Goal: Task Accomplishment & Management: Use online tool/utility

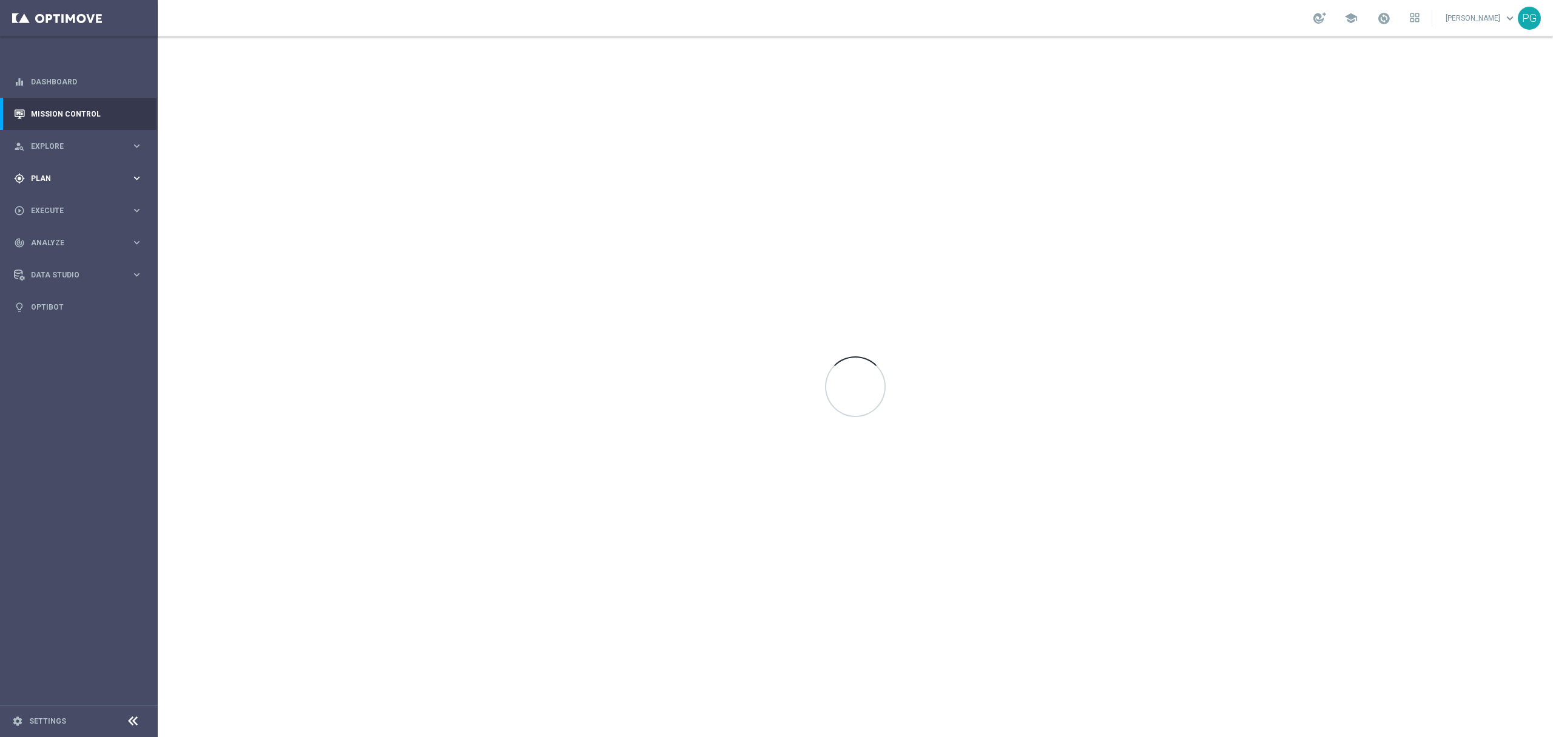
click at [137, 172] on icon "keyboard_arrow_right" at bounding box center [137, 178] width 12 height 12
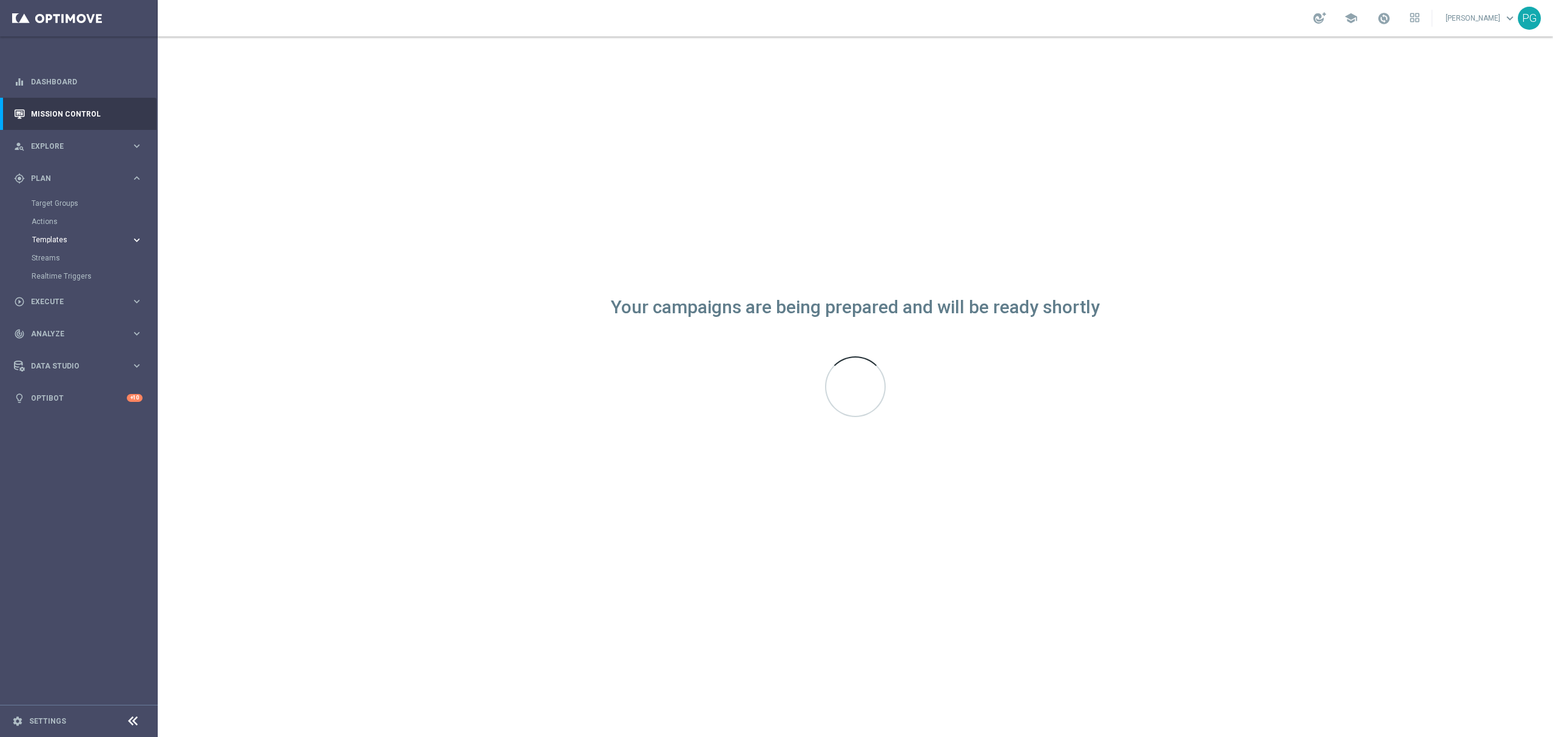
click at [47, 241] on span "Templates" at bounding box center [75, 239] width 87 height 7
click at [56, 258] on link "Optimail" at bounding box center [82, 258] width 89 height 10
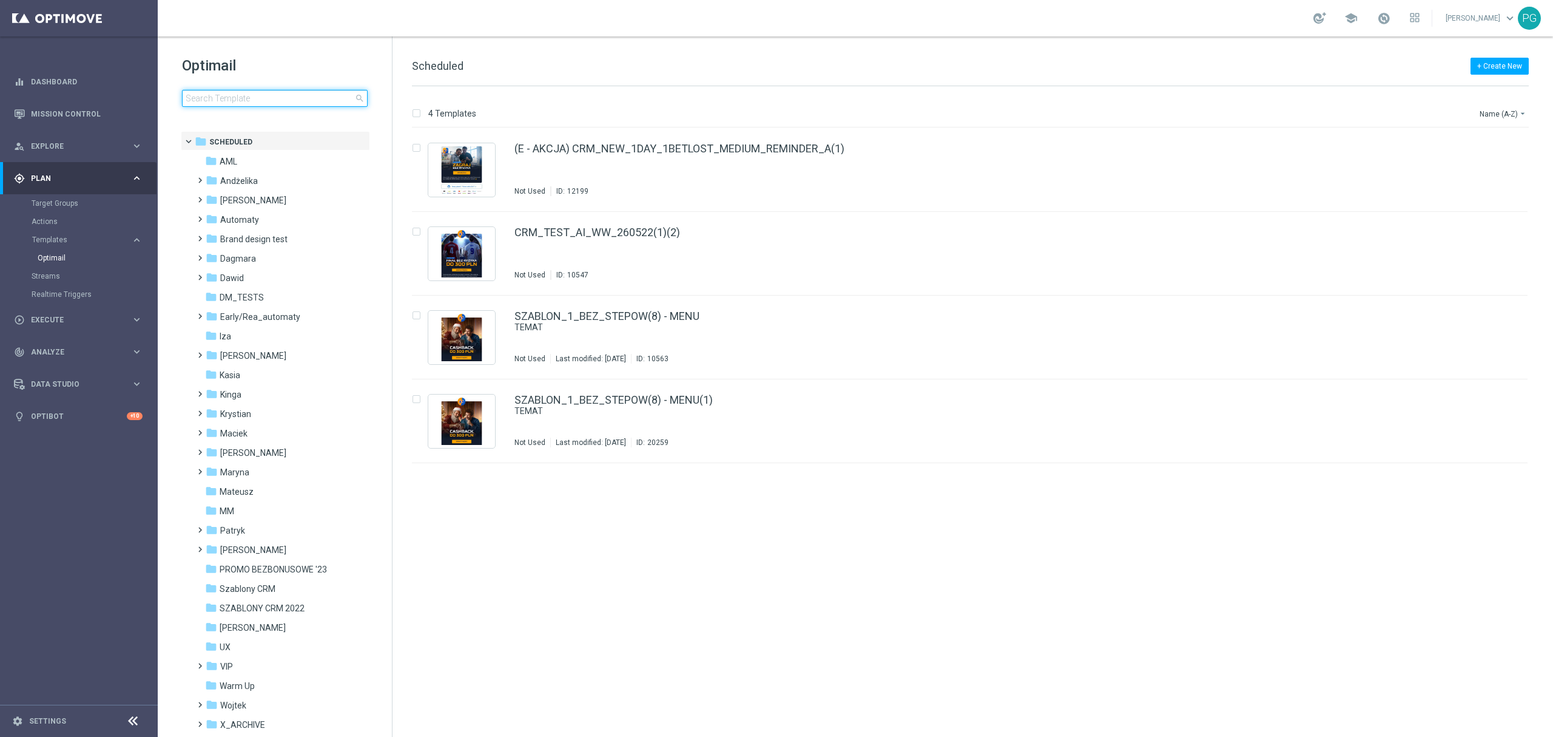
click at [268, 102] on input at bounding box center [275, 98] width 186 height 17
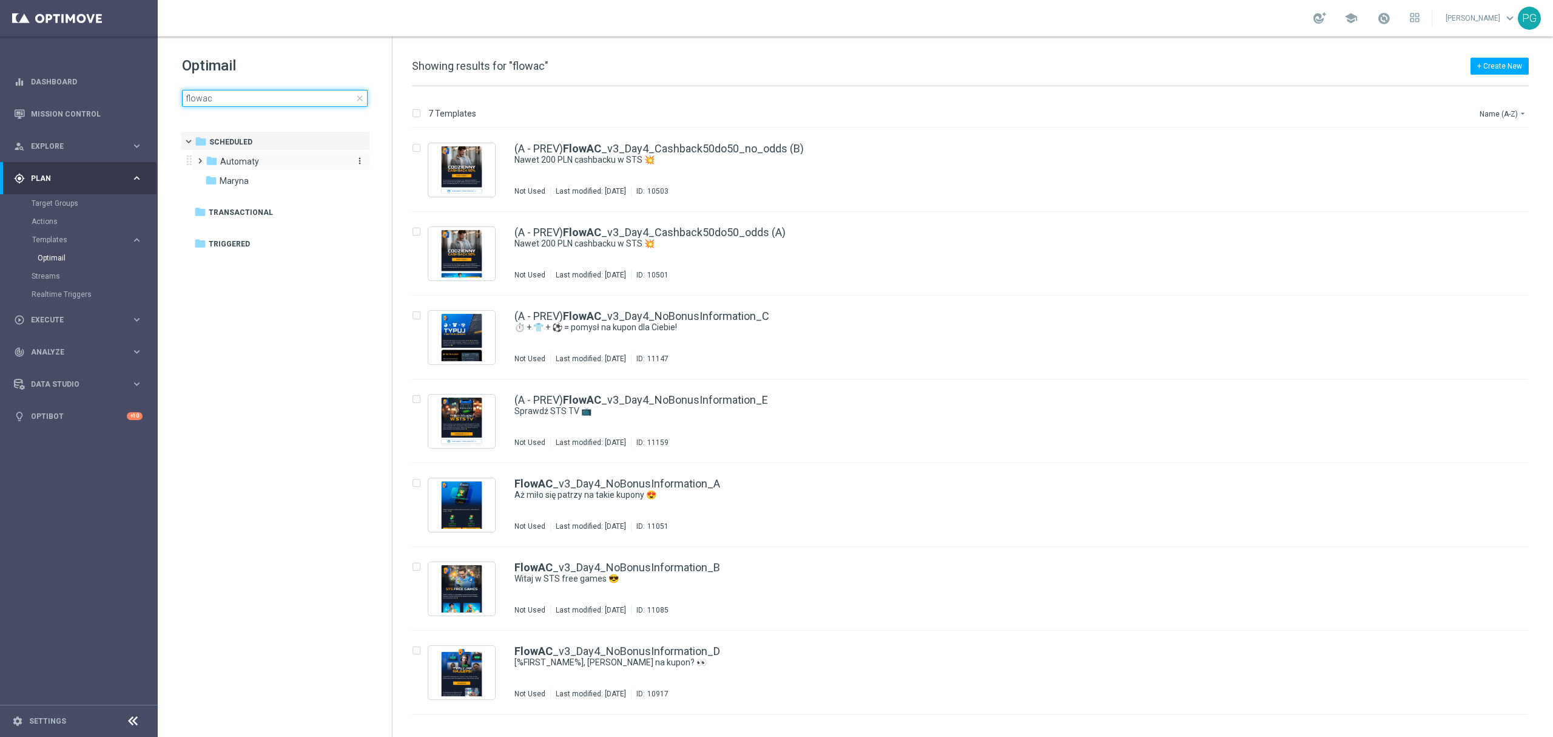
type input "flowac"
click at [237, 163] on span "Automaty" at bounding box center [239, 161] width 39 height 11
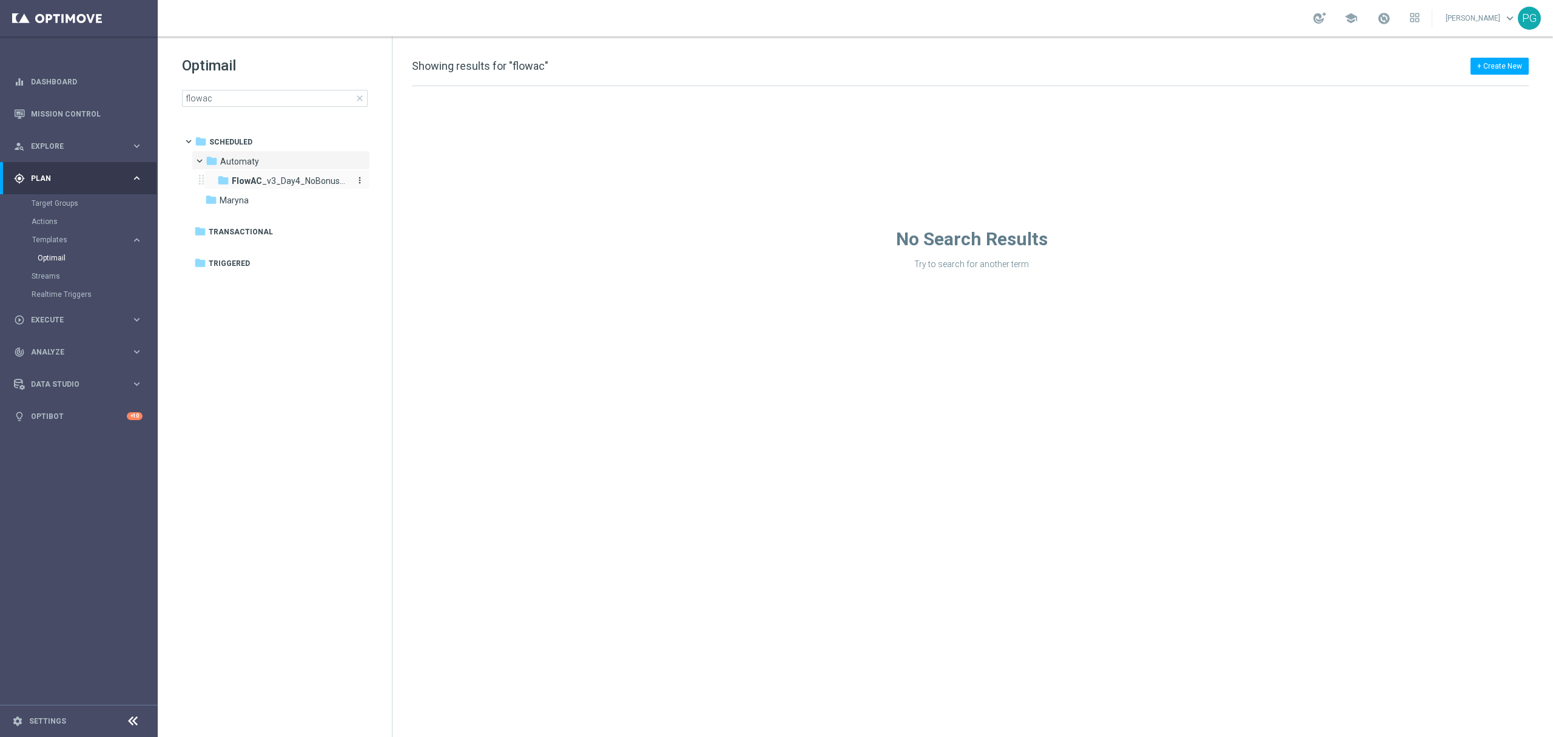
click at [246, 175] on div "folder FlowAC _v3_Day4_NoBonusInformation" at bounding box center [281, 181] width 129 height 14
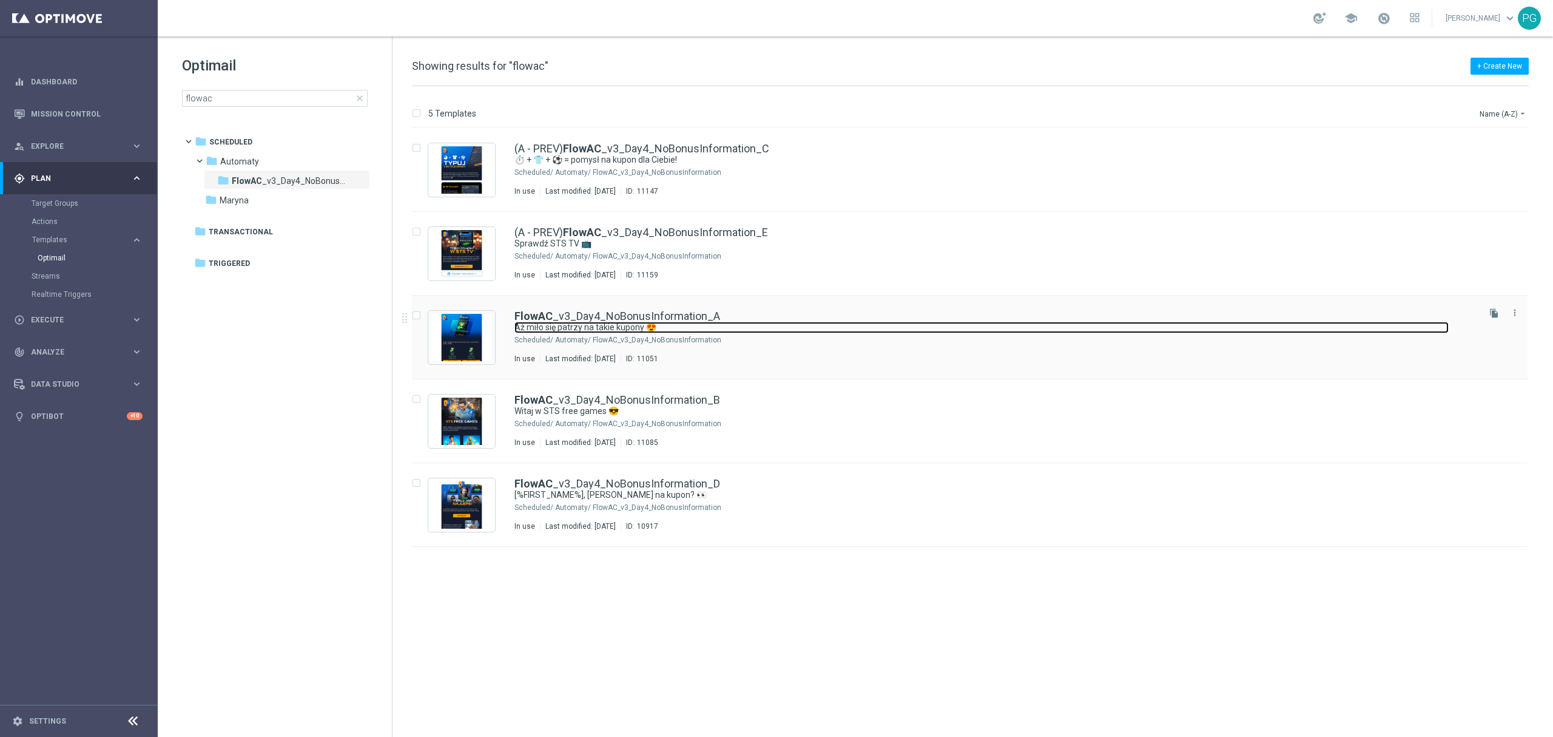
click at [551, 325] on link "Aż miło się patrzy na takie kupony 😍" at bounding box center [982, 328] width 934 height 12
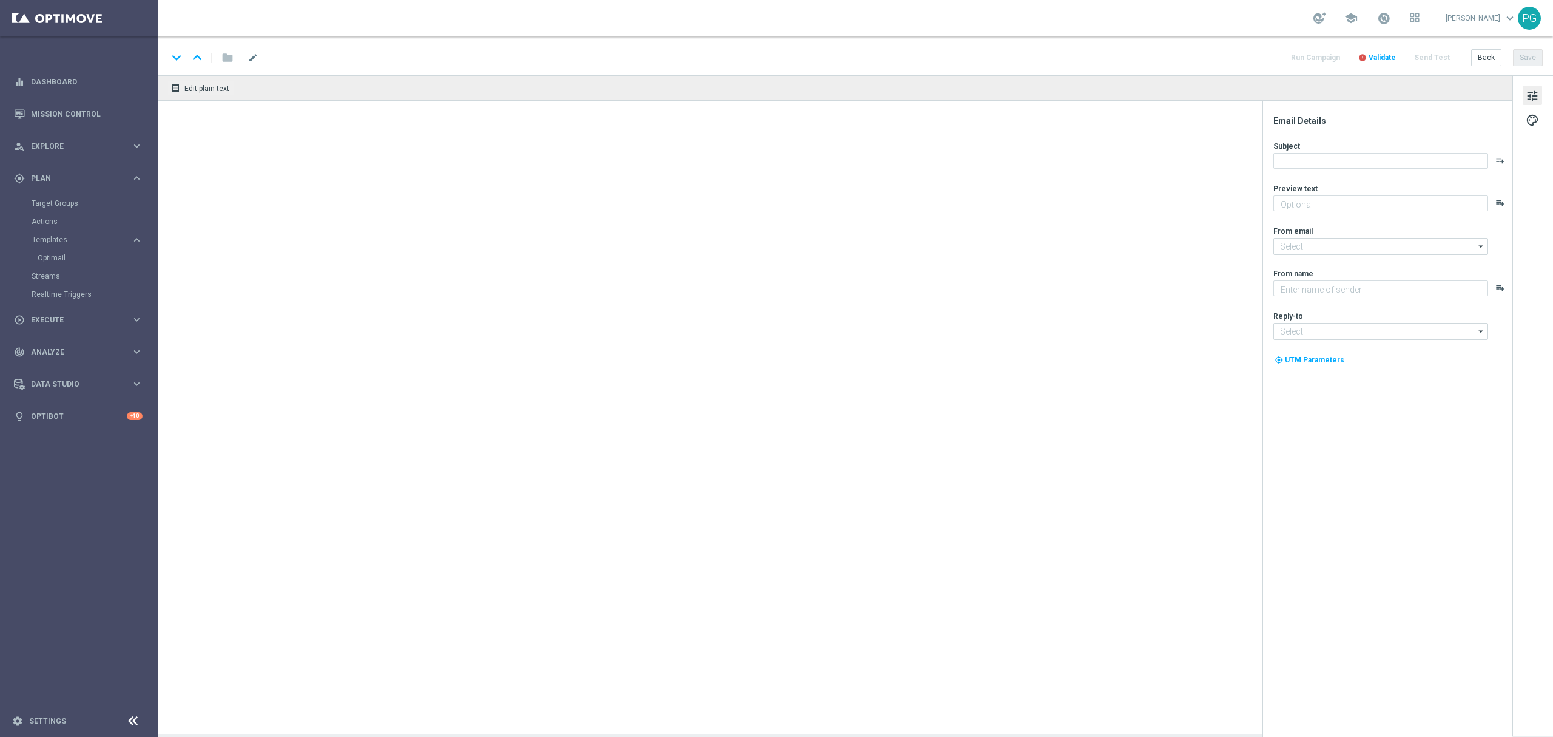
type textarea "Sprawdź ➡️"
type input "[EMAIL_ADDRESS][DOMAIN_NAME]"
type textarea "STS"
type input "[EMAIL_ADDRESS][DOMAIN_NAME]"
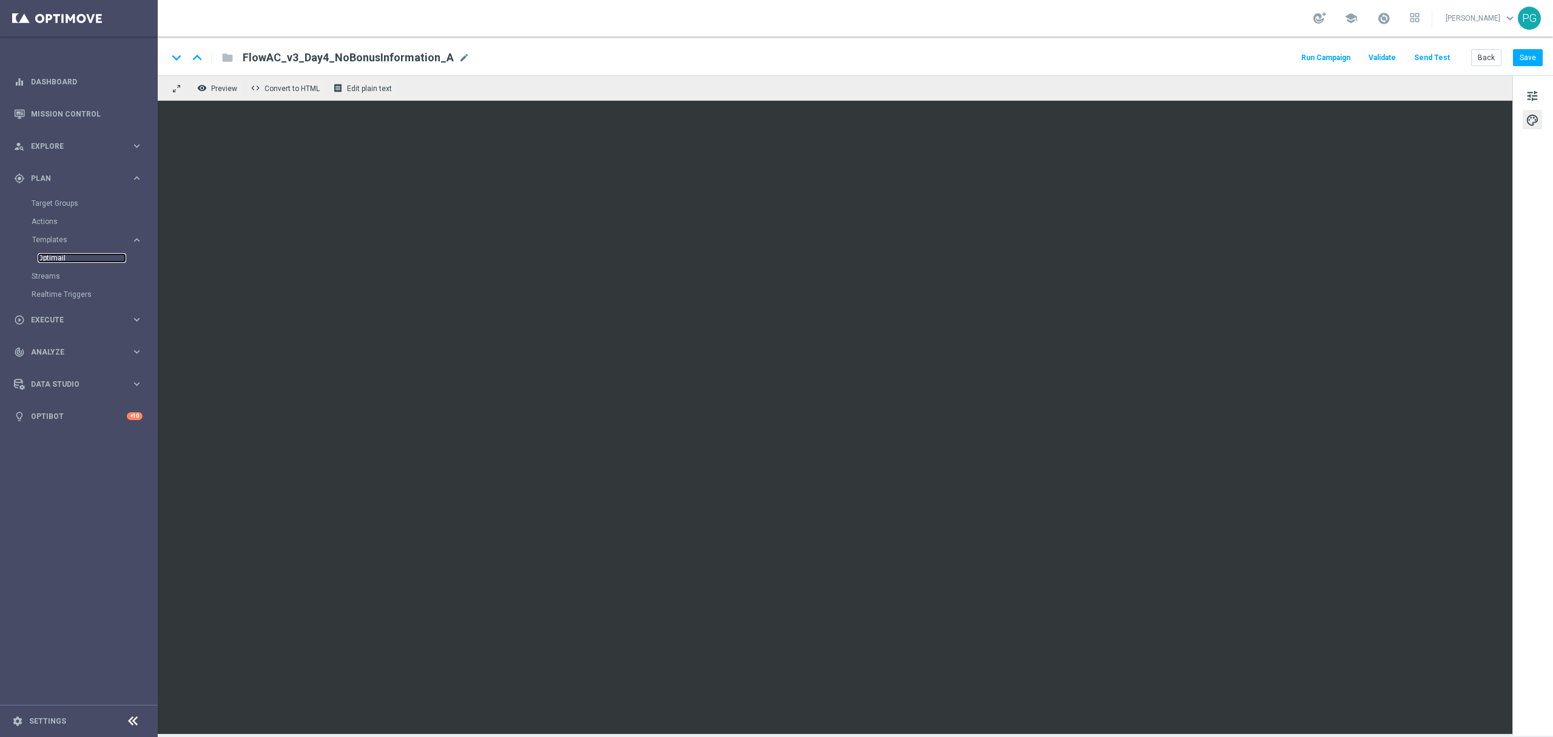
click at [62, 255] on link "Optimail" at bounding box center [82, 258] width 89 height 10
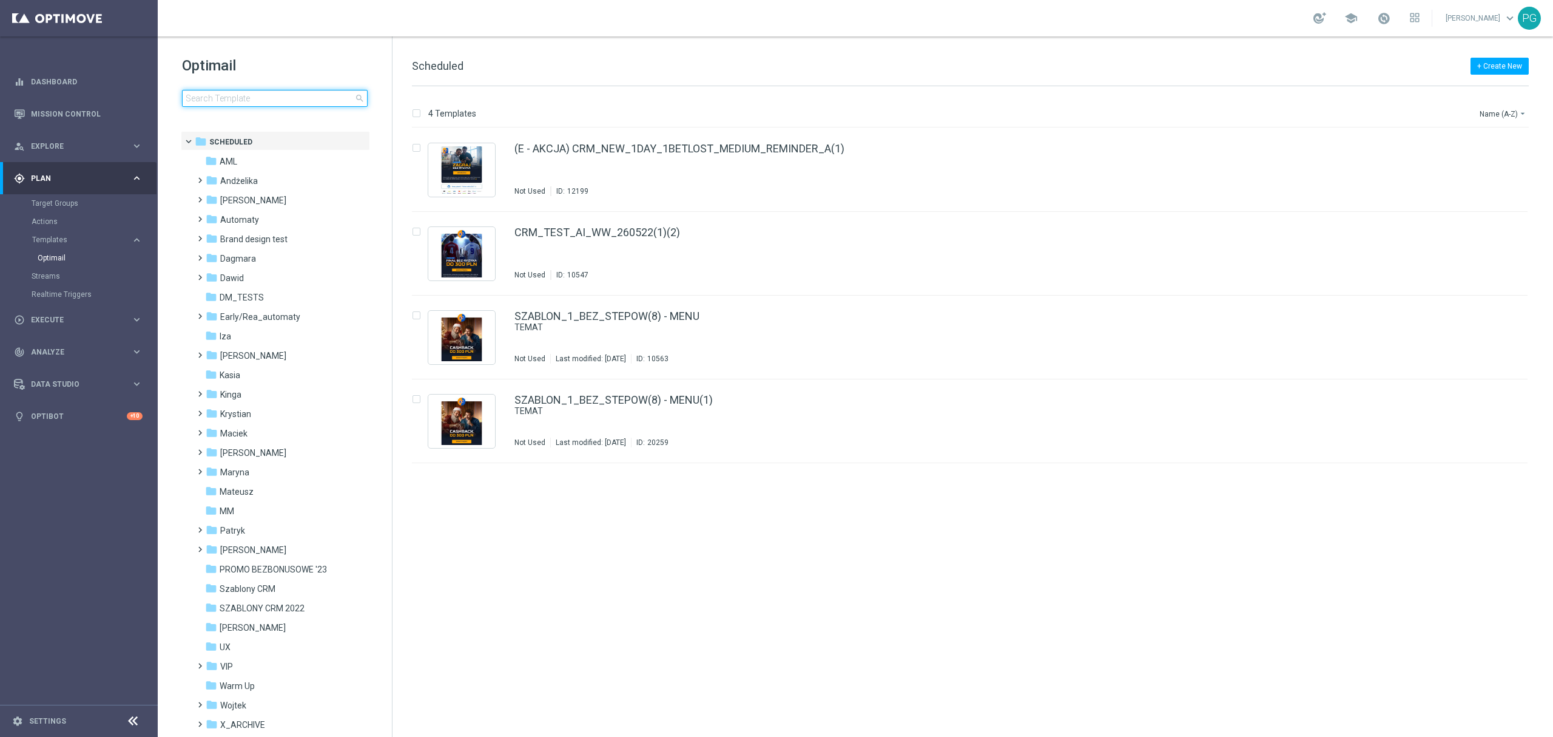
click at [284, 102] on input at bounding box center [275, 98] width 186 height 17
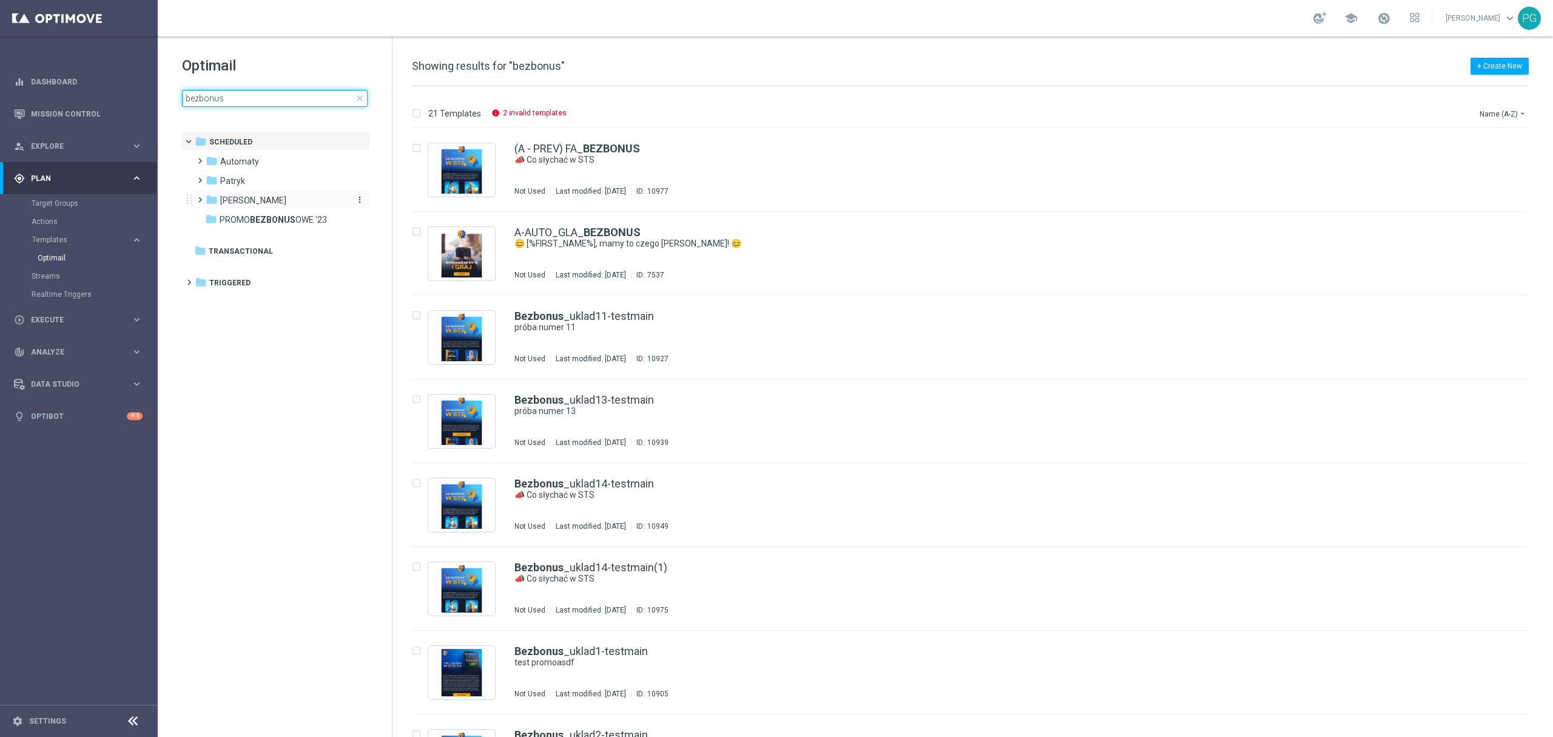
type input "bezbonus"
click at [273, 202] on div "folder [PERSON_NAME]" at bounding box center [276, 201] width 140 height 14
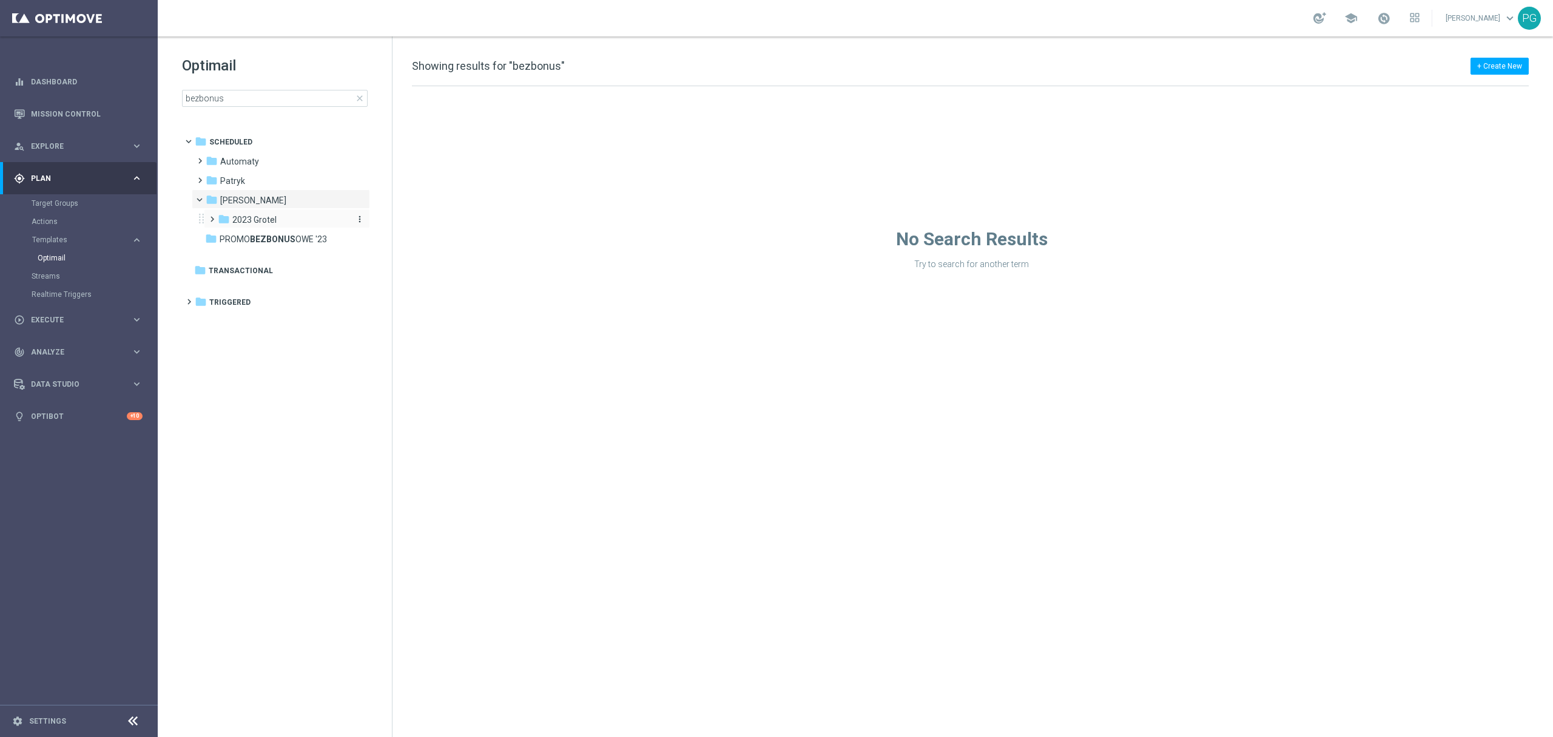
click at [271, 221] on span "2023 Grotel" at bounding box center [254, 219] width 44 height 11
click at [280, 262] on span "09.2023 Grotel" at bounding box center [272, 258] width 56 height 11
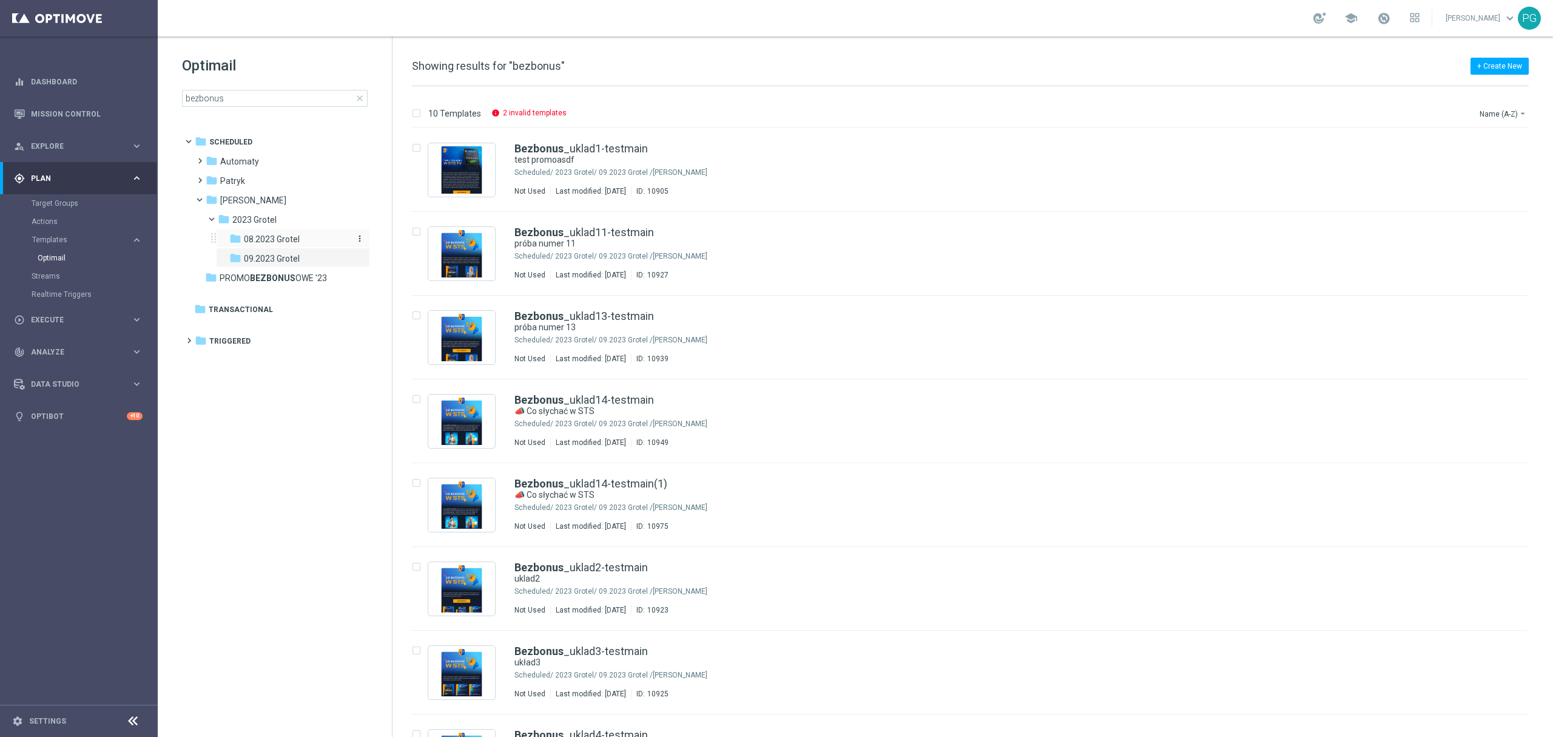
click at [279, 239] on span "08.2023 Grotel" at bounding box center [272, 239] width 56 height 11
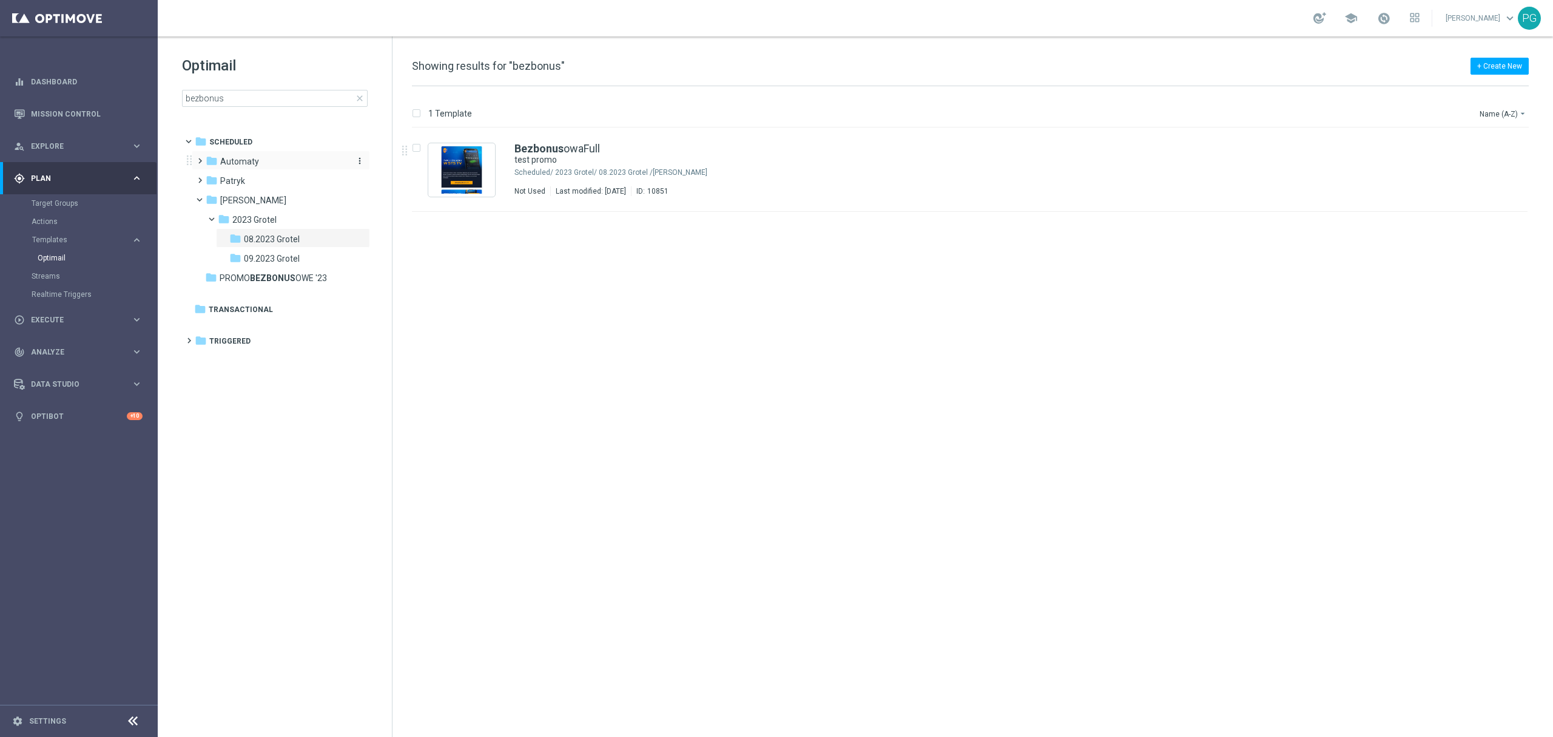
click at [245, 164] on span "Automaty" at bounding box center [239, 161] width 39 height 11
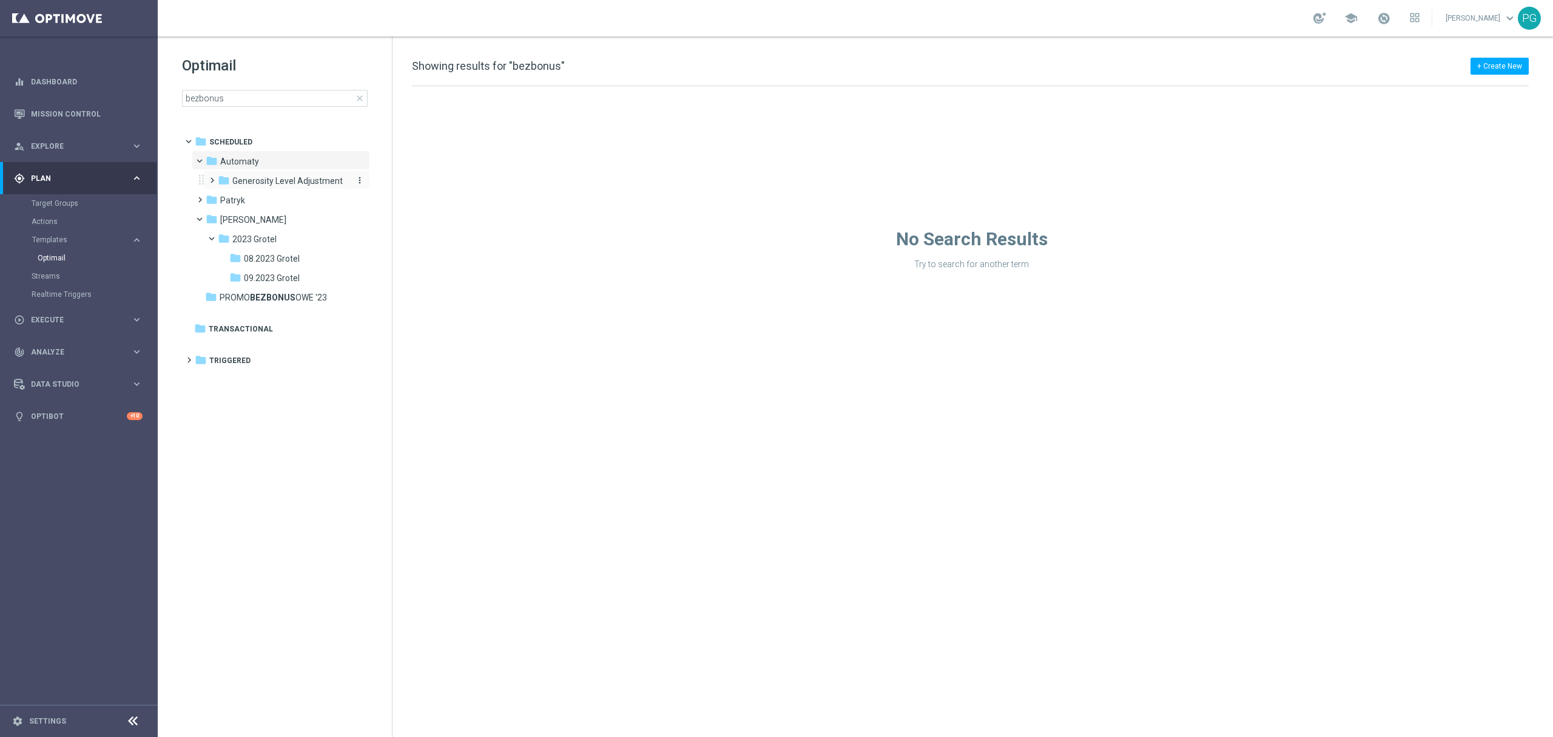
click at [275, 180] on span "Generosity Level Adjustment" at bounding box center [287, 180] width 110 height 11
click at [286, 205] on span "GLA_New-10.2022" at bounding box center [280, 200] width 72 height 11
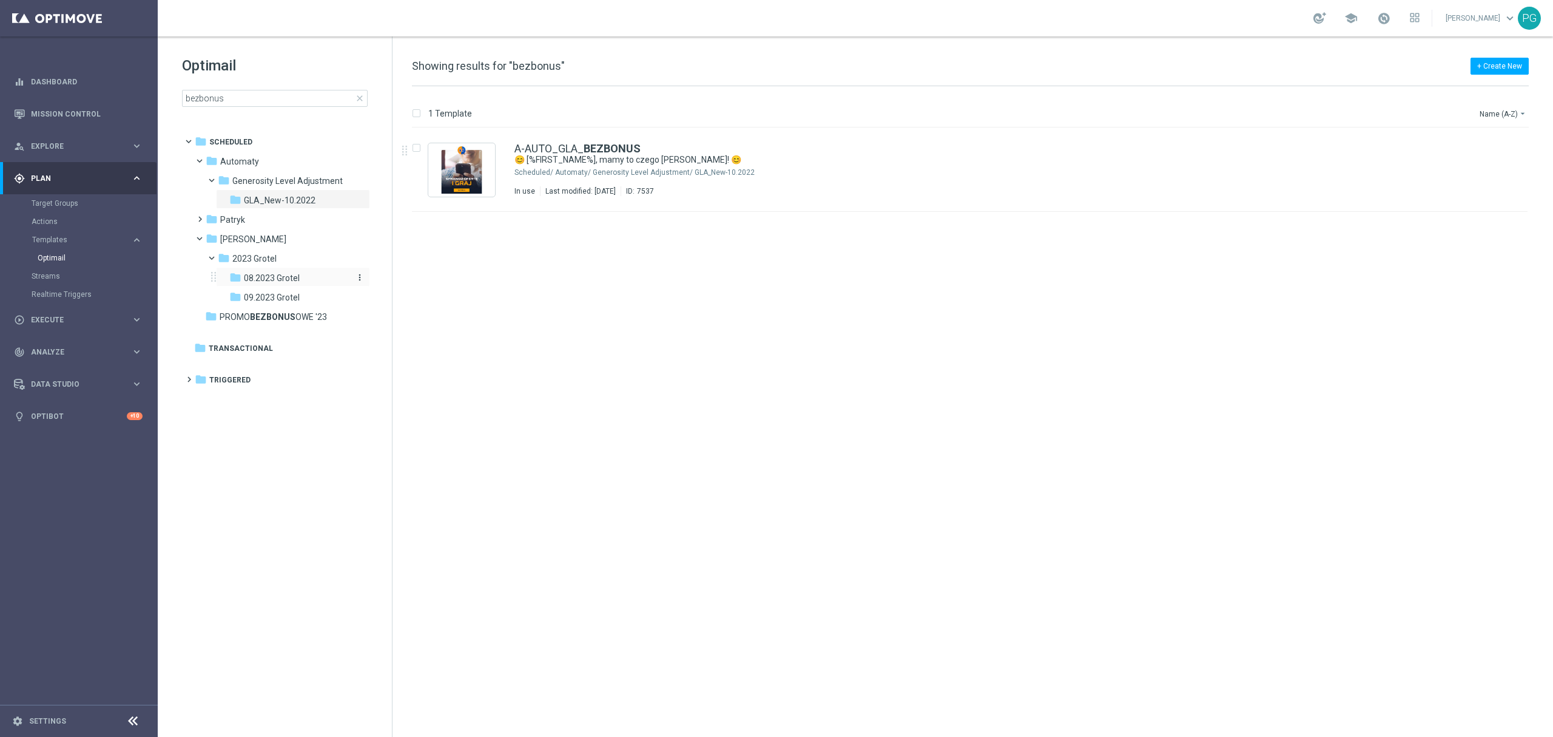
click at [275, 284] on div "folder 08.2023 Grotel" at bounding box center [289, 278] width 120 height 14
click at [533, 146] on b "Bezbonus" at bounding box center [539, 148] width 49 height 13
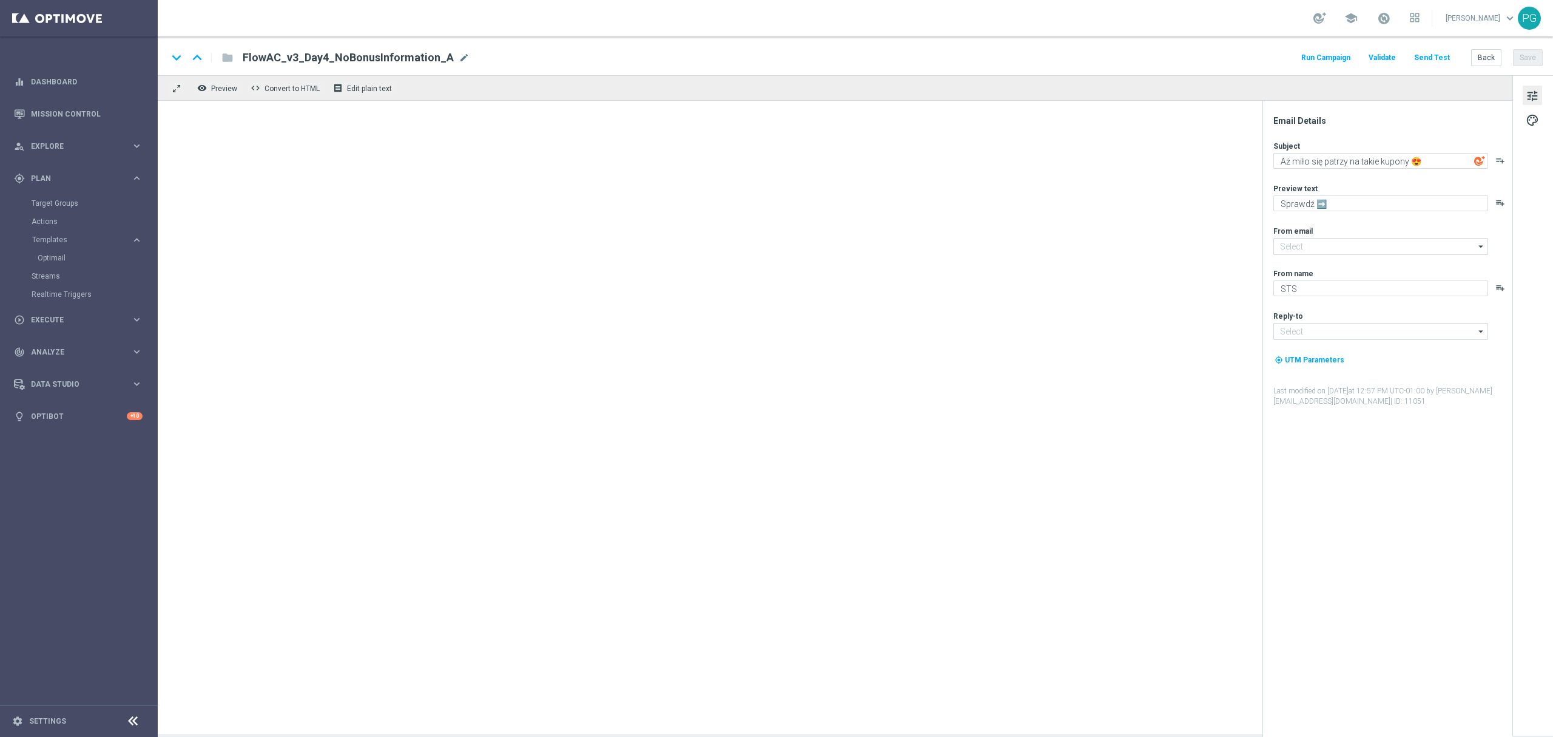
type input "[EMAIL_ADDRESS][DOMAIN_NAME]"
type textarea "test promo"
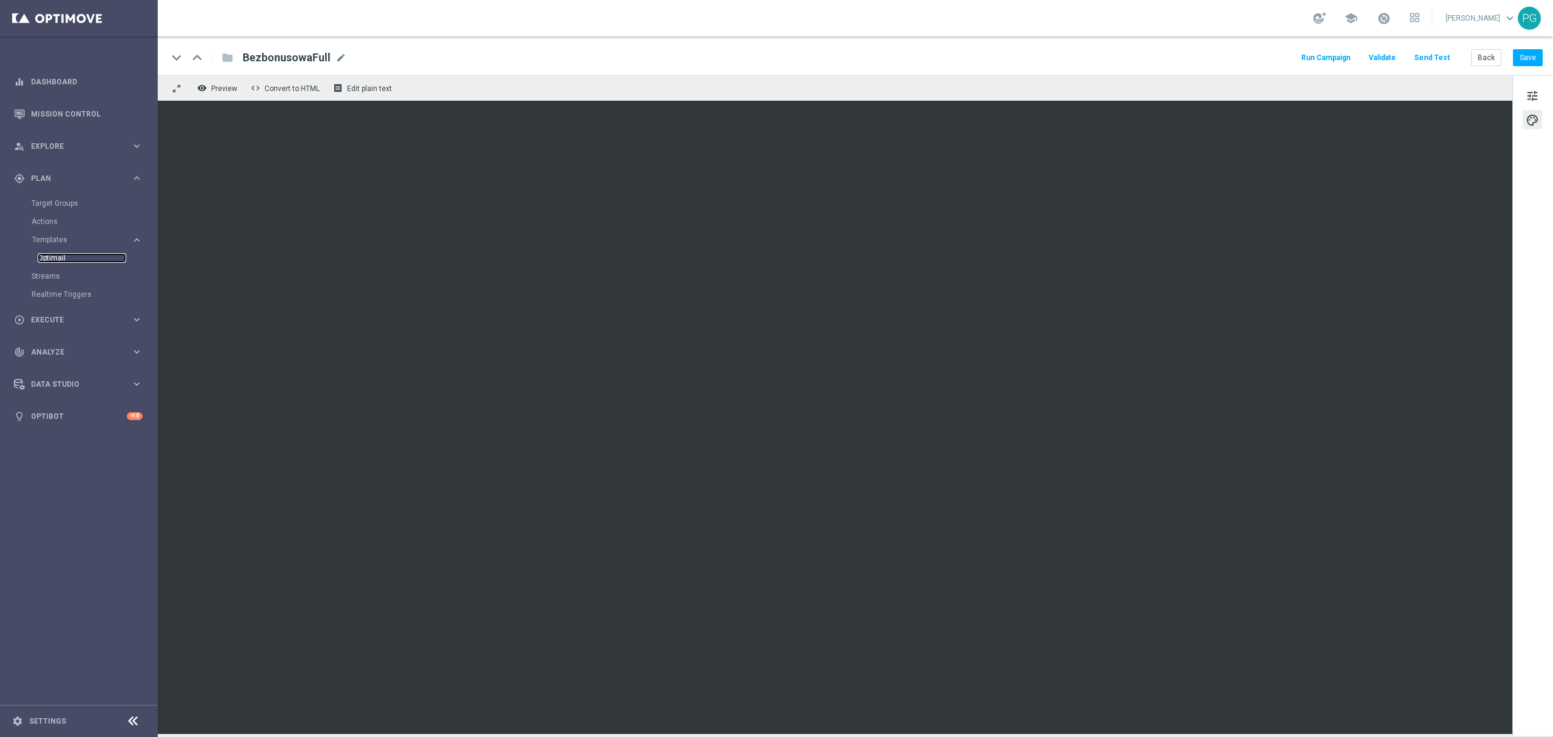
click at [55, 258] on link "Optimail" at bounding box center [82, 258] width 89 height 10
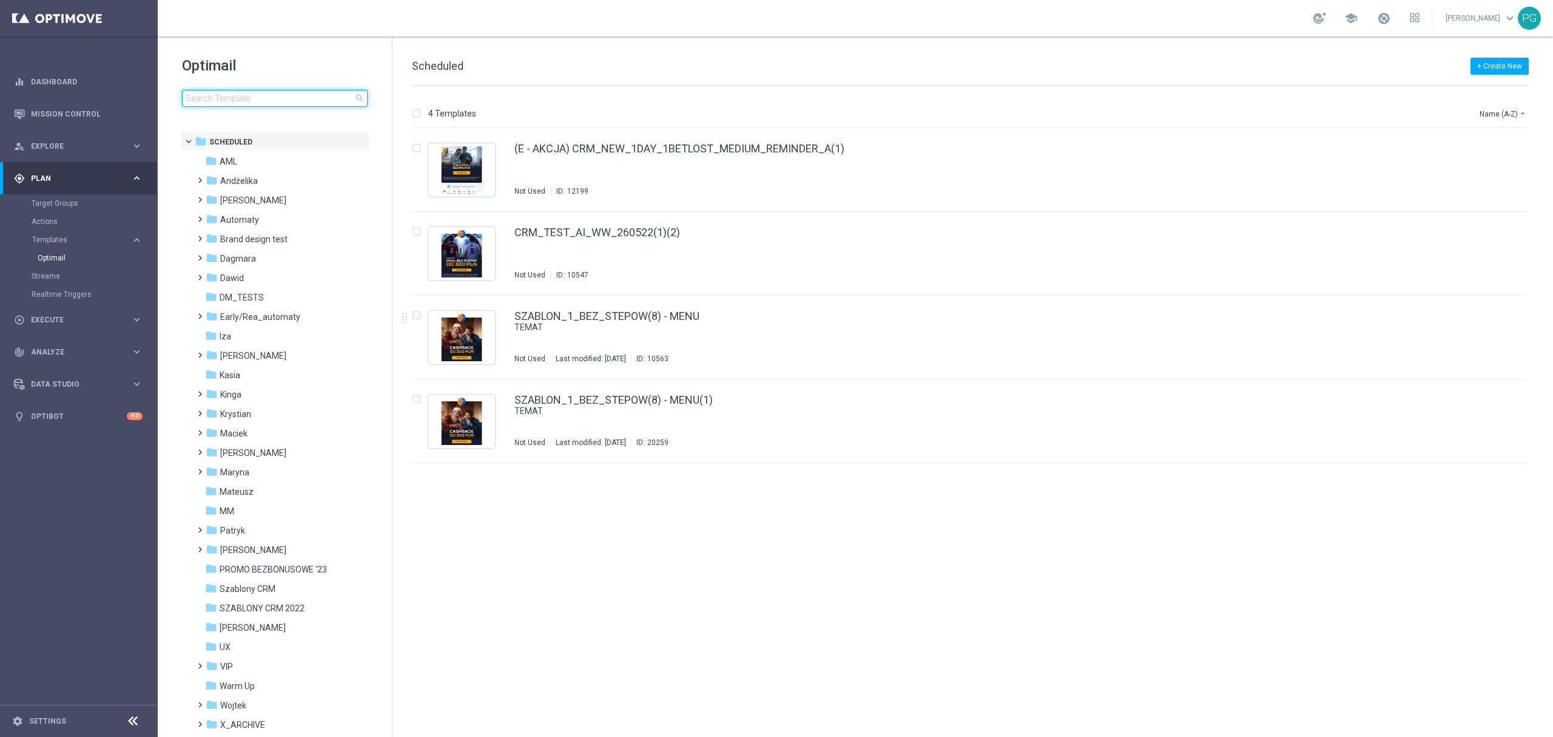
click at [294, 98] on input at bounding box center [275, 98] width 186 height 17
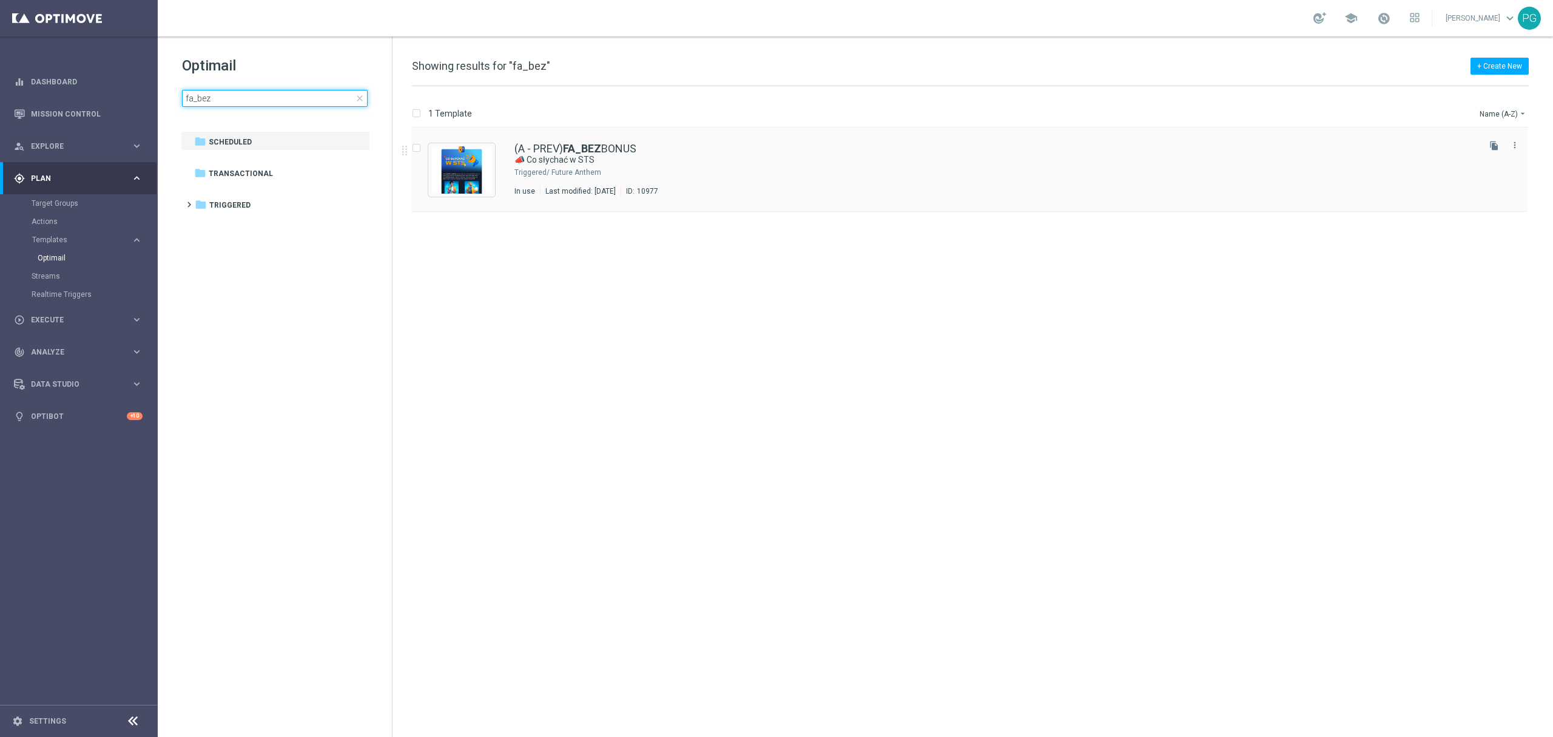
type input "fa_bez"
click at [552, 152] on link "(A - PREV) FA_BEZ BONUS" at bounding box center [576, 148] width 122 height 11
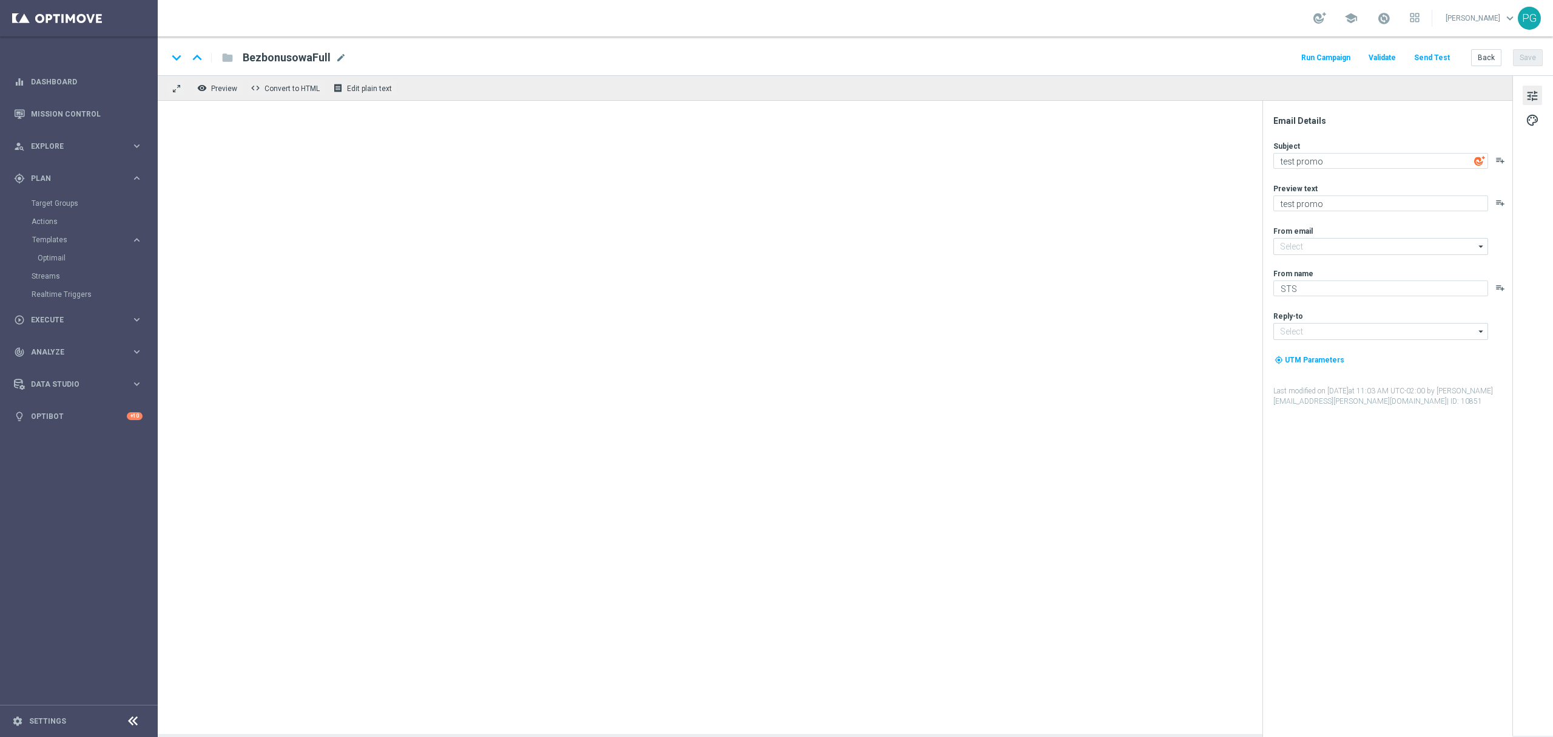
type input "[EMAIL_ADDRESS][DOMAIN_NAME]"
type textarea "📣 Co słychać w STS"
type textarea "💥 Cześć [%FIRST_NAME%]! Ostatnio sporo się u nas dzieje! Wiesz o tym, że masz s…"
type input "[EMAIL_ADDRESS][DOMAIN_NAME]"
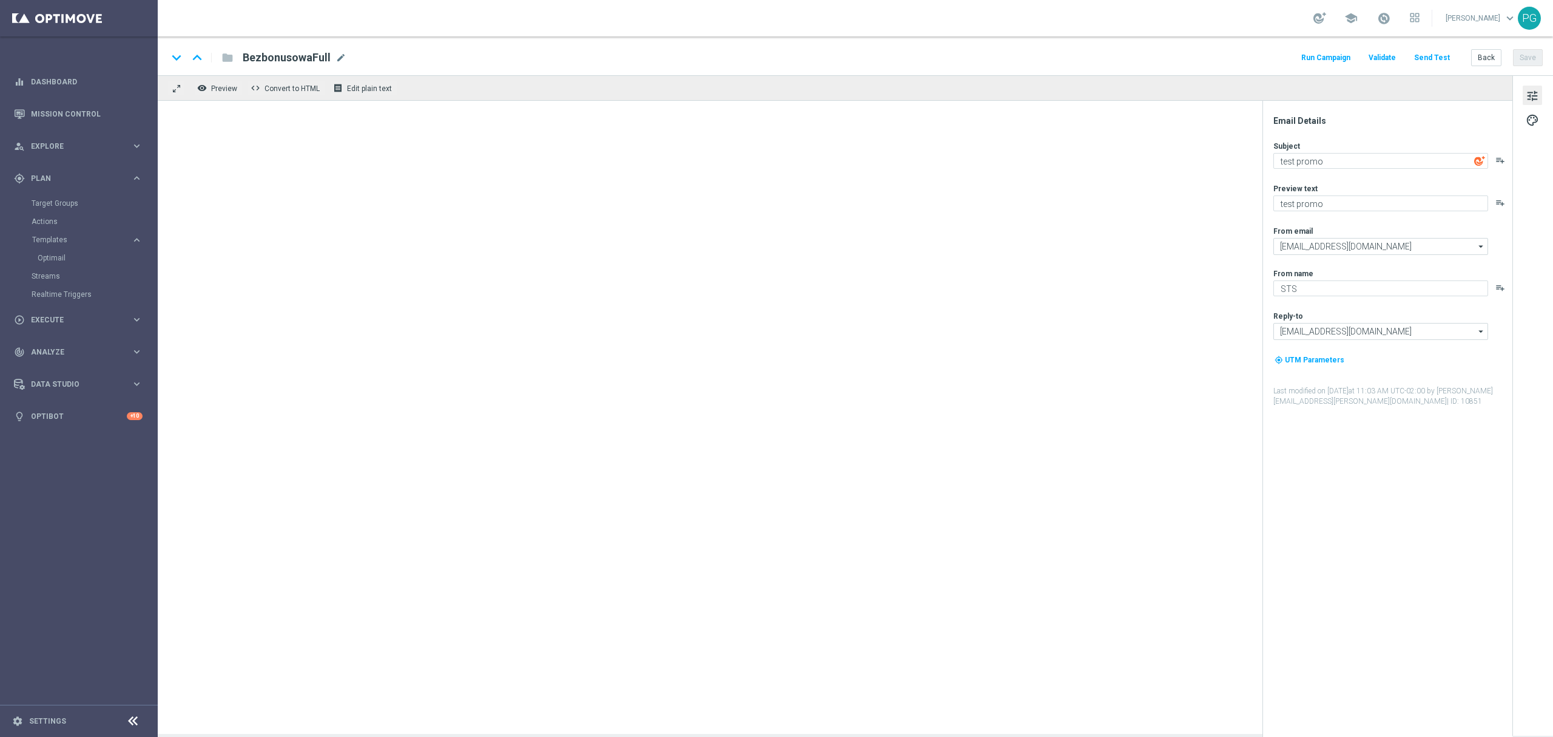
type input "[EMAIL_ADDRESS][DOMAIN_NAME]"
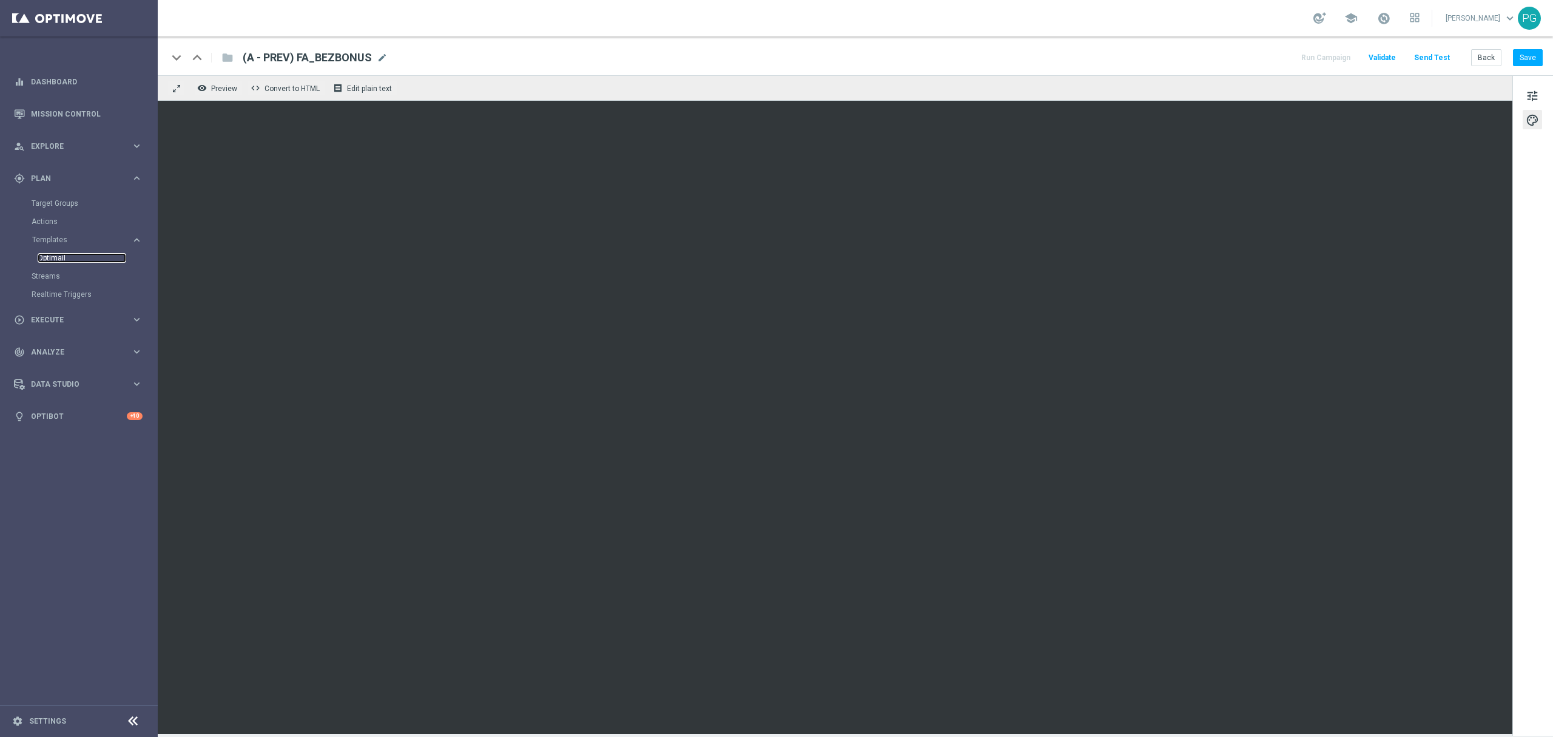
click at [53, 255] on link "Optimail" at bounding box center [82, 258] width 89 height 10
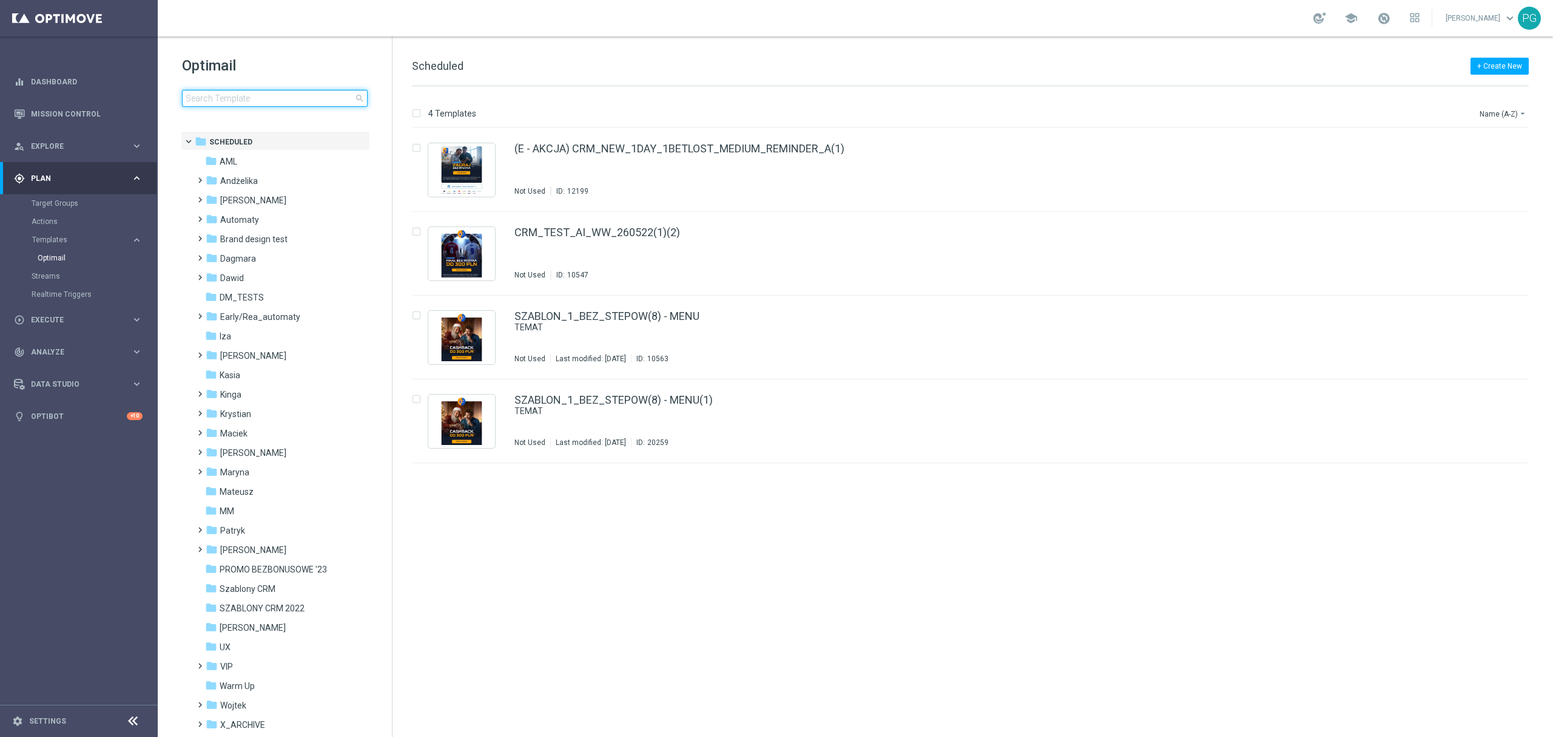
click at [288, 100] on input at bounding box center [275, 98] width 186 height 17
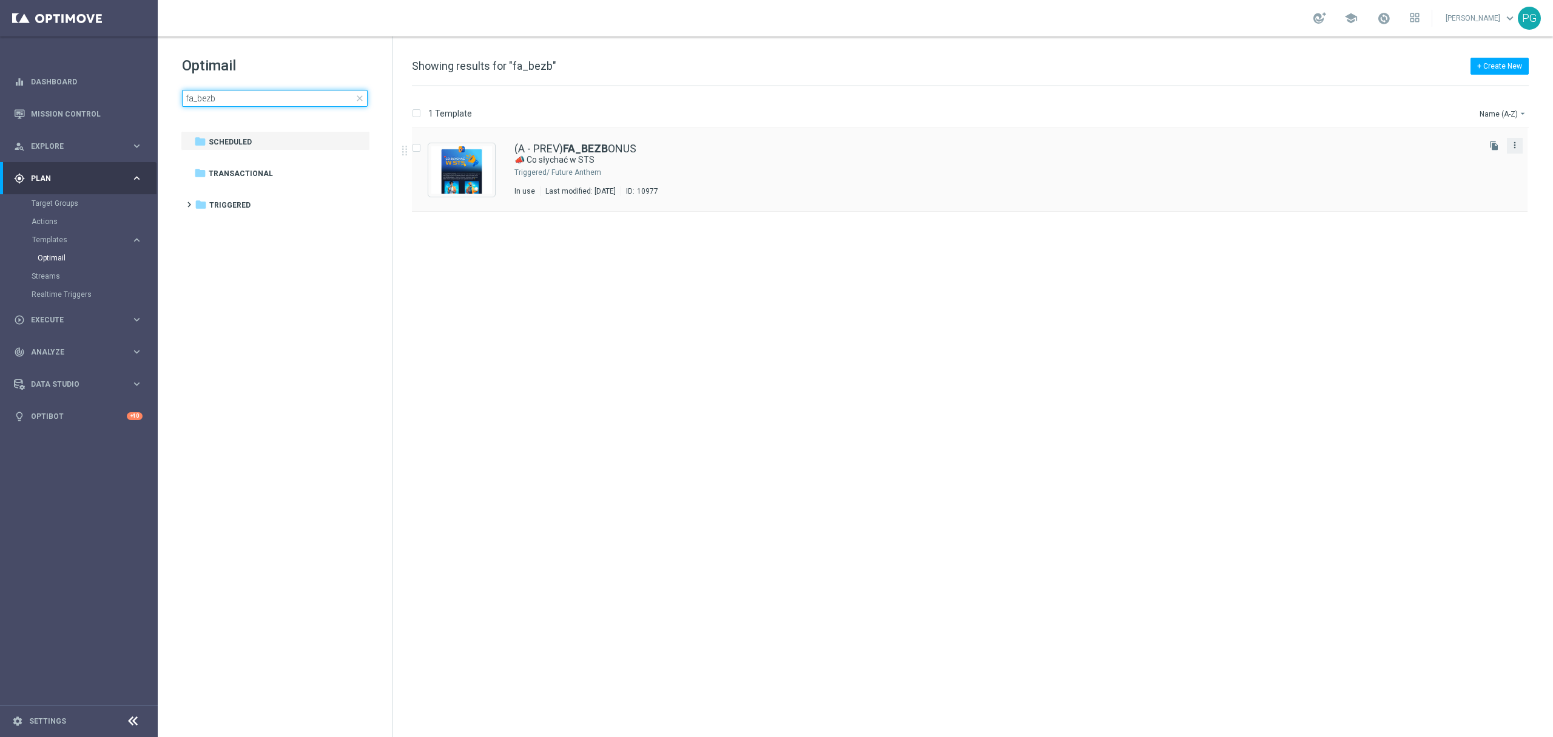
type input "fa_bezb"
click at [1514, 146] on icon "more_vert" at bounding box center [1515, 145] width 10 height 10
click at [1449, 173] on span "Copy To" at bounding box center [1443, 175] width 27 height 8
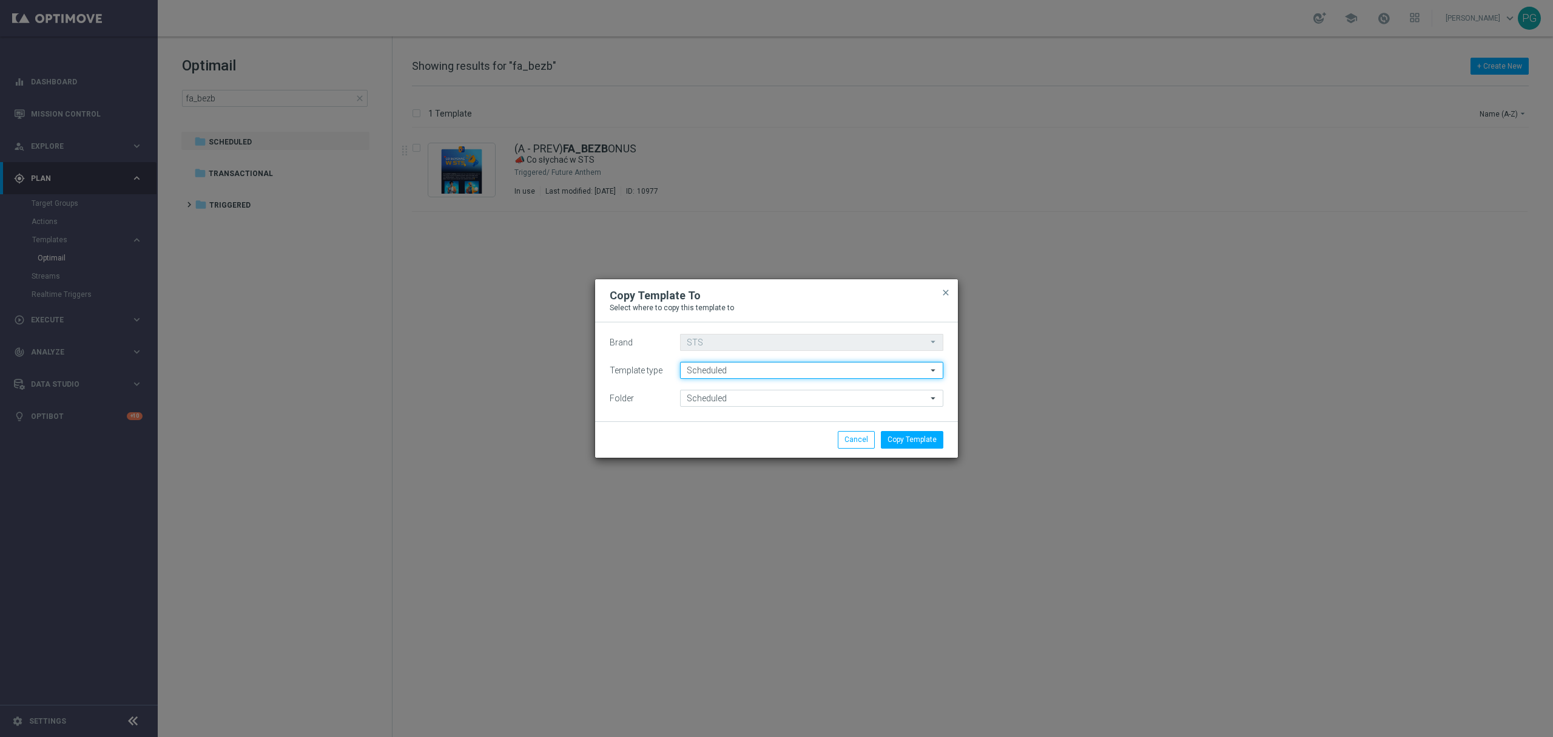
click at [757, 372] on input "Scheduled" at bounding box center [811, 370] width 263 height 17
click at [649, 420] on div "Brand STS STS arrow_drop_down Drag here to set row groups Drag here to set colu…" at bounding box center [776, 371] width 363 height 99
type input "Scheduled"
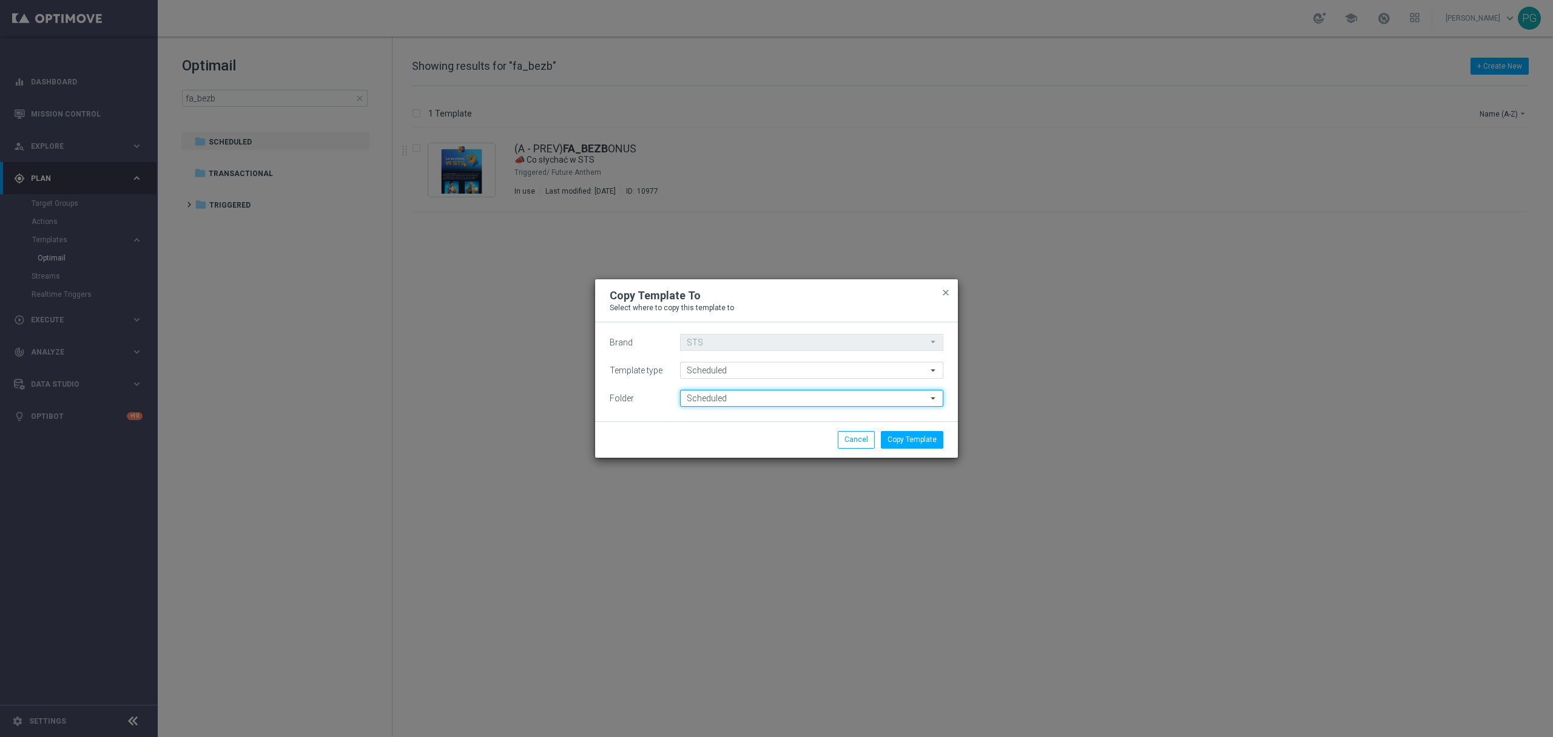
click at [729, 404] on input "Scheduled" at bounding box center [811, 398] width 263 height 17
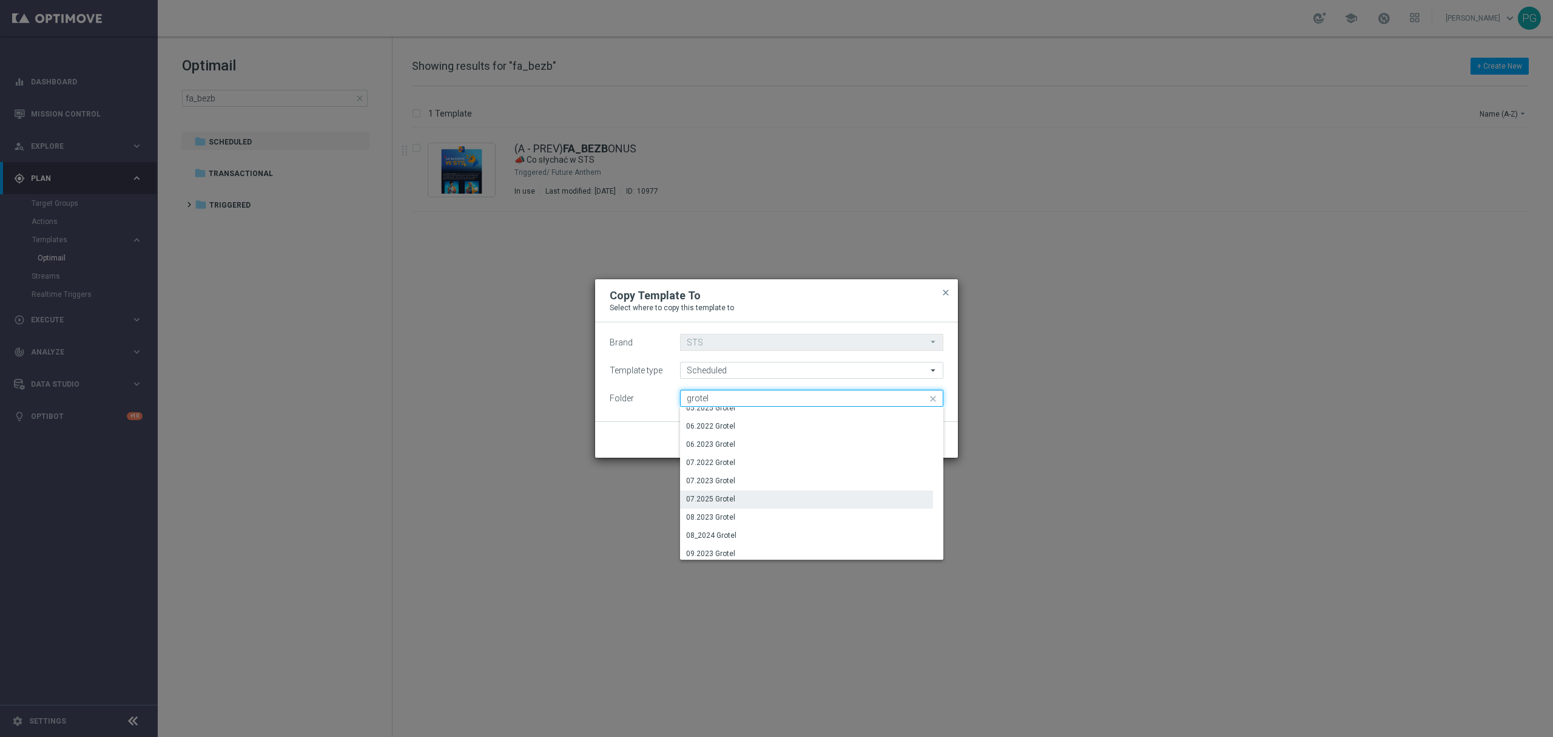
scroll to position [153, 0]
click at [755, 501] on div "07.2025 Grotel" at bounding box center [806, 500] width 253 height 18
type input "07.2025 Grotel"
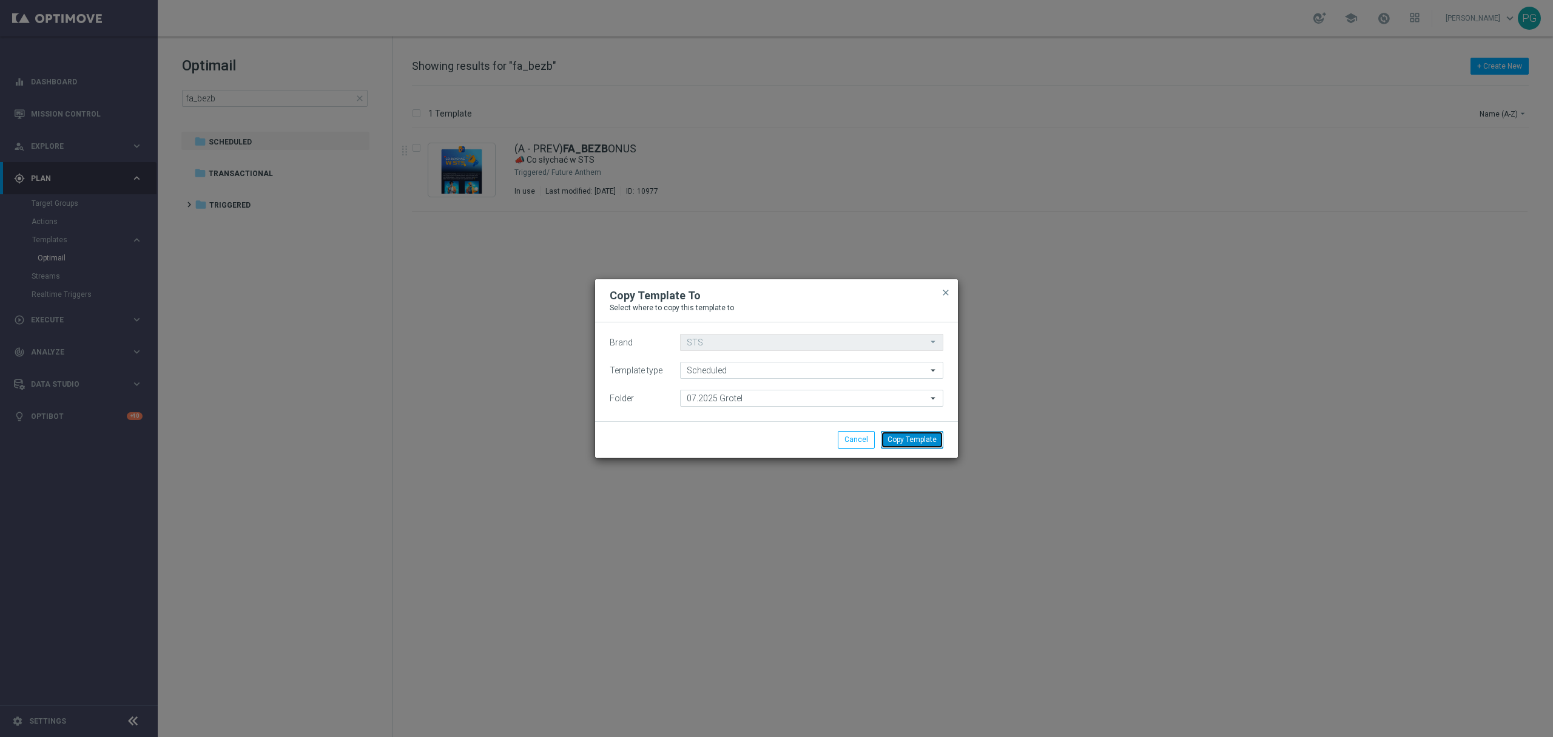
click at [904, 439] on button "Copy Template" at bounding box center [912, 439] width 62 height 17
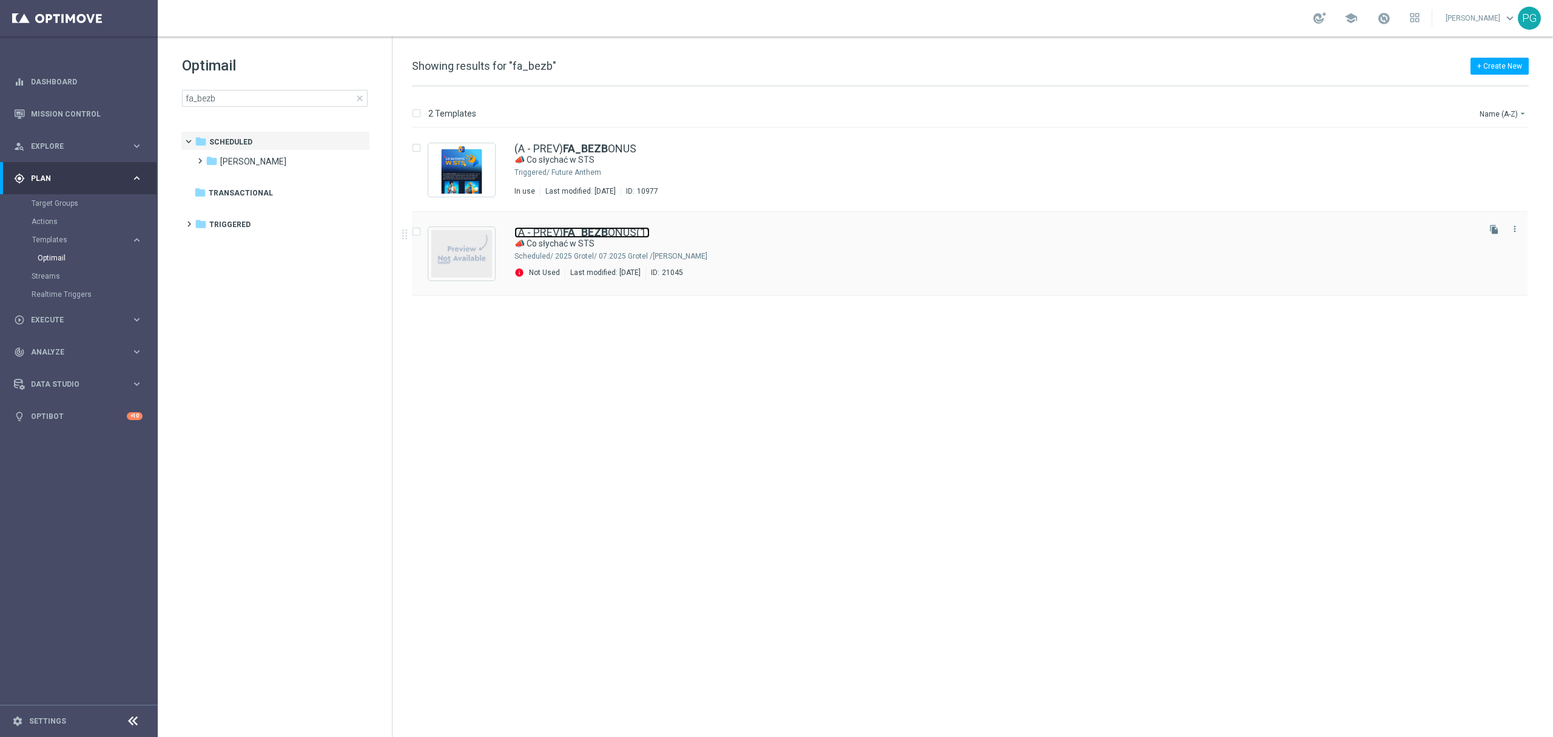
click at [622, 231] on link "(A - PREV) FA_BEZB ONUS(1)" at bounding box center [582, 232] width 135 height 11
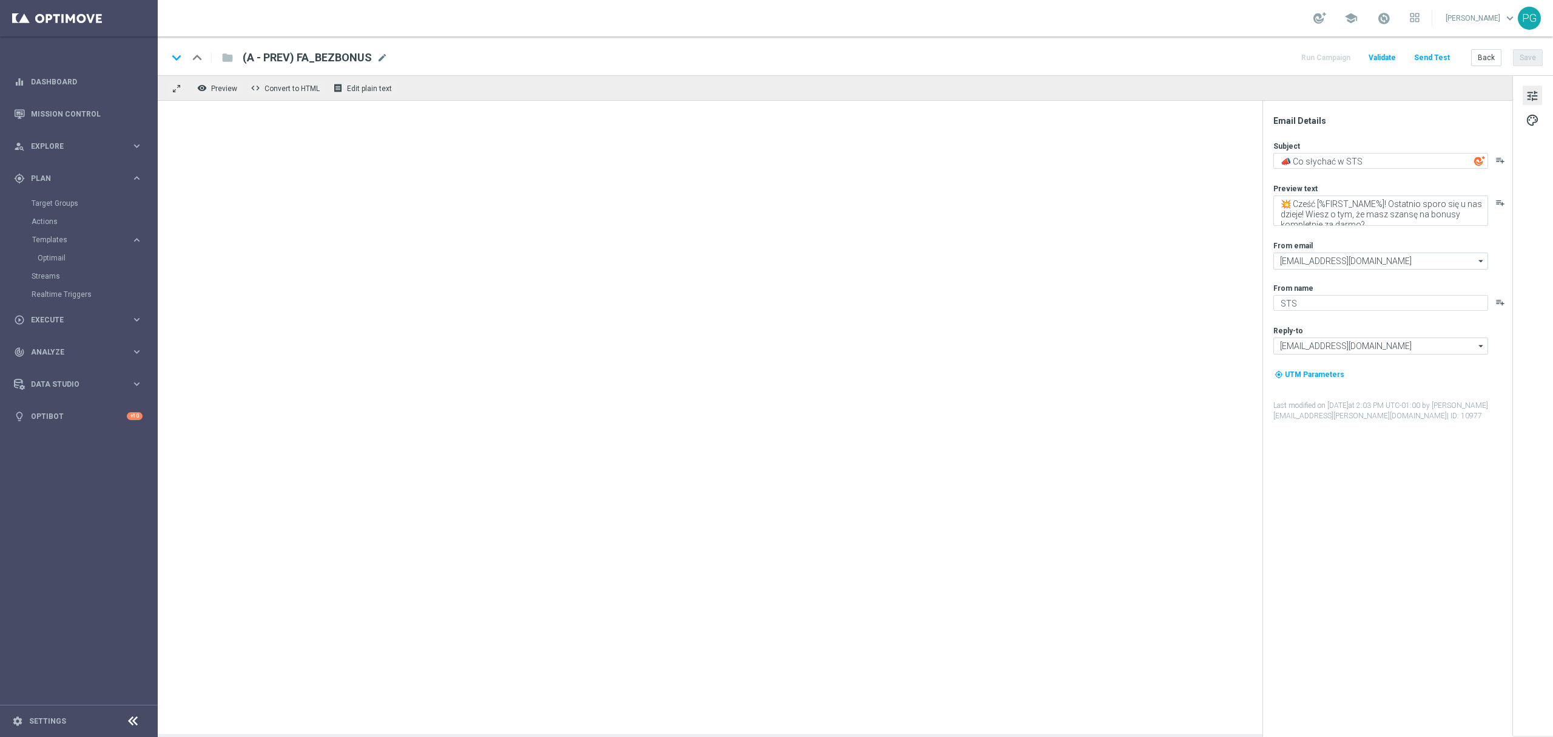
type input "[EMAIL_ADDRESS][DOMAIN_NAME]"
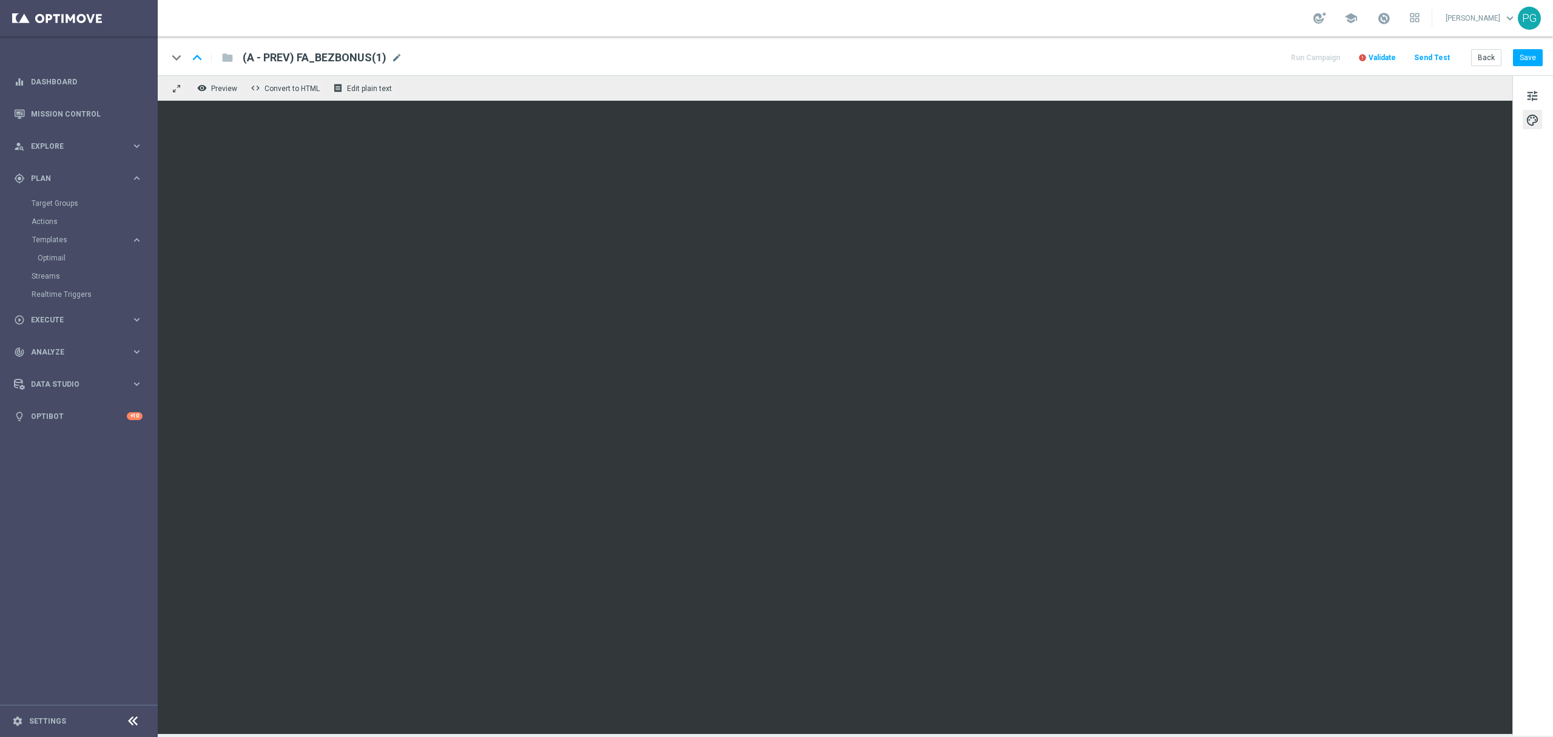
click at [114, 578] on sidenavbar "equalizer Dashboard Mission Control" at bounding box center [79, 368] width 158 height 737
click at [397, 56] on span "mode_edit" at bounding box center [396, 57] width 11 height 11
click at [394, 57] on input "(A - PREV) FA_BEZBONUS(1)" at bounding box center [393, 58] width 301 height 16
type input "plansza101025"
click at [1525, 62] on button "Save" at bounding box center [1528, 57] width 30 height 17
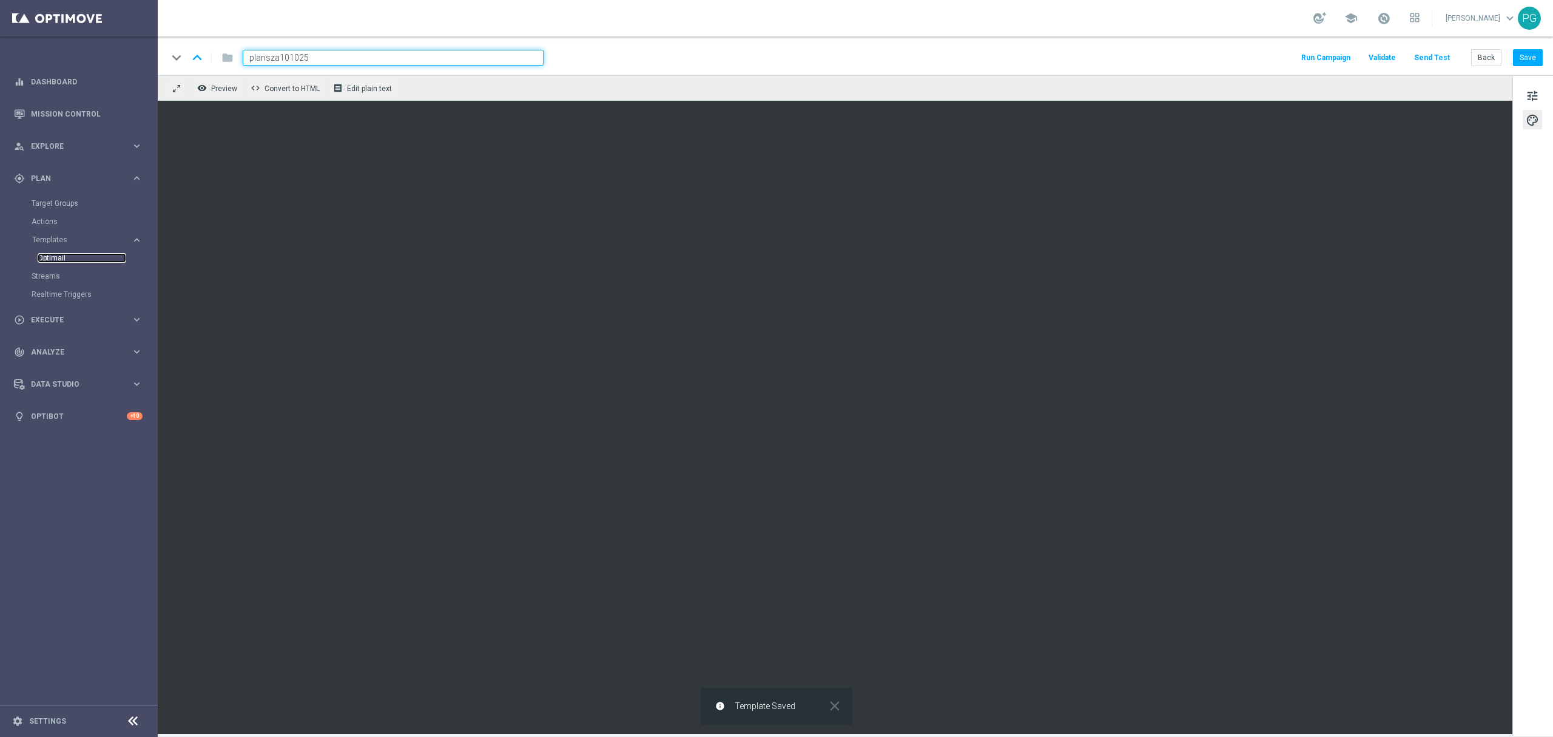
click at [58, 256] on link "Optimail" at bounding box center [82, 258] width 89 height 10
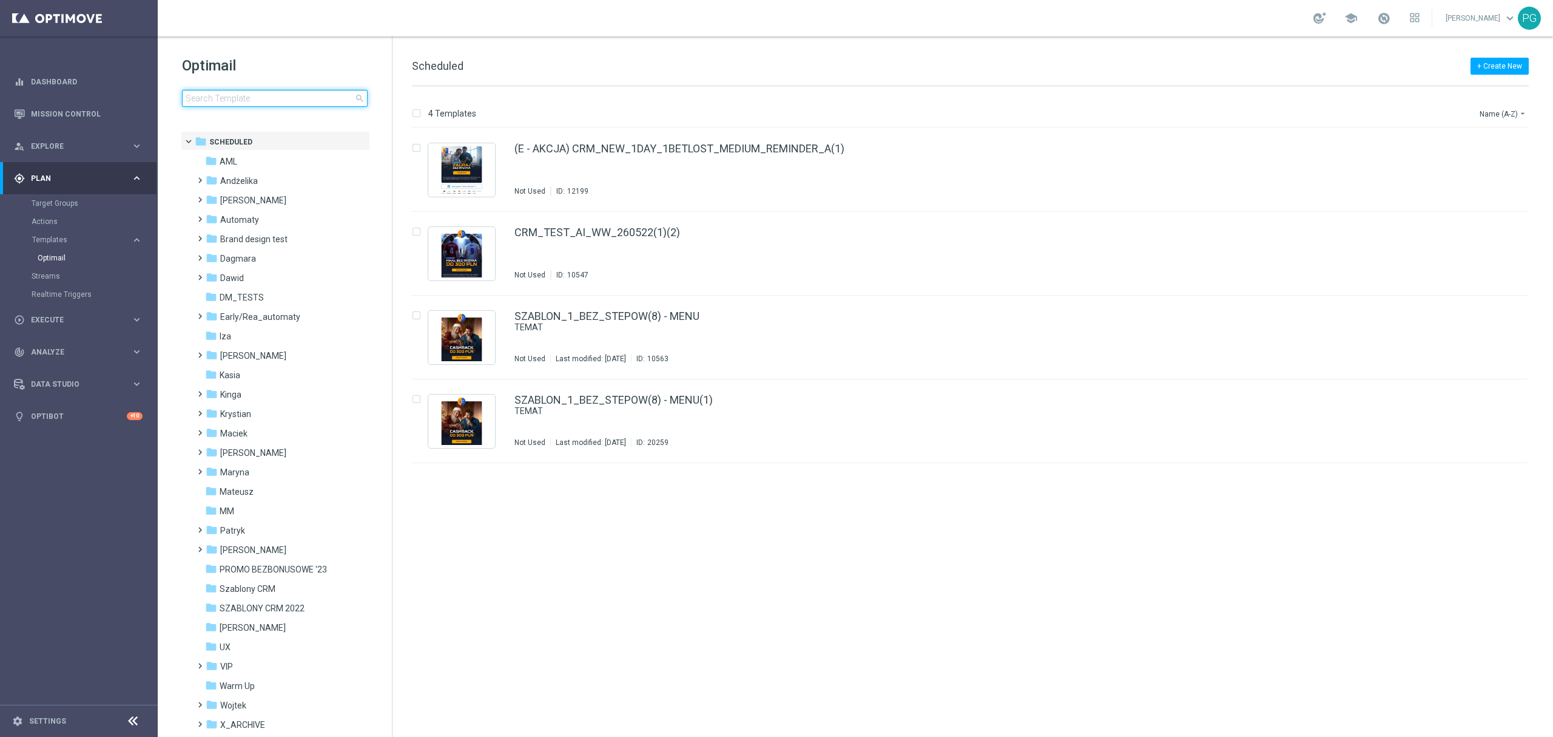
click at [268, 91] on input at bounding box center [275, 98] width 186 height 17
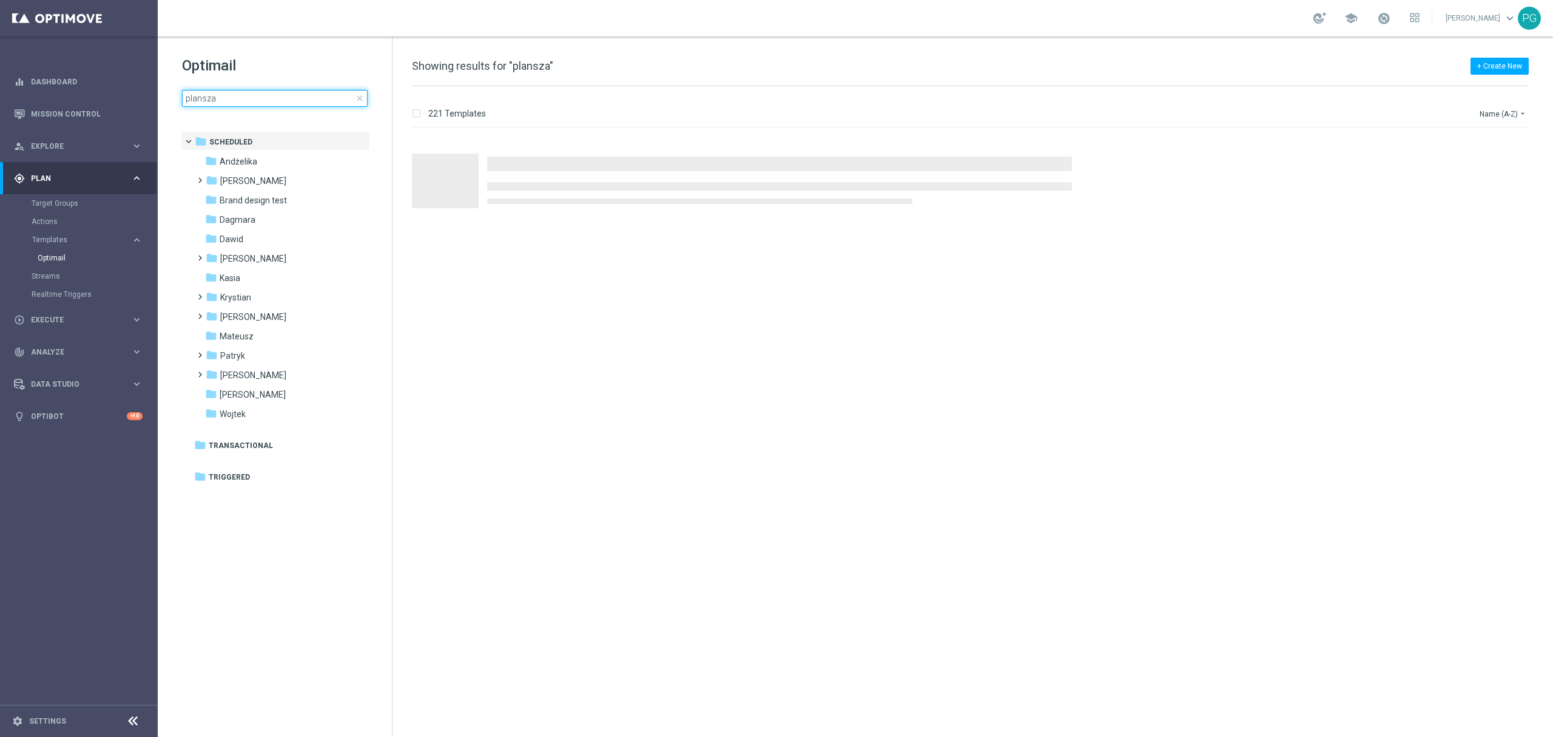
type input "plansza"
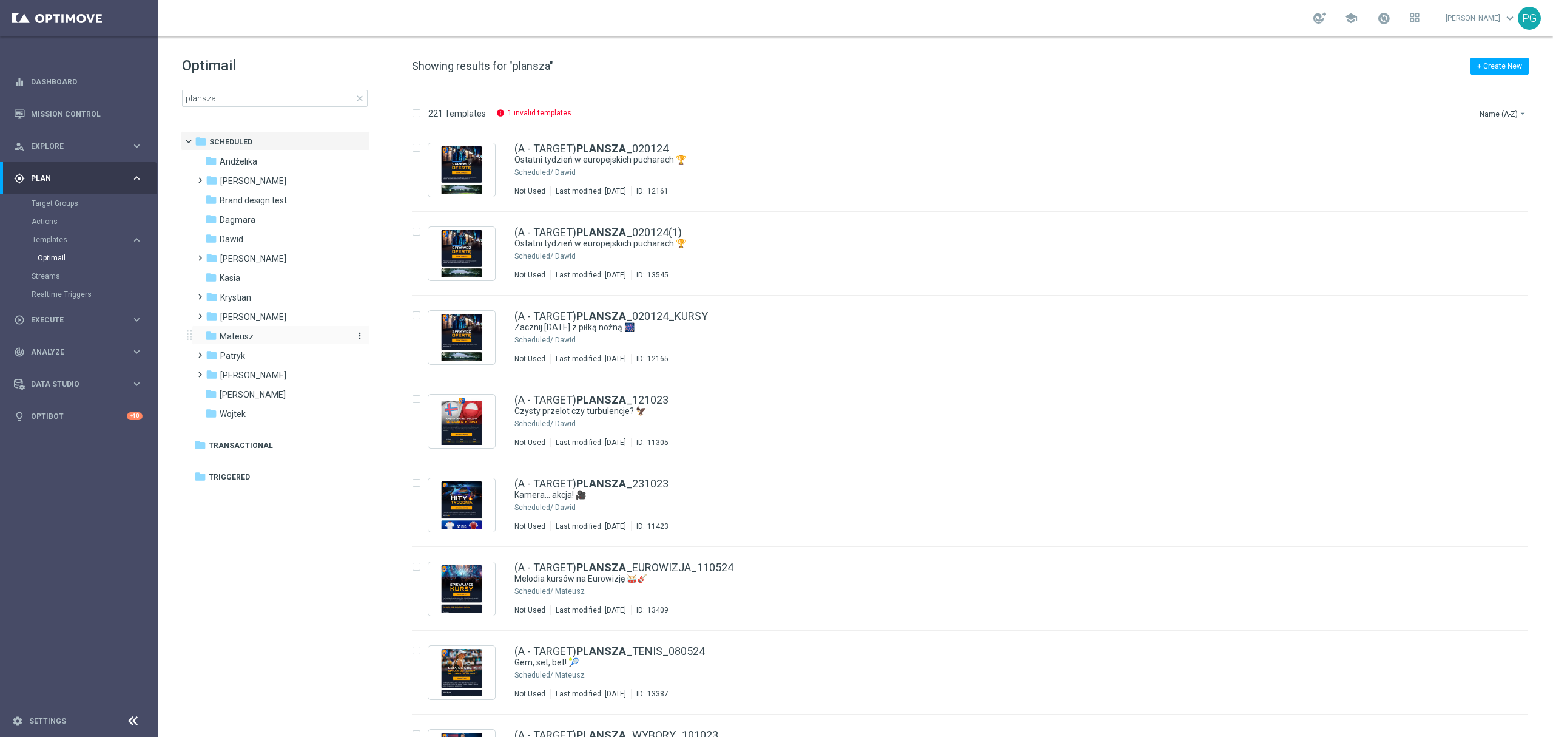
click at [244, 339] on span "Mateusz" at bounding box center [237, 336] width 34 height 11
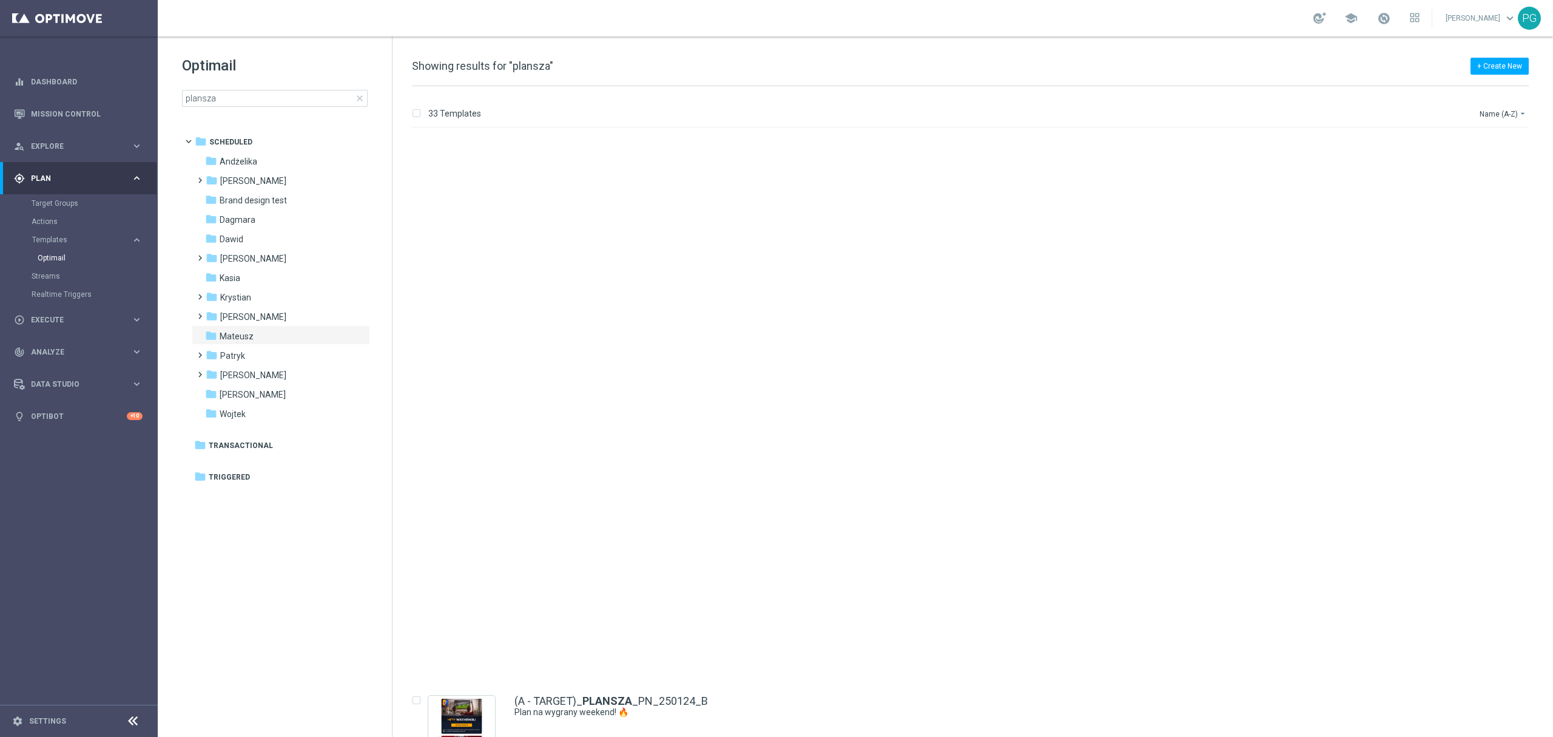
scroll to position [2154, 0]
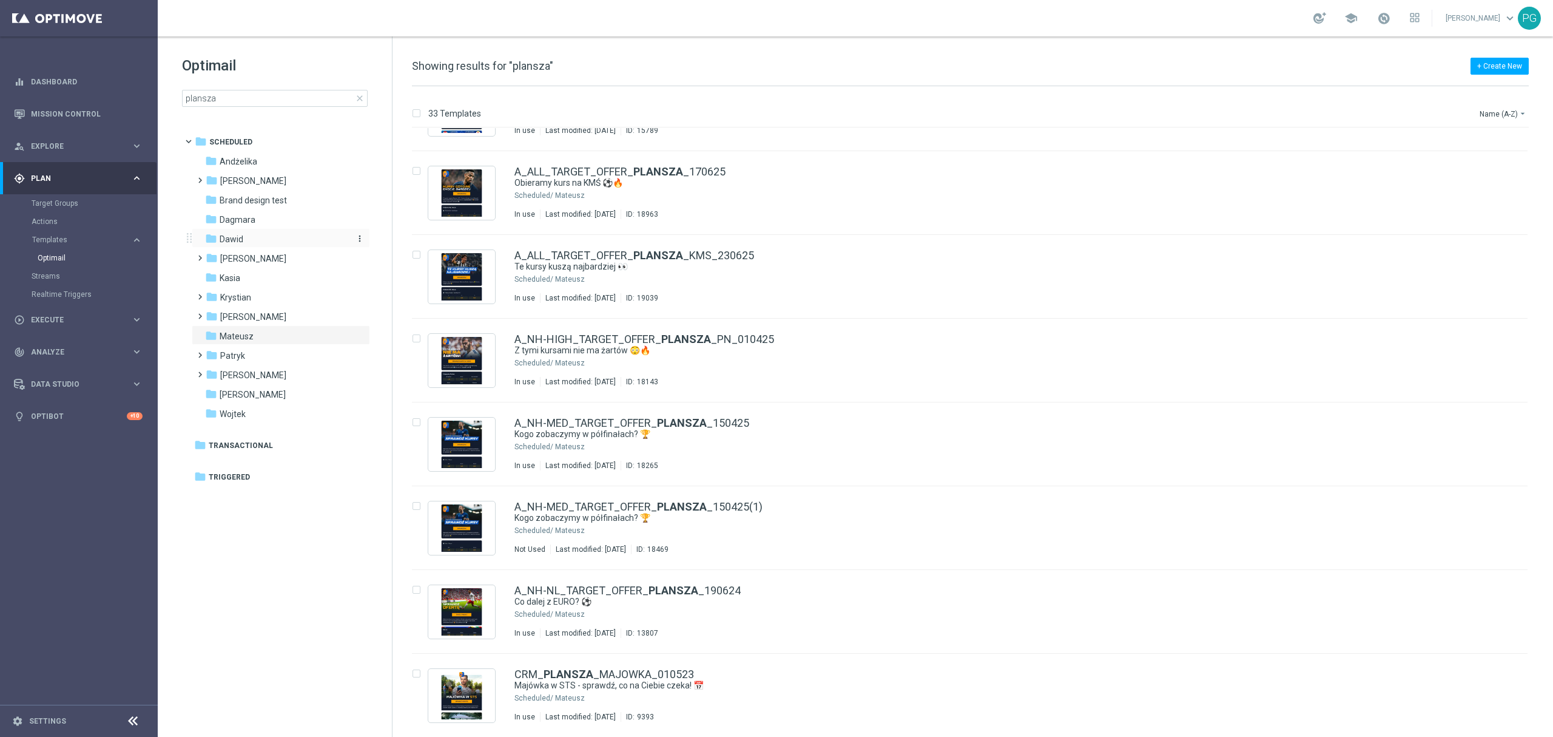
click at [260, 239] on div "folder Dawid" at bounding box center [275, 239] width 140 height 14
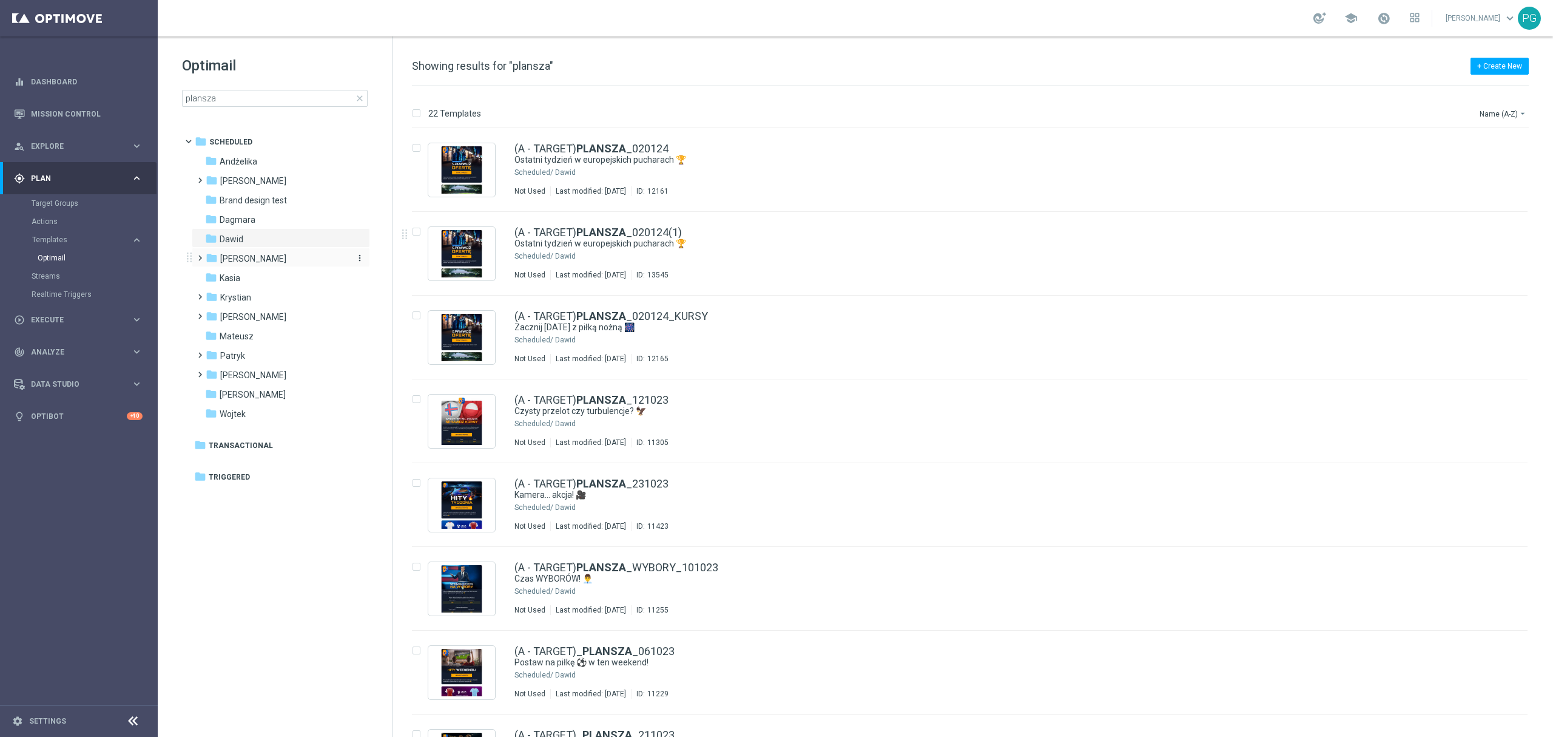
click at [257, 261] on div "folder [PERSON_NAME]" at bounding box center [276, 259] width 140 height 14
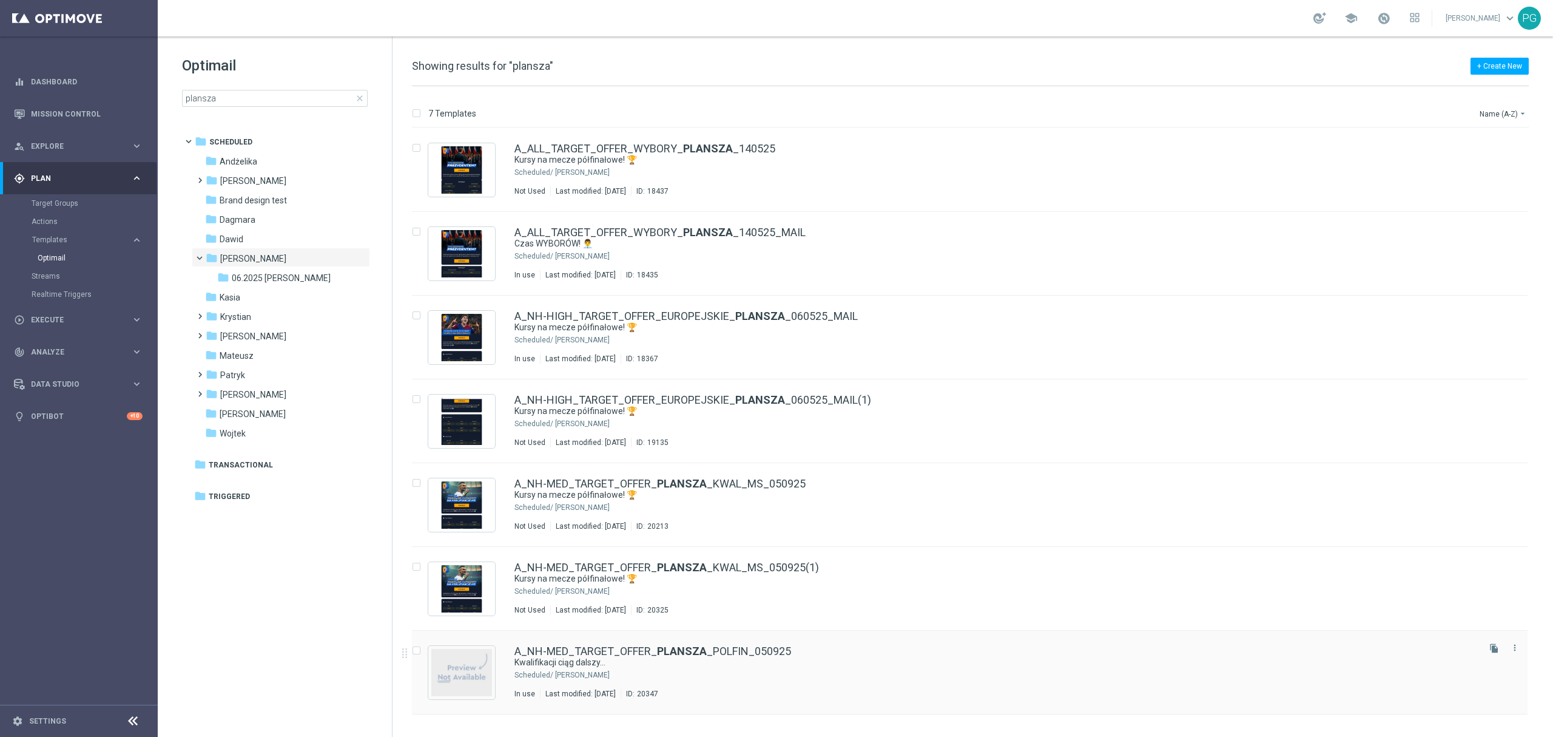
click at [1194, 654] on div "A_NH-MED_TARGET_OFFER_ PLANSZA _POLFIN_050925" at bounding box center [996, 651] width 962 height 11
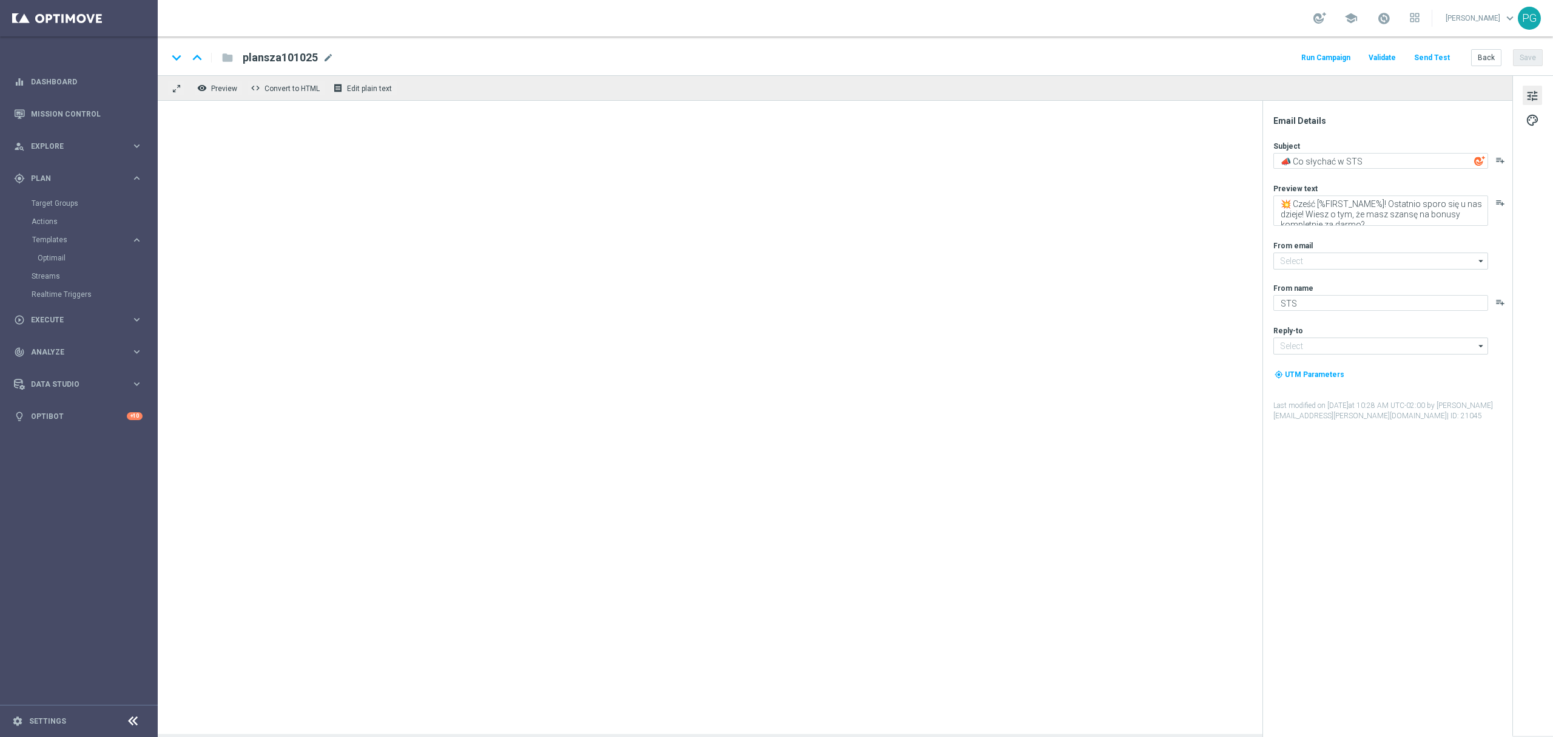
type input "[EMAIL_ADDRESS][DOMAIN_NAME]"
type textarea "Kwalifikacji ciąg dalszy..."
type textarea "Z Holandią remis, pora na wygraną 🔥"
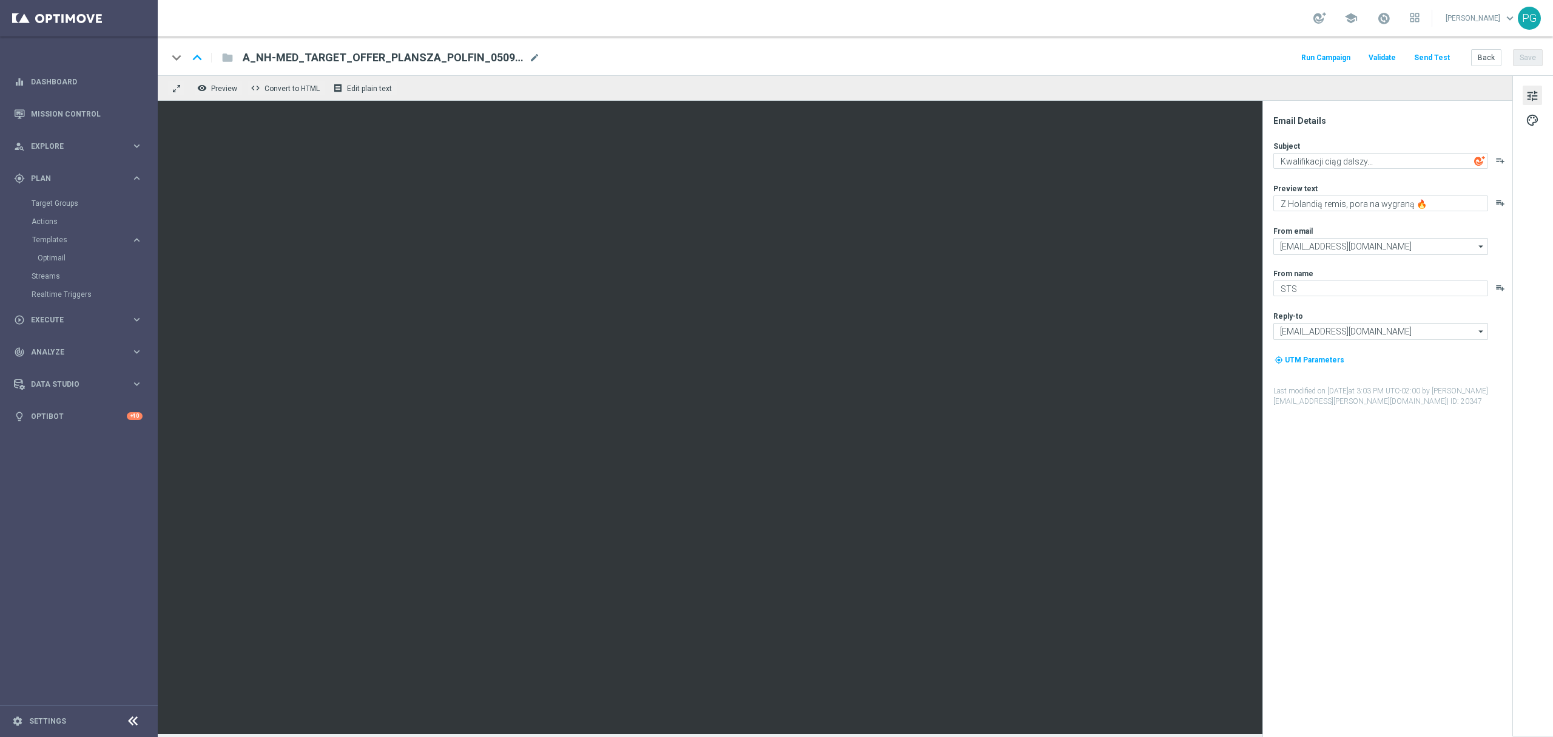
click at [375, 57] on span "A_NH-MED_TARGET_OFFER_PLANSZA_POLFIN_050925" at bounding box center [384, 57] width 282 height 15
click at [375, 57] on input "A_NH-MED_TARGET_OFFER_PLANSZA_POLFIN_050925" at bounding box center [393, 58] width 301 height 16
click at [659, 56] on div "keyboard_arrow_down keyboard_arrow_up folder A_NH-MED_TARGET_OFFER_PLANSZA_POLF…" at bounding box center [854, 58] width 1375 height 16
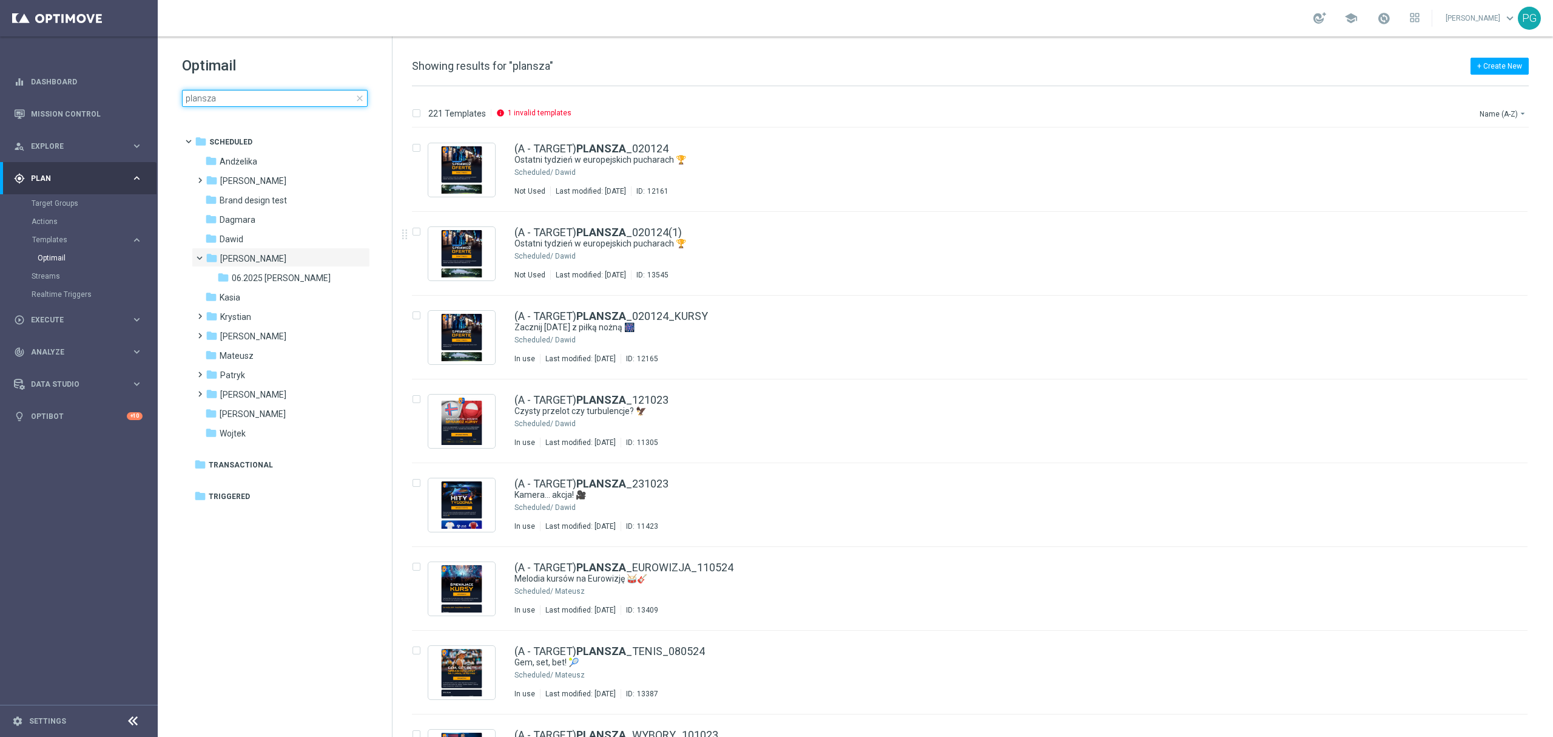
click at [285, 101] on input "plansza" at bounding box center [275, 98] width 186 height 17
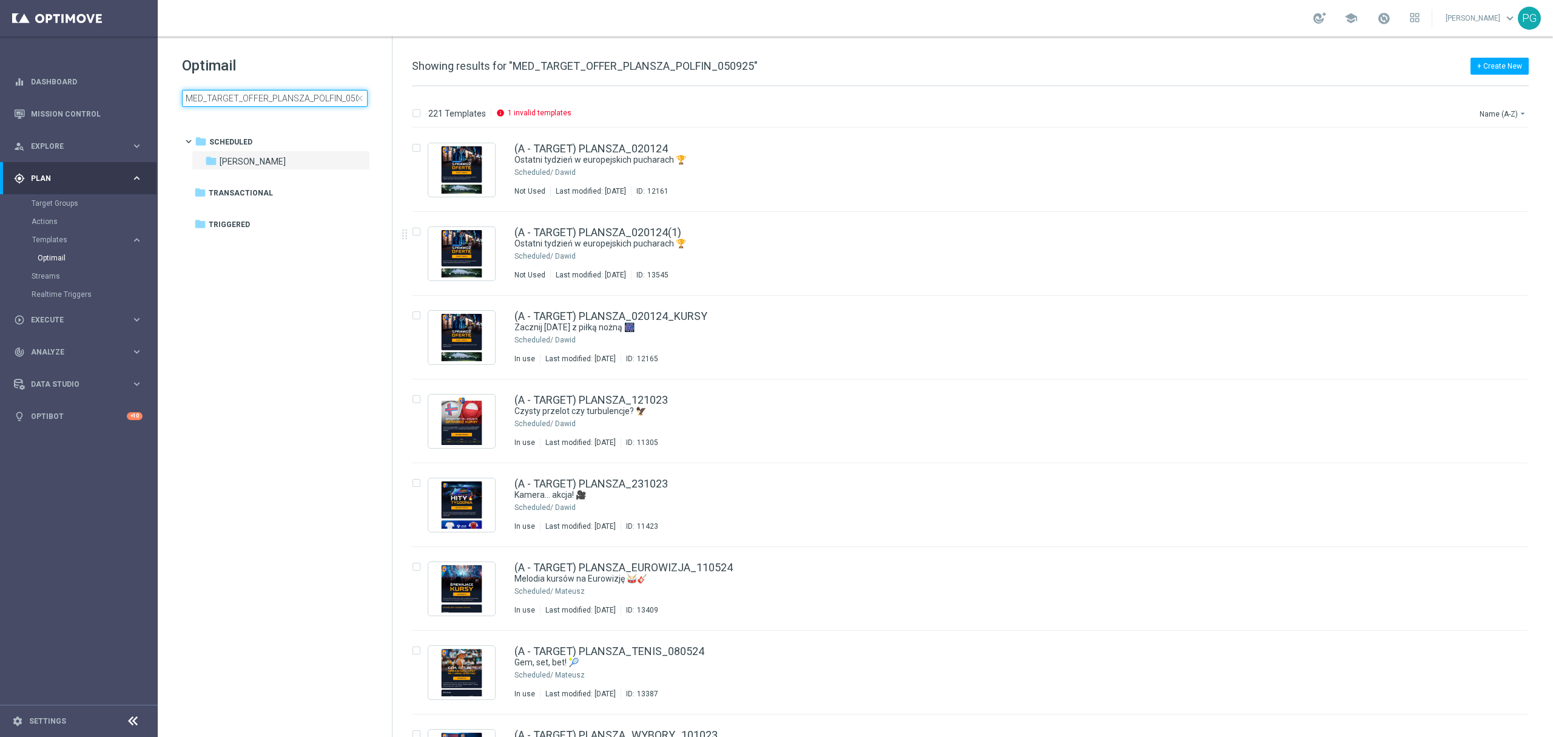
scroll to position [0, 13]
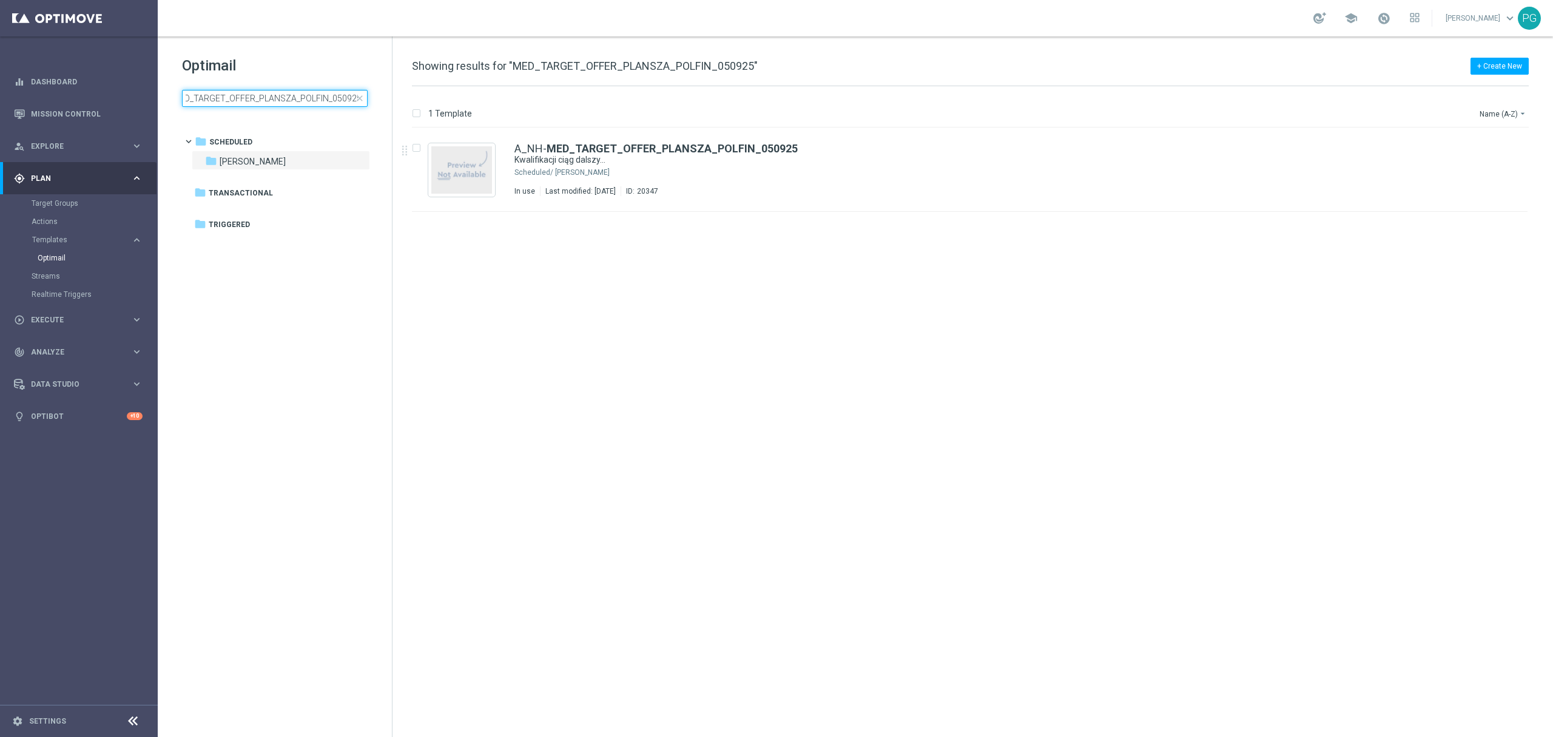
click at [250, 104] on input "MED_TARGET_OFFER_PLANSZA_POLFIN_050925" at bounding box center [275, 98] width 186 height 17
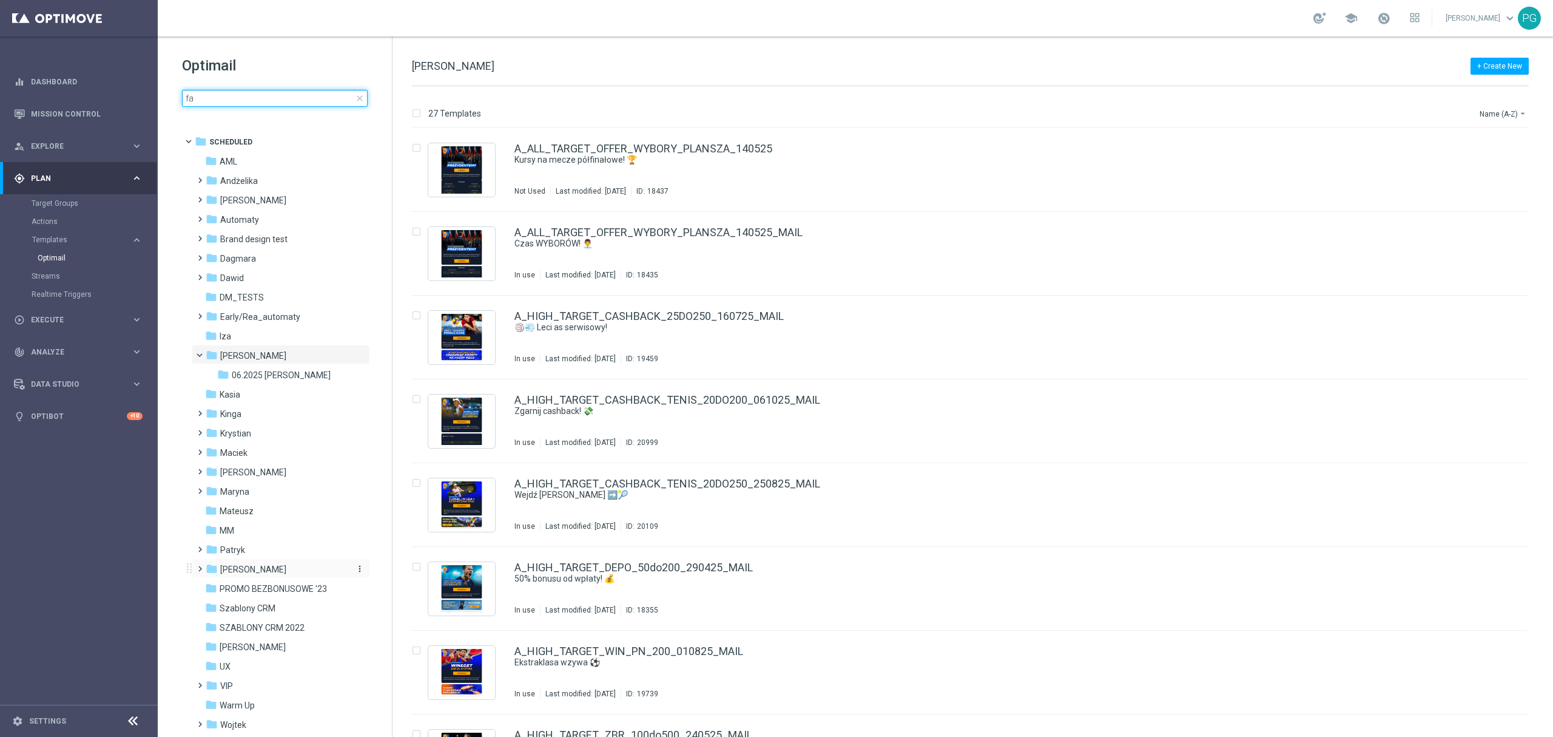
type input "fa"
click at [262, 564] on div "folder [PERSON_NAME]" at bounding box center [276, 569] width 140 height 14
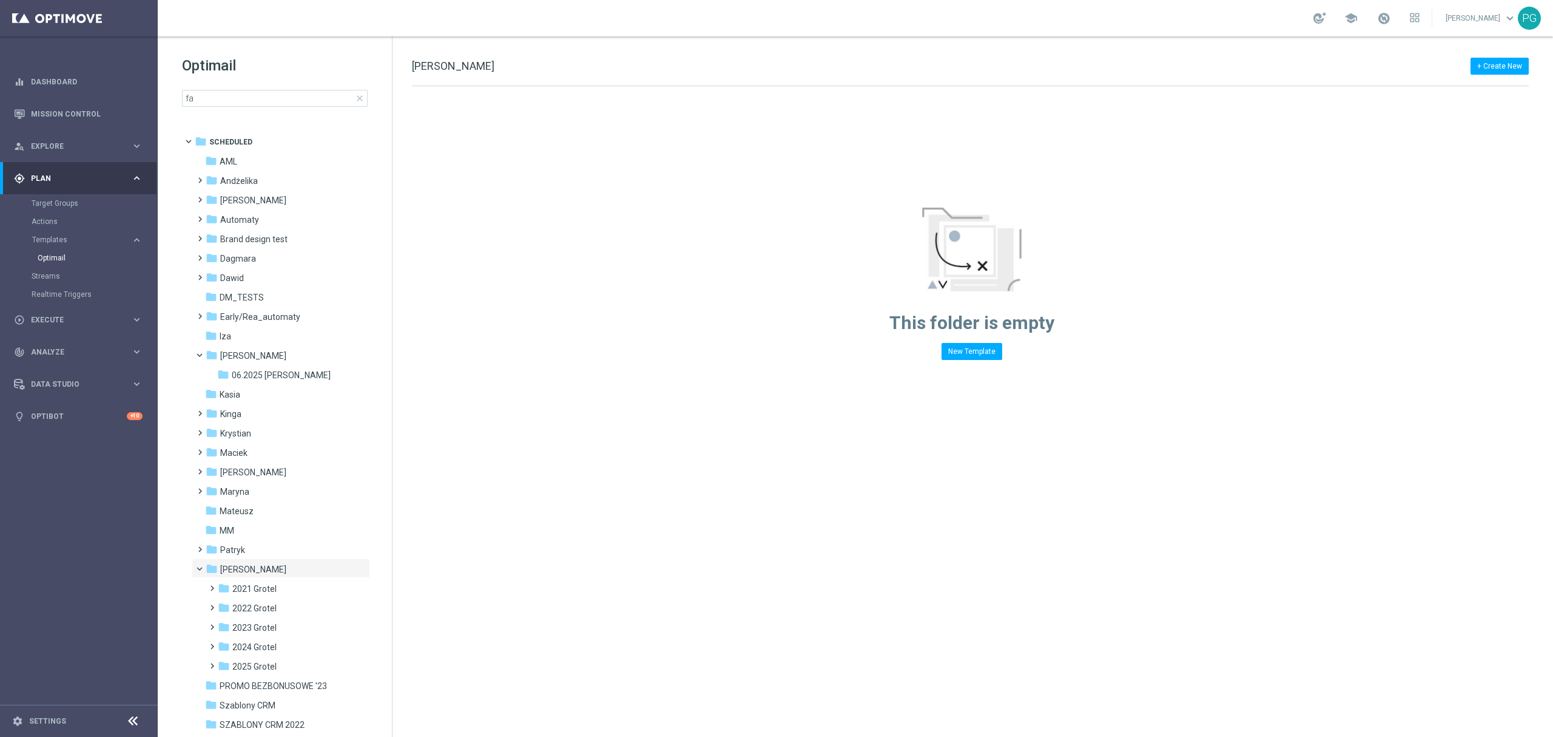
scroll to position [49, 0]
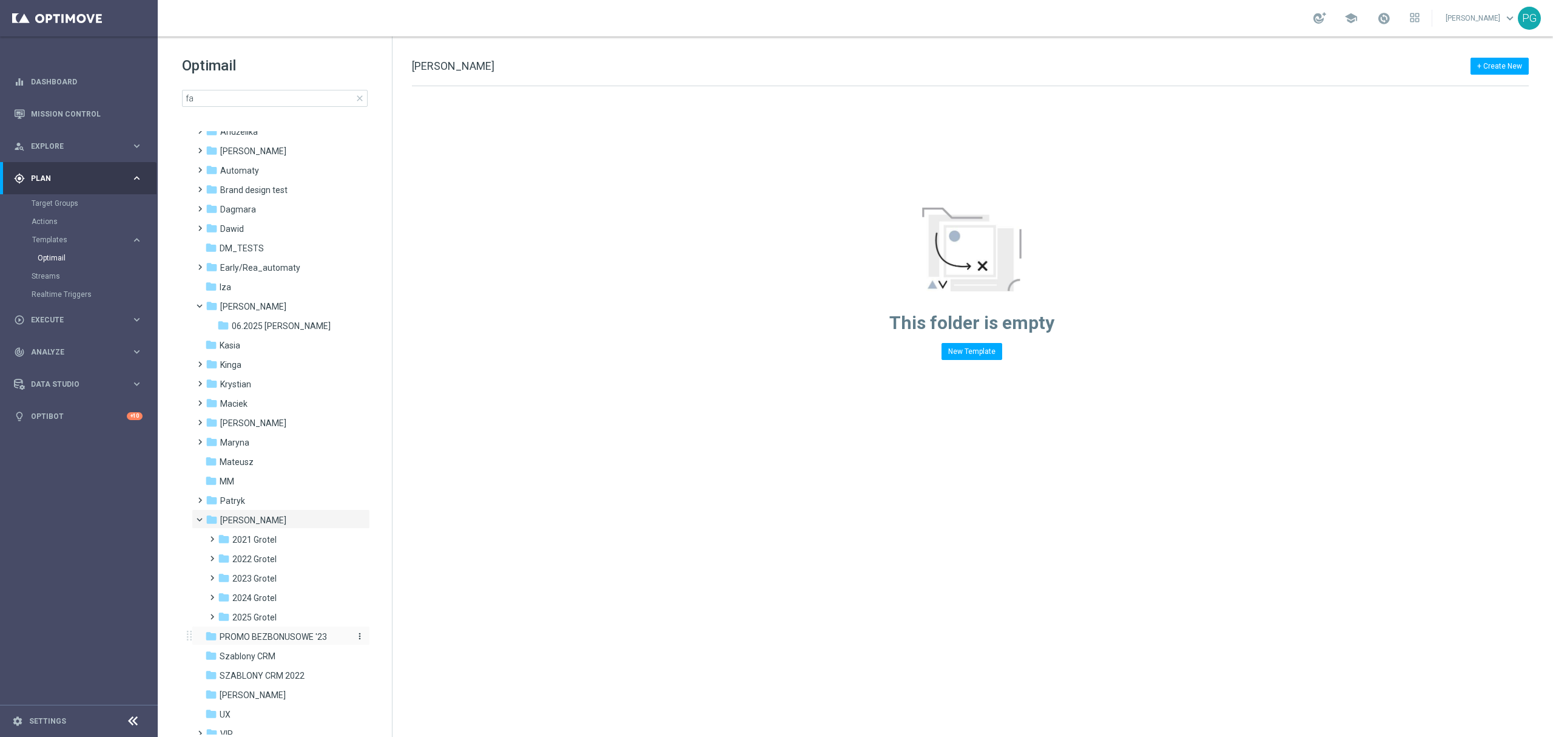
click at [252, 630] on div "folder PROMO BEZBONUSOWE '23" at bounding box center [275, 637] width 140 height 14
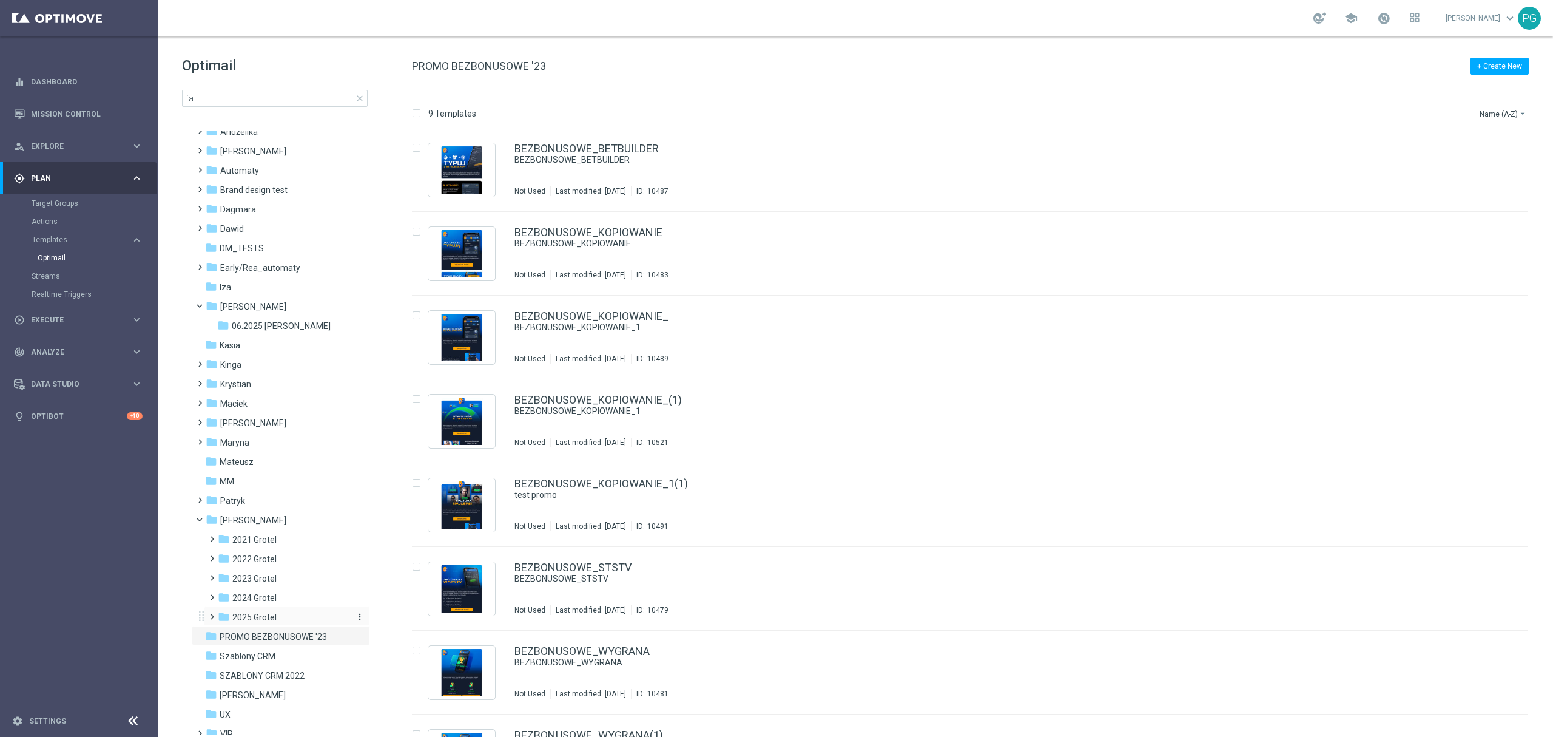
click at [251, 619] on span "2025 Grotel" at bounding box center [254, 617] width 44 height 11
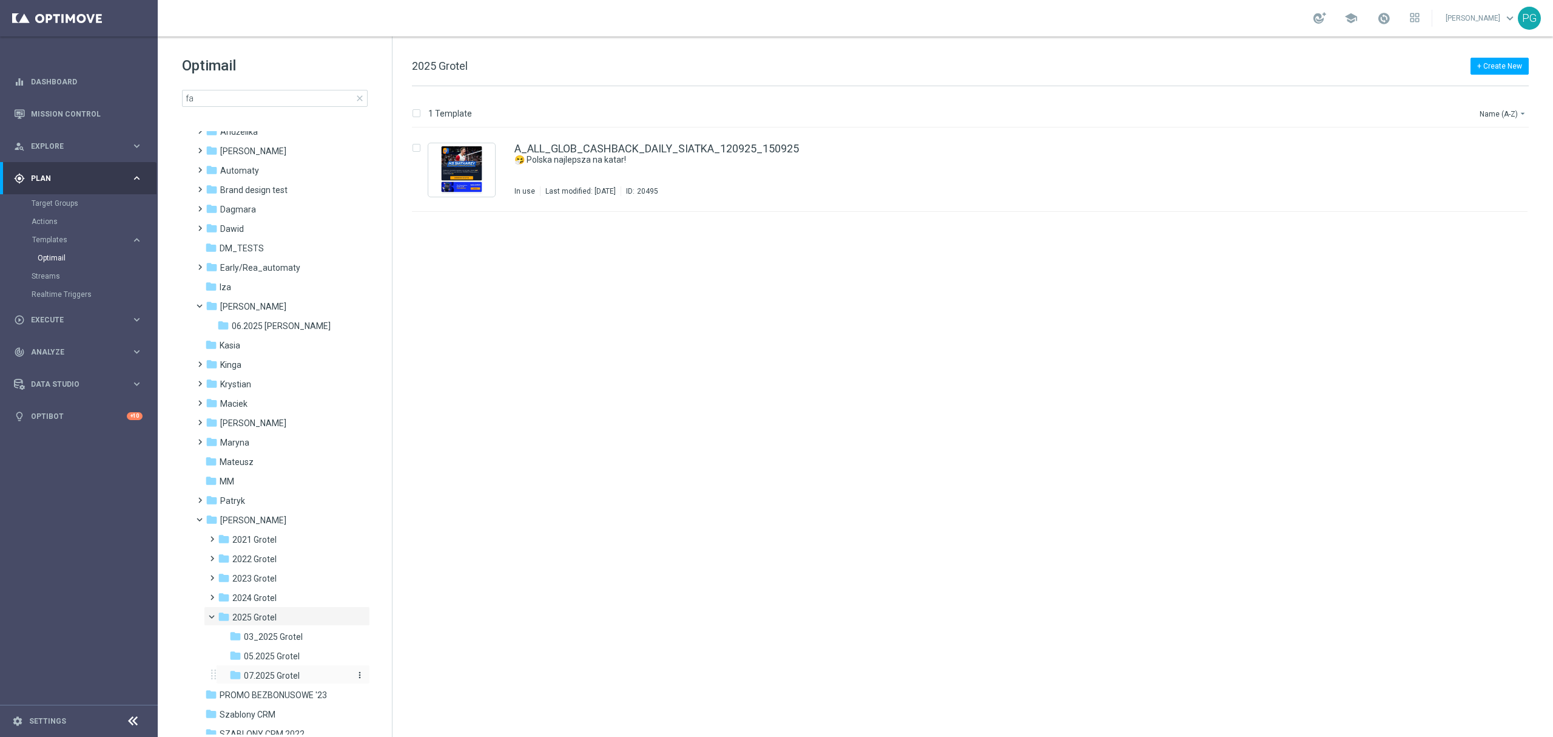
click at [277, 675] on span "07.2025 Grotel" at bounding box center [272, 675] width 56 height 11
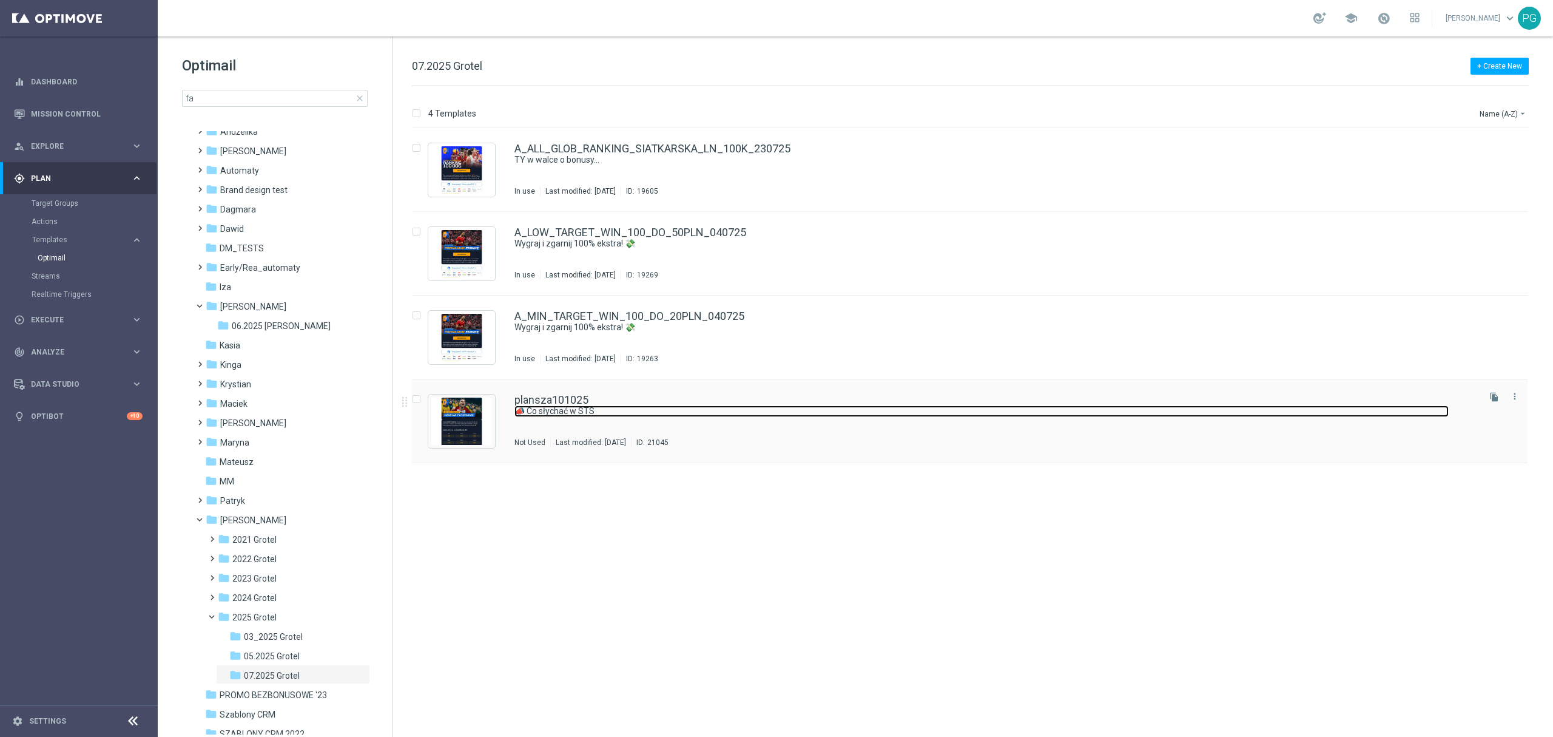
click at [630, 406] on link "📣 Co słychać w STS" at bounding box center [982, 411] width 934 height 12
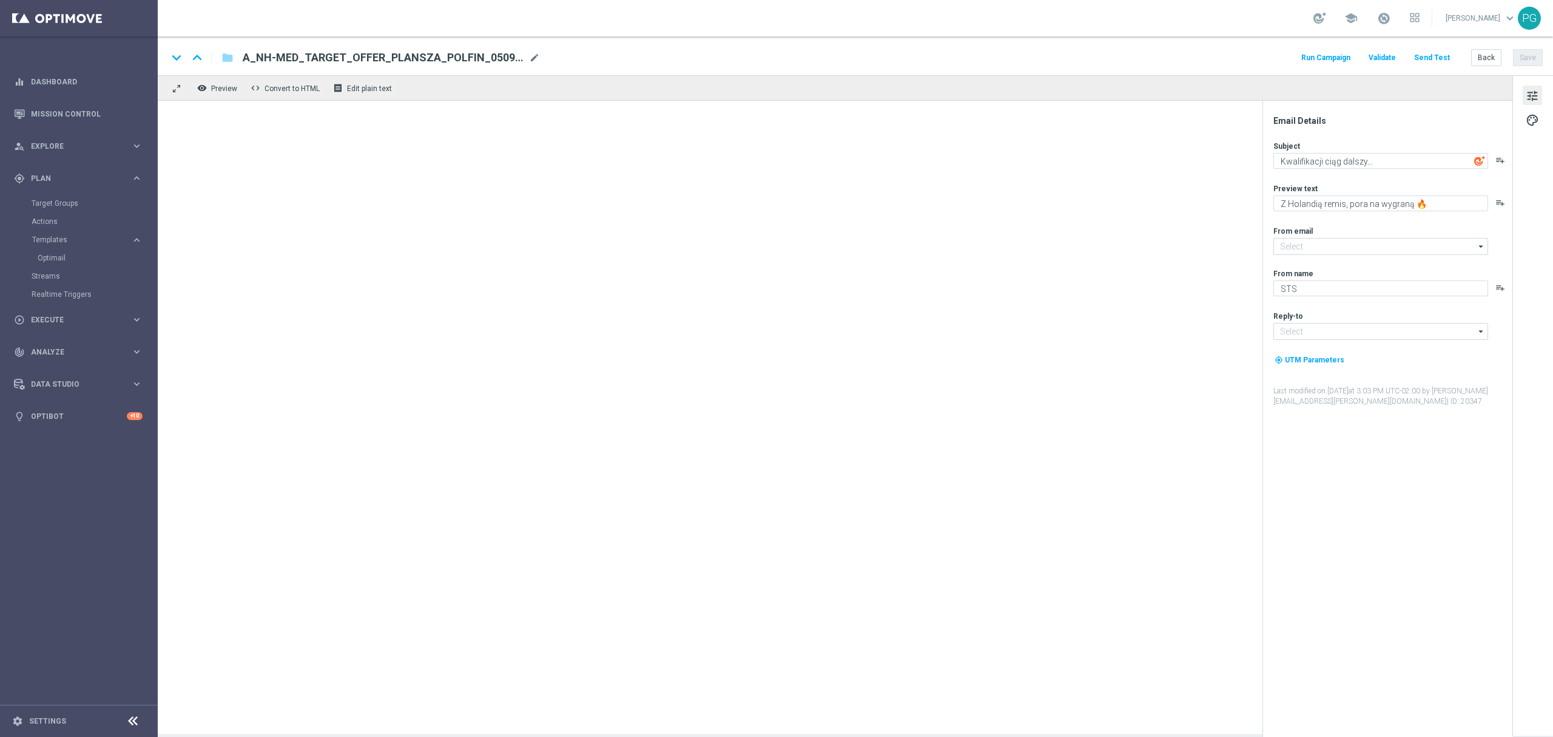
type input "[EMAIL_ADDRESS][DOMAIN_NAME]"
type input "plansza101025"
type textarea "📣 Co słychać w STS"
type textarea "💥 Cześć [%FIRST_NAME%]! Ostatnio sporo się u nas dzieje! Wiesz o tym, że masz s…"
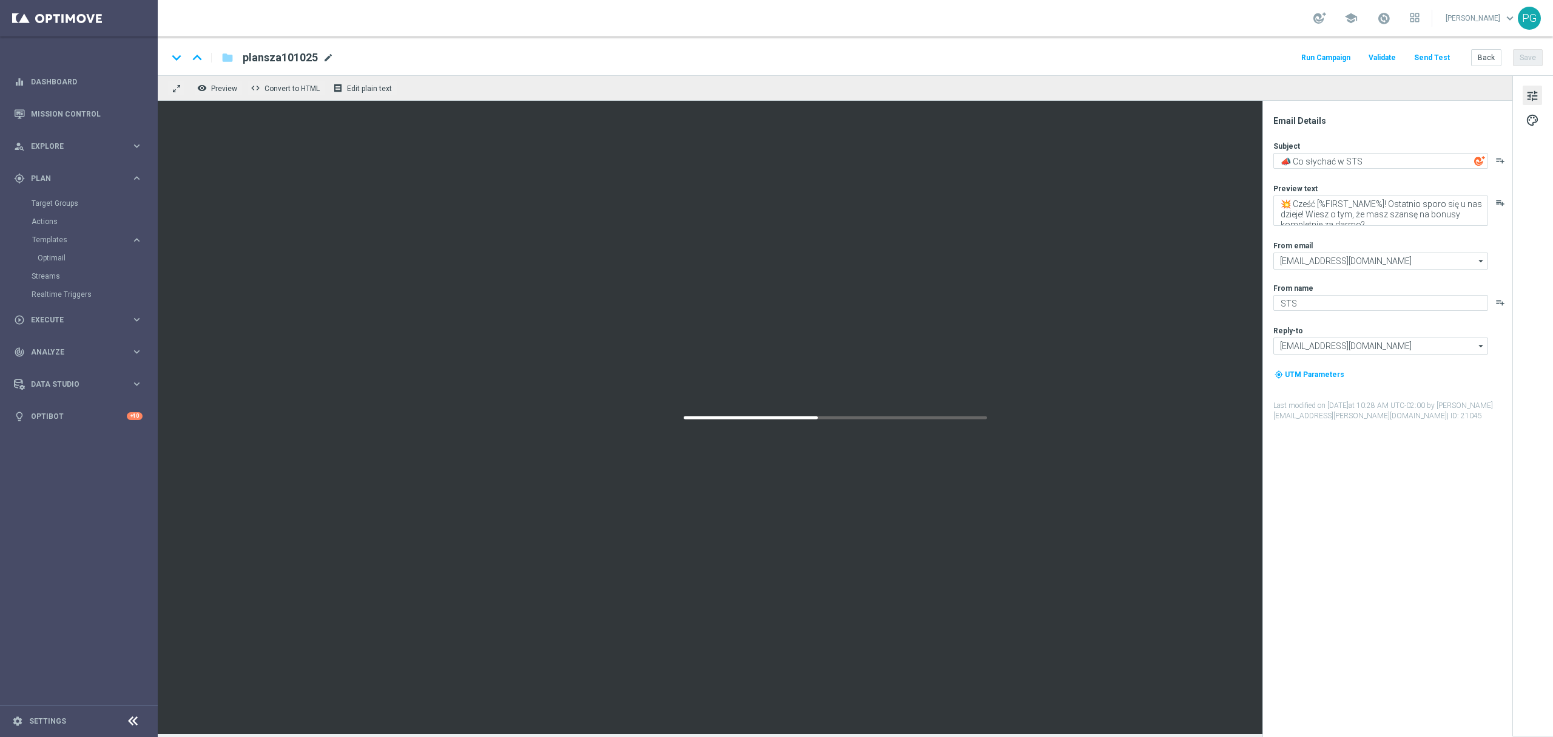
click at [329, 53] on span "mode_edit" at bounding box center [328, 57] width 11 height 11
paste input "MED_TARGET_OFFER_PLANSZA_POLFIN_0509"
click at [502, 55] on span "mode_edit" at bounding box center [504, 57] width 11 height 11
type input "A_NH-MED_TARGET_OFFER_PLANSZA_121025"
click at [595, 59] on div "keyboard_arrow_down keyboard_arrow_up folder A_NH-MED_TARGET_OFFER_PLANSZA_1210…" at bounding box center [854, 58] width 1375 height 16
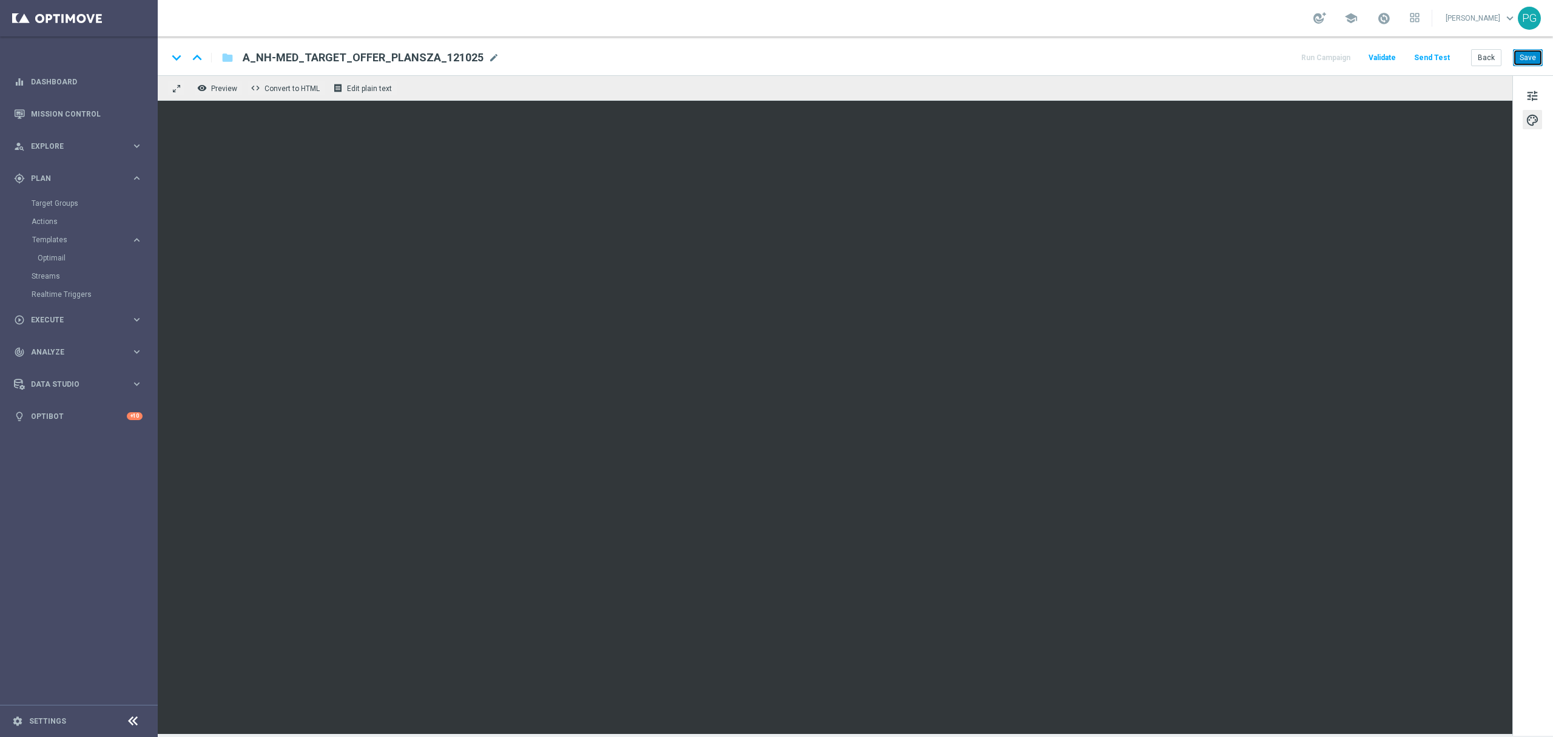
click at [1531, 59] on button "Save" at bounding box center [1528, 57] width 30 height 17
click at [1275, 37] on div "keyboard_arrow_down keyboard_arrow_up folder A_NH-MED_TARGET_OFFER_PLANSZA_1210…" at bounding box center [855, 55] width 1395 height 39
click at [1542, 53] on button "Save" at bounding box center [1528, 57] width 30 height 17
click at [1537, 61] on button "Save" at bounding box center [1528, 57] width 30 height 17
click at [1525, 59] on button "Save" at bounding box center [1528, 57] width 30 height 17
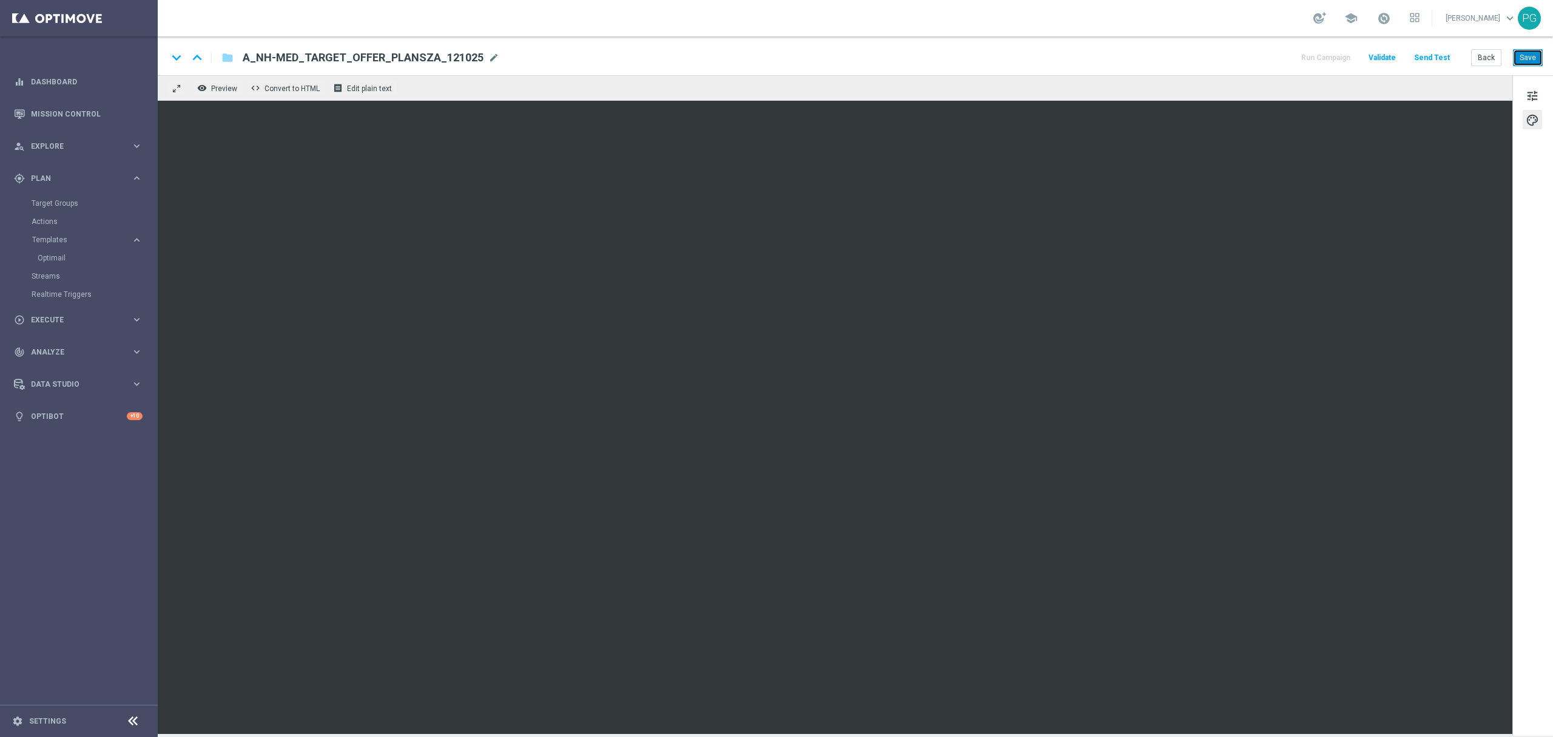
click at [1537, 61] on button "Save" at bounding box center [1528, 57] width 30 height 17
click at [1533, 100] on span "tune" at bounding box center [1532, 96] width 13 height 16
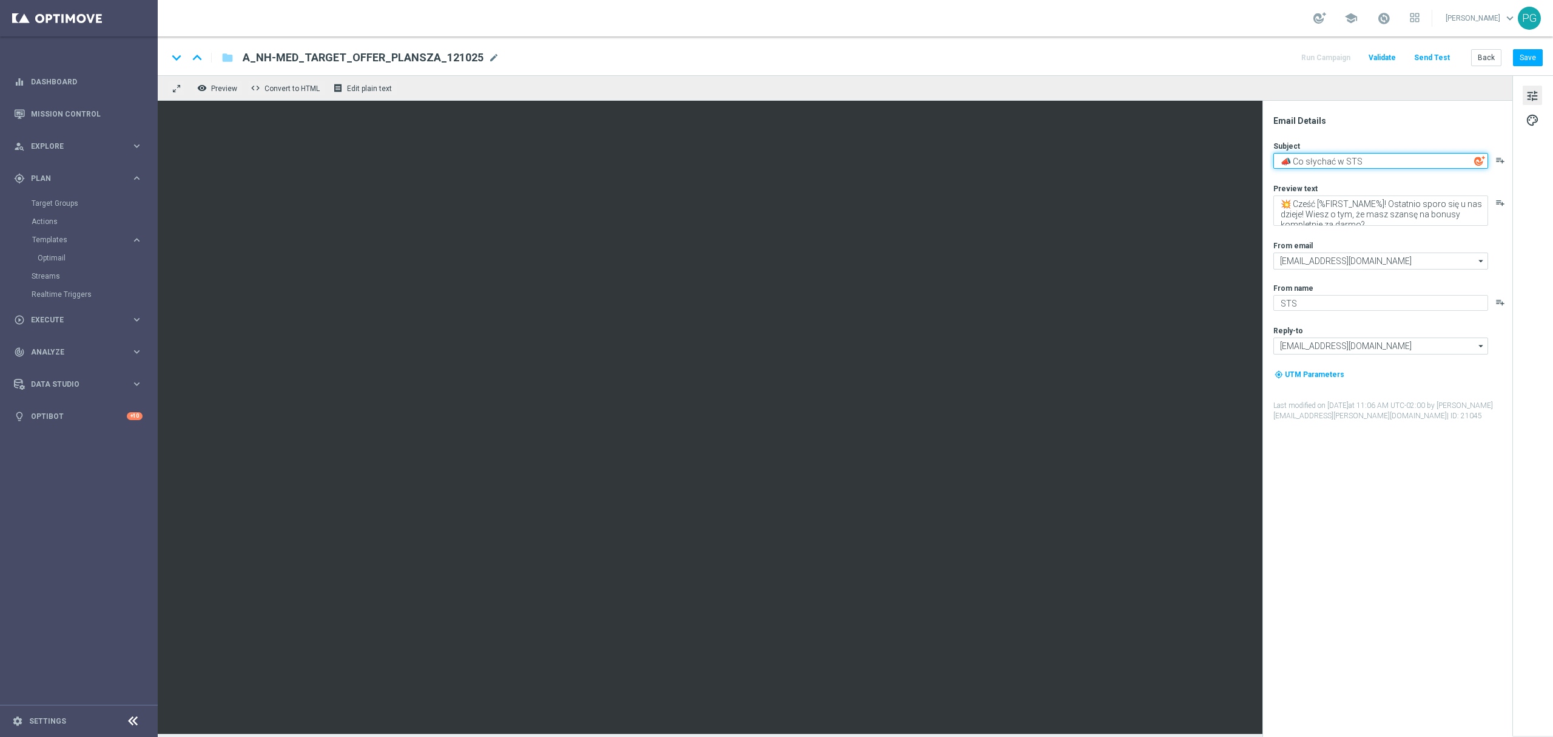
click at [1282, 159] on textarea "📣 Co słychać w STS" at bounding box center [1381, 161] width 215 height 16
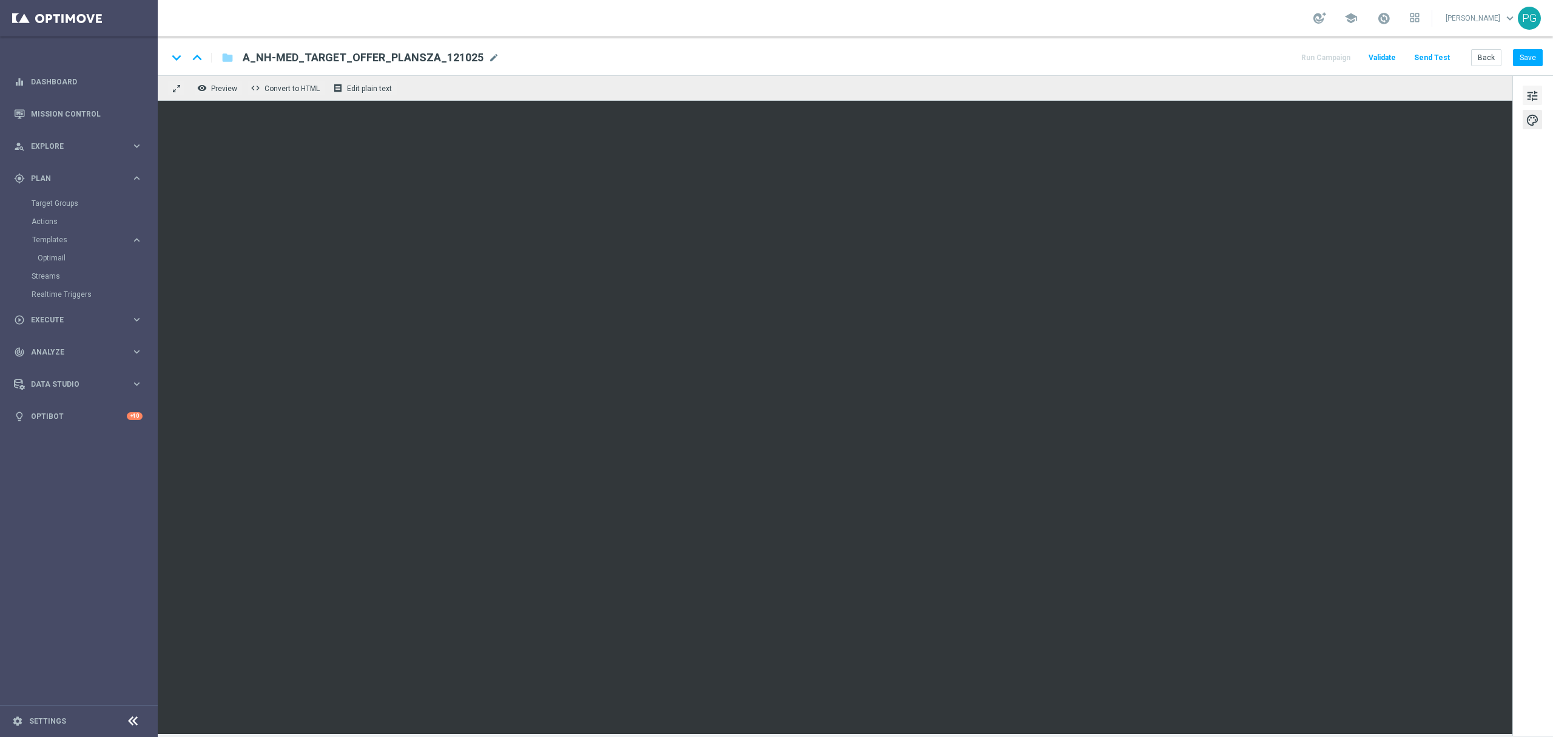
click at [1536, 98] on span "tune" at bounding box center [1532, 96] width 13 height 16
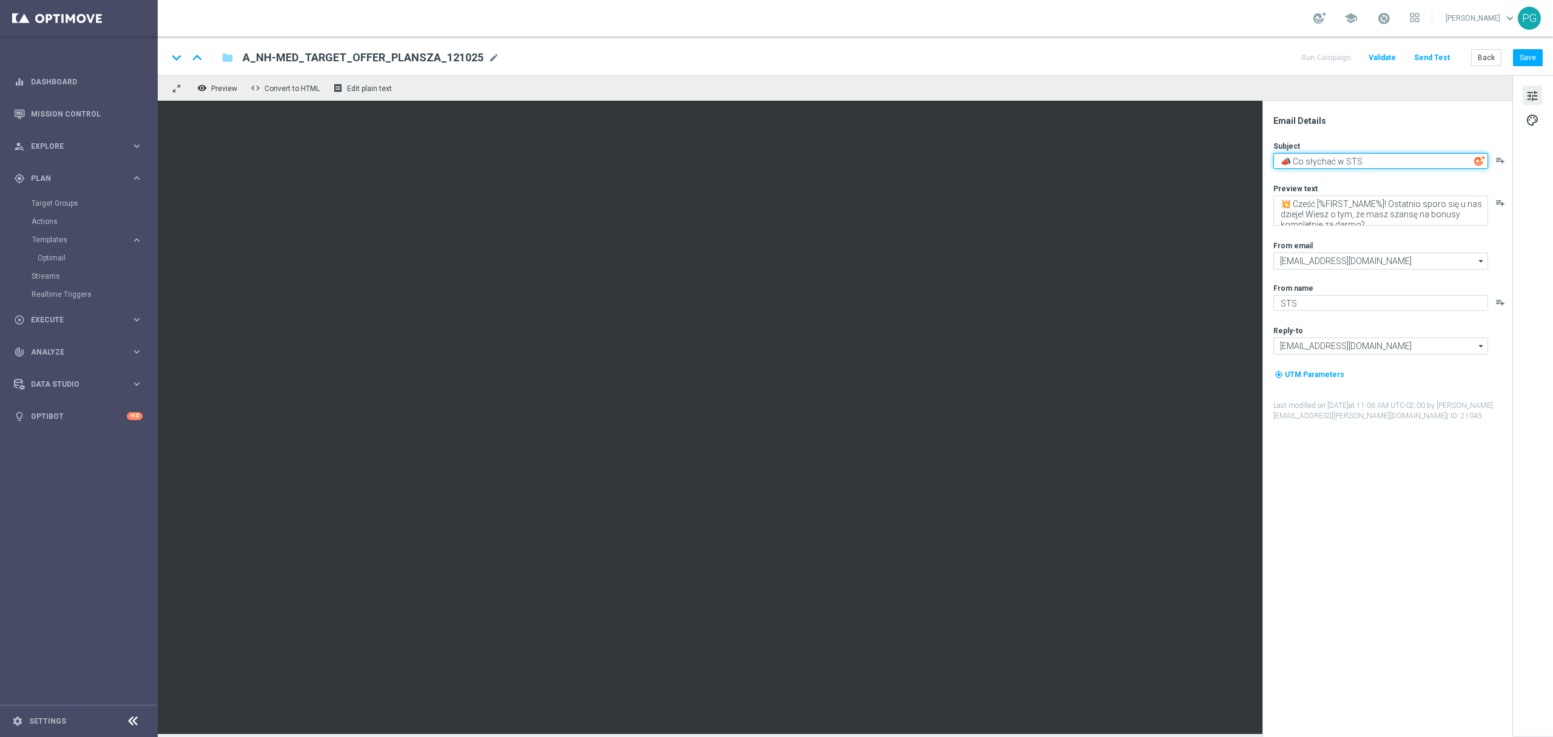
click at [1298, 163] on textarea "📣 Co słychać w STS" at bounding box center [1381, 161] width 215 height 16
click at [1335, 163] on textarea "📣 Co słychać w STS" at bounding box center [1381, 161] width 215 height 16
click at [1297, 163] on textarea "📣 Co słychać w STS" at bounding box center [1381, 161] width 215 height 16
click at [1376, 163] on textarea "📣 Co słychać w STS" at bounding box center [1381, 161] width 215 height 16
paste textarea "2 086"
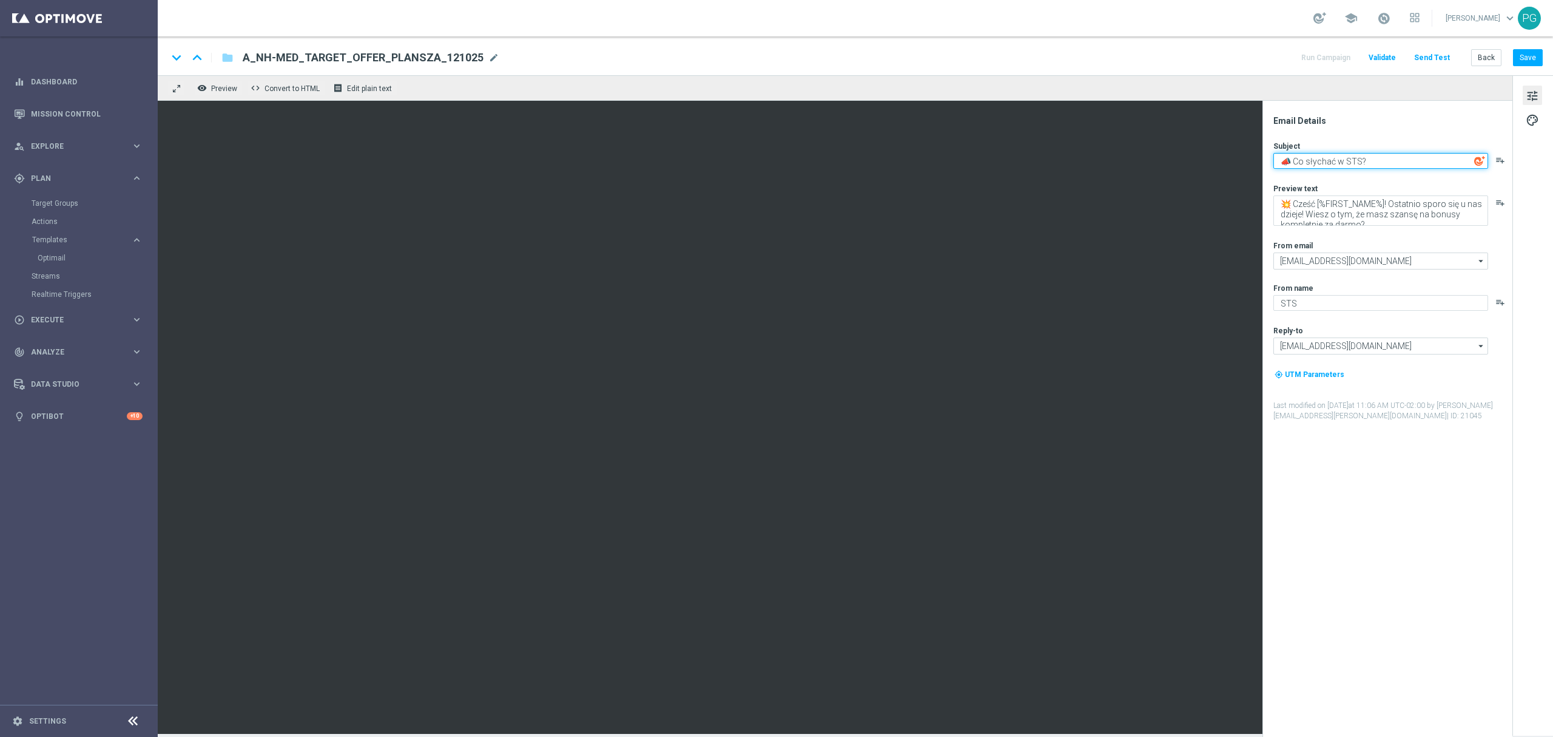
drag, startPoint x: 1297, startPoint y: 158, endPoint x: 1398, endPoint y: 161, distance: 101.4
click at [1398, 161] on textarea "📣 Co słychać w STS?" at bounding box center [1381, 161] width 215 height 16
paste textarea "🇵🇱"
type textarea "📣 Masa promocji [PERSON_NAME][GEOGRAPHIC_DATA] - [GEOGRAPHIC_DATA]! 🇵🇱"
click at [1389, 203] on textarea "💥 Cześć [%FIRST_NAME%]! Ostatnio sporo się u nas dzieje! Wiesz o tym, że masz s…" at bounding box center [1381, 210] width 215 height 30
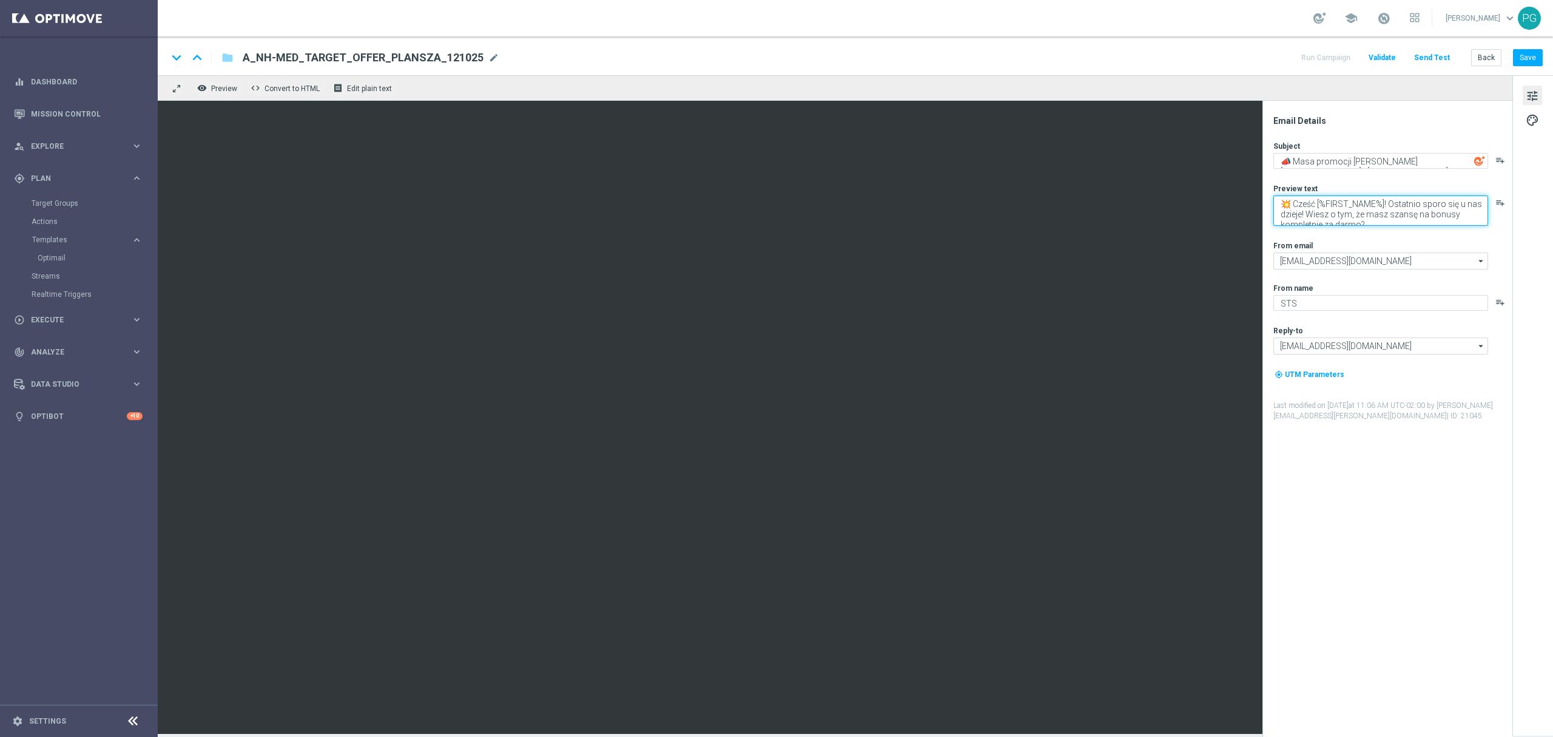
click at [1307, 211] on textarea "💥 Cześć [%FIRST_NAME%]! Ostatnio sporo się u nas dzieje! Wiesz o tym, że masz s…" at bounding box center [1381, 210] width 215 height 30
drag, startPoint x: 1459, startPoint y: 212, endPoint x: 1451, endPoint y: 229, distance: 18.7
click at [1451, 229] on div "Subject 📣 Masa promocji [PERSON_NAME][GEOGRAPHIC_DATA] - [GEOGRAPHIC_DATA]! 🇵🇱 …" at bounding box center [1393, 281] width 238 height 280
click at [1365, 217] on textarea "💥 Cześć [%FIRST_NAME%]! Ostatnio sporo się u nas dzieje! Wiesz o tym, że masz s…" at bounding box center [1381, 210] width 215 height 30
drag, startPoint x: 1474, startPoint y: 212, endPoint x: 1464, endPoint y: 268, distance: 57.4
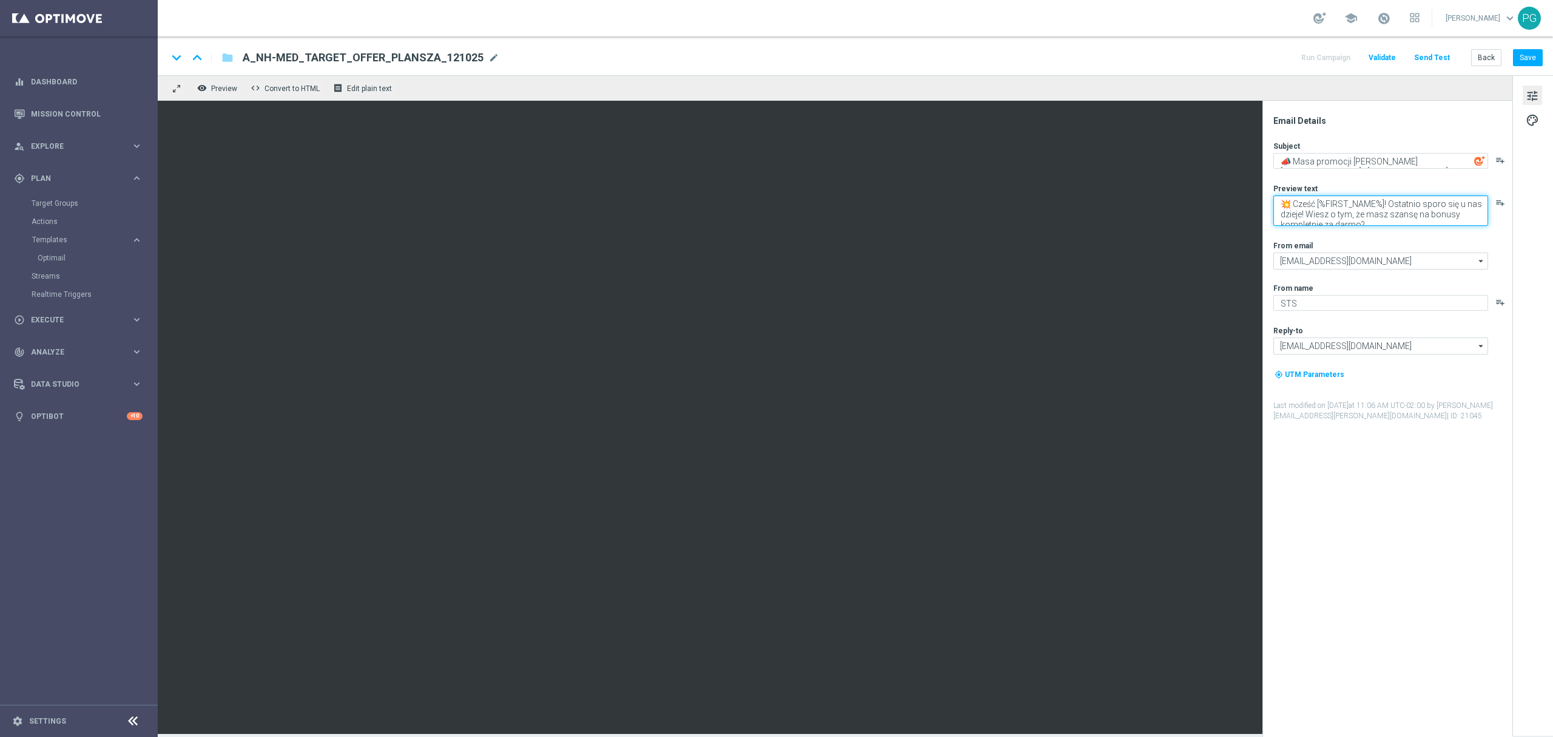
click at [1464, 268] on div "Subject 📣 Masa promocji [PERSON_NAME][GEOGRAPHIC_DATA] - [GEOGRAPHIC_DATA]! 🇵🇱 …" at bounding box center [1393, 281] width 238 height 280
type textarea "💥 Cześć [%FIRST_NAME%]! Ostatnio sporo się u nas dzieje! Wiesz o tym, że masz s…"
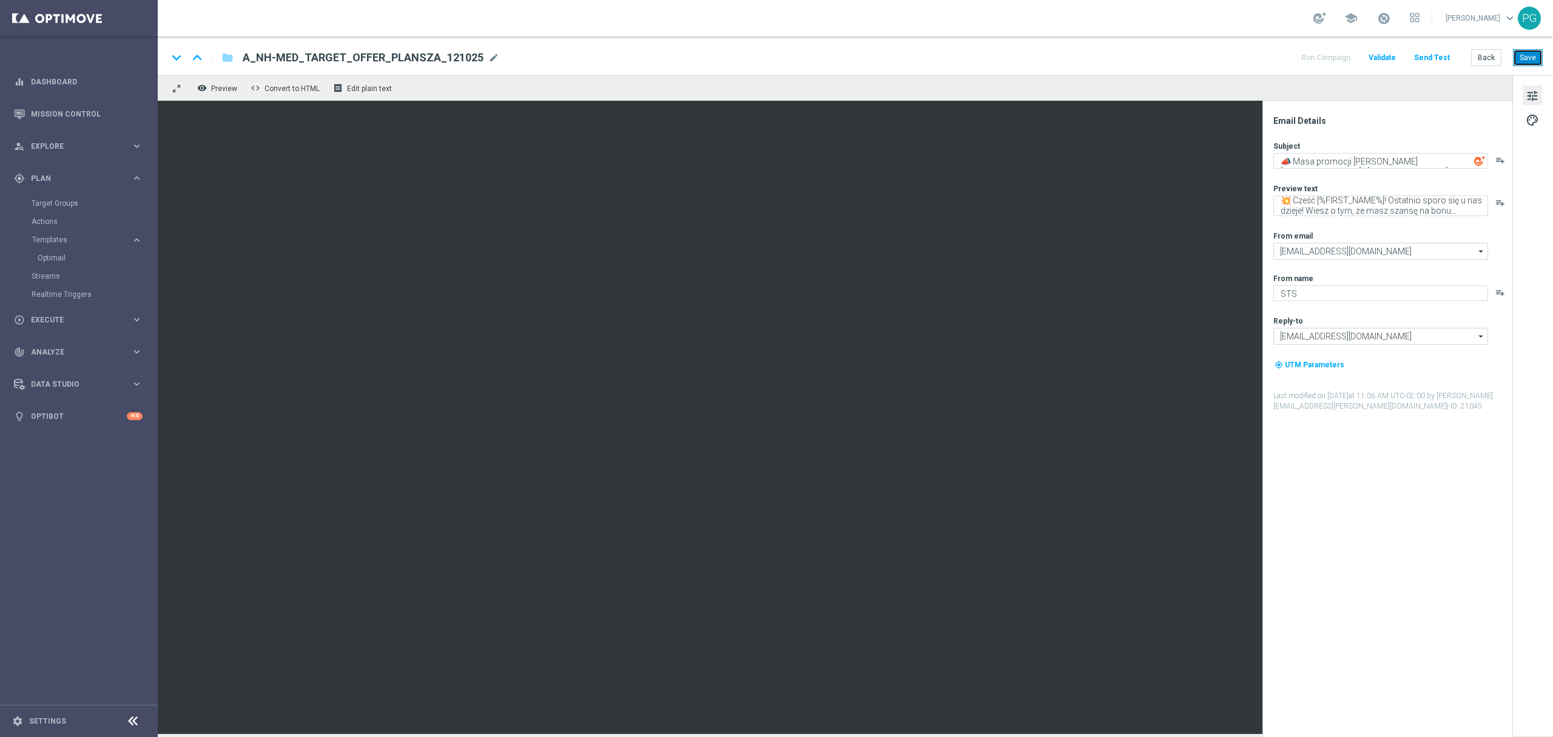
click at [1523, 61] on button "Save" at bounding box center [1528, 57] width 30 height 17
click at [1437, 59] on button "Send Test" at bounding box center [1431, 58] width 39 height 16
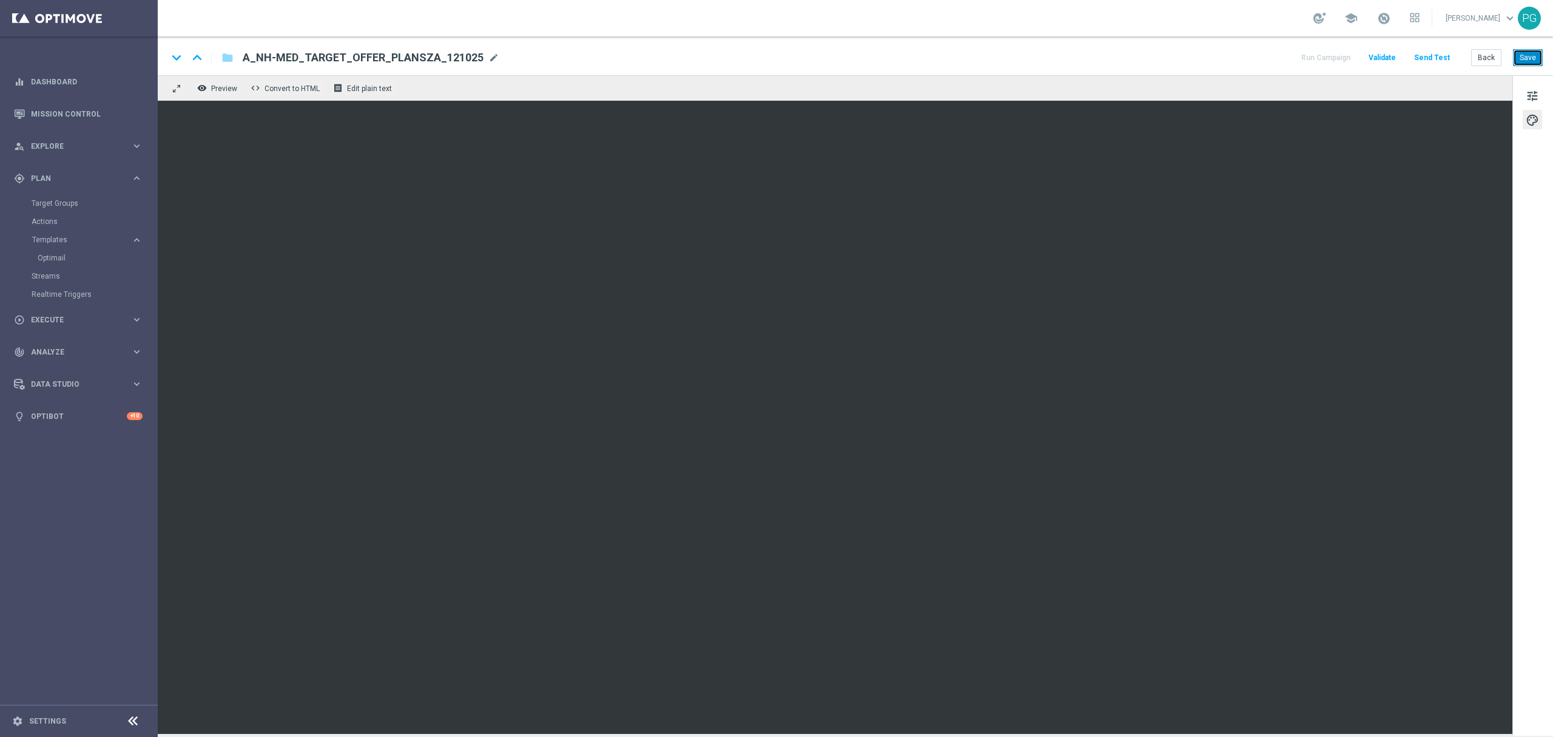
click at [1530, 52] on button "Save" at bounding box center [1528, 57] width 30 height 17
click at [1438, 53] on button "Send Test" at bounding box center [1431, 58] width 39 height 16
click at [1428, 53] on button "Send Test" at bounding box center [1431, 58] width 39 height 16
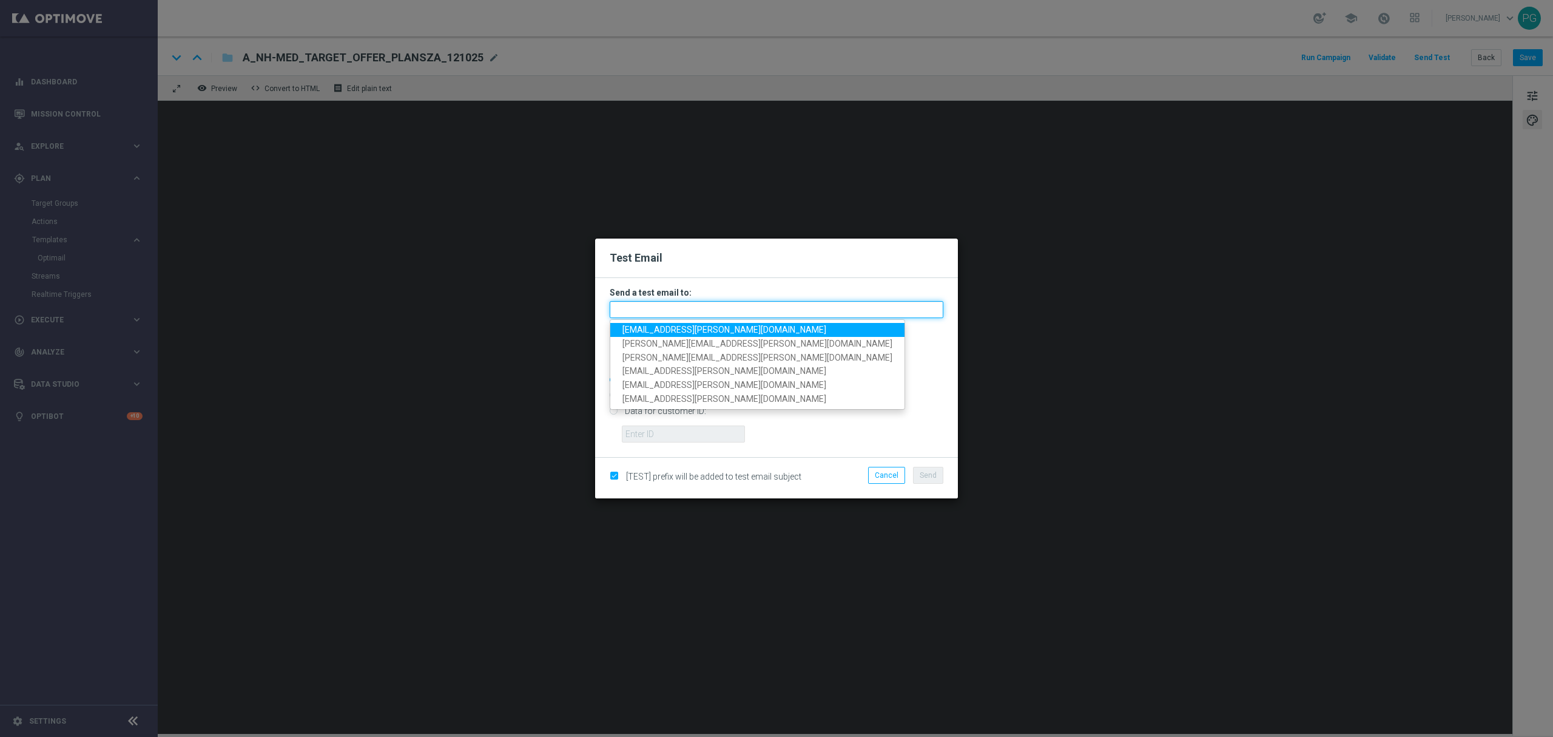
click at [786, 302] on input "text" at bounding box center [777, 309] width 334 height 17
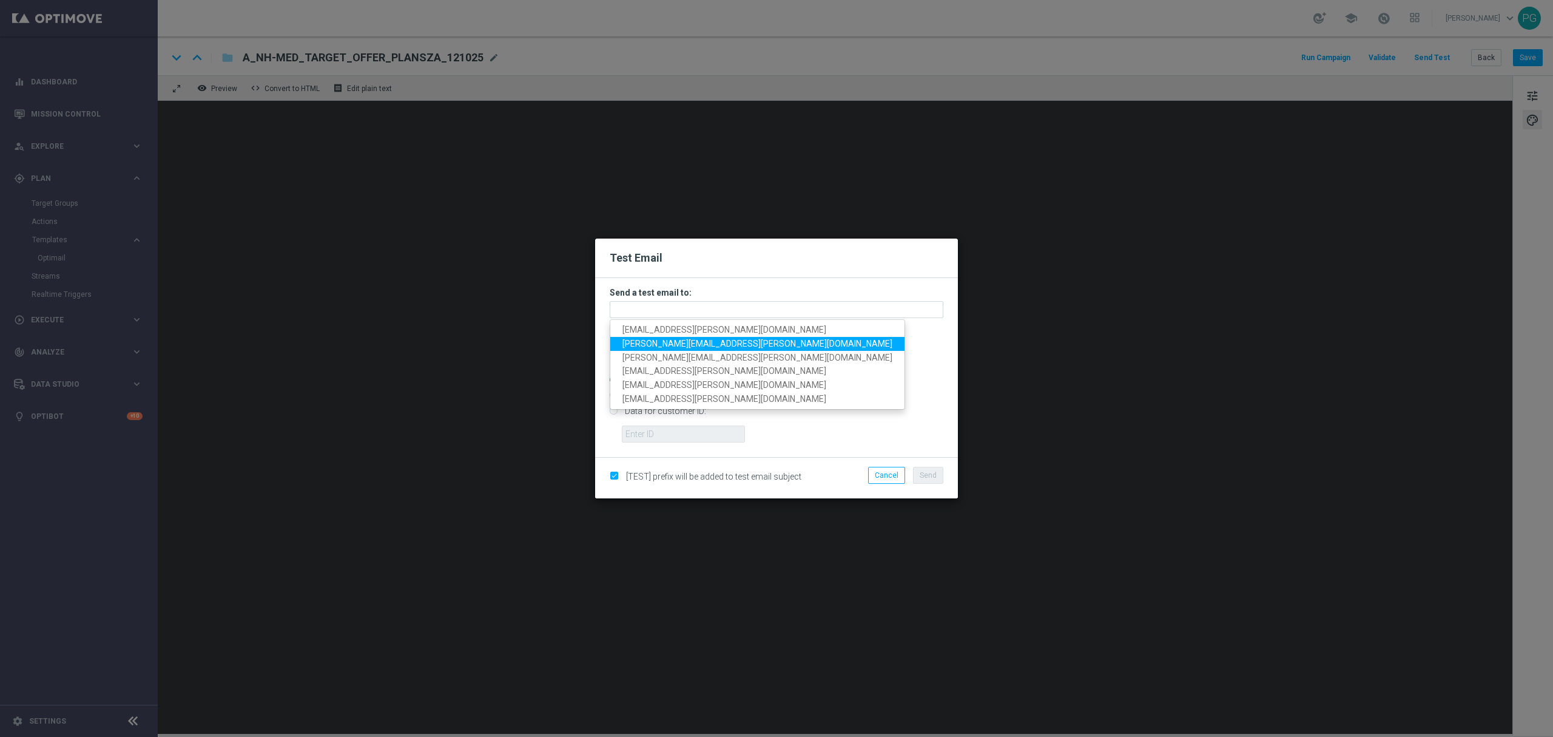
click at [714, 338] on link "[PERSON_NAME][EMAIL_ADDRESS][PERSON_NAME][DOMAIN_NAME]" at bounding box center [757, 344] width 294 height 14
type input "[PERSON_NAME][EMAIL_ADDRESS][PERSON_NAME][DOMAIN_NAME]"
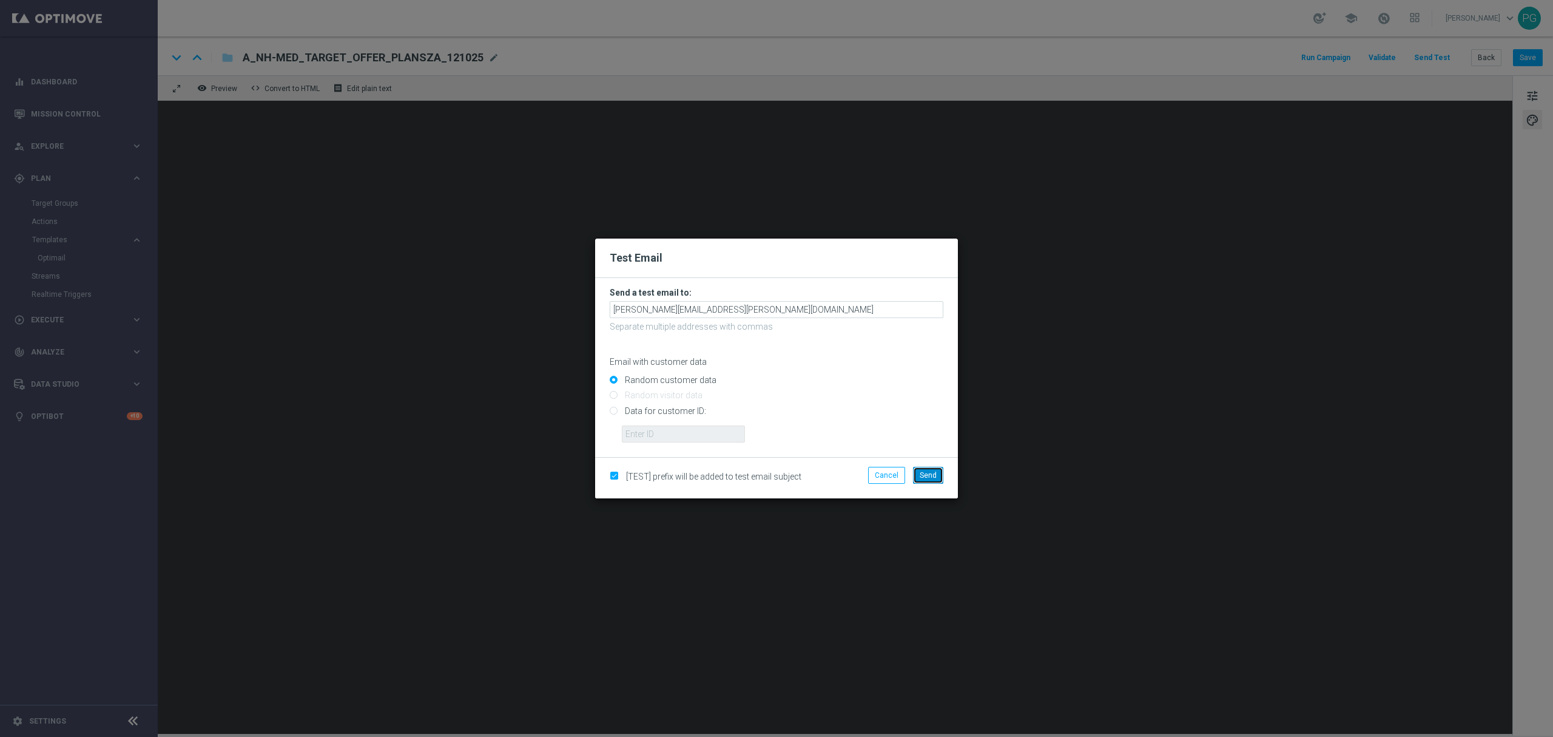
click at [930, 476] on span "Send" at bounding box center [928, 475] width 17 height 8
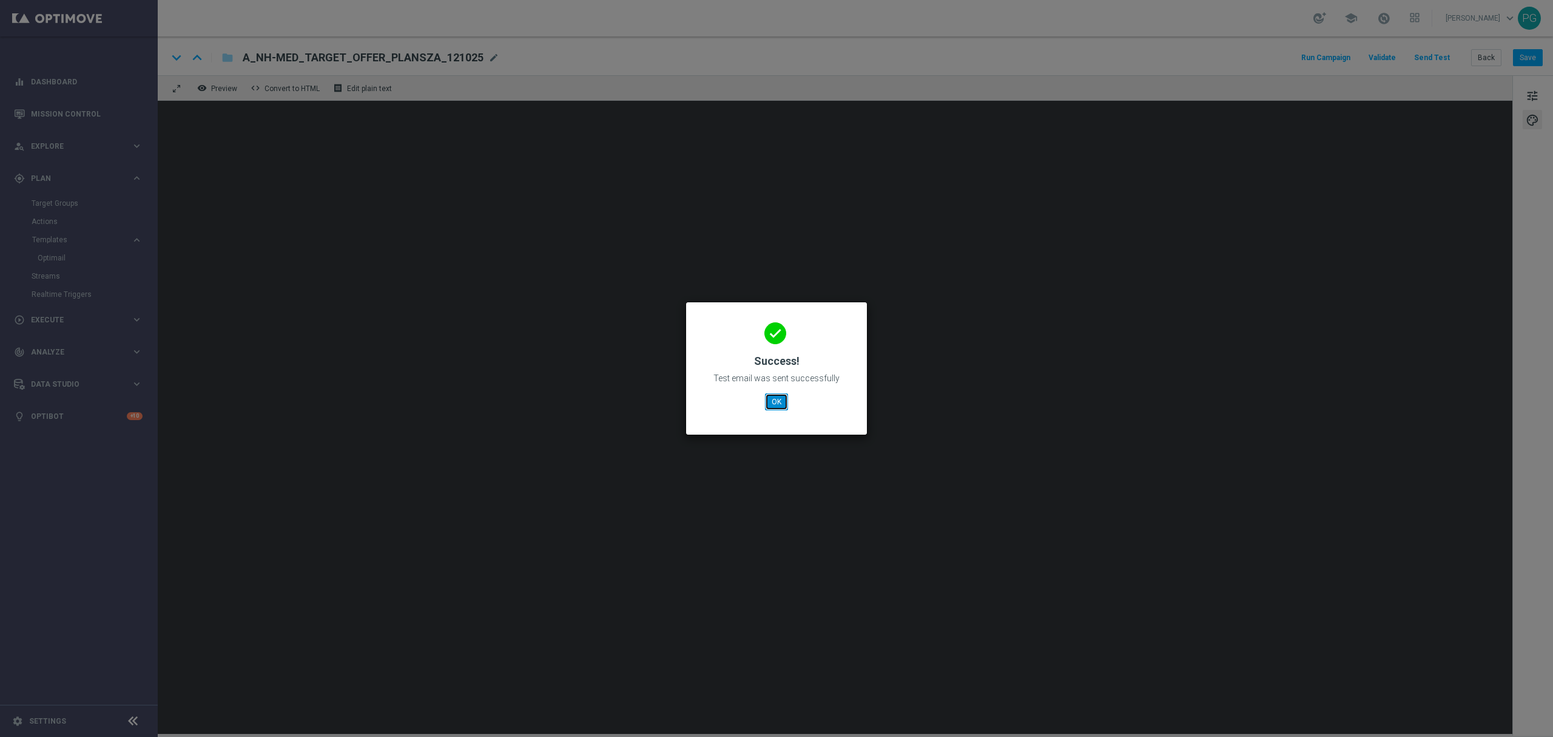
click at [780, 396] on button "OK" at bounding box center [776, 401] width 23 height 17
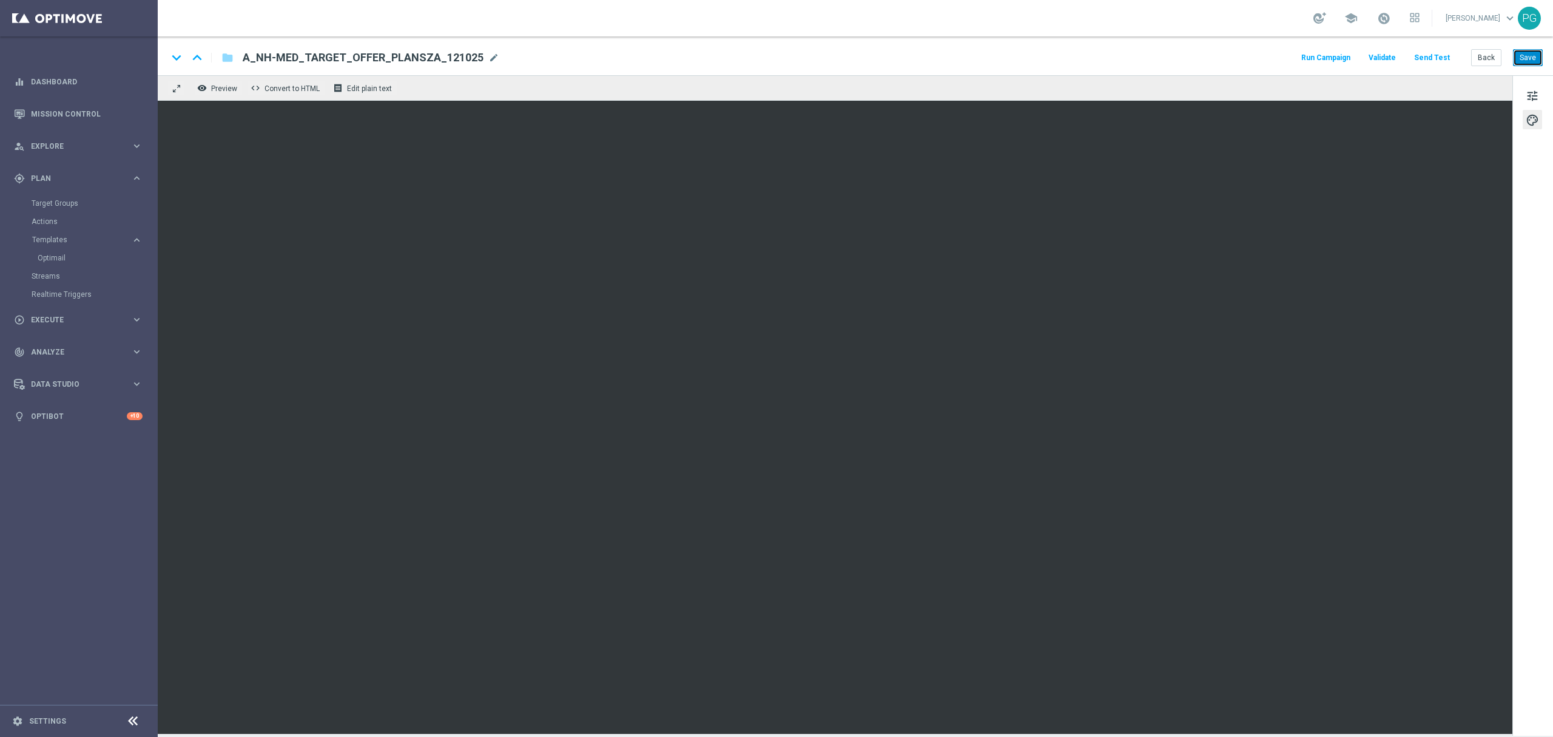
click at [1514, 50] on button "Save" at bounding box center [1528, 57] width 30 height 17
click at [1529, 61] on button "Save" at bounding box center [1528, 57] width 30 height 17
click at [1438, 59] on button "Send Test" at bounding box center [1431, 58] width 39 height 16
click at [1516, 66] on button "Save" at bounding box center [1528, 57] width 30 height 17
click at [42, 535] on sidenavbar "equalizer Dashboard Mission Control" at bounding box center [79, 368] width 158 height 737
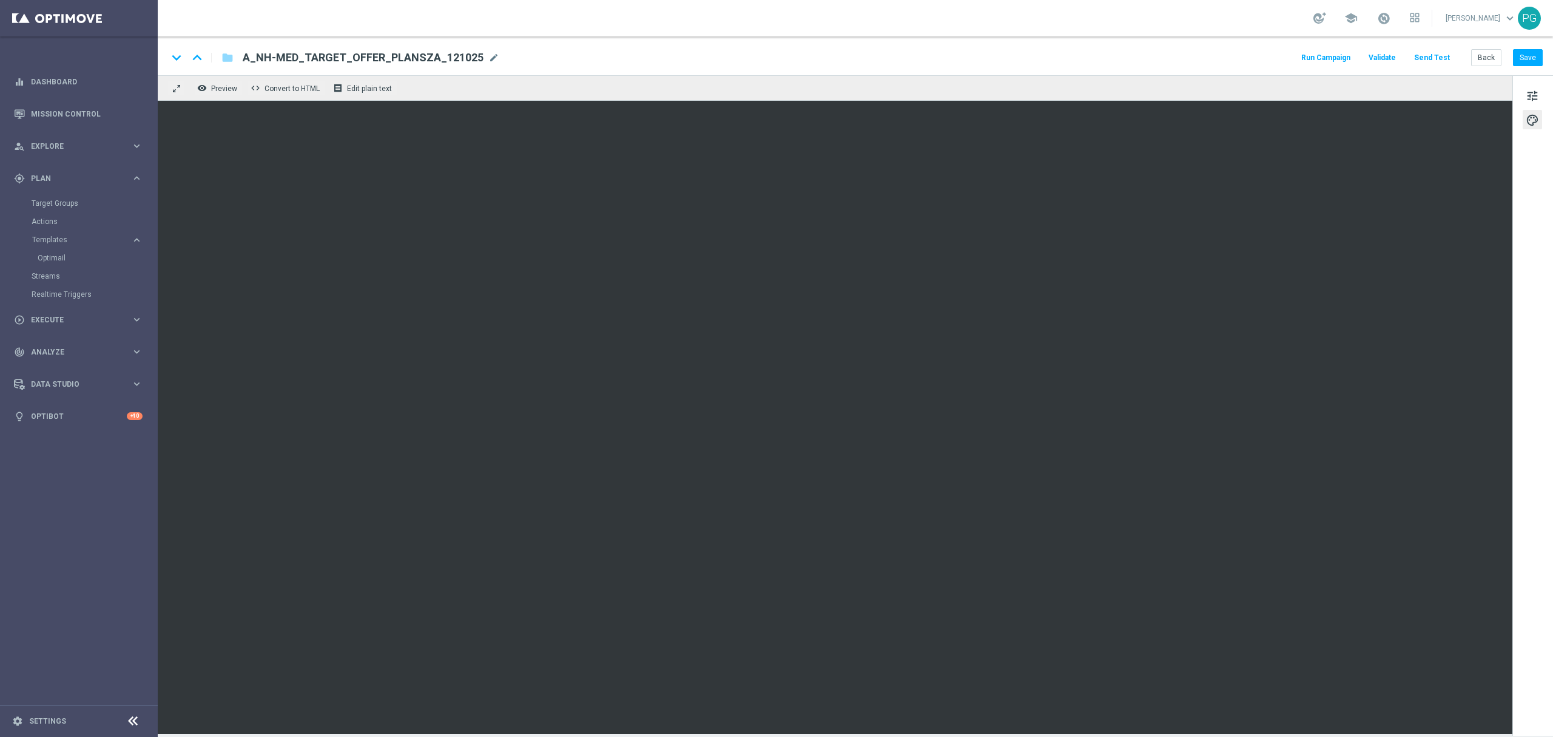
click at [1426, 53] on button "Send Test" at bounding box center [1431, 58] width 39 height 16
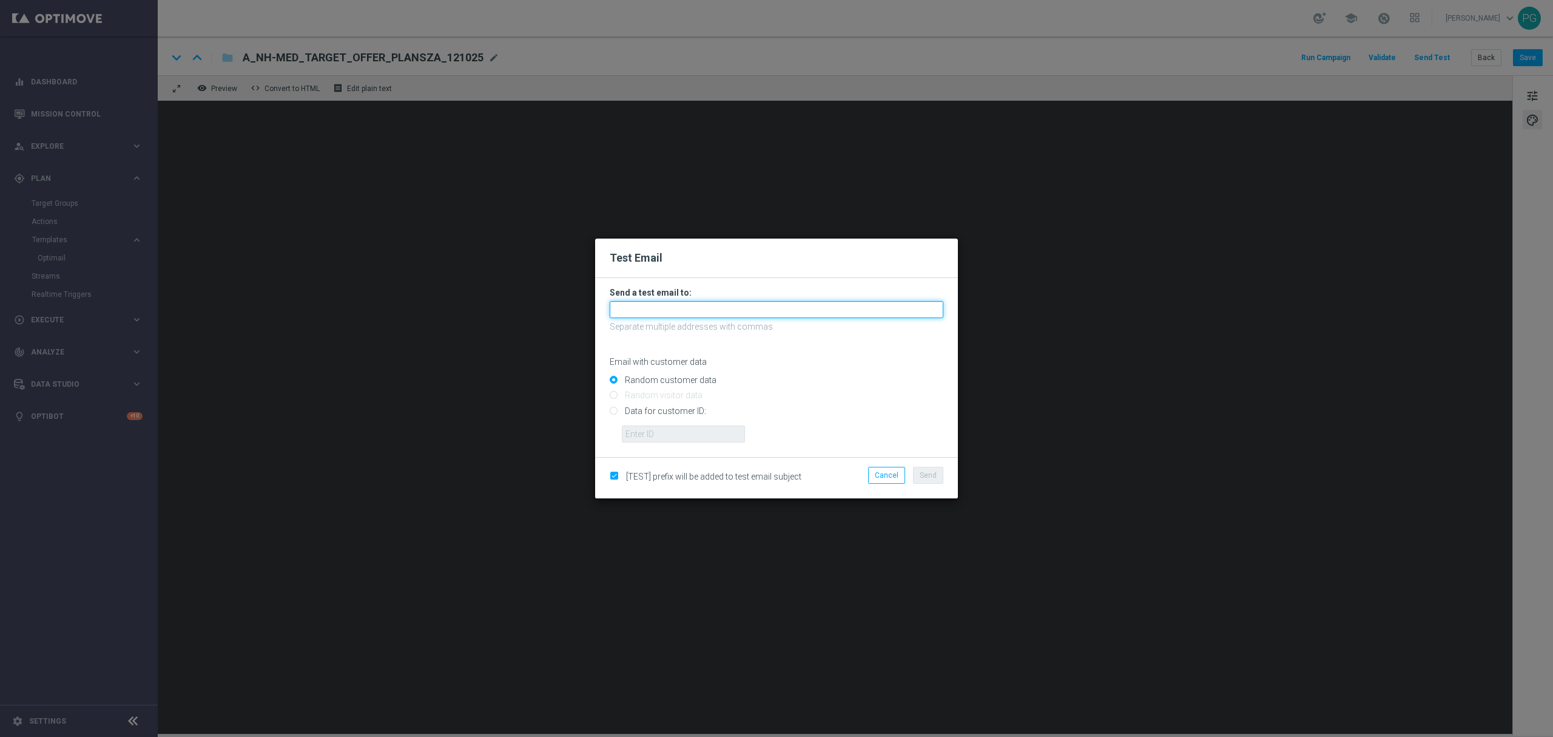
click at [714, 316] on input "text" at bounding box center [777, 309] width 334 height 17
paste input "[EMAIL_ADDRESS][PERSON_NAME][DOMAIN_NAME],[DOMAIN_NAME][EMAIL_ADDRESS][DOMAIN_N…"
type input "[EMAIL_ADDRESS][PERSON_NAME][DOMAIN_NAME],[DOMAIN_NAME][EMAIL_ADDRESS][DOMAIN_N…"
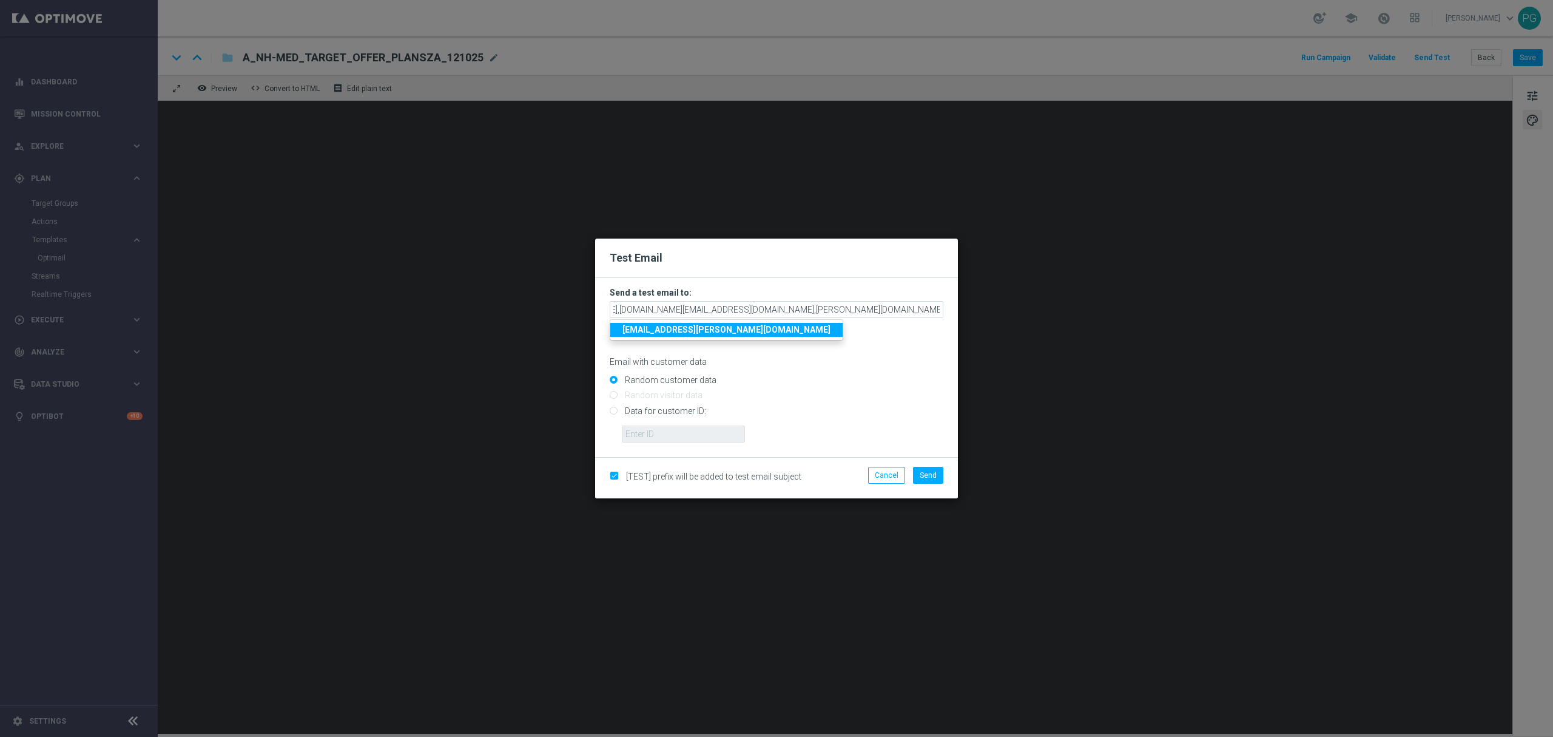
click at [889, 360] on p "Email with customer data" at bounding box center [777, 361] width 334 height 11
drag, startPoint x: 923, startPoint y: 309, endPoint x: 1028, endPoint y: 338, distance: 108.3
click at [1028, 338] on modal-container "Test Email Send a test email to: [EMAIL_ADDRESS][PERSON_NAME][DOMAIN_NAME],[DOM…" at bounding box center [776, 368] width 1553 height 737
click at [928, 476] on span "Send" at bounding box center [928, 475] width 17 height 8
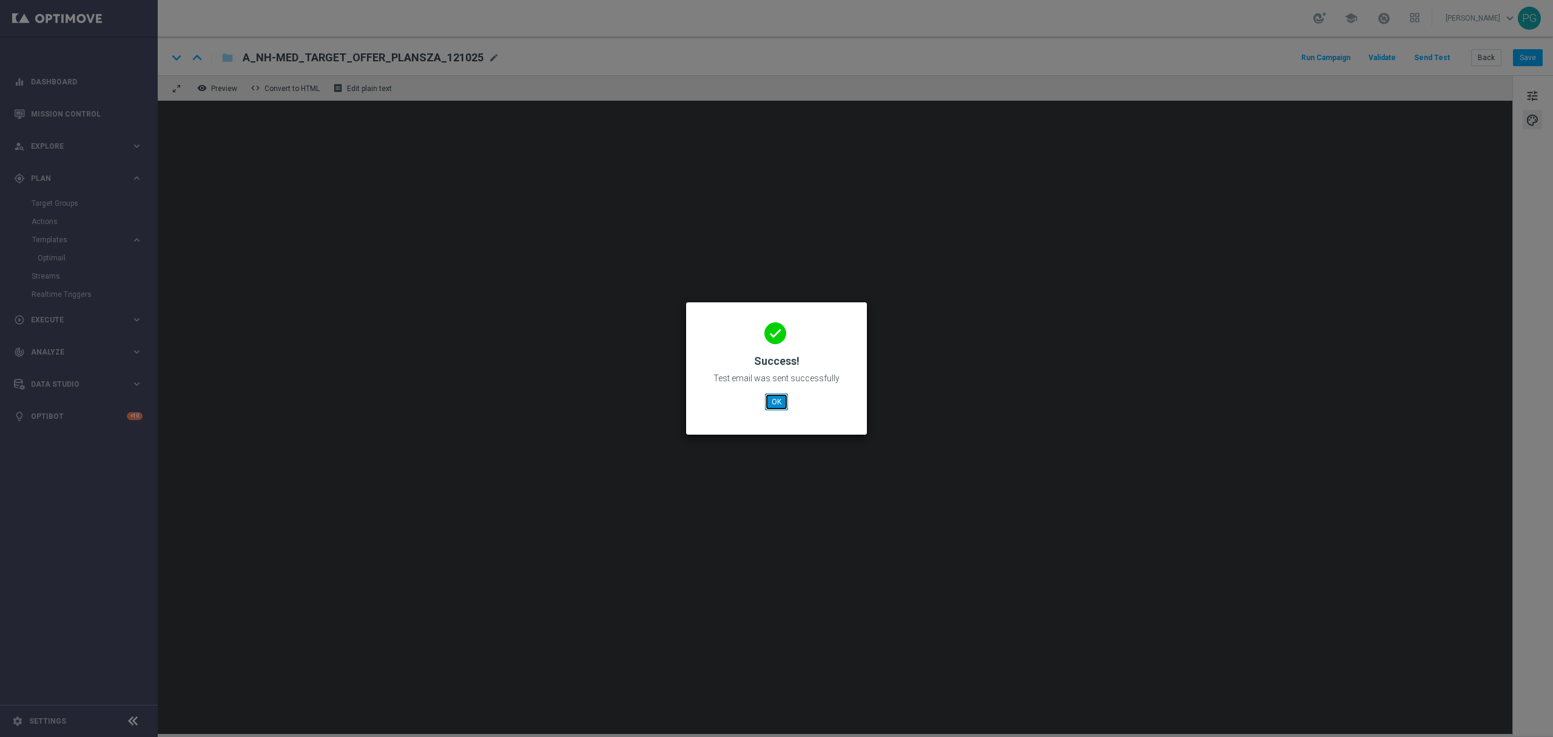
click at [783, 401] on button "OK" at bounding box center [776, 401] width 23 height 17
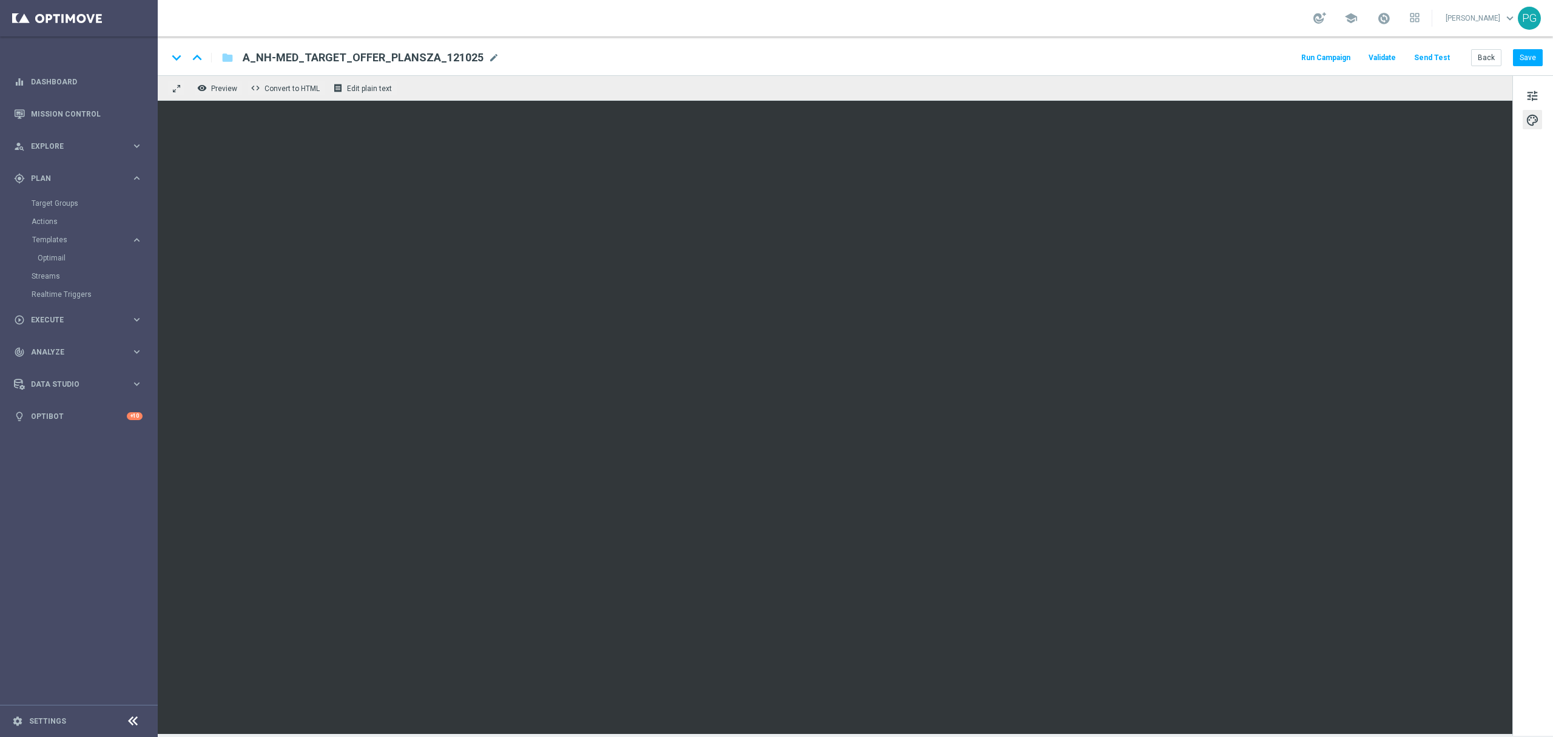
click at [459, 59] on span "A_NH-MED_TARGET_OFFER_PLANSZA_121025" at bounding box center [363, 57] width 241 height 15
click at [0, 0] on input "A_NH-MED_TARGET_OFFER_PLANSZA_121025" at bounding box center [0, 0] width 0 height 0
click at [459, 59] on input "A_NH-MED_TARGET_OFFER_PLANSZA_121025" at bounding box center [393, 58] width 301 height 16
click at [1219, 47] on div "keyboard_arrow_down keyboard_arrow_up folder A_NH-MED_TARGET_OFFER_PLANSZA_1210…" at bounding box center [855, 55] width 1395 height 39
click at [1531, 89] on span "tune" at bounding box center [1532, 96] width 13 height 16
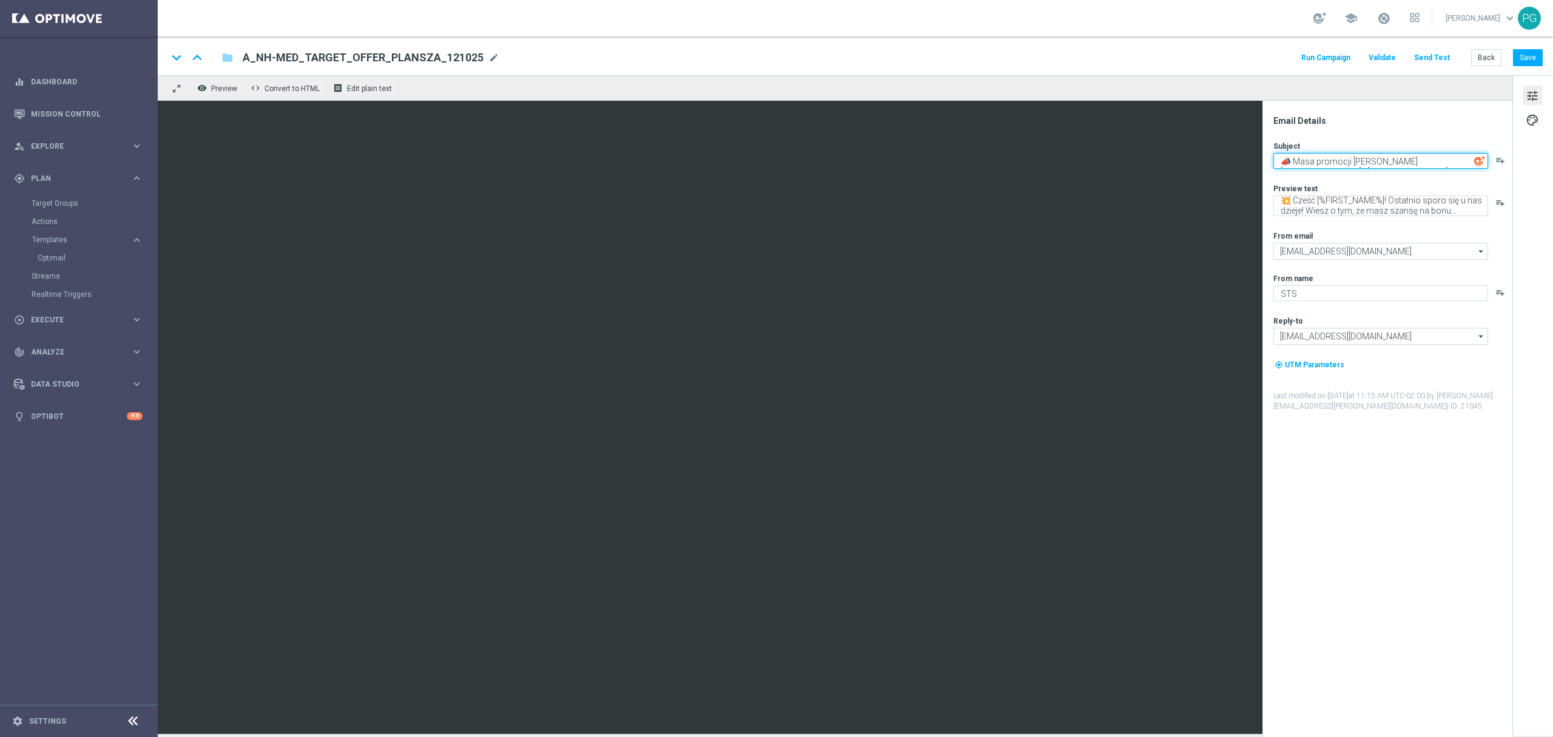
click at [1387, 159] on textarea "📣 Masa promocji [PERSON_NAME][GEOGRAPHIC_DATA] - [GEOGRAPHIC_DATA]! 🇵🇱" at bounding box center [1381, 161] width 215 height 16
click at [1328, 203] on textarea "💥 Cześć [%FIRST_NAME%]! Ostatnio sporo się u nas dzieje! Wiesz o tym, że masz s…" at bounding box center [1381, 205] width 215 height 21
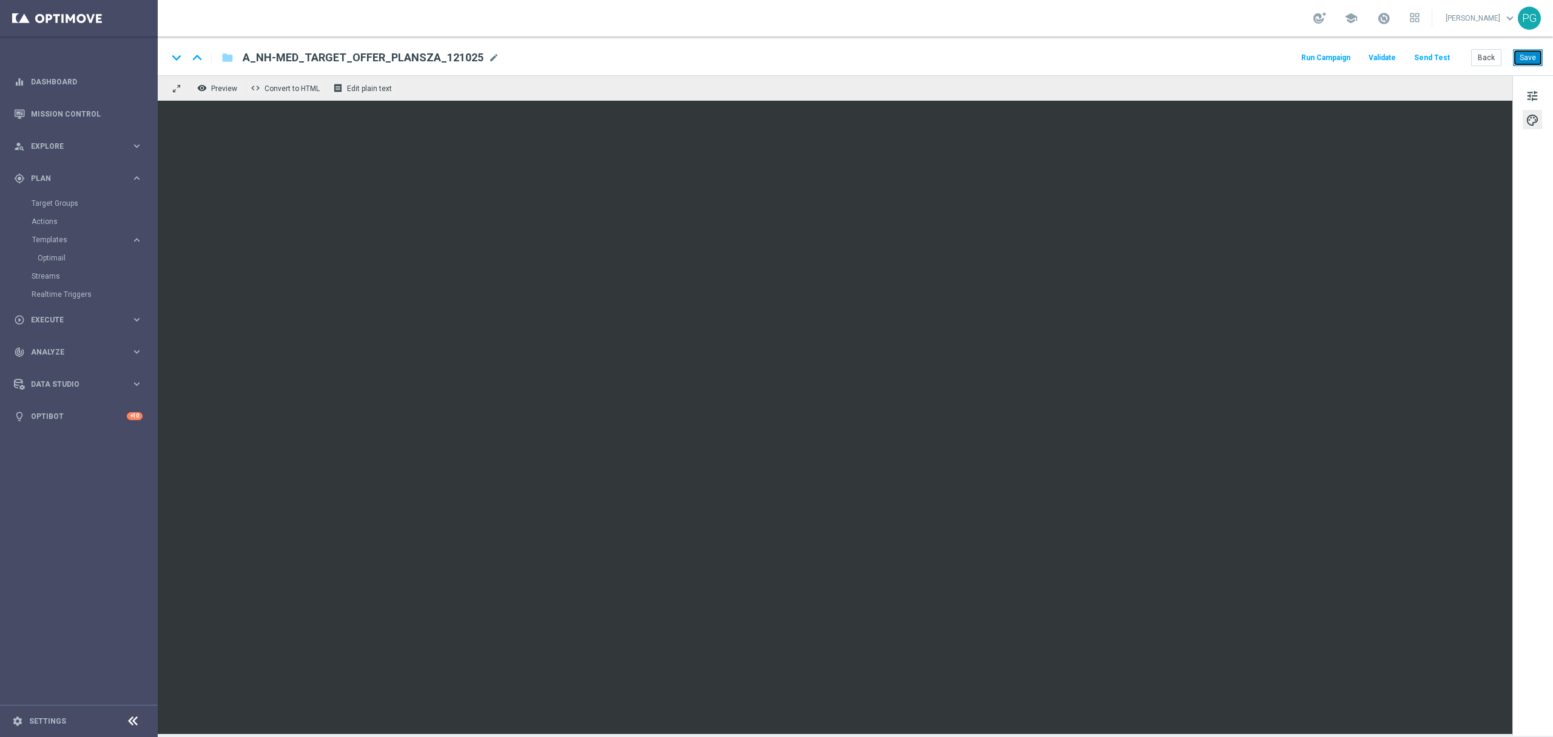
click at [1525, 62] on button "Save" at bounding box center [1528, 57] width 30 height 17
click at [1531, 53] on button "Save" at bounding box center [1528, 57] width 30 height 17
click at [447, 56] on span "A_NH-MED_TARGET_OFFER_PLANSZA_121025" at bounding box center [363, 57] width 241 height 15
click at [447, 56] on input "A_NH-MED_TARGET_OFFER_PLANSZA_121025" at bounding box center [393, 58] width 301 height 16
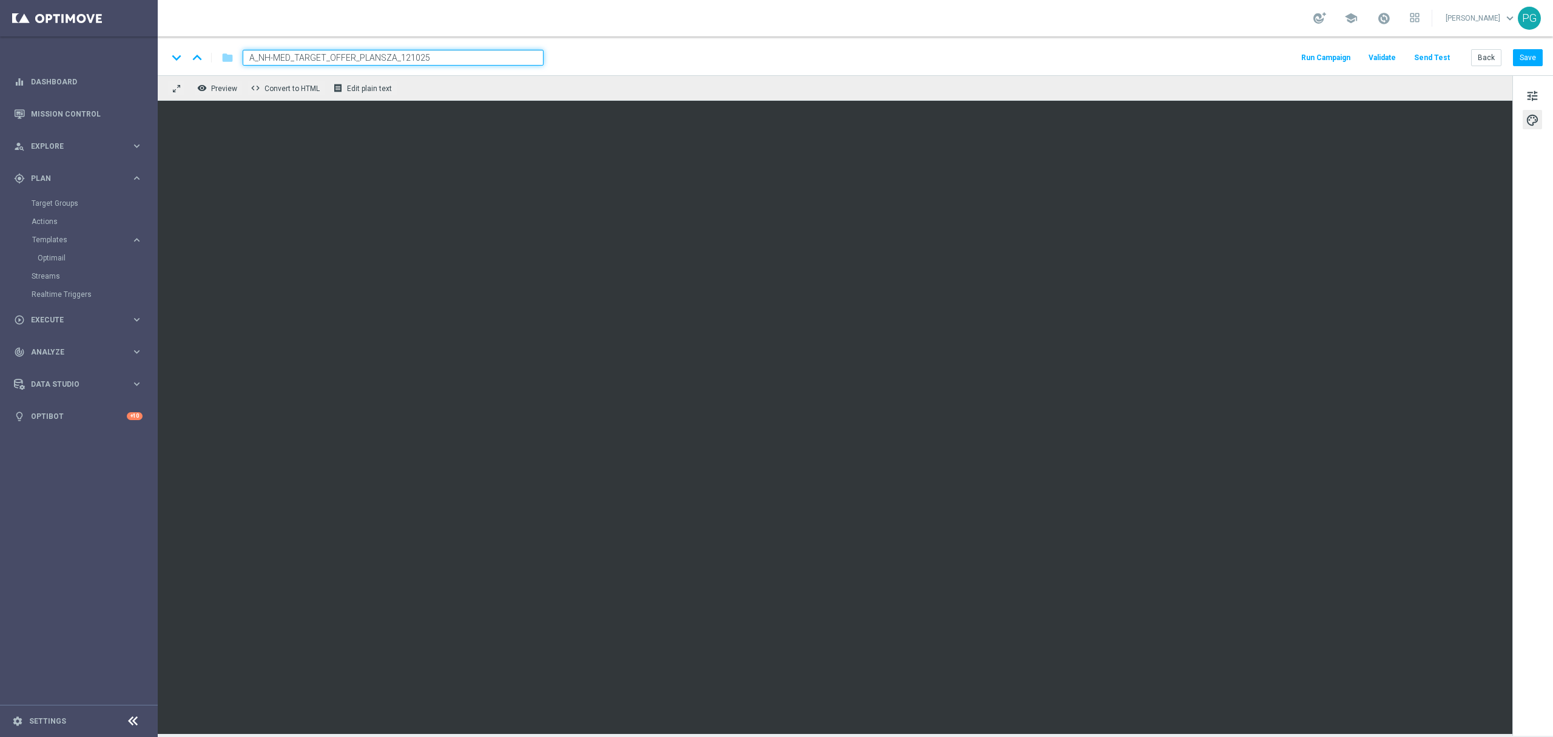
click at [582, 53] on div "keyboard_arrow_down keyboard_arrow_up folder A_NH-MED_TARGET_OFFER_PLANSZA_1210…" at bounding box center [854, 58] width 1375 height 16
click at [56, 220] on link "Actions" at bounding box center [79, 222] width 95 height 10
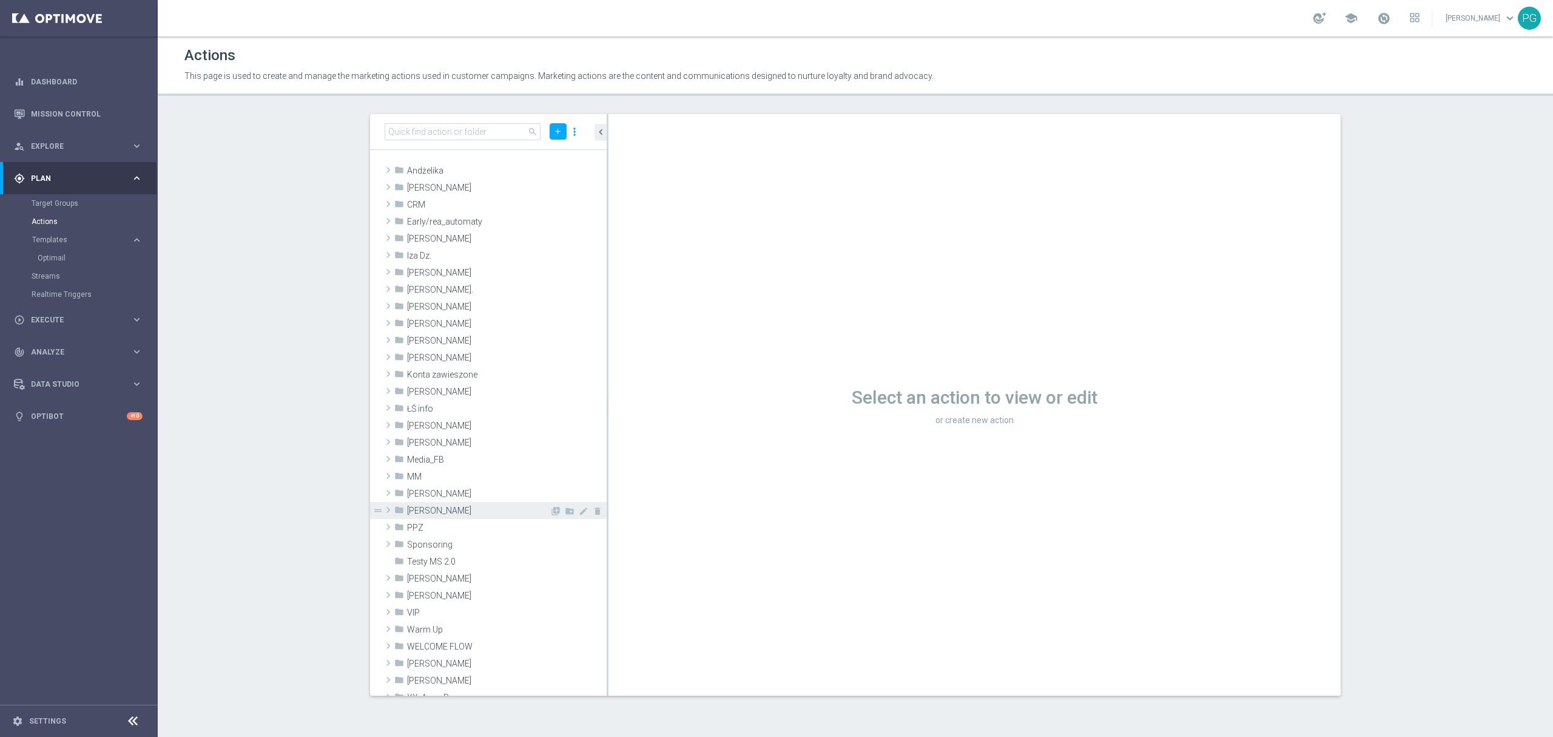
click at [437, 510] on span "[PERSON_NAME]" at bounding box center [478, 510] width 143 height 10
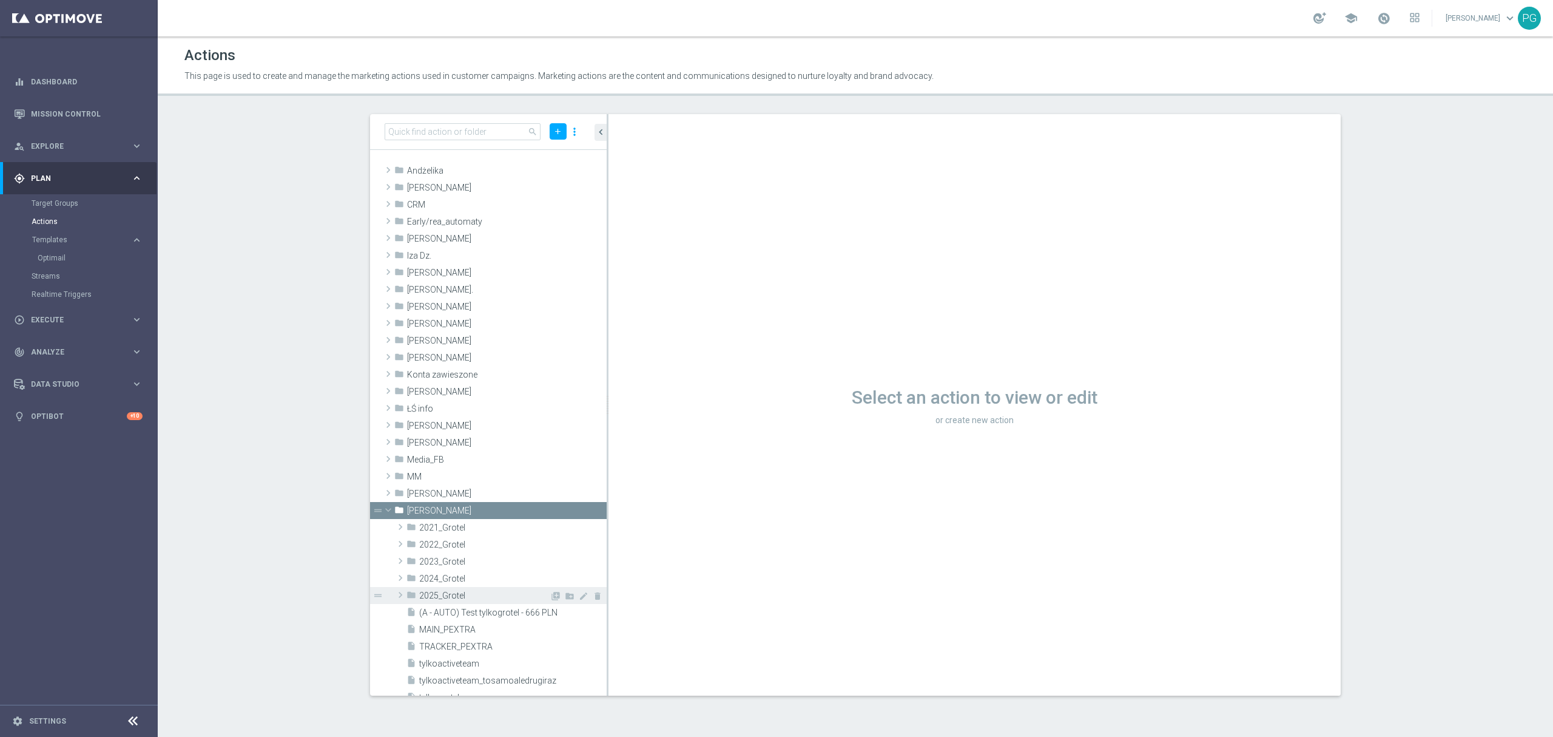
click at [467, 590] on span "2025_Grotel" at bounding box center [484, 595] width 130 height 10
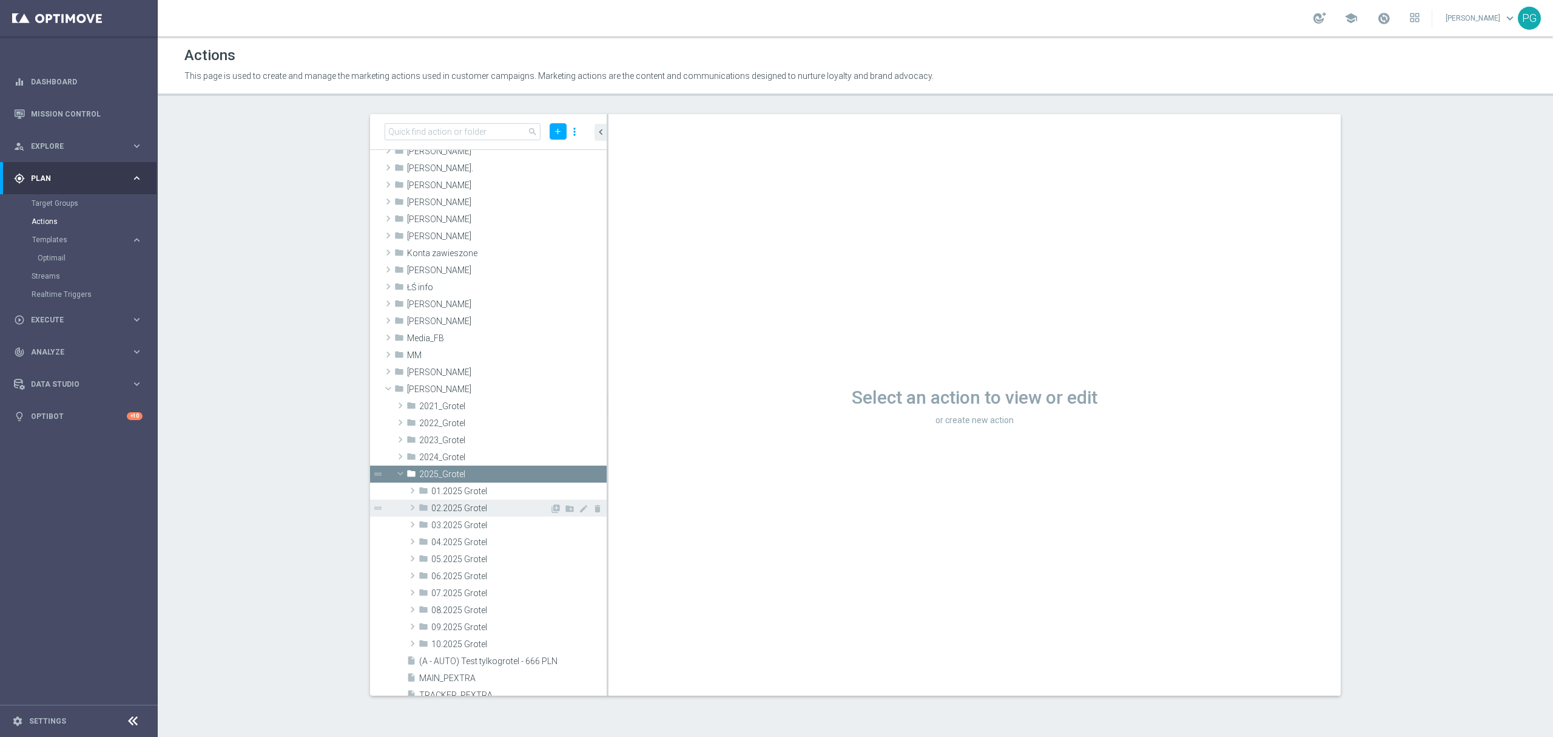
scroll to position [122, 0]
click at [551, 641] on icon "library_add" at bounding box center [556, 644] width 10 height 10
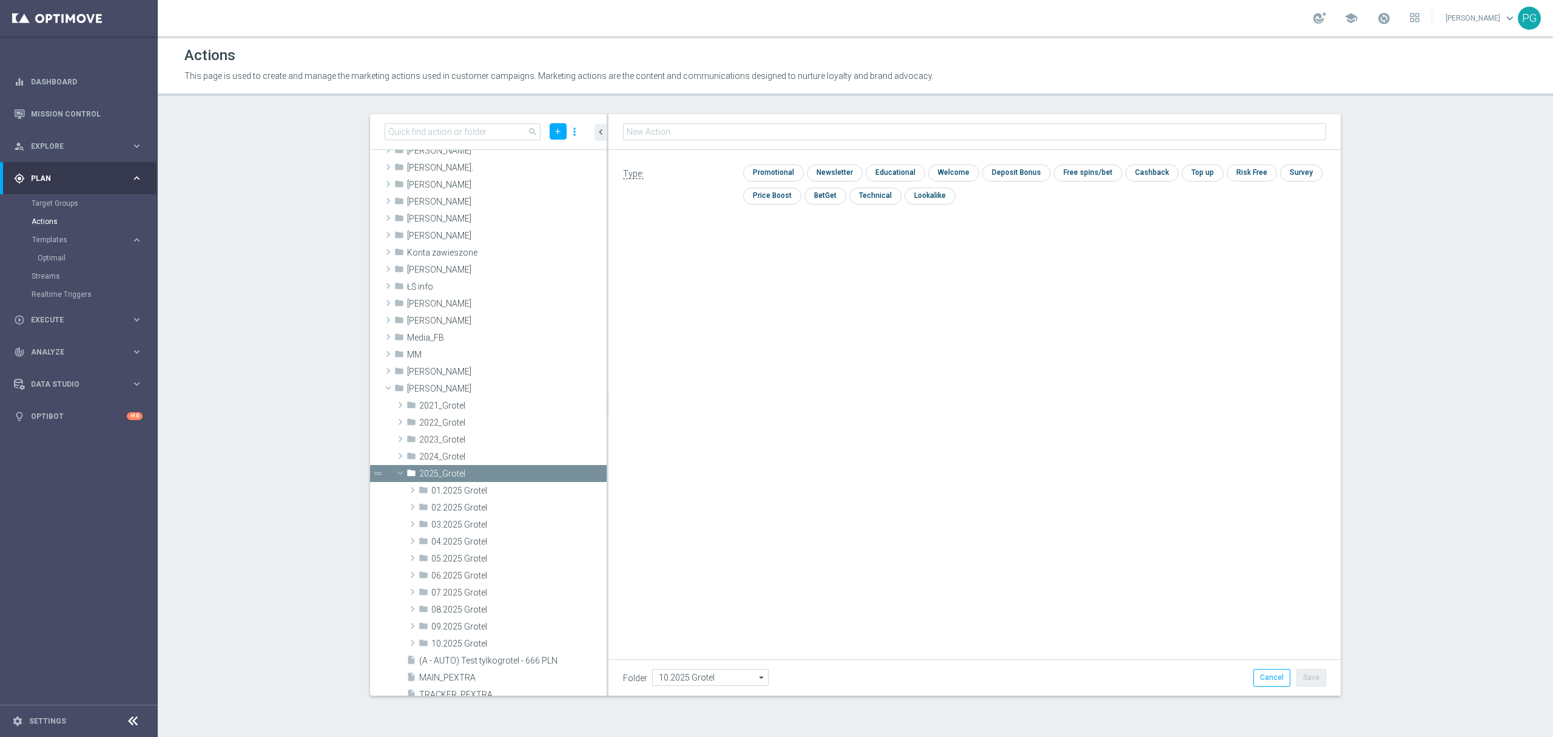
type input "A_NH-MED_TARGET_OFFER_PLANSZA_121025"
click at [820, 178] on input "checkbox" at bounding box center [833, 173] width 53 height 16
checkbox input "true"
click at [1320, 673] on button "Save" at bounding box center [1312, 677] width 30 height 17
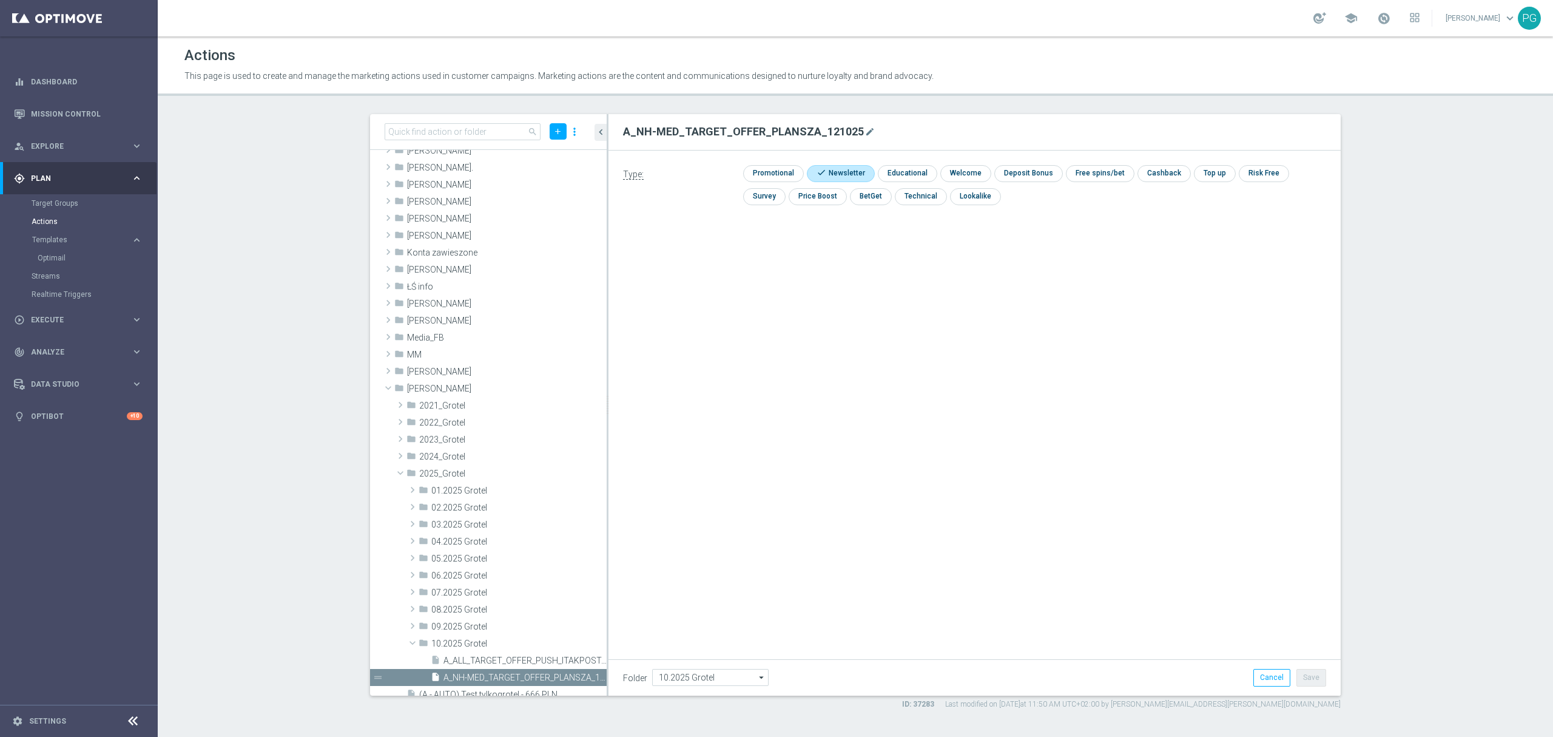
scroll to position [311, 0]
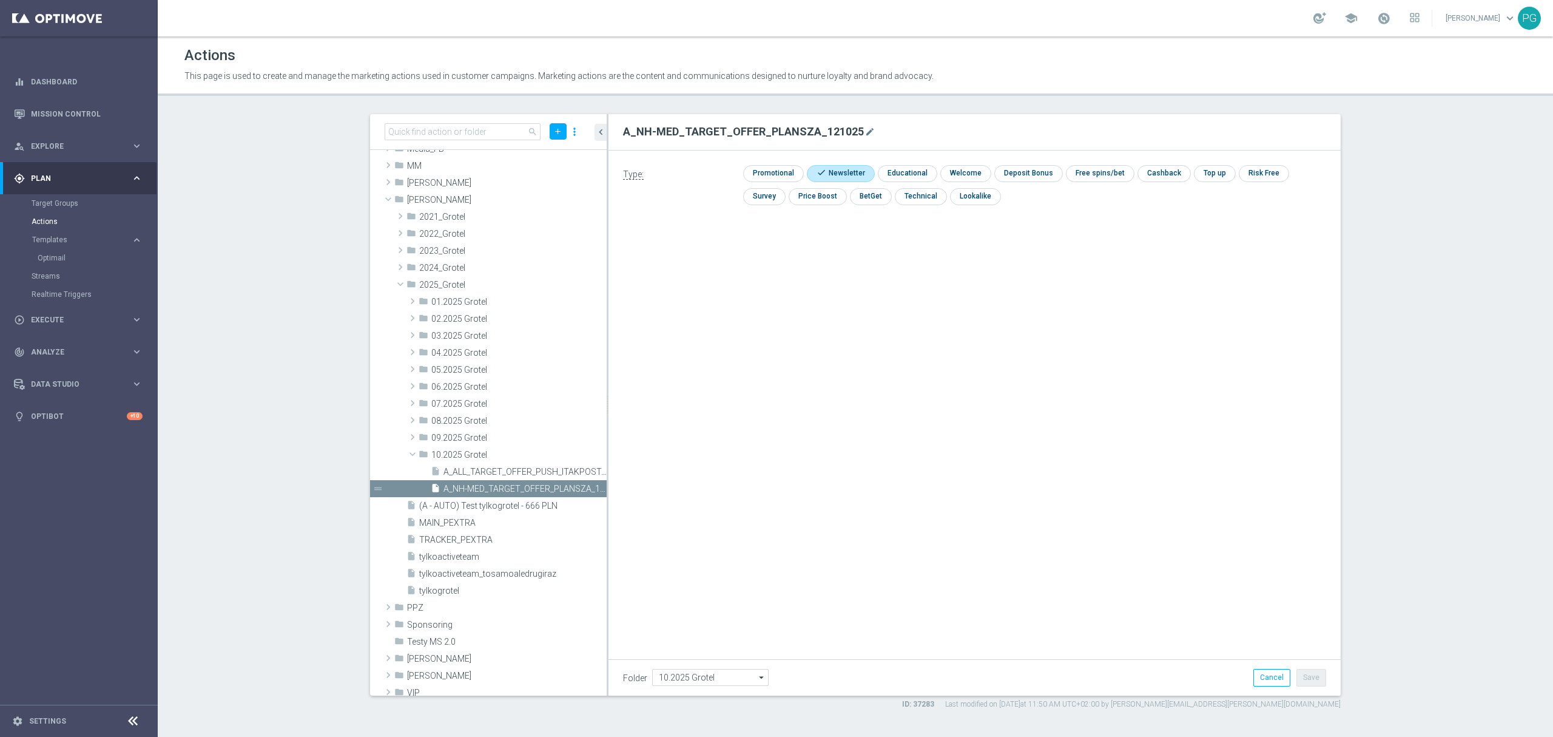
click at [54, 248] on div "Templates keyboard_arrow_right Optimail" at bounding box center [94, 251] width 125 height 32
click at [54, 254] on link "Optimail" at bounding box center [82, 258] width 89 height 10
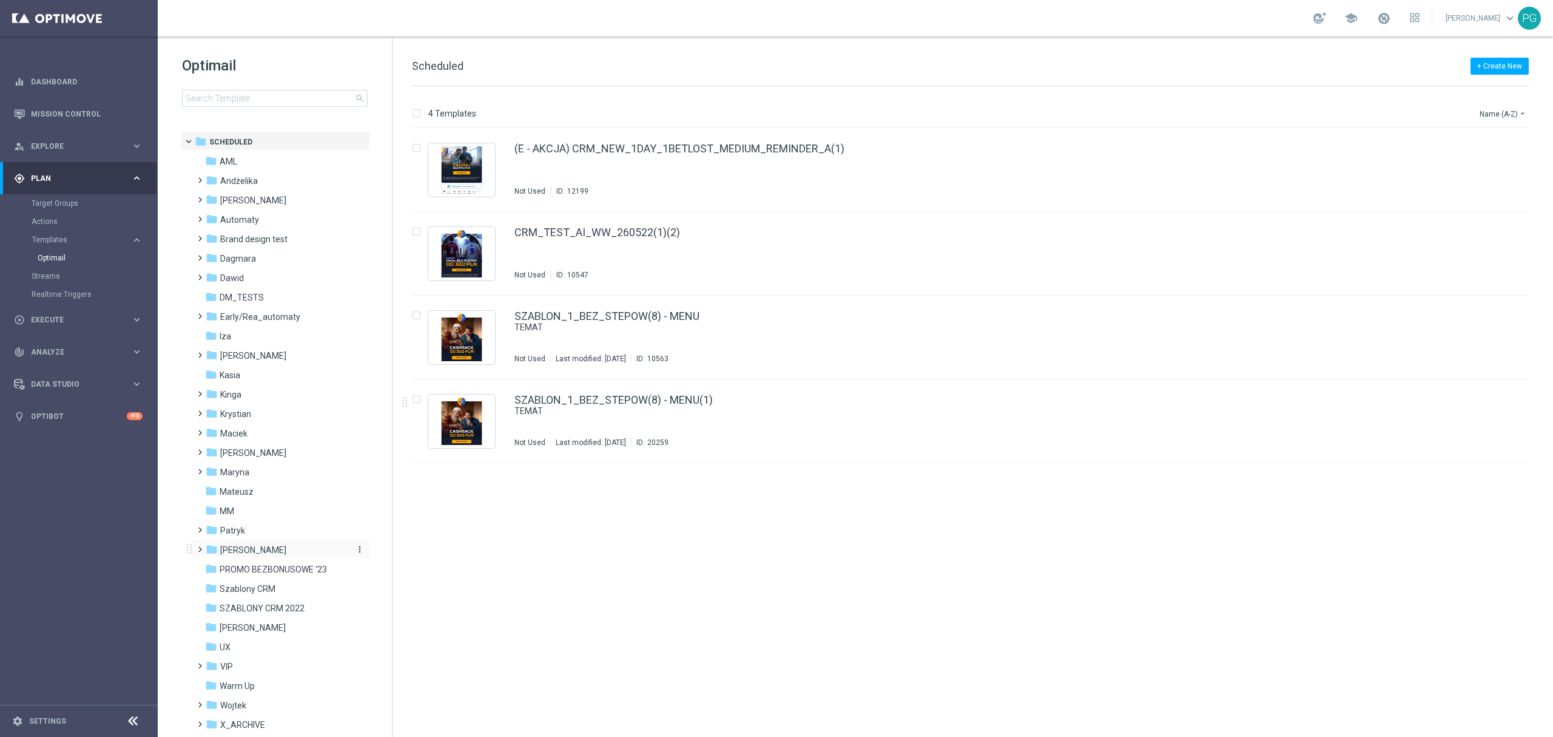
click at [248, 545] on span "[PERSON_NAME]" at bounding box center [253, 549] width 66 height 11
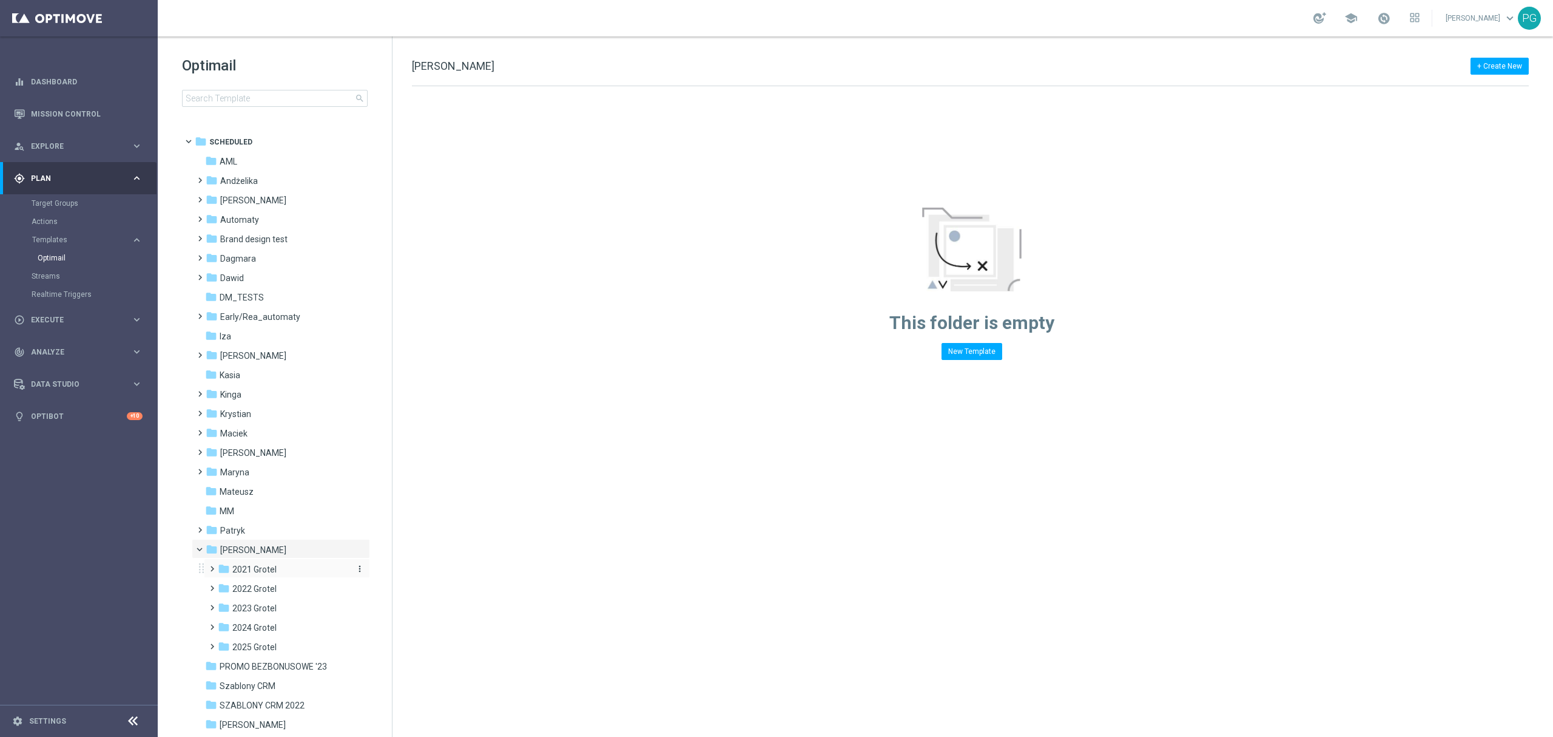
scroll to position [158, 0]
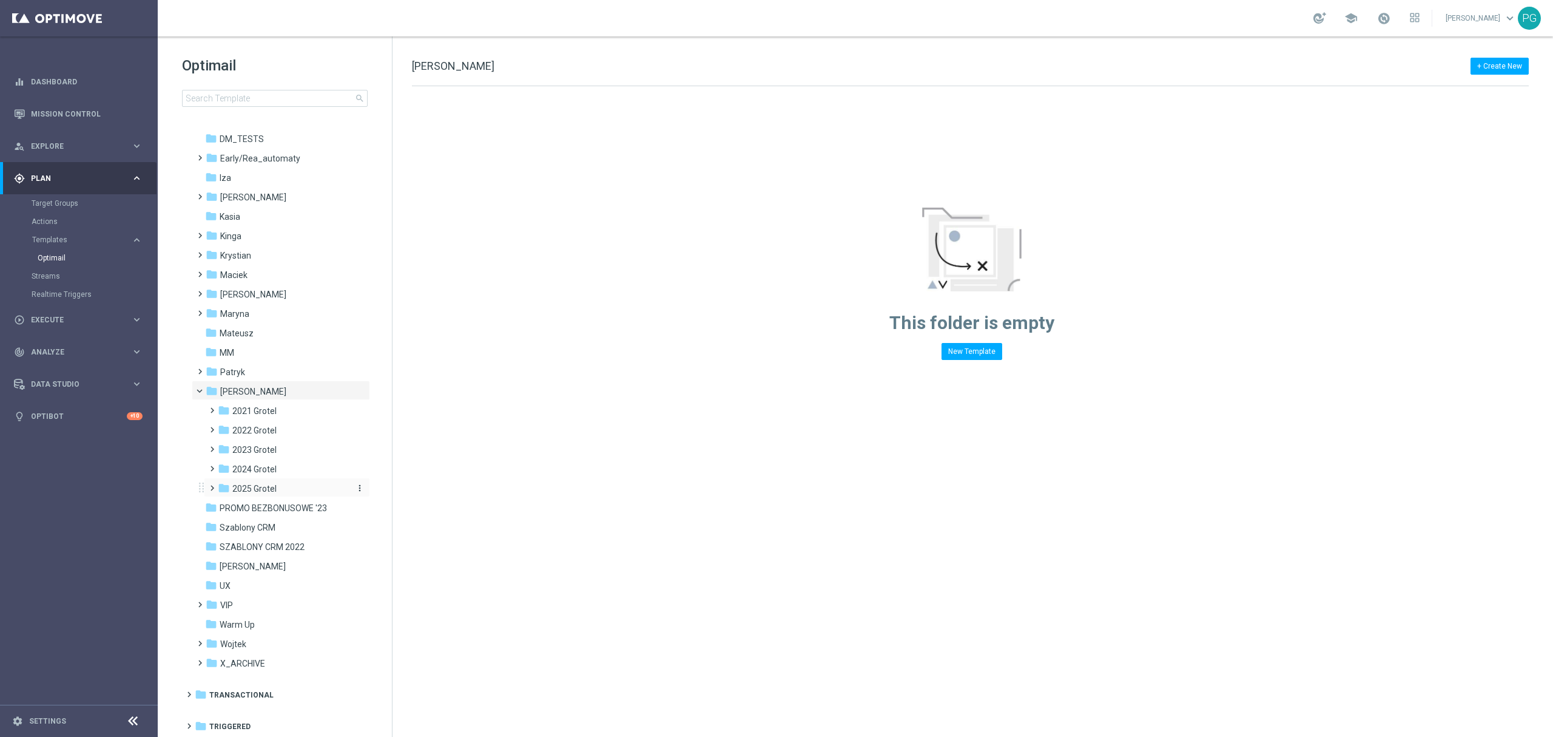
click at [268, 484] on span "2025 Grotel" at bounding box center [254, 488] width 44 height 11
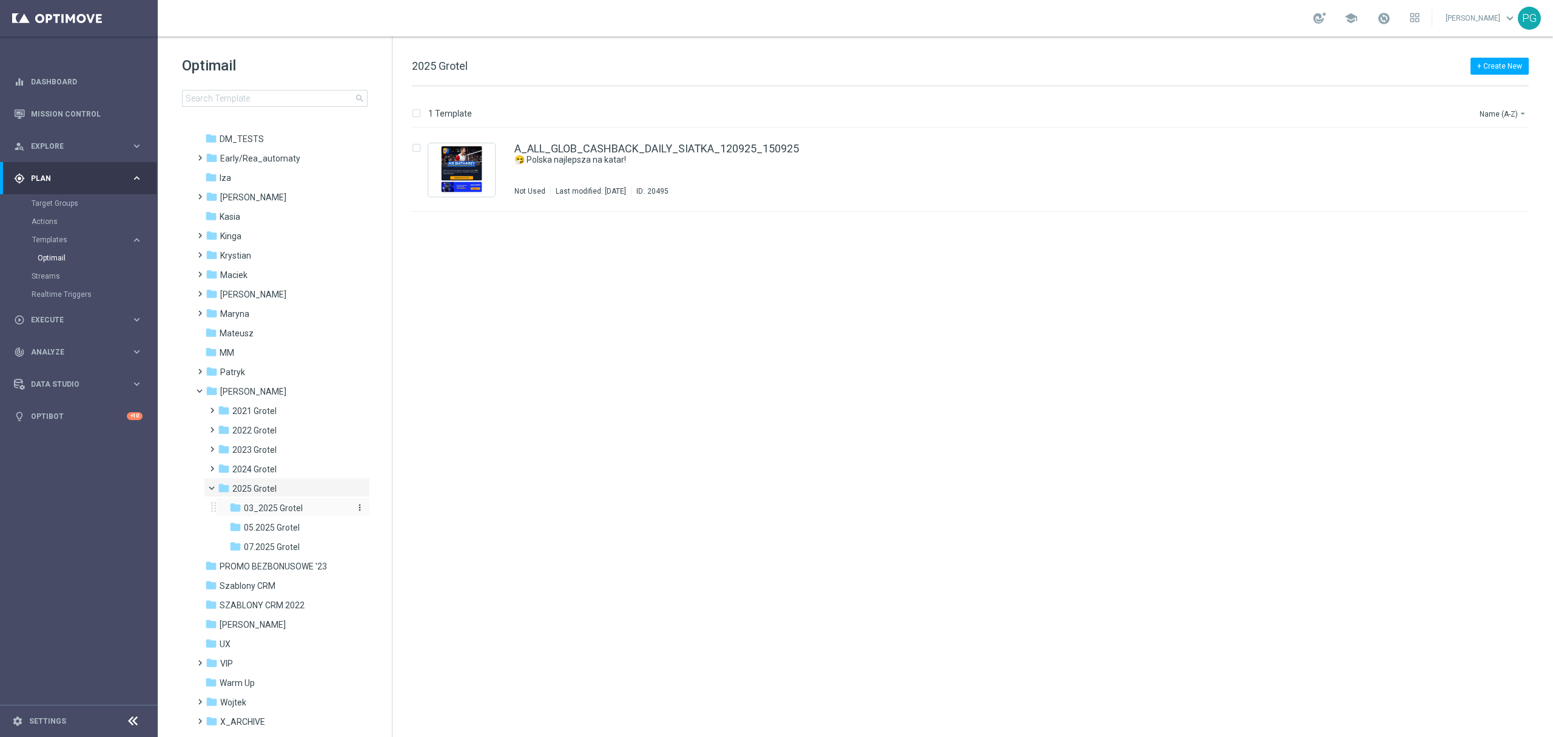
scroll to position [204, 0]
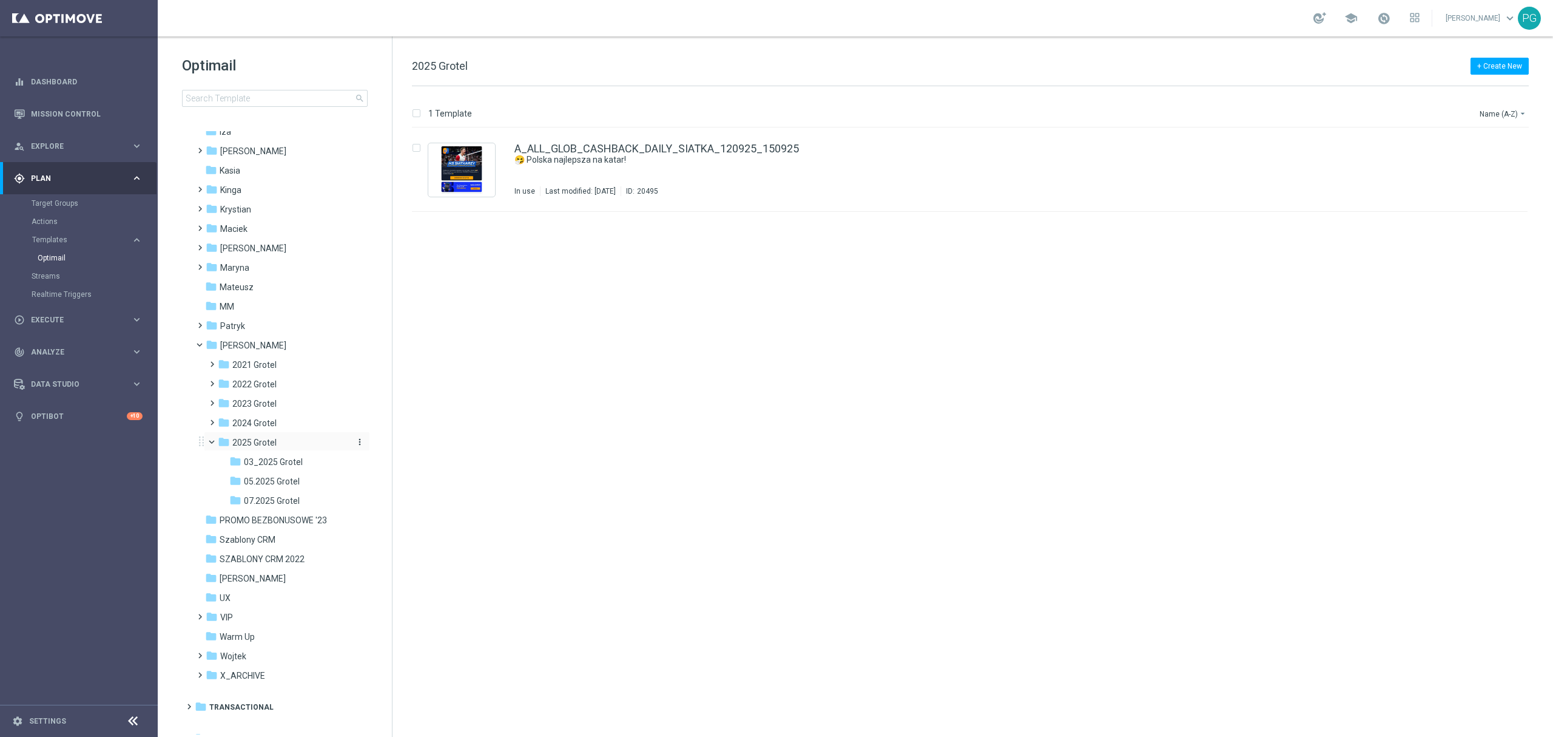
click at [356, 440] on icon "more_vert" at bounding box center [360, 442] width 10 height 10
click at [399, 427] on span "New Folder" at bounding box center [407, 428] width 37 height 10
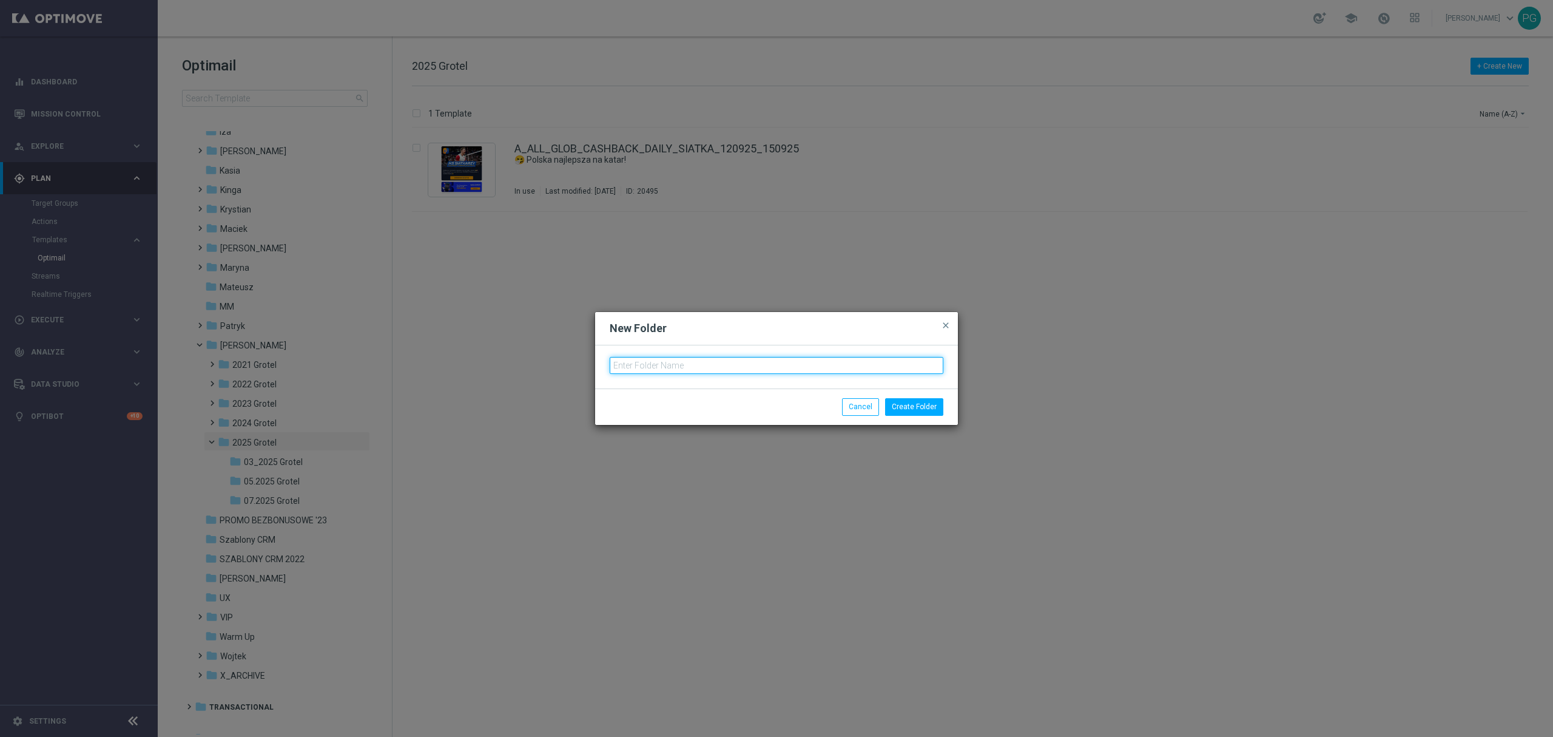
click at [625, 369] on input "text" at bounding box center [777, 365] width 334 height 17
type input "10.2025 Grotel"
click at [931, 403] on button "Create Folder" at bounding box center [914, 406] width 58 height 17
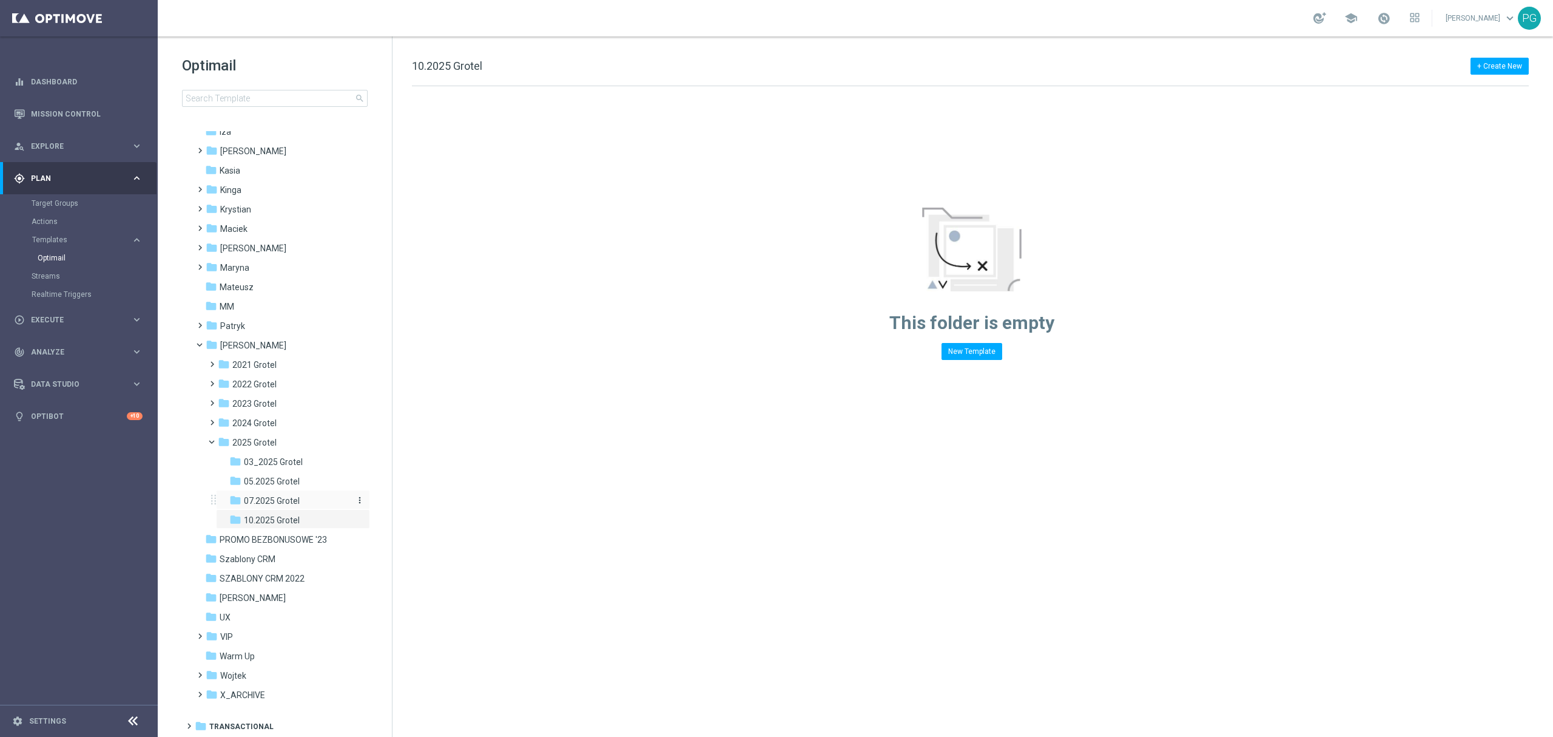
click at [272, 500] on span "07.2025 Grotel" at bounding box center [272, 500] width 56 height 11
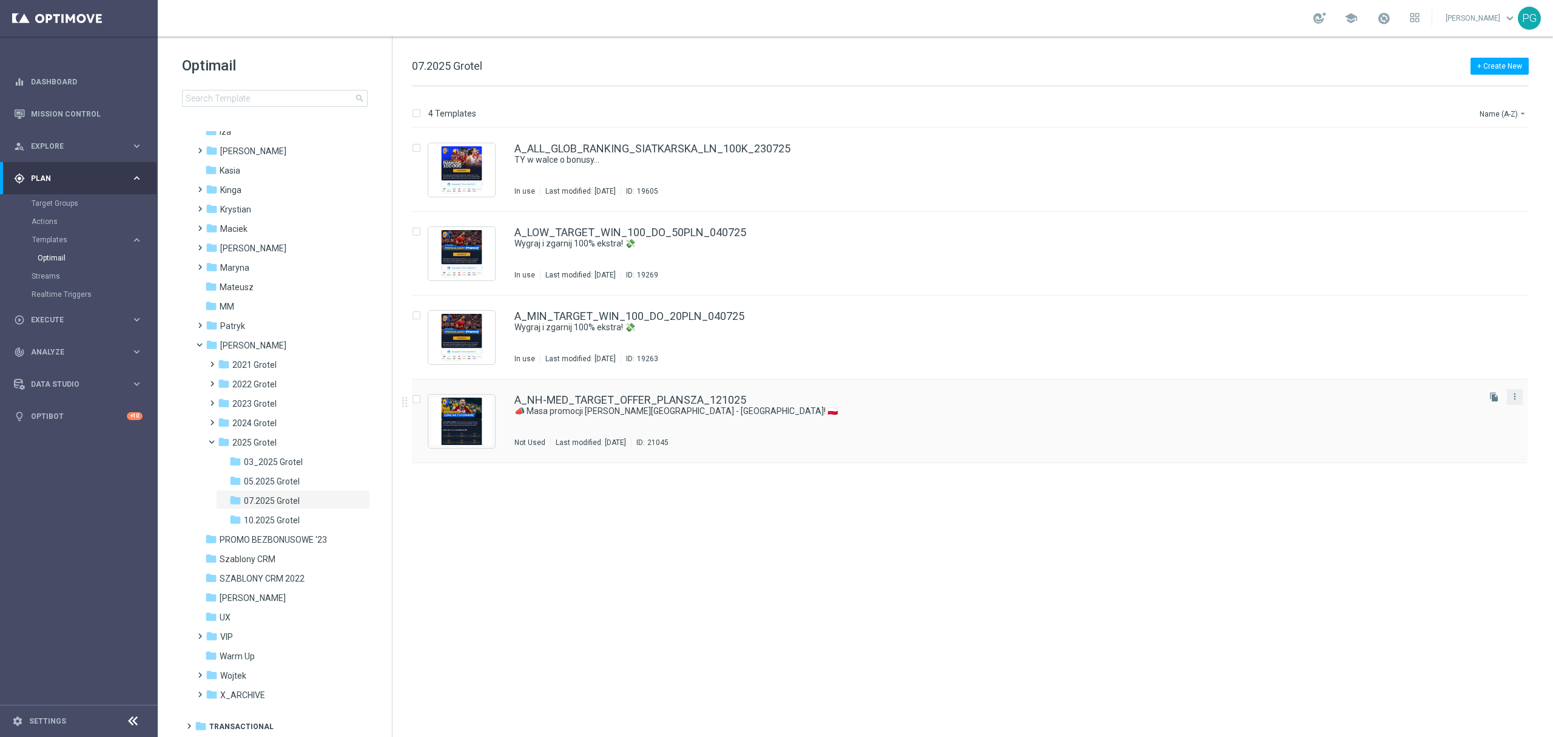
click at [1514, 403] on button "more_vert" at bounding box center [1515, 396] width 12 height 15
click at [1440, 407] on span "Move" at bounding box center [1439, 409] width 19 height 8
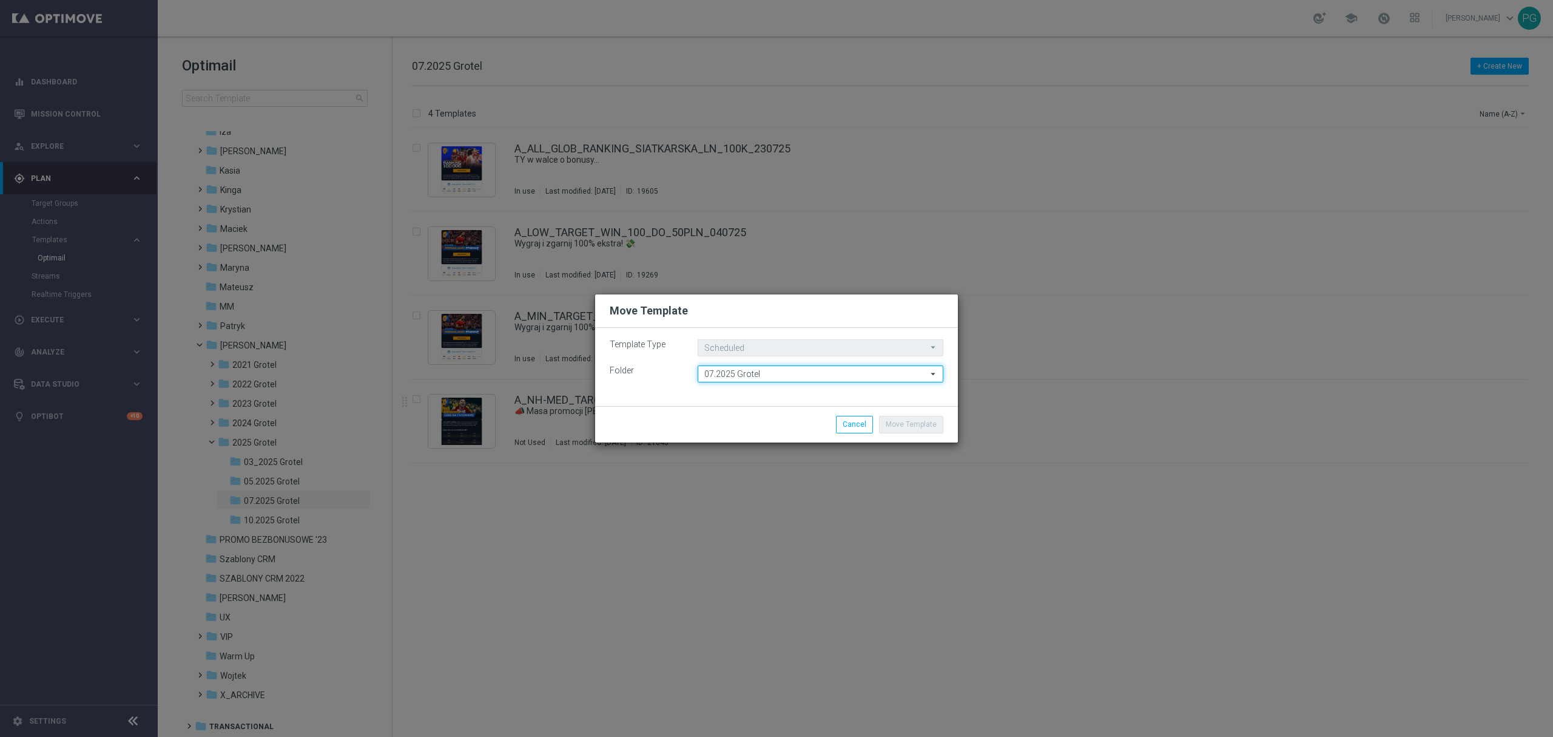
click at [848, 374] on input "07.2025 Grotel" at bounding box center [821, 373] width 246 height 17
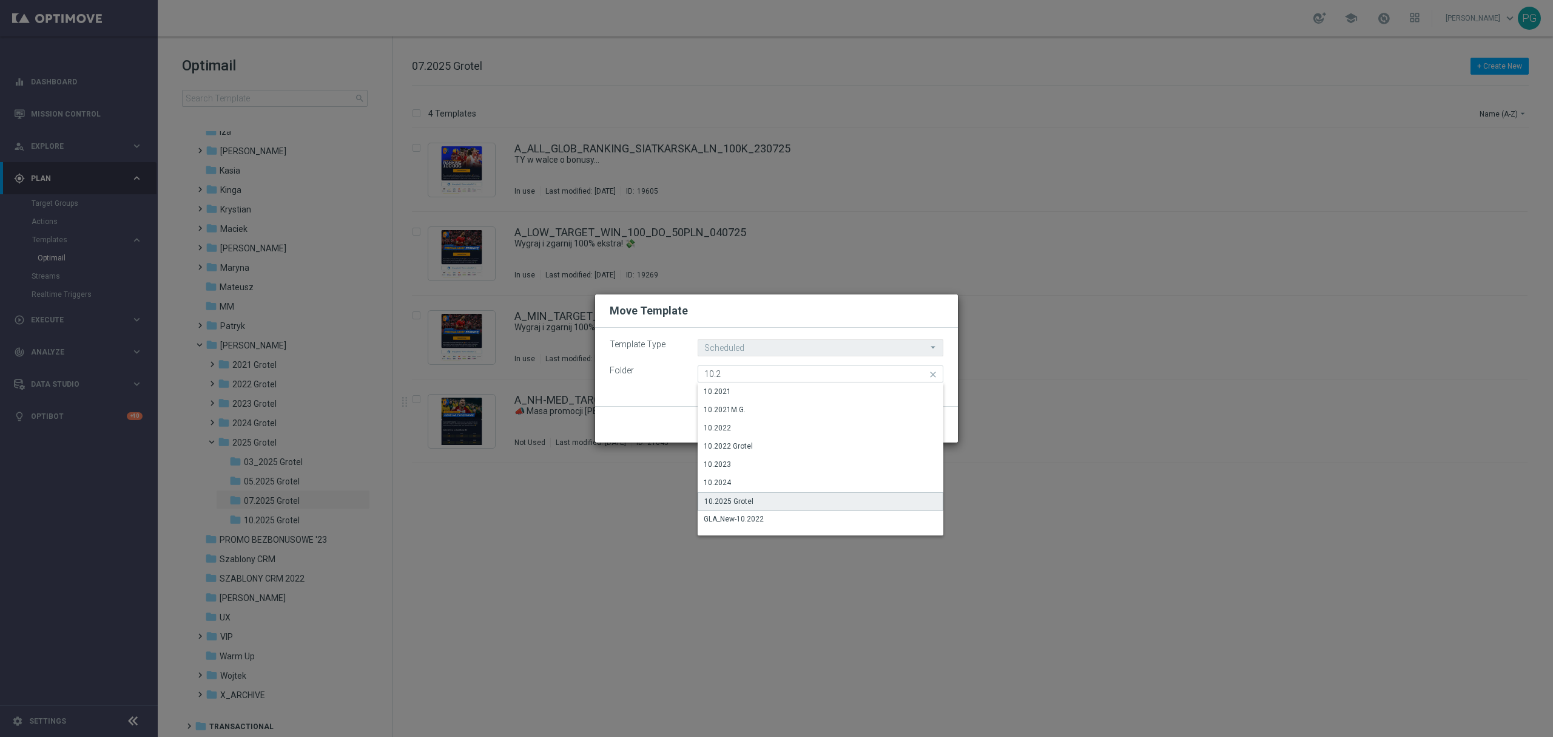
click at [760, 492] on div "10.2025 Grotel" at bounding box center [821, 501] width 246 height 18
type input "10.2025 Grotel"
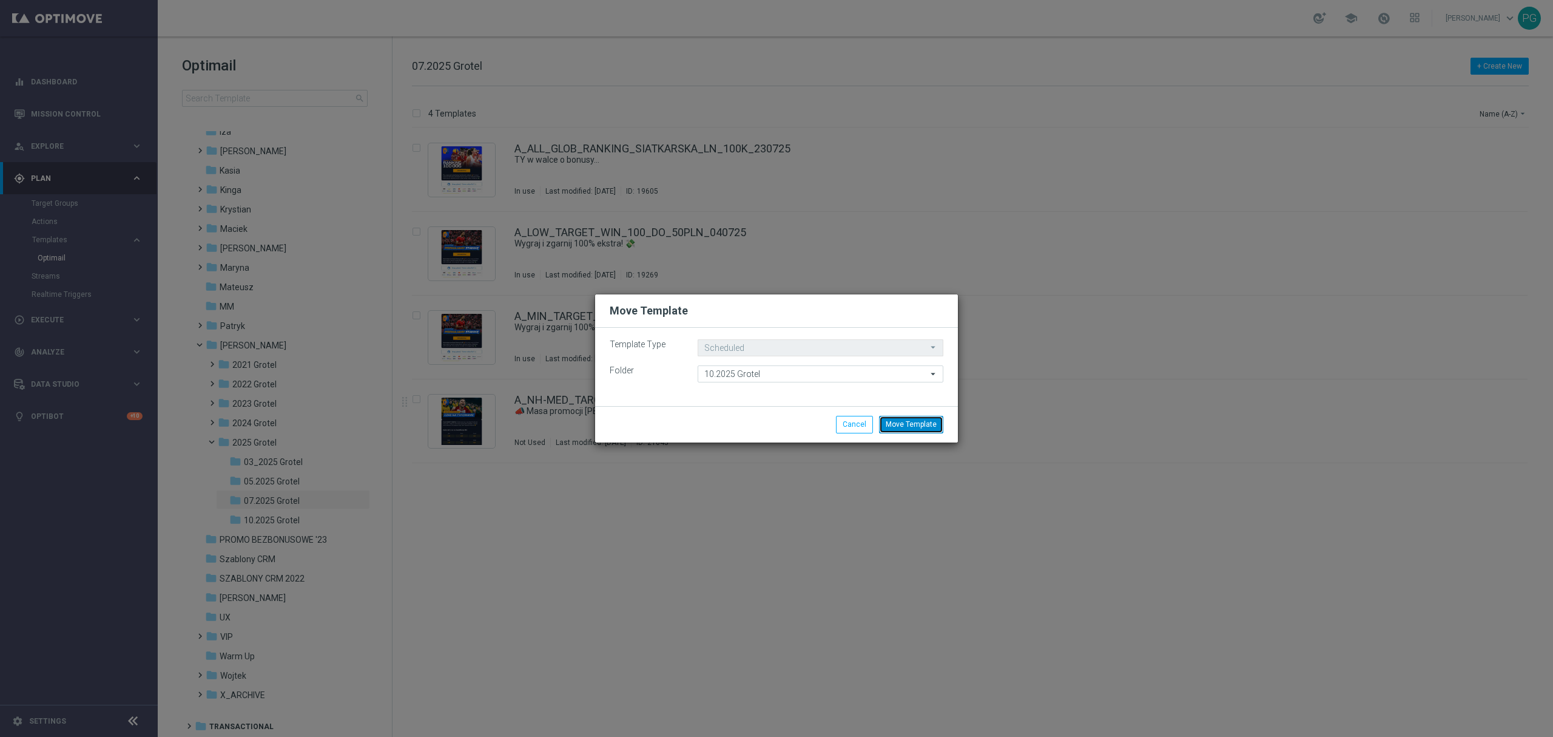
click at [911, 426] on button "Move Template" at bounding box center [911, 424] width 64 height 17
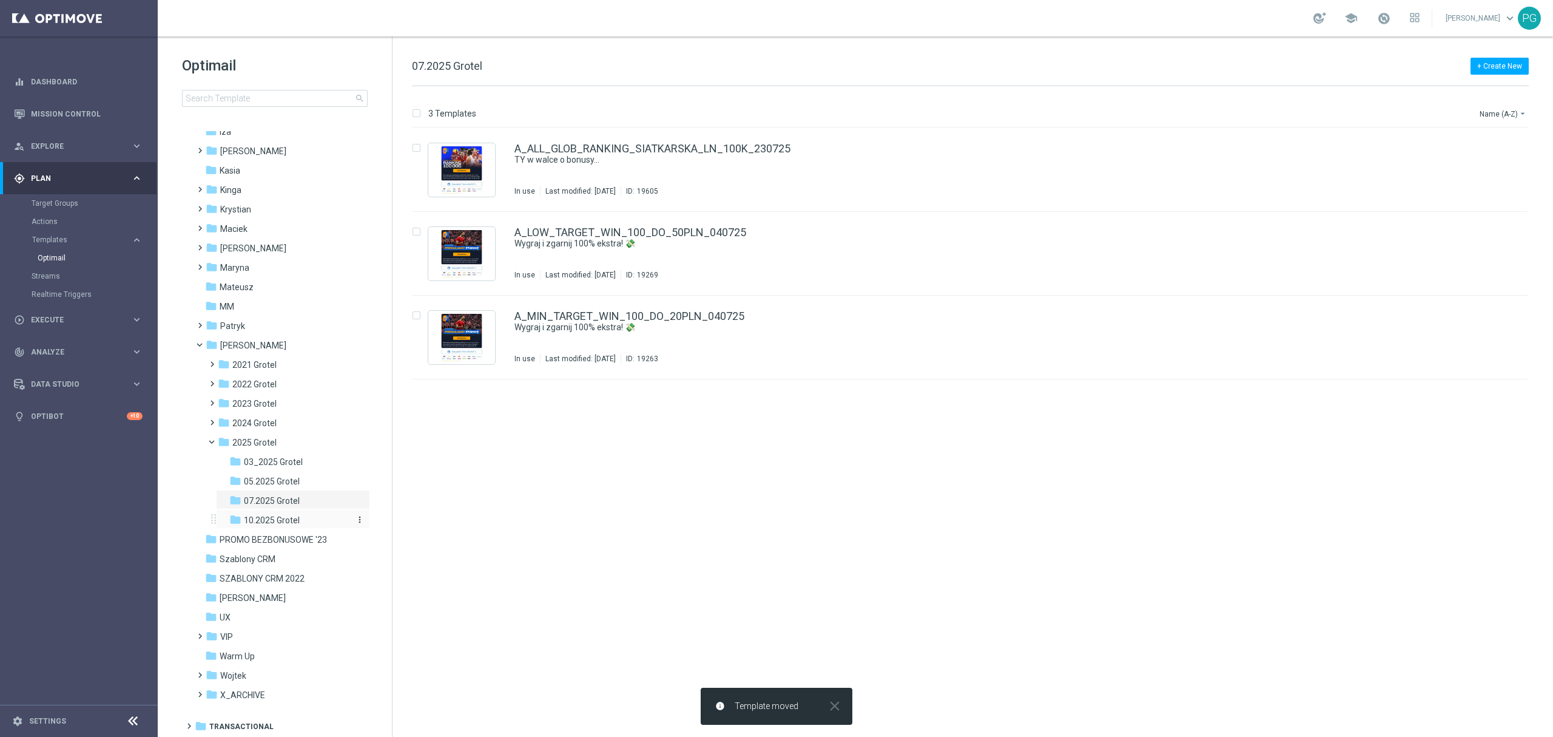
click at [275, 516] on span "10.2025 Grotel" at bounding box center [272, 520] width 56 height 11
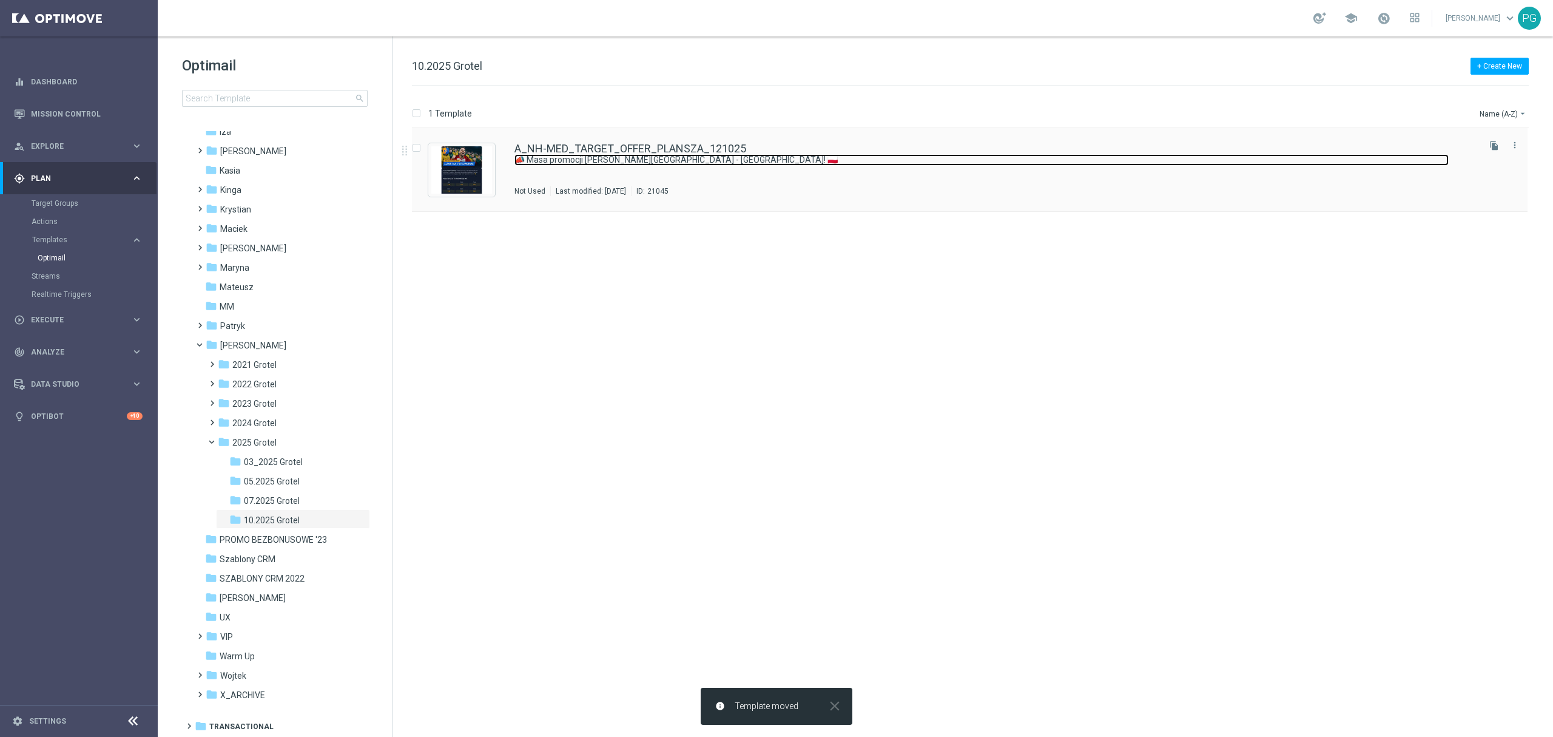
click at [592, 164] on link "📣 Masa promocji [PERSON_NAME][GEOGRAPHIC_DATA] - [GEOGRAPHIC_DATA]! 🇵🇱" at bounding box center [982, 160] width 934 height 12
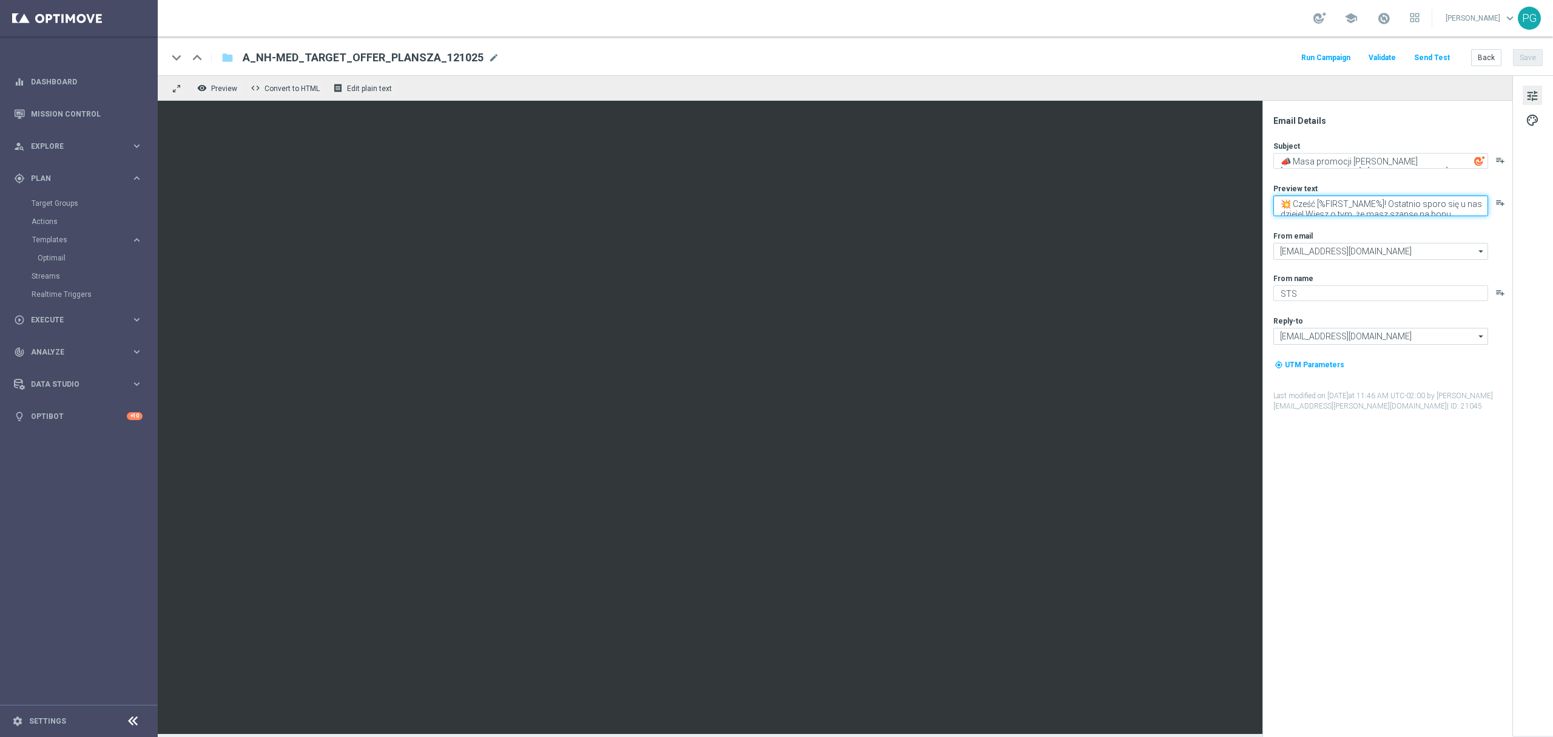
click at [1450, 209] on textarea "💥 Cześć [%FIRST_NAME%]! Ostatnio sporo się u nas dzieje! Wiesz o tym, że masz s…" at bounding box center [1381, 205] width 215 height 21
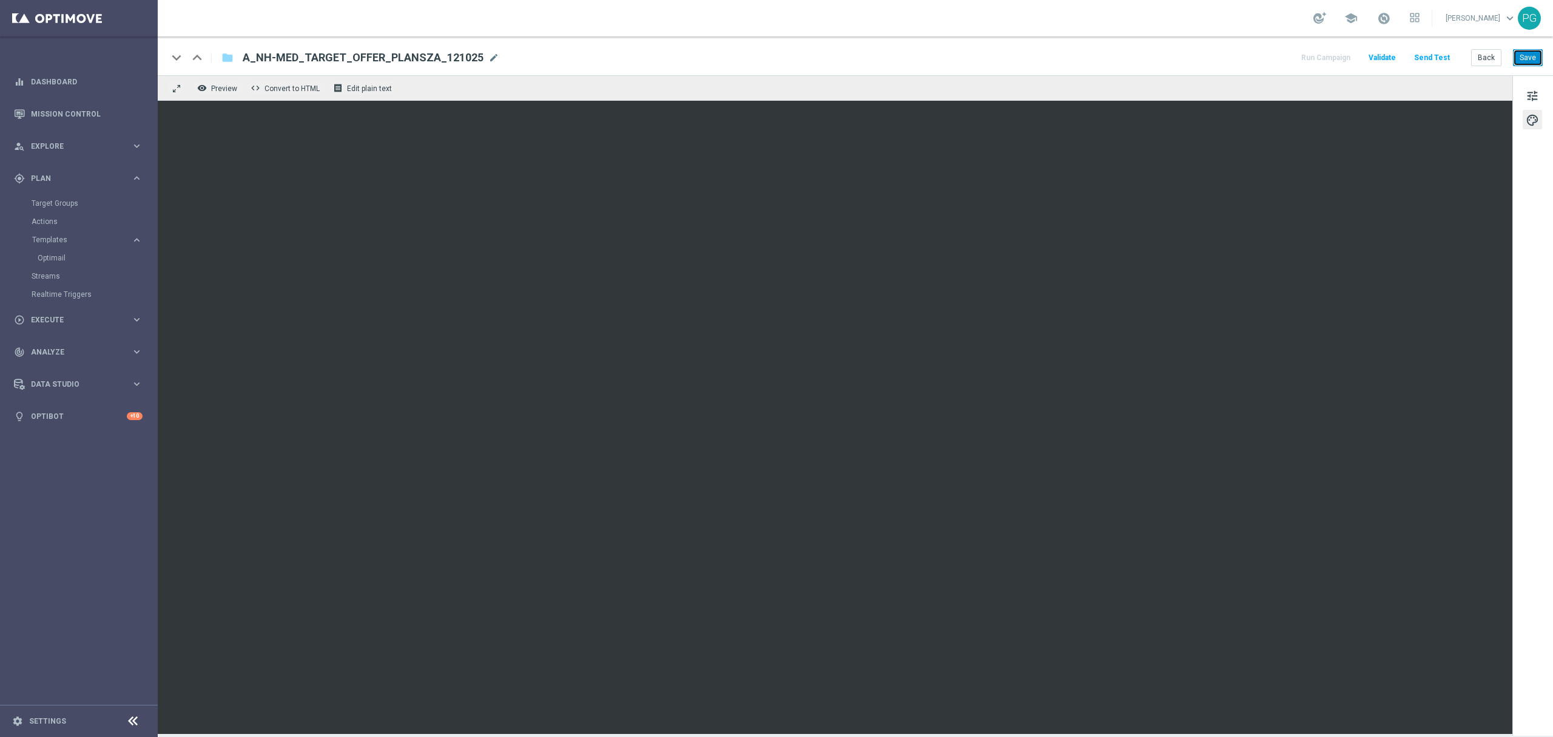
click at [1515, 50] on button "Save" at bounding box center [1528, 57] width 30 height 17
click at [1532, 56] on button "Save" at bounding box center [1528, 57] width 30 height 17
click at [1439, 53] on button "Send Test" at bounding box center [1431, 58] width 39 height 16
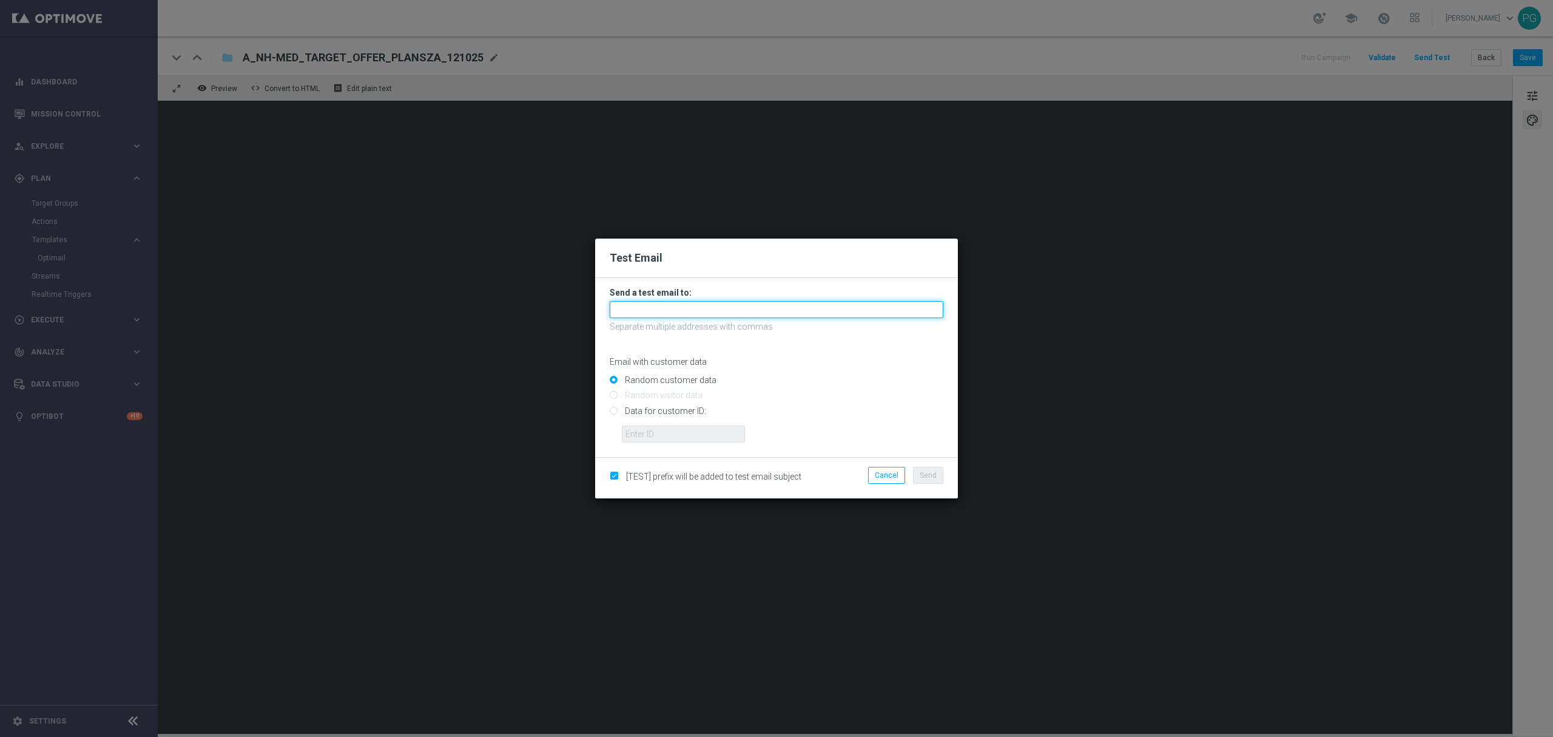
click at [682, 304] on input "text" at bounding box center [777, 309] width 334 height 17
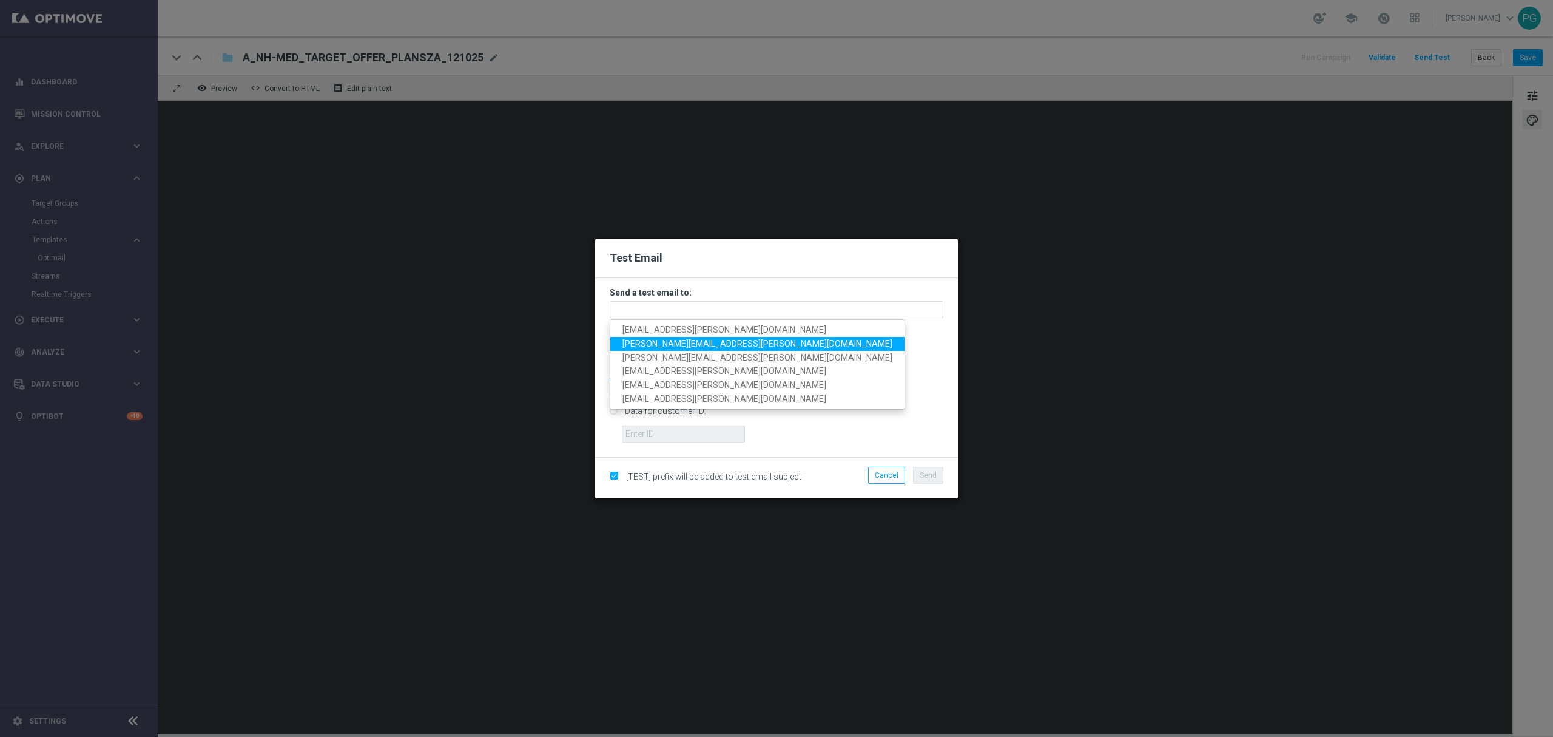
click at [665, 340] on span "[PERSON_NAME][EMAIL_ADDRESS][PERSON_NAME][DOMAIN_NAME]" at bounding box center [758, 344] width 270 height 10
type input "[PERSON_NAME][EMAIL_ADDRESS][PERSON_NAME][DOMAIN_NAME]"
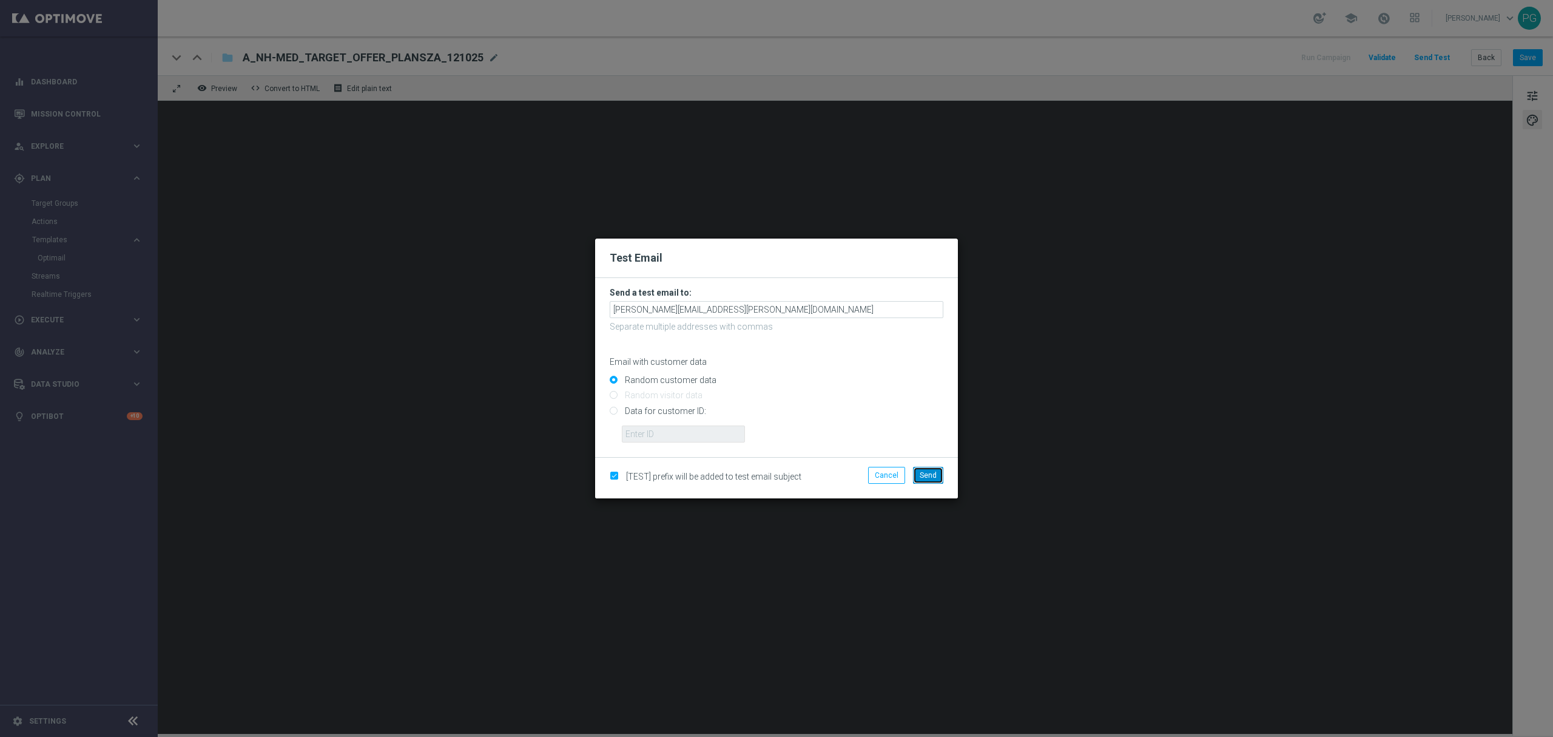
click at [926, 471] on span "Send" at bounding box center [928, 475] width 17 height 8
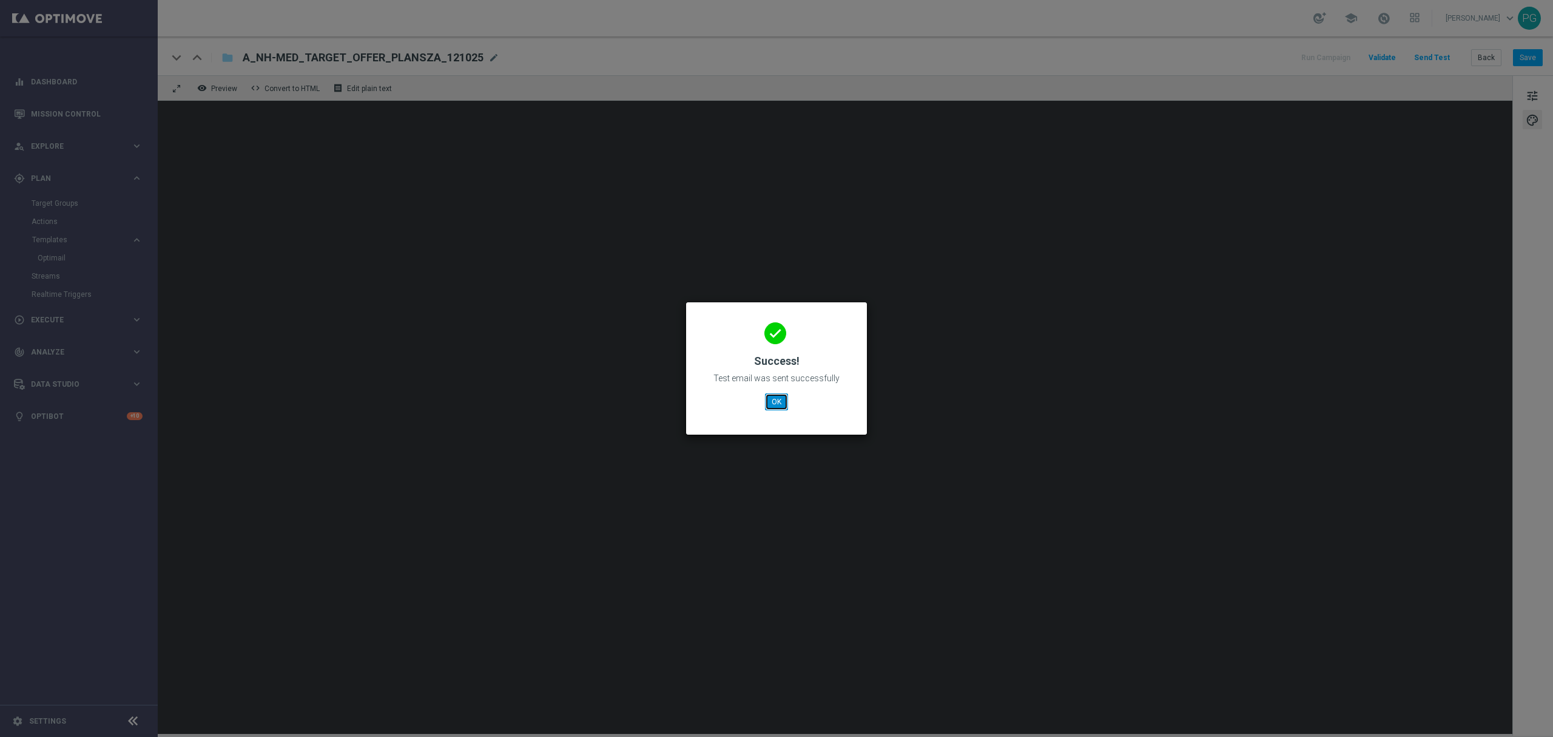
click at [773, 397] on button "OK" at bounding box center [776, 401] width 23 height 17
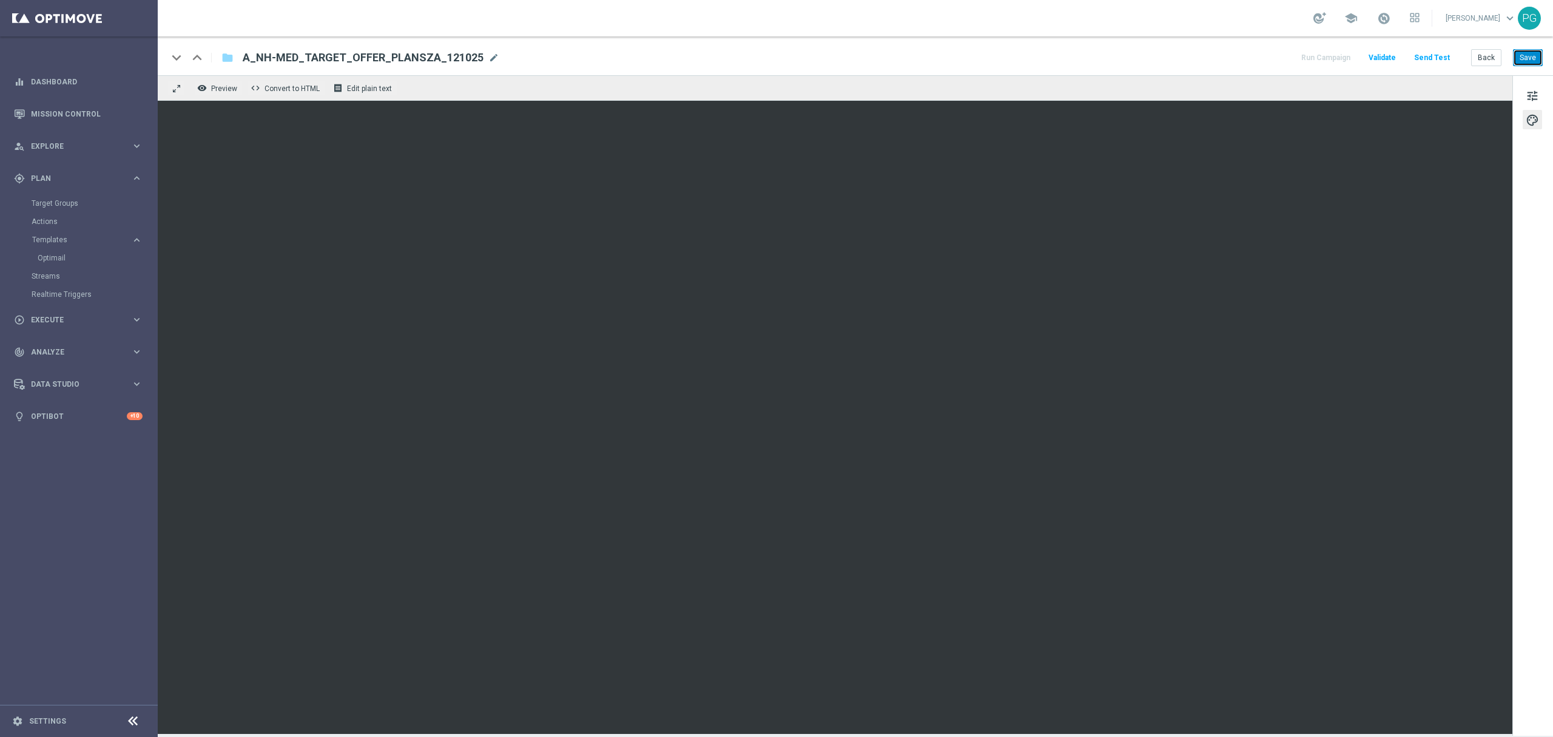
click at [1530, 55] on button "Save" at bounding box center [1528, 57] width 30 height 17
click at [1534, 66] on button "Save" at bounding box center [1528, 57] width 30 height 17
click at [1272, 22] on div "school [PERSON_NAME] keyboard_arrow_down PG" at bounding box center [855, 18] width 1395 height 36
click at [1536, 56] on button "Save" at bounding box center [1528, 57] width 30 height 17
click at [1437, 64] on button "Send Test" at bounding box center [1431, 58] width 39 height 16
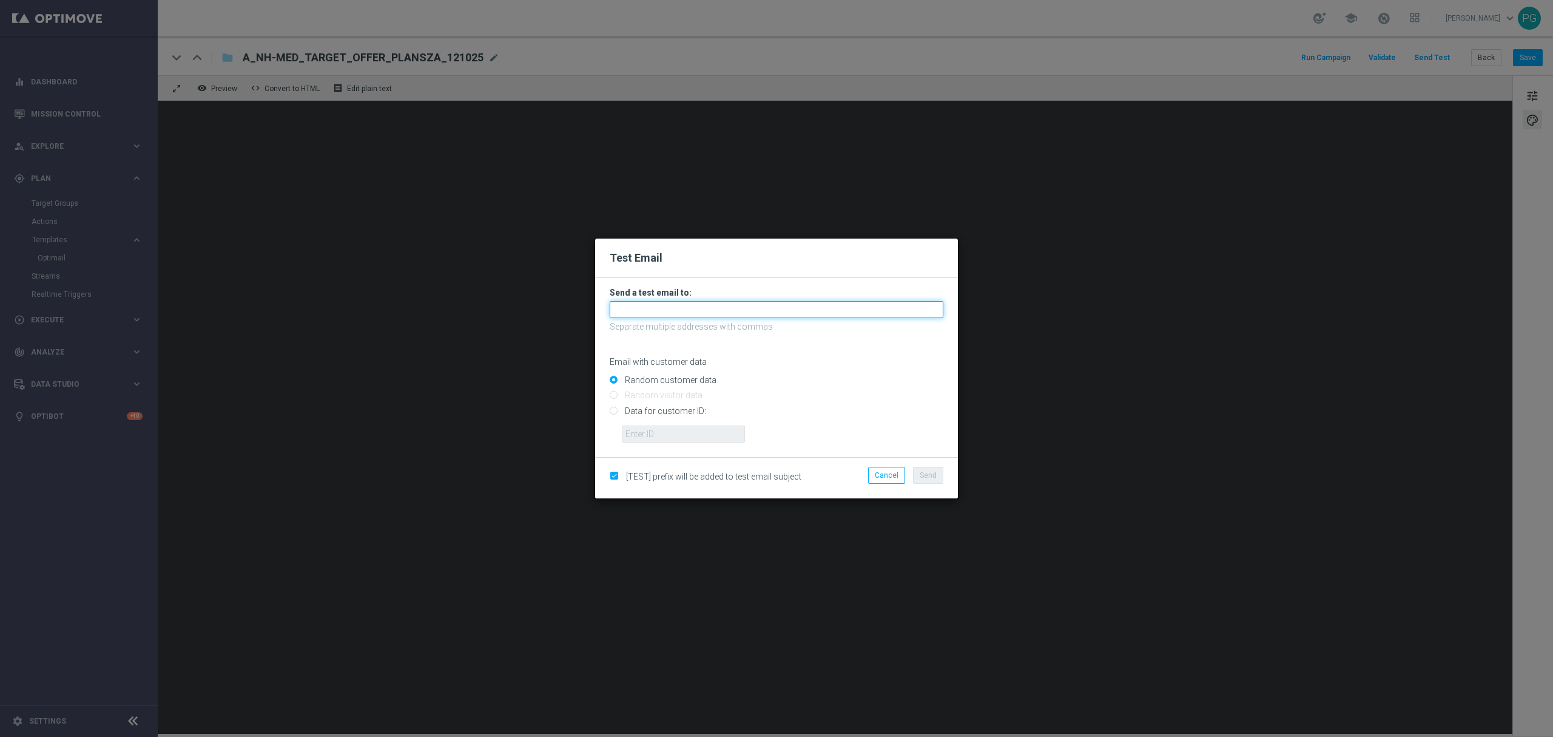
click at [850, 306] on input "text" at bounding box center [777, 309] width 334 height 17
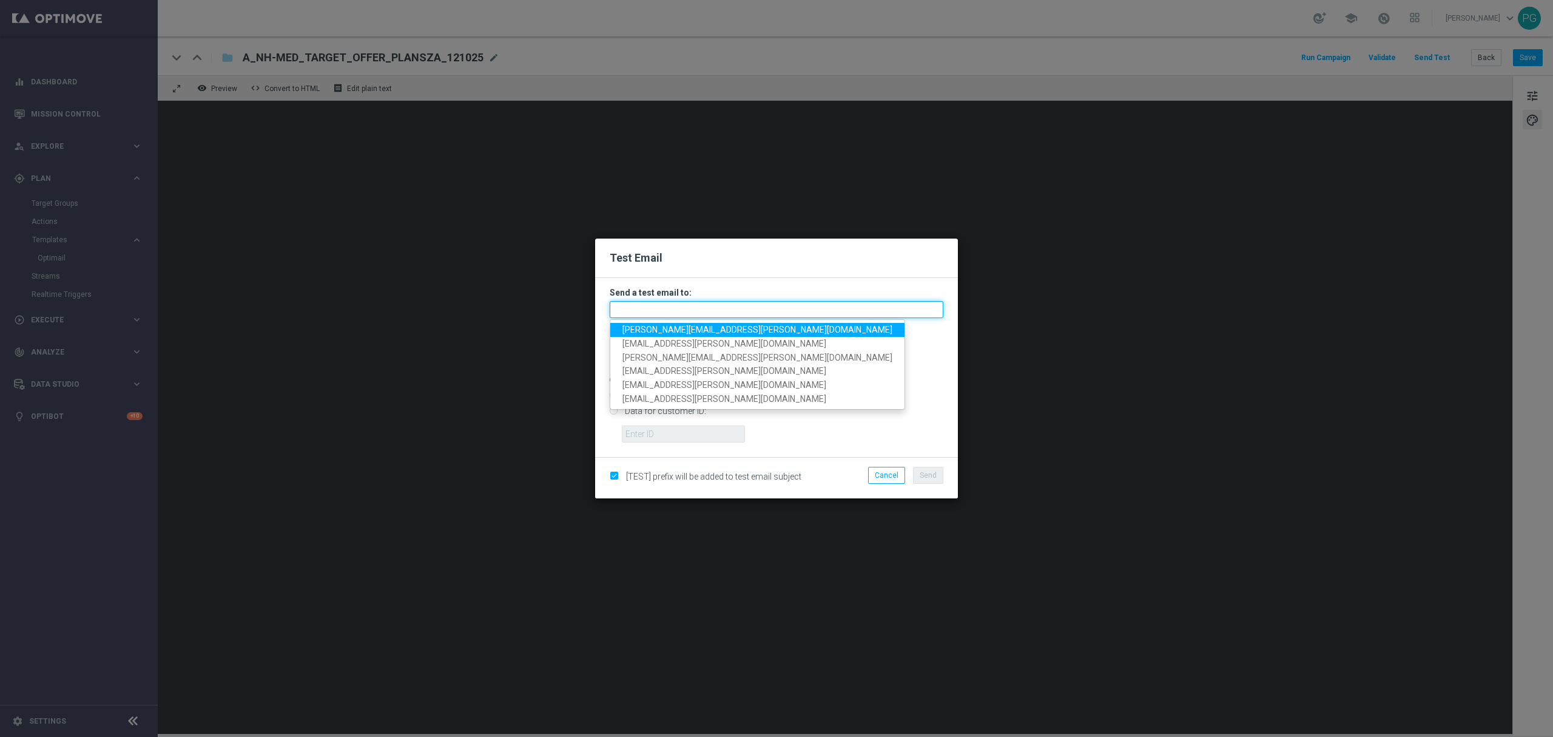
paste input "[EMAIL_ADDRESS][PERSON_NAME][DOMAIN_NAME],[DOMAIN_NAME][EMAIL_ADDRESS][DOMAIN_N…"
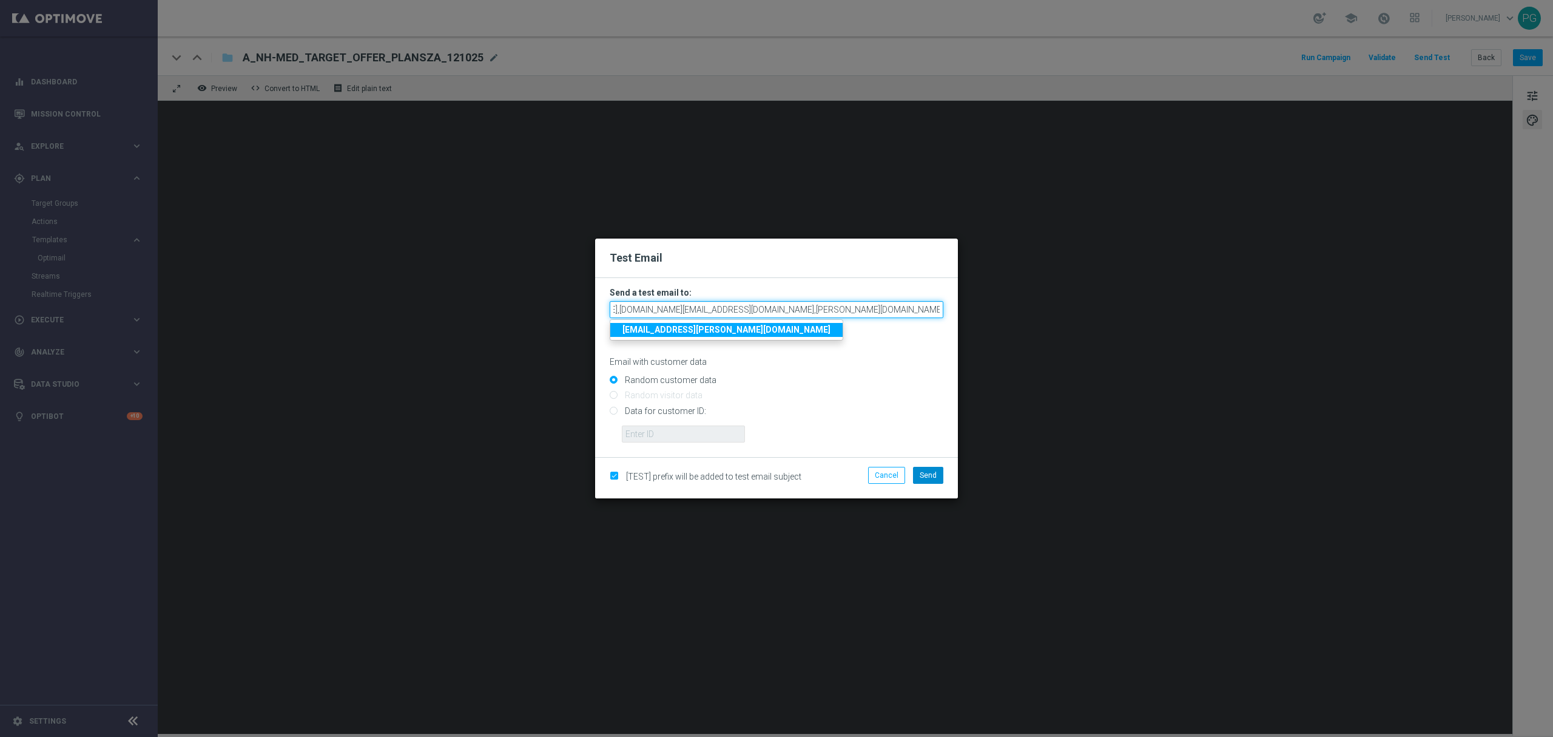
type input "[EMAIL_ADDRESS][PERSON_NAME][DOMAIN_NAME],[DOMAIN_NAME][EMAIL_ADDRESS][DOMAIN_N…"
click at [933, 478] on span "Send" at bounding box center [928, 475] width 17 height 8
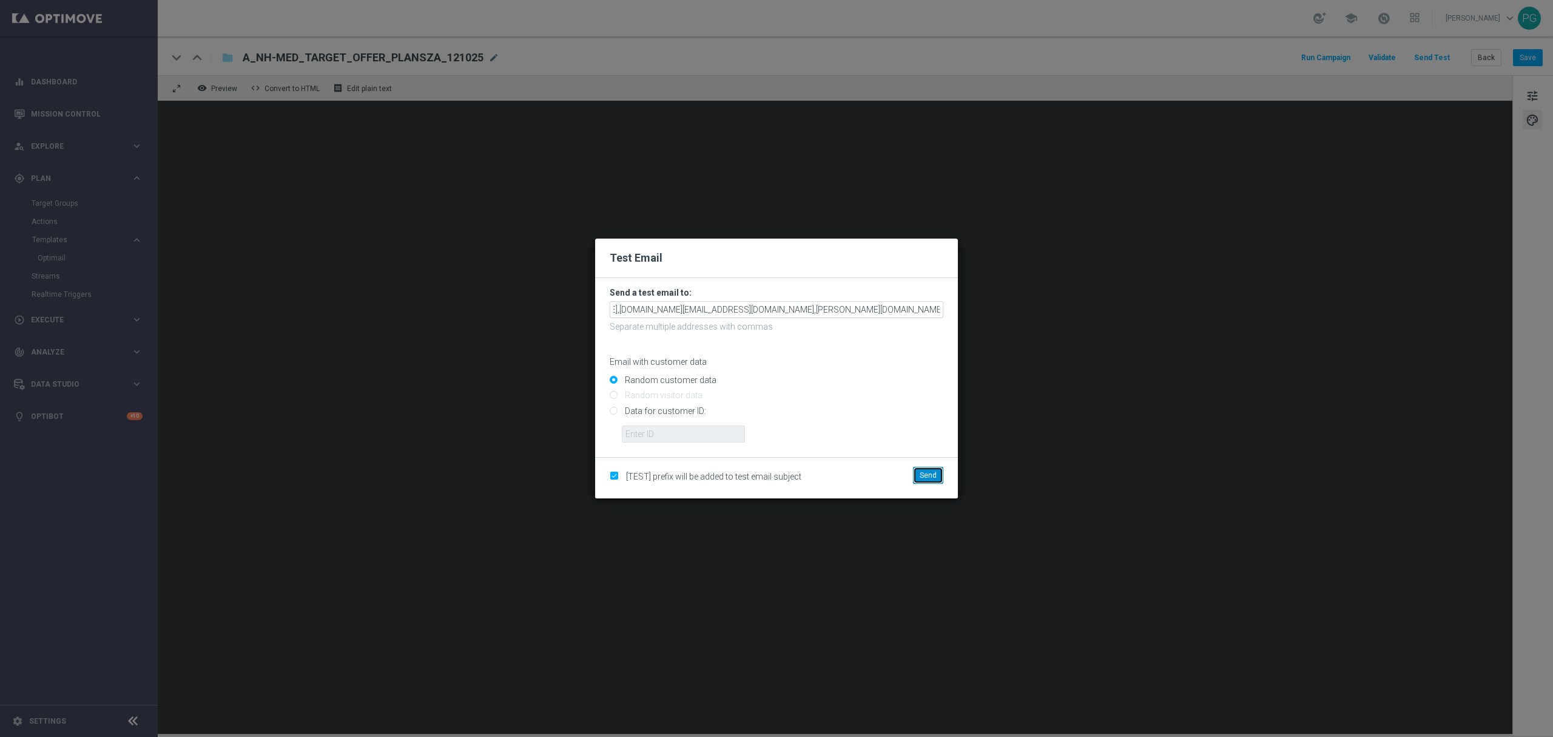
scroll to position [0, 0]
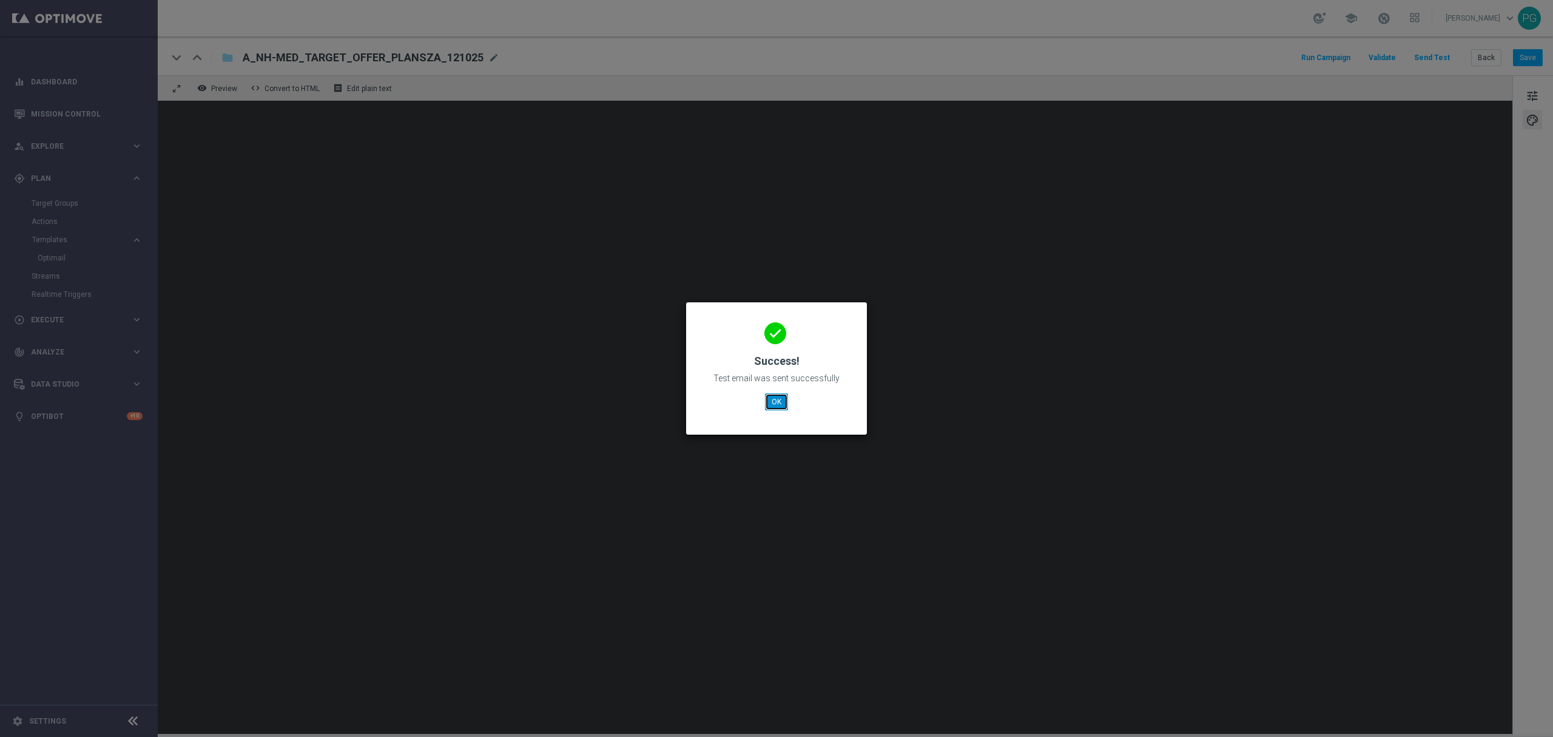
click at [775, 399] on button "OK" at bounding box center [776, 401] width 23 height 17
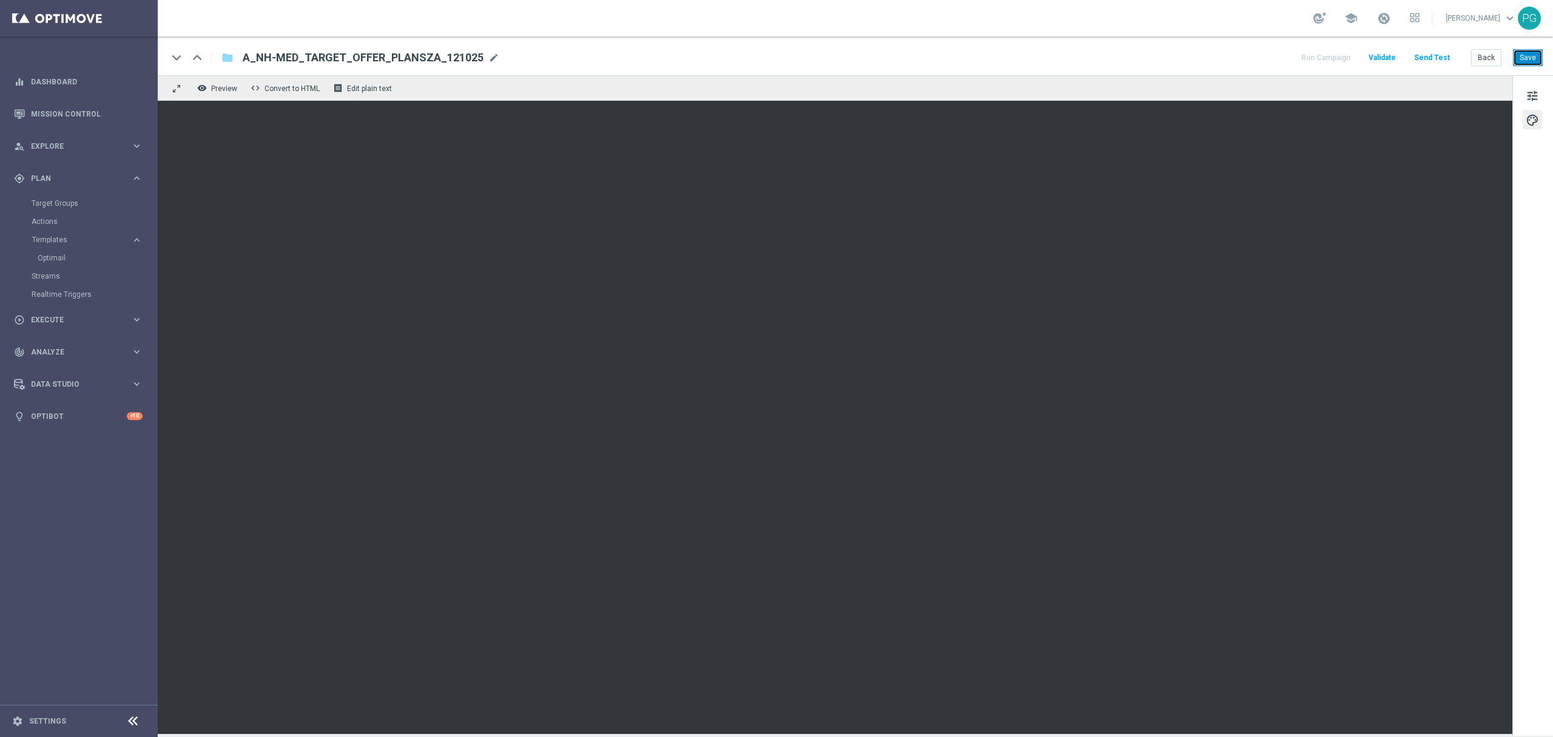
click at [1529, 53] on button "Save" at bounding box center [1528, 57] width 30 height 17
click at [1537, 55] on button "Save" at bounding box center [1528, 57] width 30 height 17
click at [1429, 51] on button "Send Test" at bounding box center [1431, 58] width 39 height 16
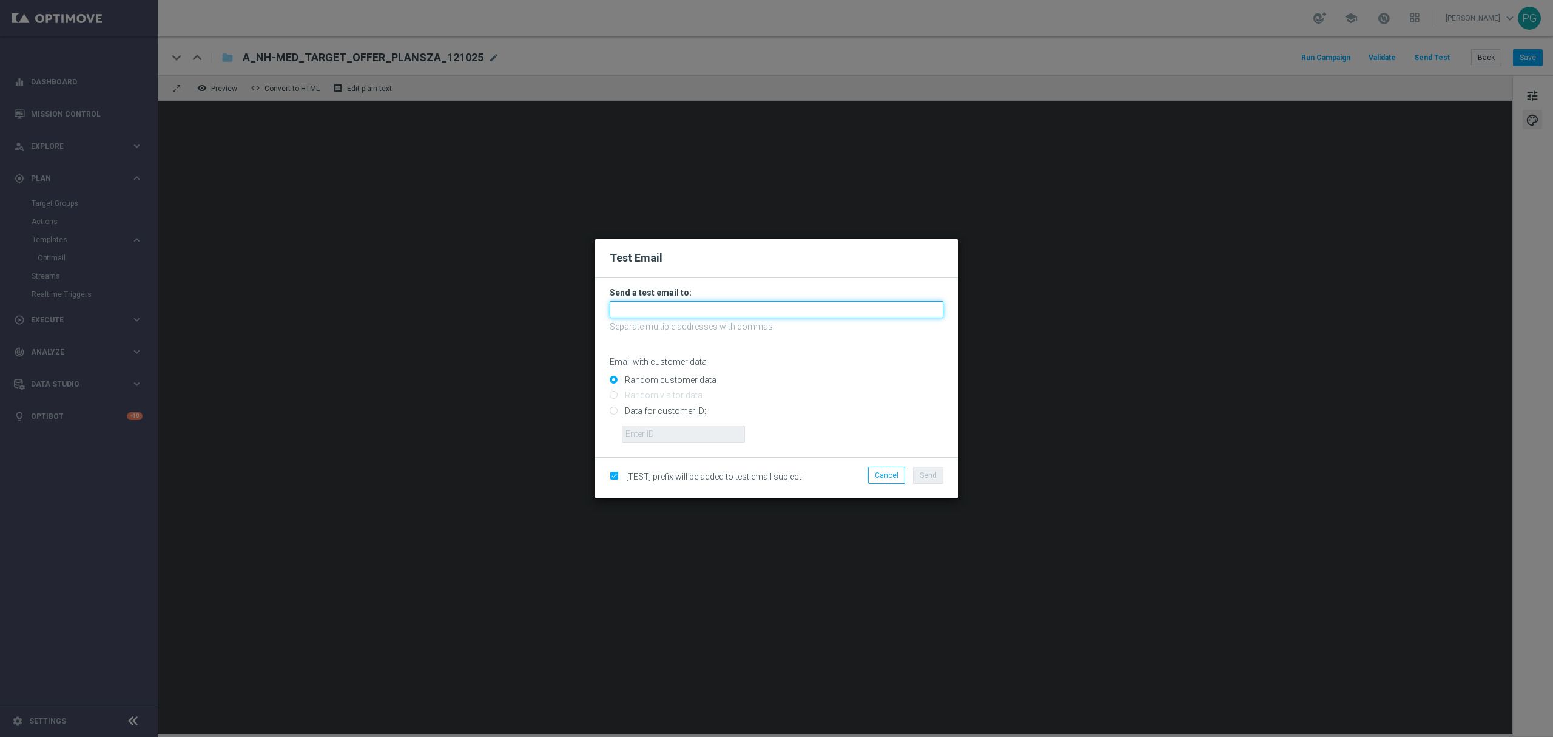
click at [721, 309] on input "text" at bounding box center [777, 309] width 334 height 17
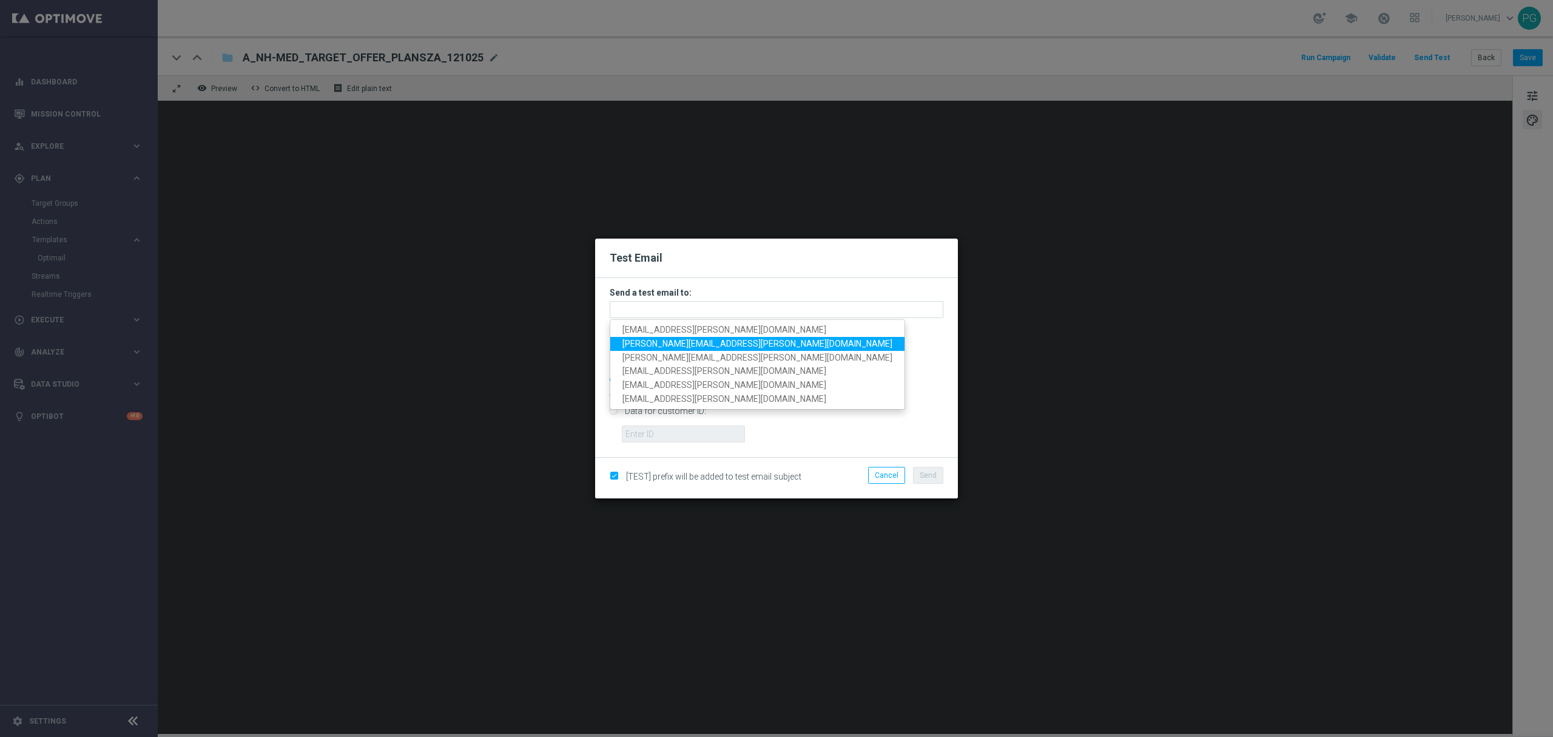
click at [689, 339] on span "[PERSON_NAME][EMAIL_ADDRESS][PERSON_NAME][DOMAIN_NAME]" at bounding box center [758, 344] width 270 height 10
type input "[PERSON_NAME][EMAIL_ADDRESS][PERSON_NAME][DOMAIN_NAME]"
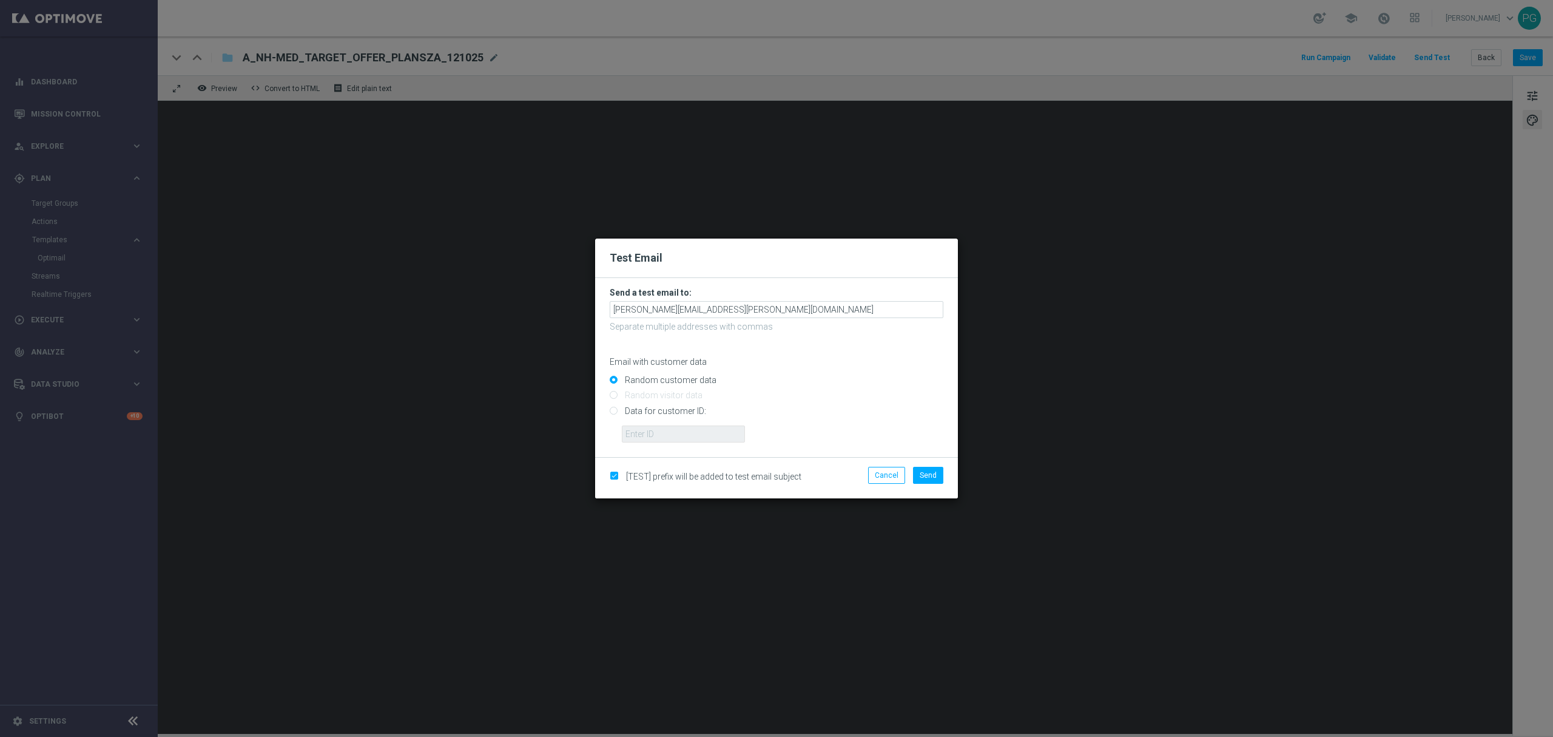
click at [775, 471] on span "[TEST] prefix will be added to test email subject" at bounding box center [713, 476] width 175 height 10
click at [769, 479] on span "[TEST] prefix will be added to test email subject" at bounding box center [713, 476] width 175 height 10
click at [615, 474] on input "checkbox" at bounding box center [614, 477] width 8 height 8
checkbox input "false"
click at [928, 477] on span "Send" at bounding box center [928, 475] width 17 height 8
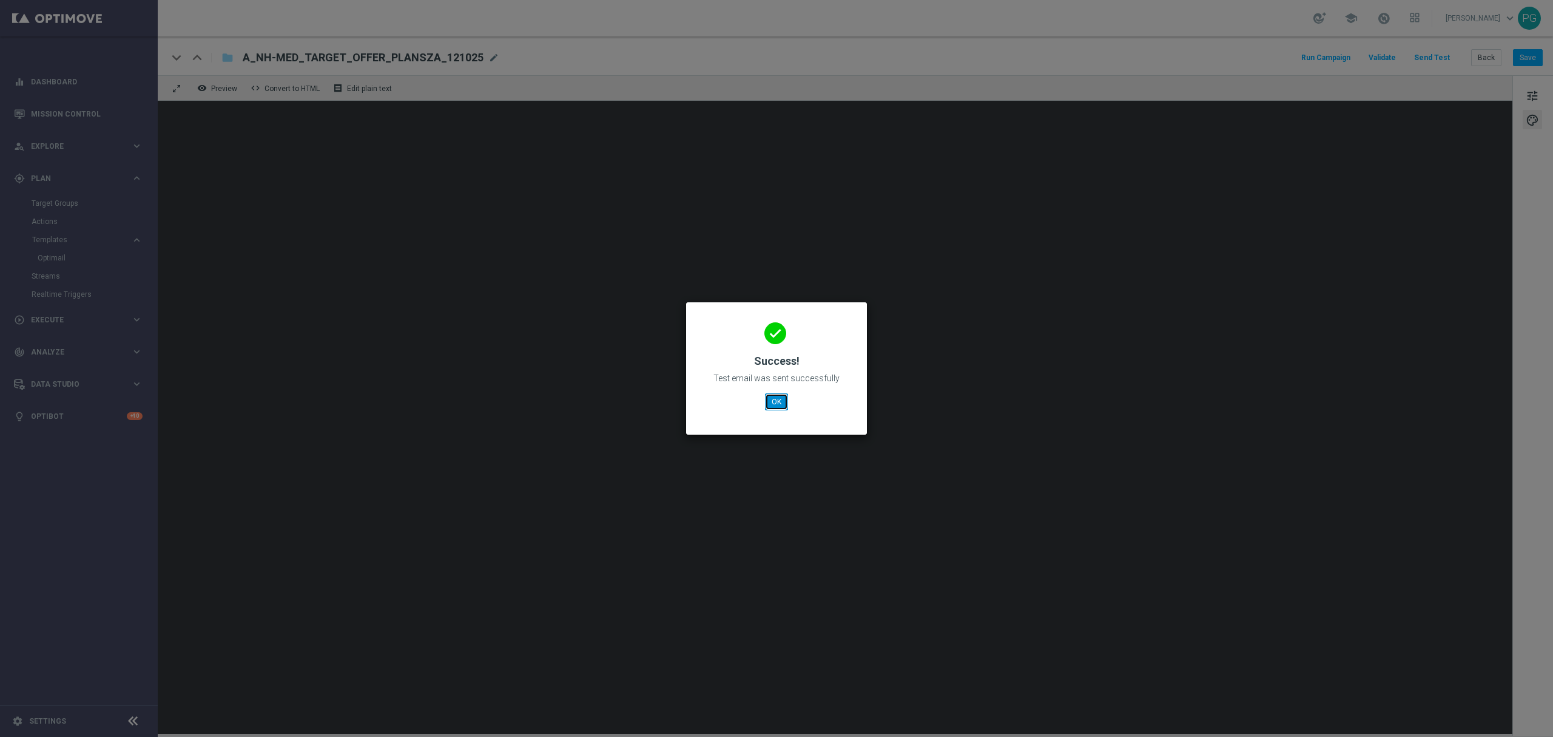
click at [782, 399] on button "OK" at bounding box center [776, 401] width 23 height 17
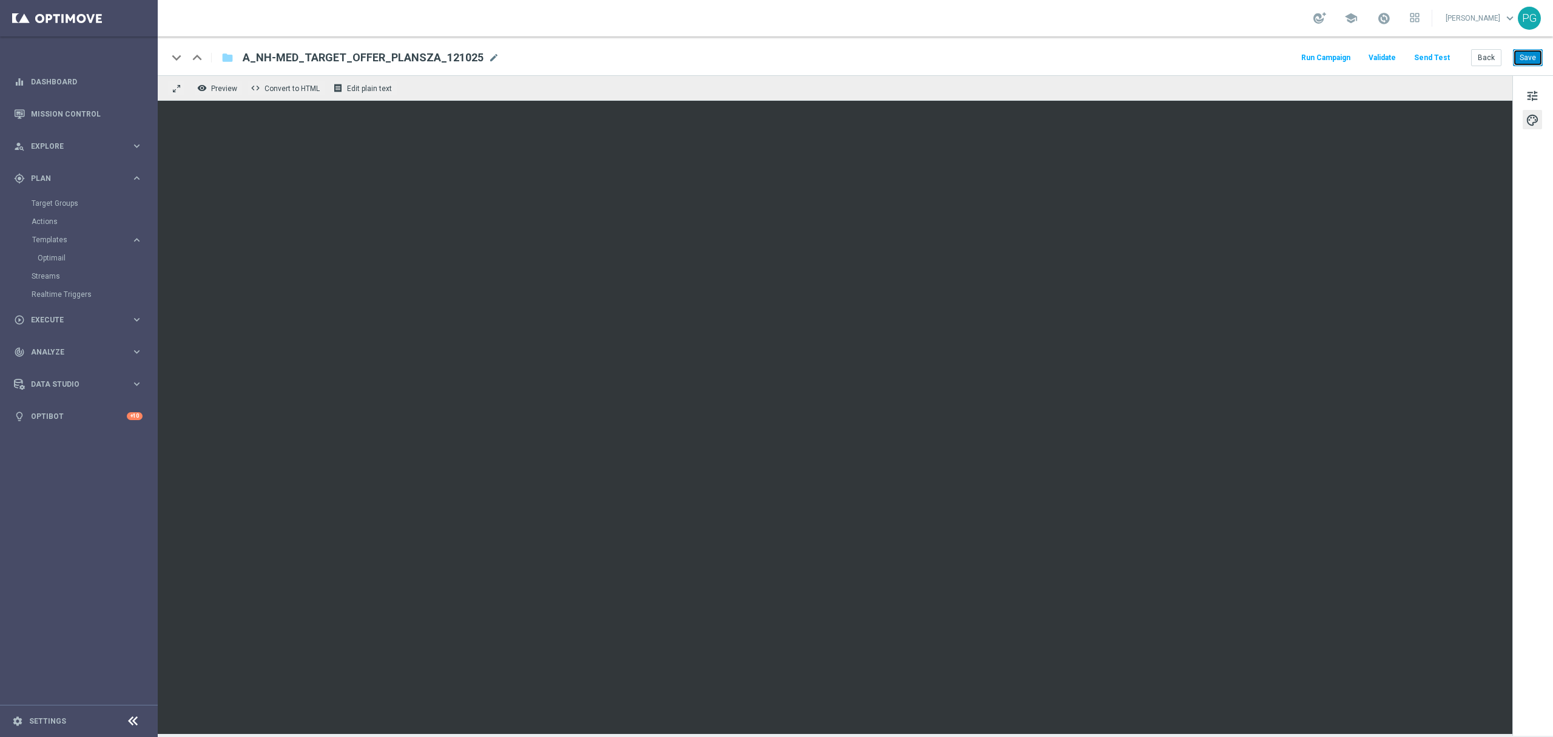
click at [1535, 56] on button "Save" at bounding box center [1528, 57] width 30 height 17
click at [1529, 90] on span "tune" at bounding box center [1532, 96] width 13 height 16
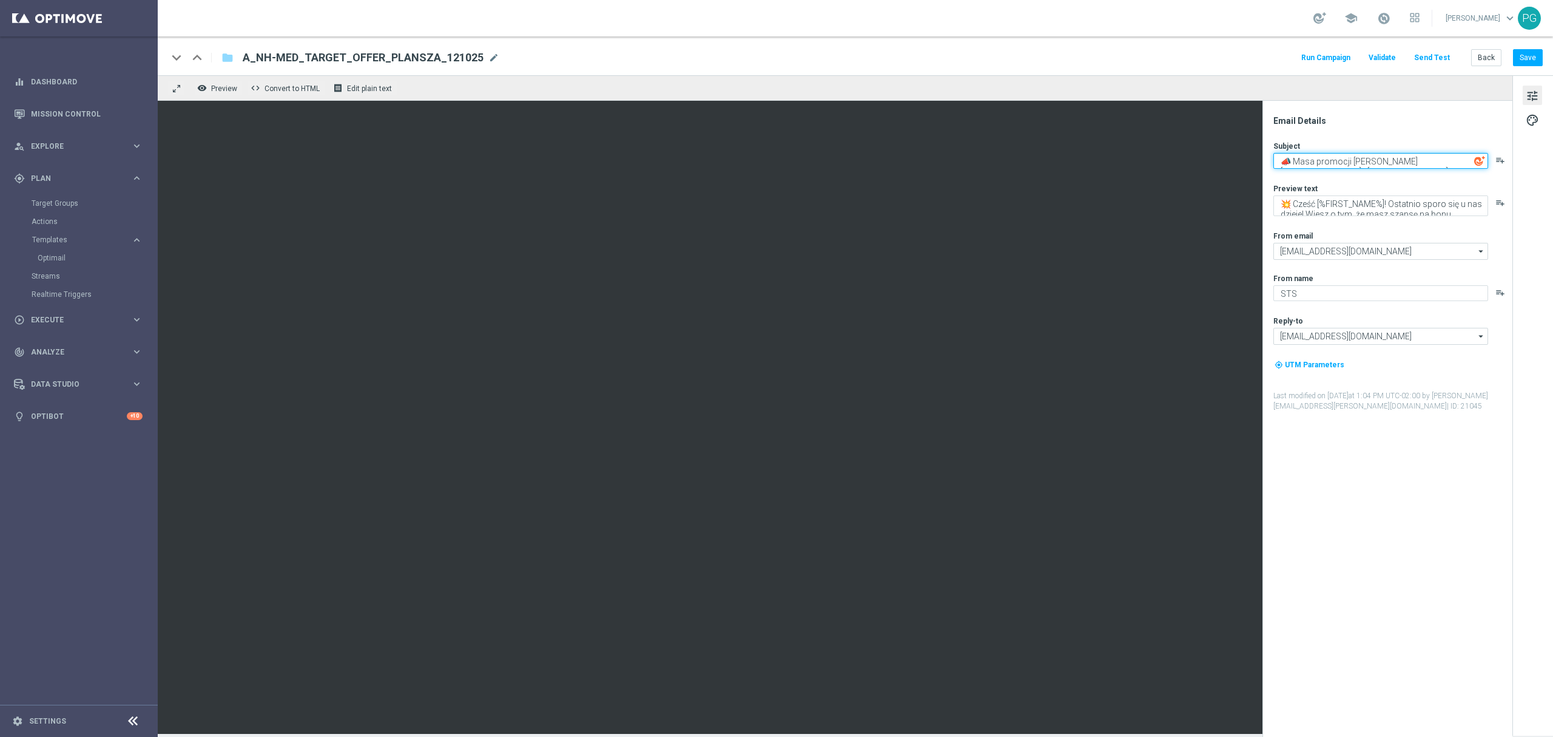
drag, startPoint x: 1281, startPoint y: 161, endPoint x: 1263, endPoint y: 172, distance: 22.1
click at [1263, 172] on div "Email Details Subject 📣 Masa promocji [PERSON_NAME][GEOGRAPHIC_DATA] - [GEOGRAP…" at bounding box center [1388, 419] width 250 height 636
click at [1455, 158] on textarea "📣 Masa promocji [PERSON_NAME][GEOGRAPHIC_DATA] - [GEOGRAPHIC_DATA]! 🇵🇱" at bounding box center [1381, 161] width 215 height 16
type textarea "📣 Masa promocji [PERSON_NAME][GEOGRAPHIC_DATA] - [GEOGRAPHIC_DATA]! 🇵🇱"
click at [1529, 56] on button "Save" at bounding box center [1528, 57] width 30 height 17
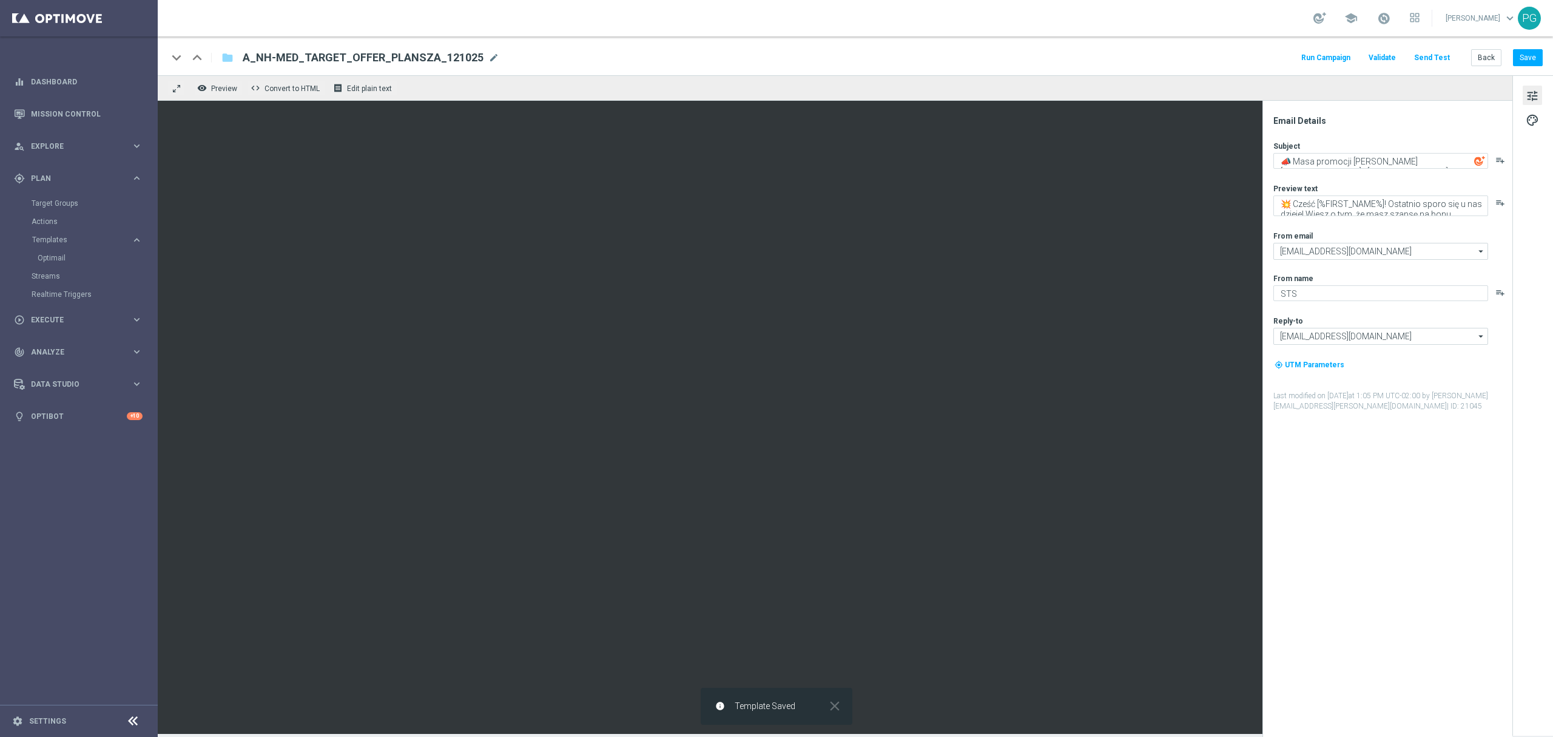
click at [1428, 56] on button "Send Test" at bounding box center [1431, 58] width 39 height 16
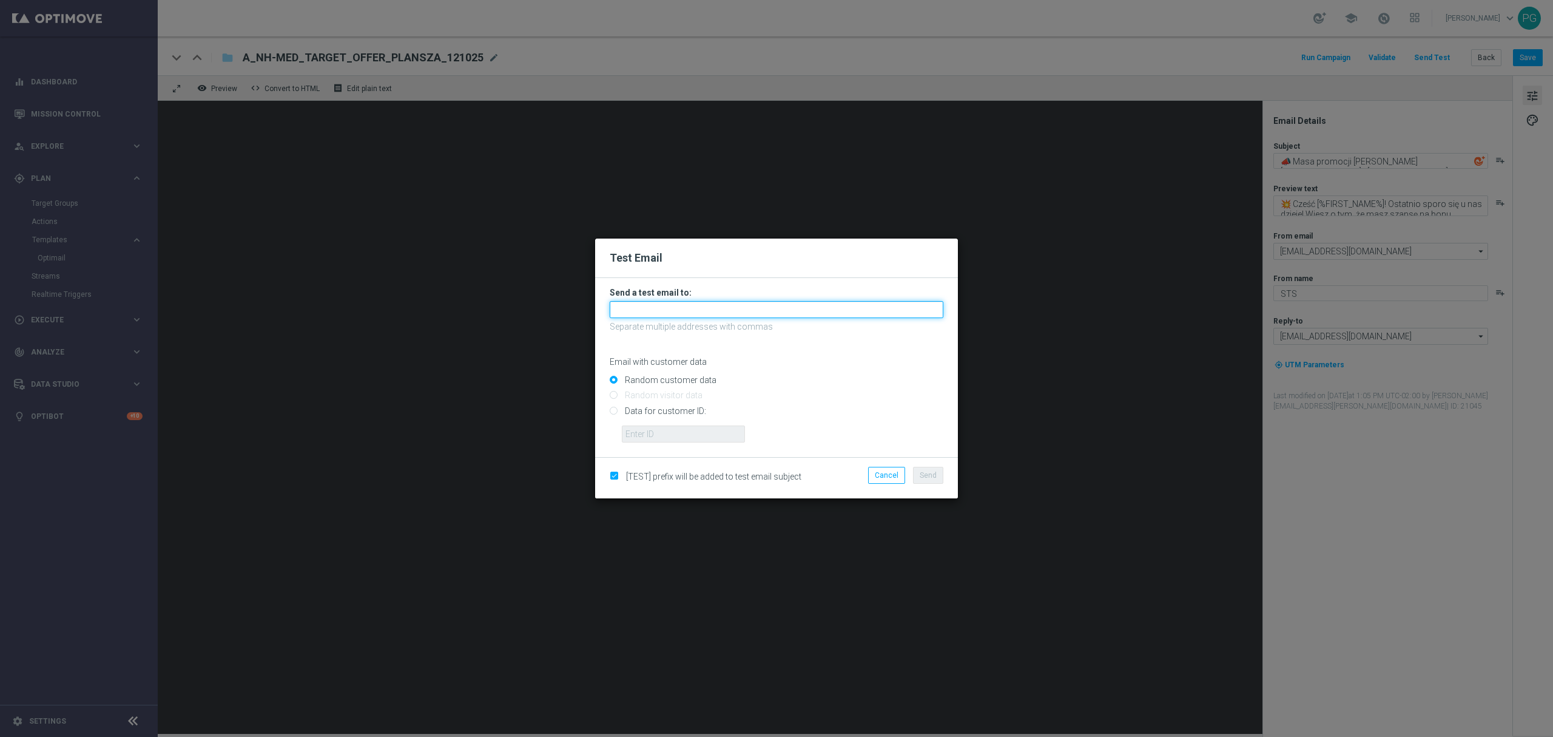
click at [772, 305] on input "text" at bounding box center [777, 309] width 334 height 17
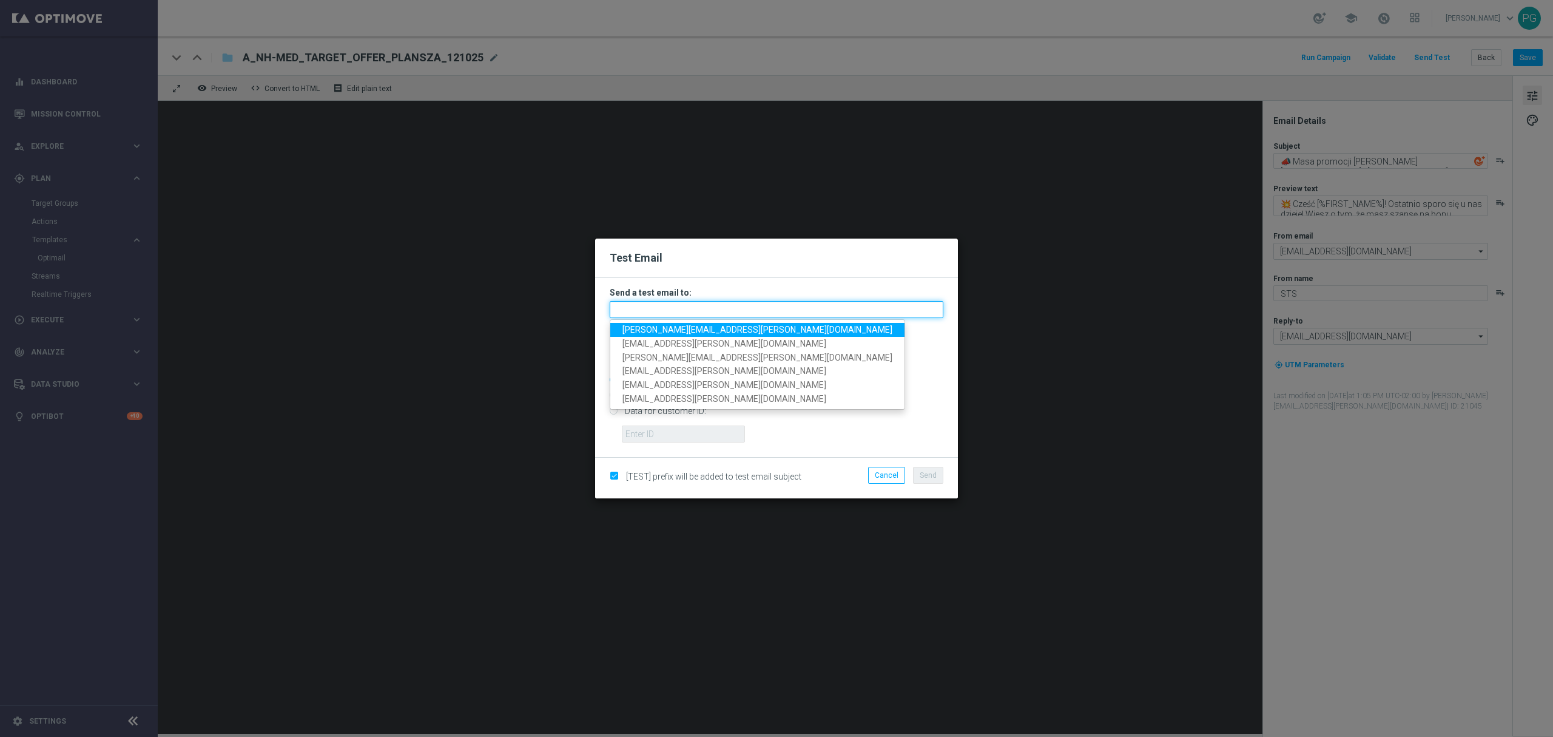
paste input "[EMAIL_ADDRESS][PERSON_NAME][DOMAIN_NAME],[DOMAIN_NAME][EMAIL_ADDRESS][DOMAIN_N…"
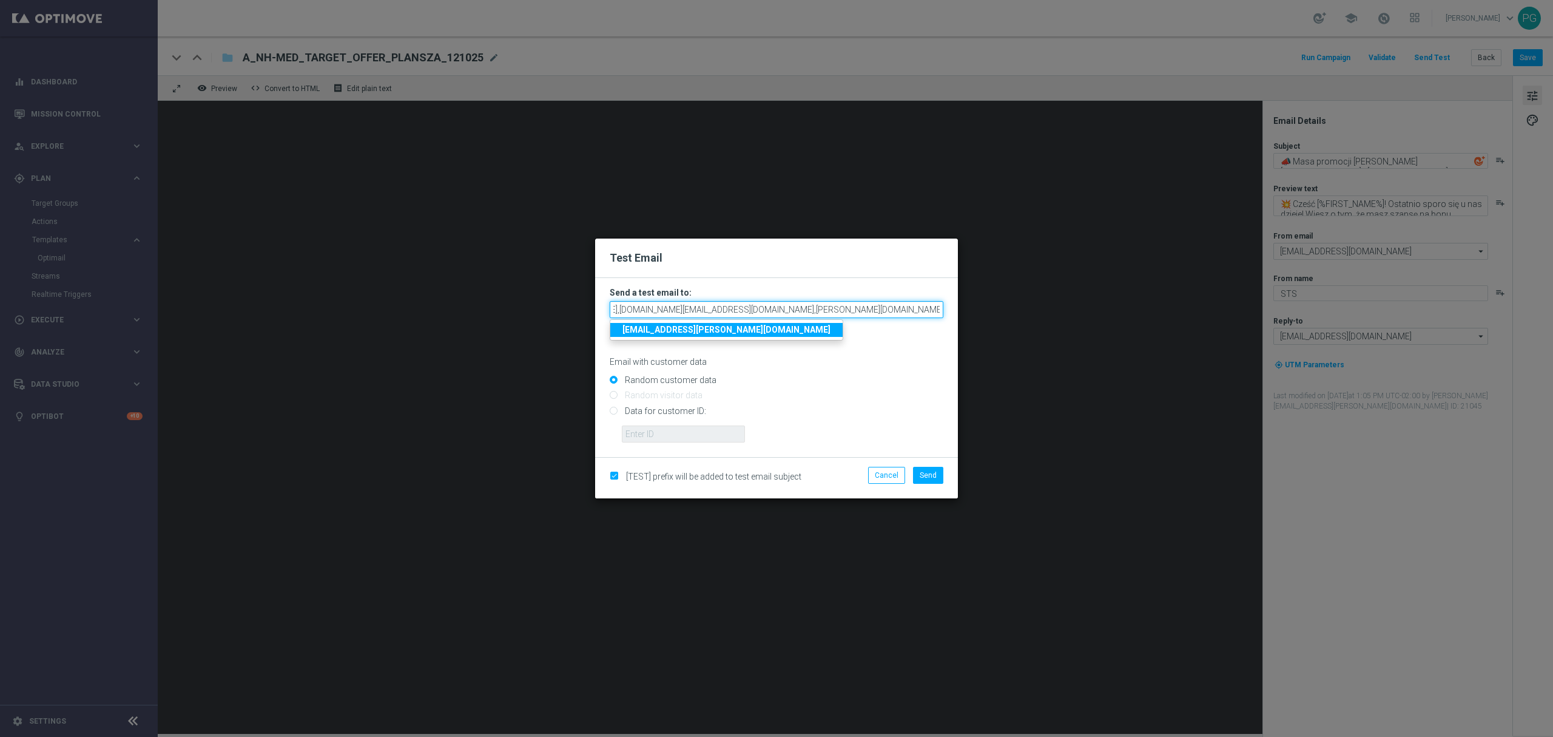
type input "[EMAIL_ADDRESS][PERSON_NAME][DOMAIN_NAME],[DOMAIN_NAME][EMAIL_ADDRESS][DOMAIN_N…"
click at [855, 493] on div "[TEST] prefix will be added to test email subject Cancel Send" at bounding box center [776, 477] width 363 height 41
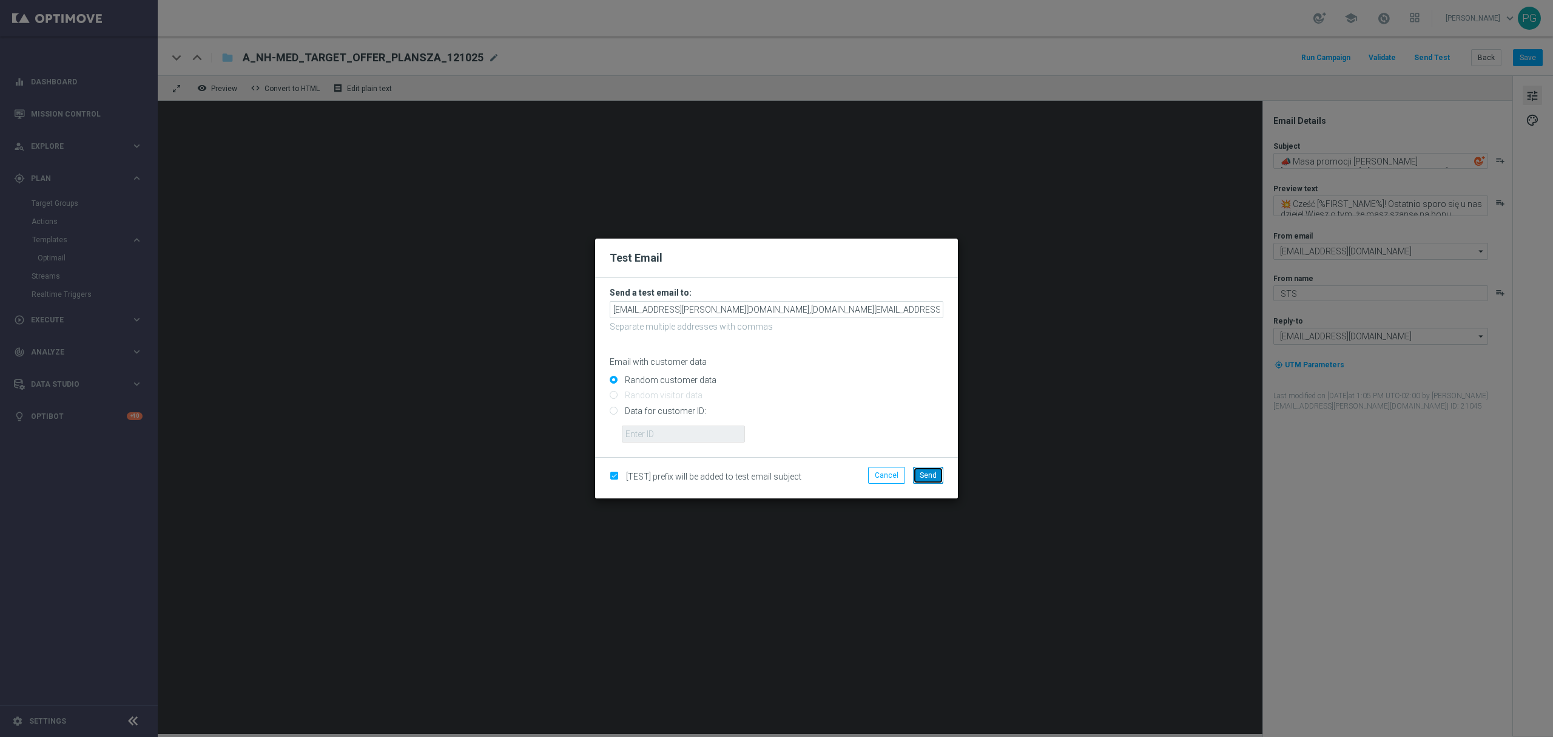
click at [936, 472] on span "Send" at bounding box center [928, 475] width 17 height 8
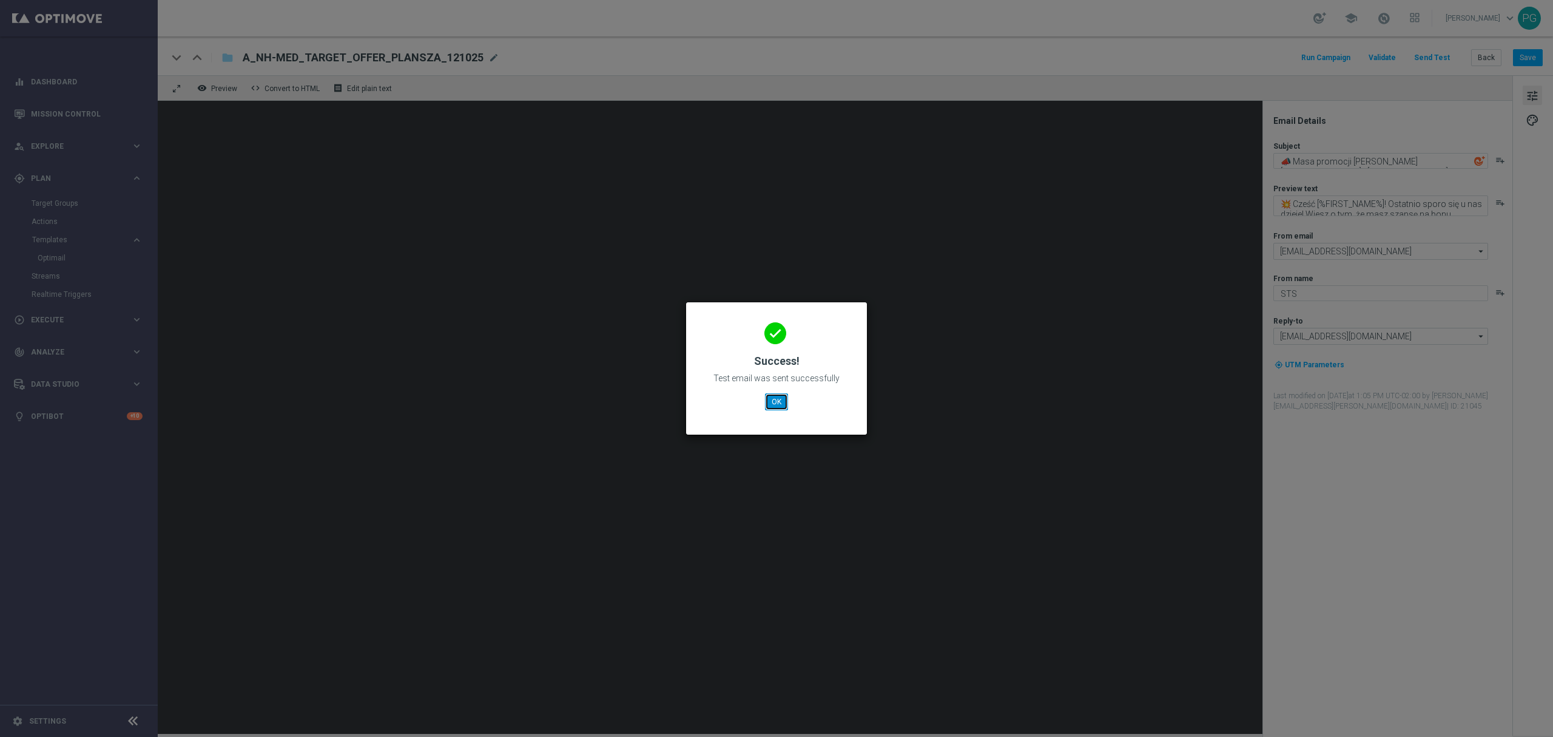
click at [770, 399] on button "OK" at bounding box center [776, 401] width 23 height 17
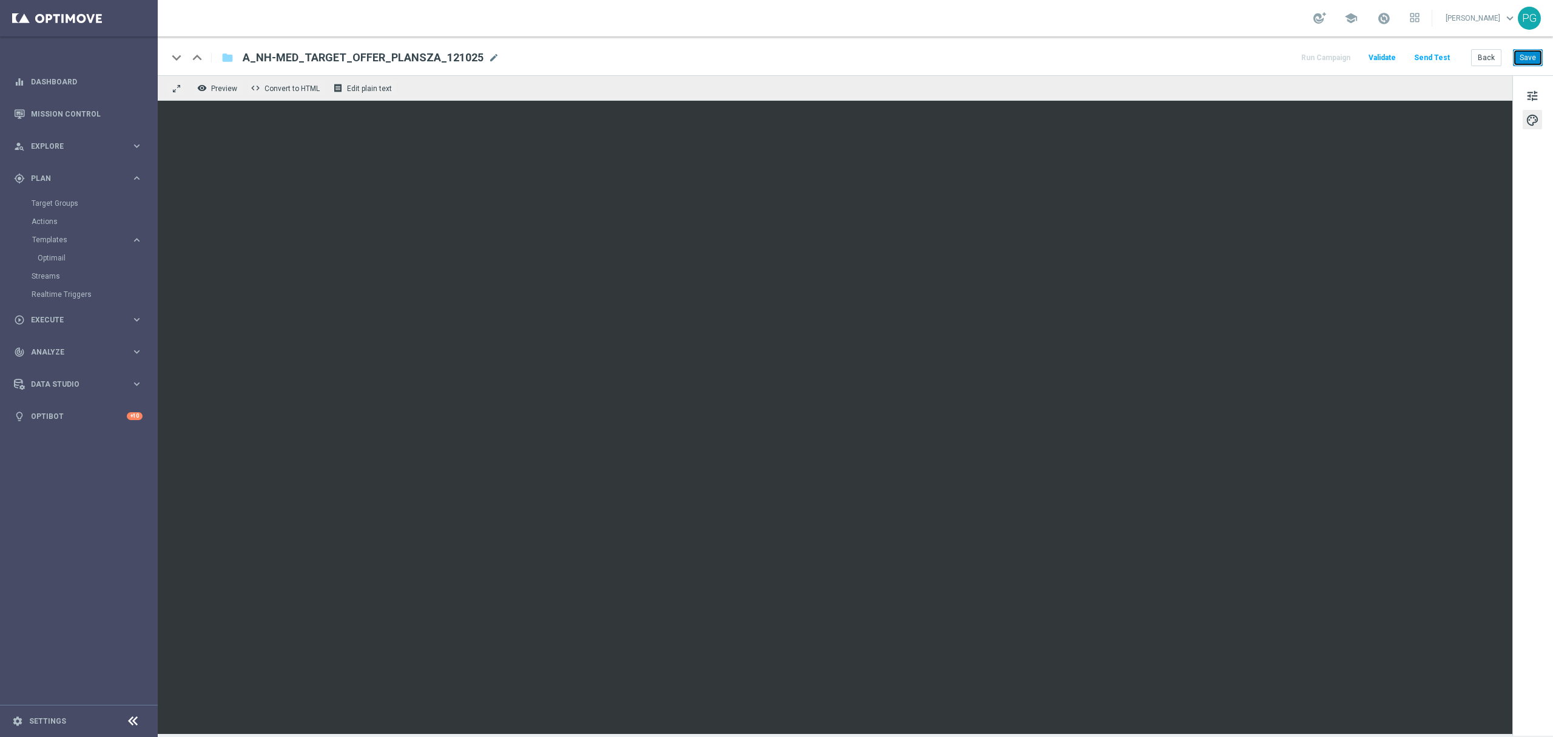
click at [1528, 58] on button "Save" at bounding box center [1528, 57] width 30 height 17
click at [1523, 57] on button "Save" at bounding box center [1528, 57] width 30 height 17
click at [72, 518] on sidenavbar "equalizer Dashboard Mission Control" at bounding box center [79, 368] width 158 height 737
click at [323, 51] on span "A_NH-MED_TARGET_OFFER_PLANSZA_121025" at bounding box center [363, 57] width 241 height 15
click at [0, 0] on input "A_NH-MED_TARGET_OFFER_PLANSZA_121025" at bounding box center [0, 0] width 0 height 0
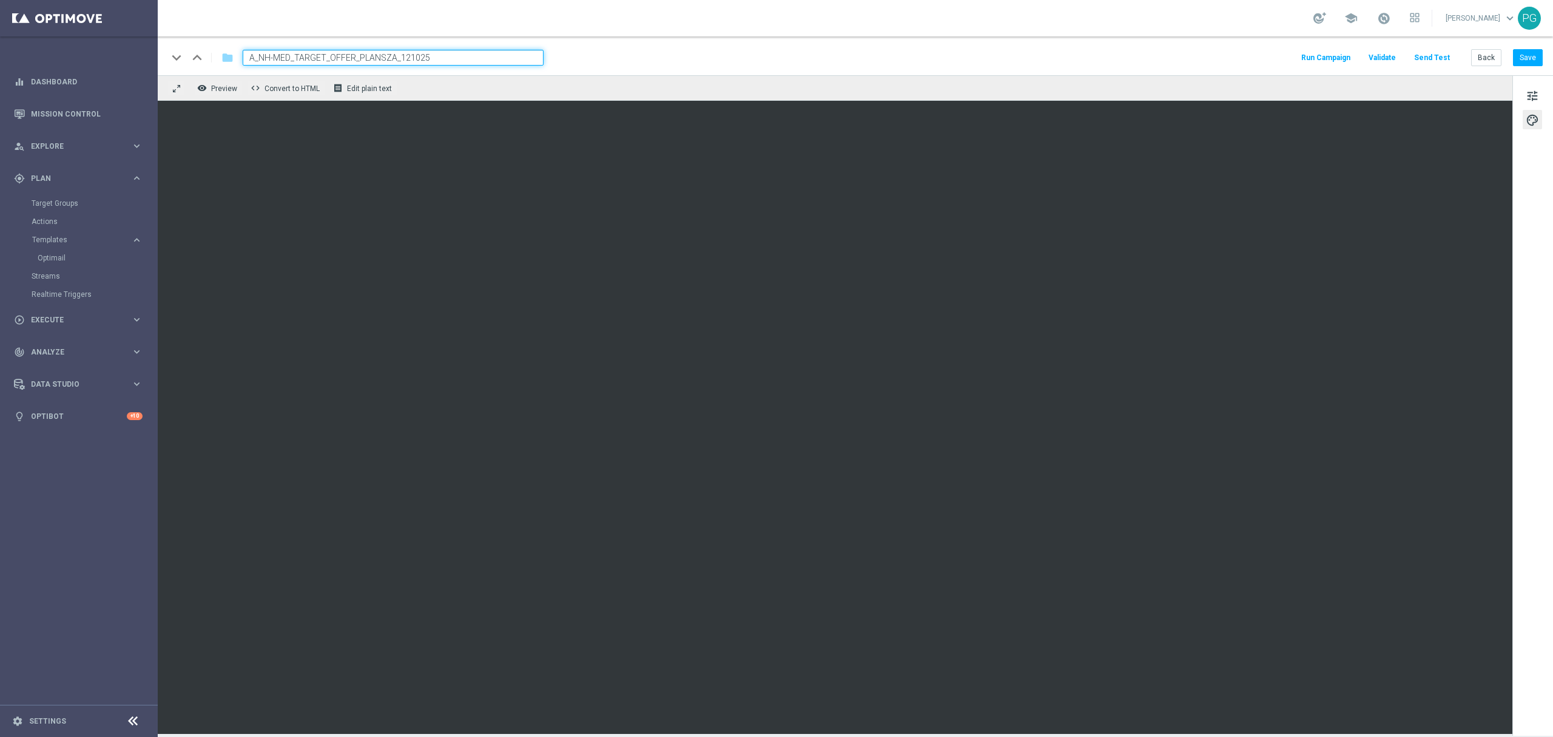
click at [323, 51] on input "A_NH-MED_TARGET_OFFER_PLANSZA_121025" at bounding box center [393, 58] width 301 height 16
click at [61, 201] on link "Target Groups" at bounding box center [79, 203] width 95 height 10
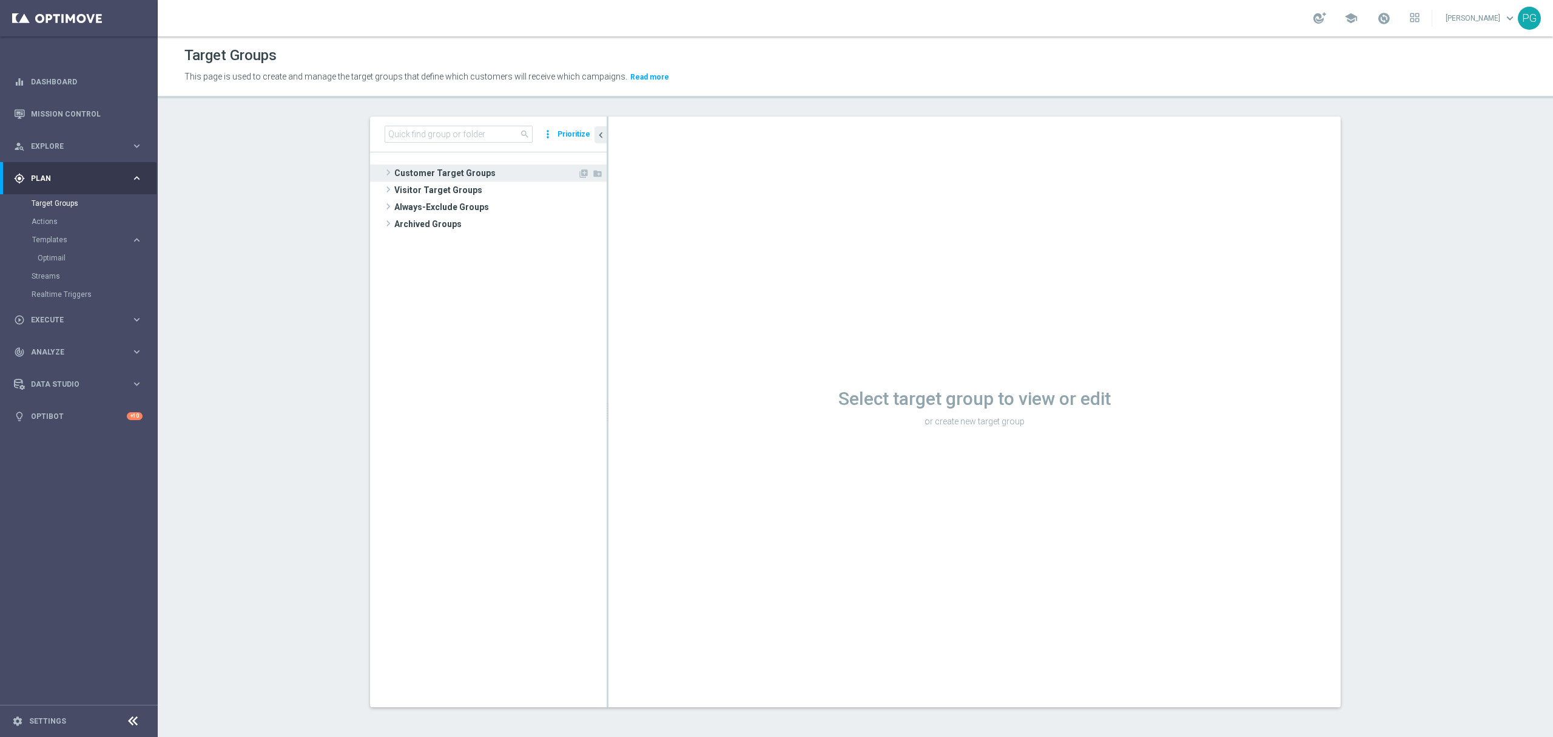
click at [455, 170] on span "Customer Target Groups" at bounding box center [485, 172] width 183 height 17
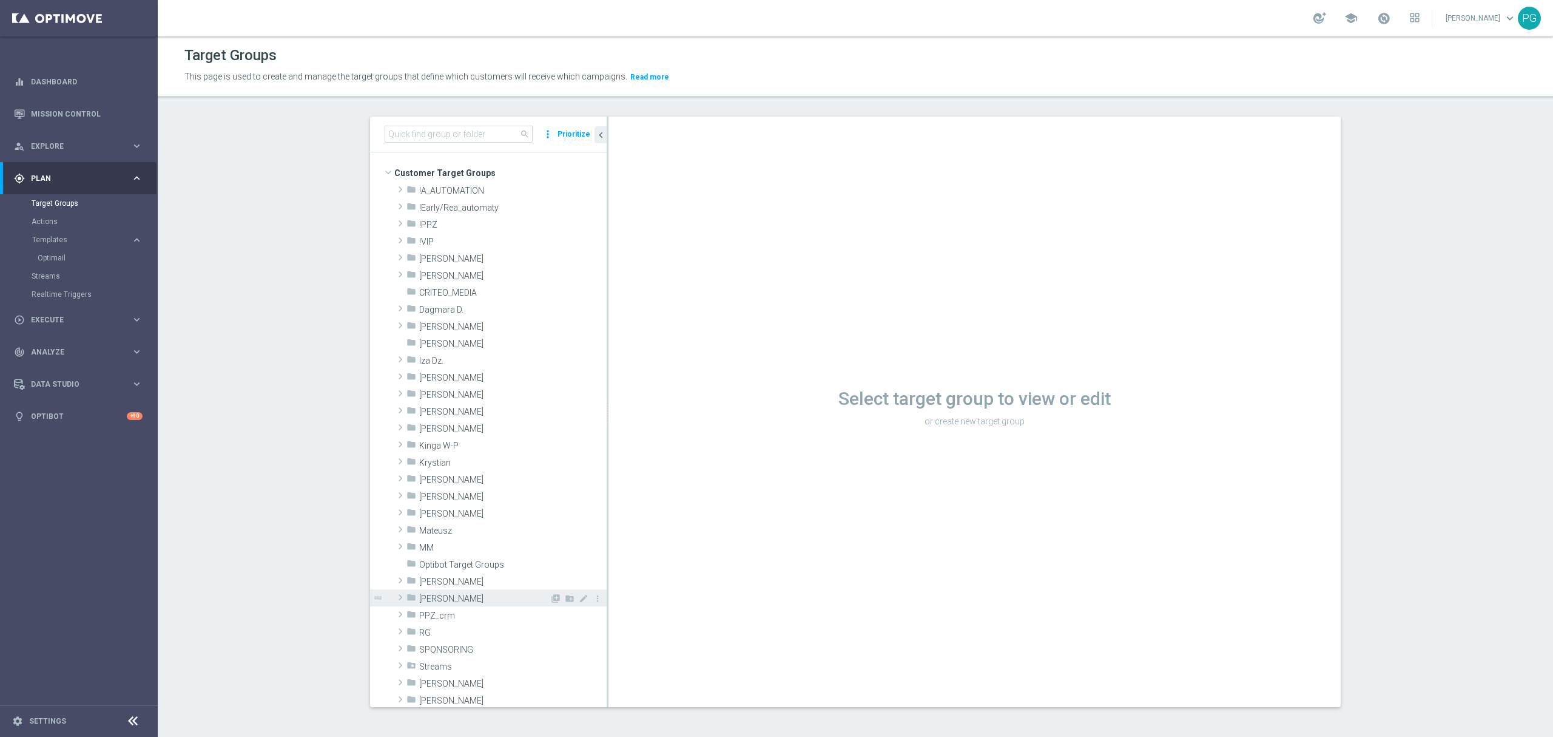
click at [454, 595] on span "[PERSON_NAME]" at bounding box center [484, 598] width 130 height 10
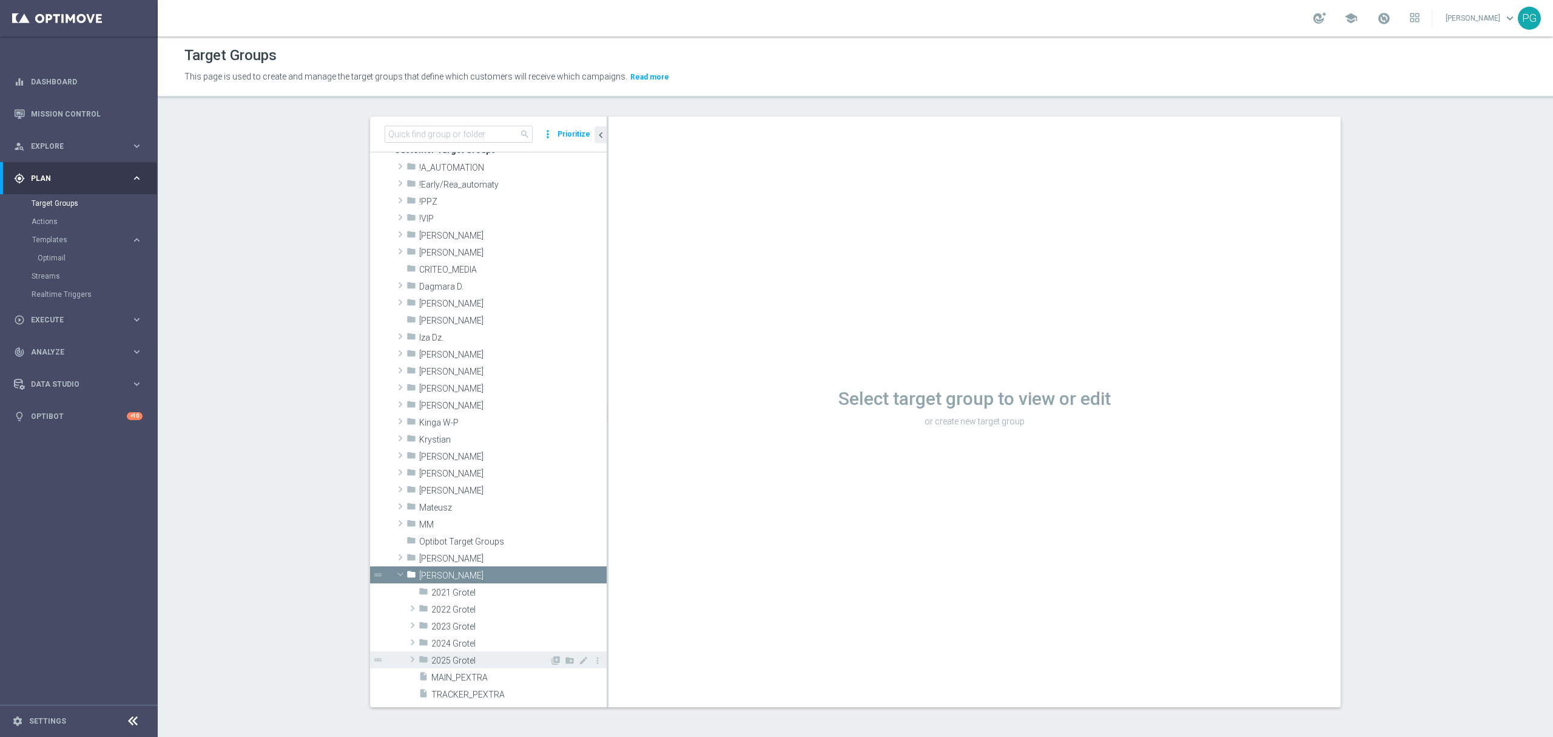
click at [464, 655] on span "2025 Grotel" at bounding box center [490, 660] width 118 height 10
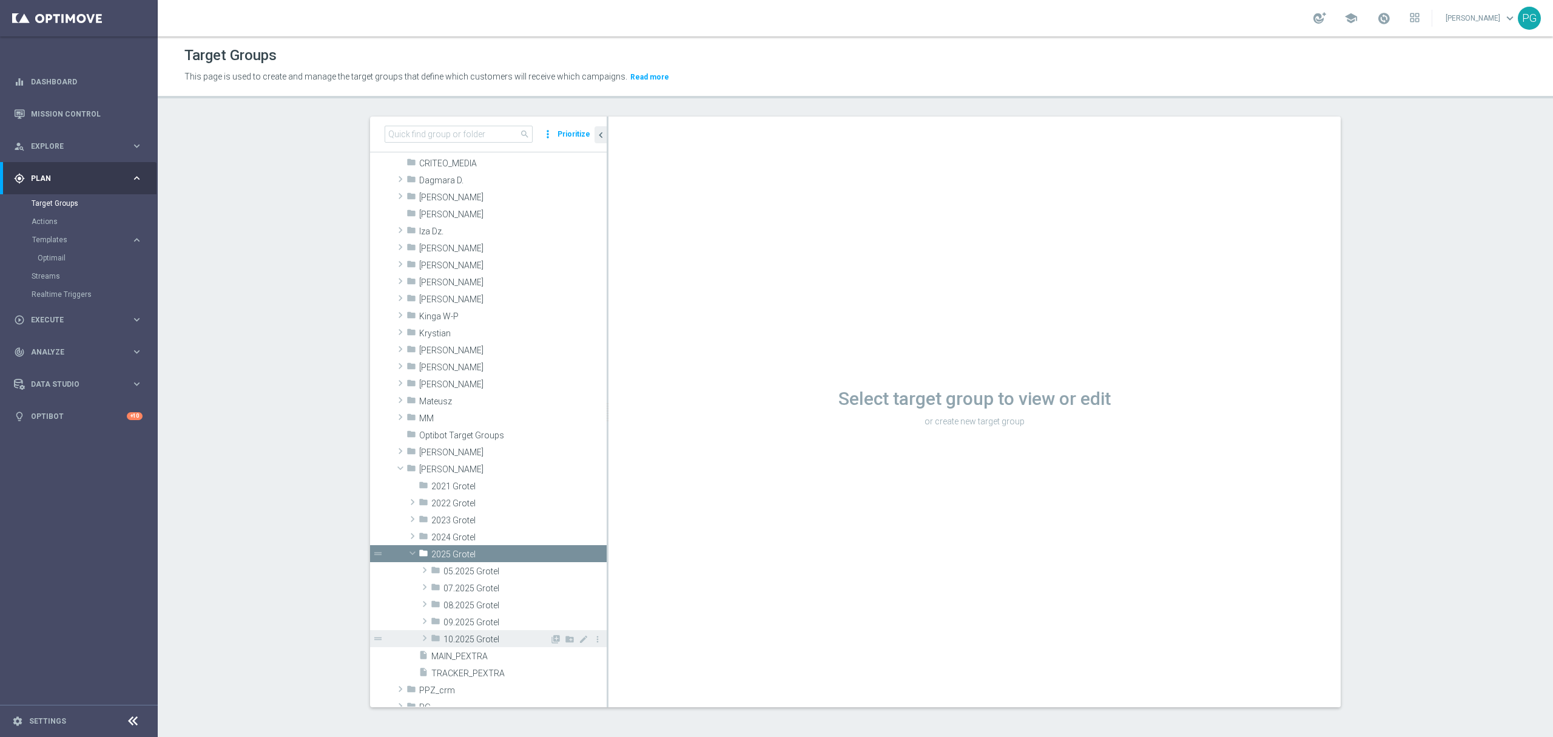
click at [483, 633] on div "folder 10.2025 Grotel" at bounding box center [490, 638] width 119 height 17
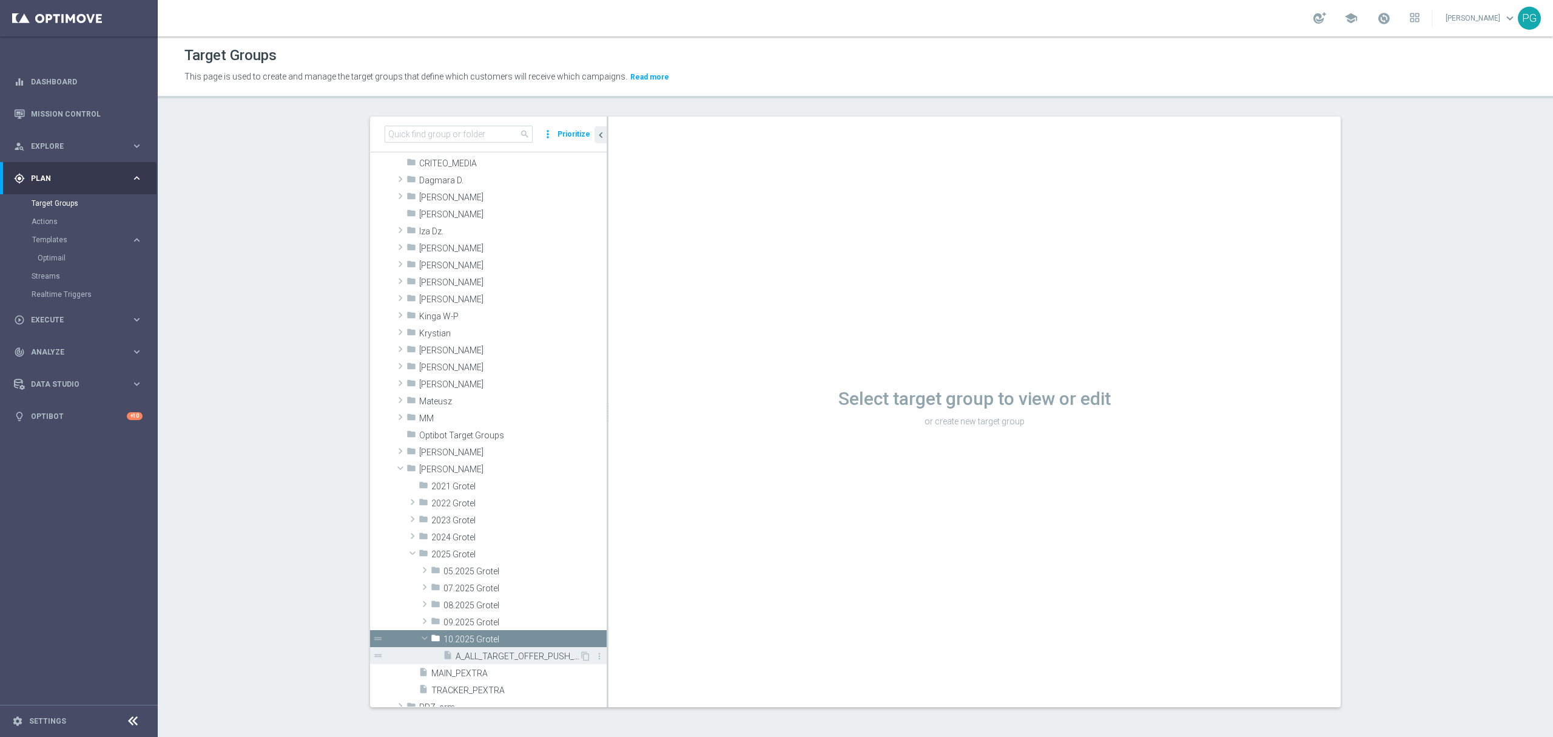
click at [532, 653] on span "A_ALL_TARGET_OFFER_PUSH_ITAKPOSTAWISZNABARCE_051025" at bounding box center [518, 656] width 124 height 10
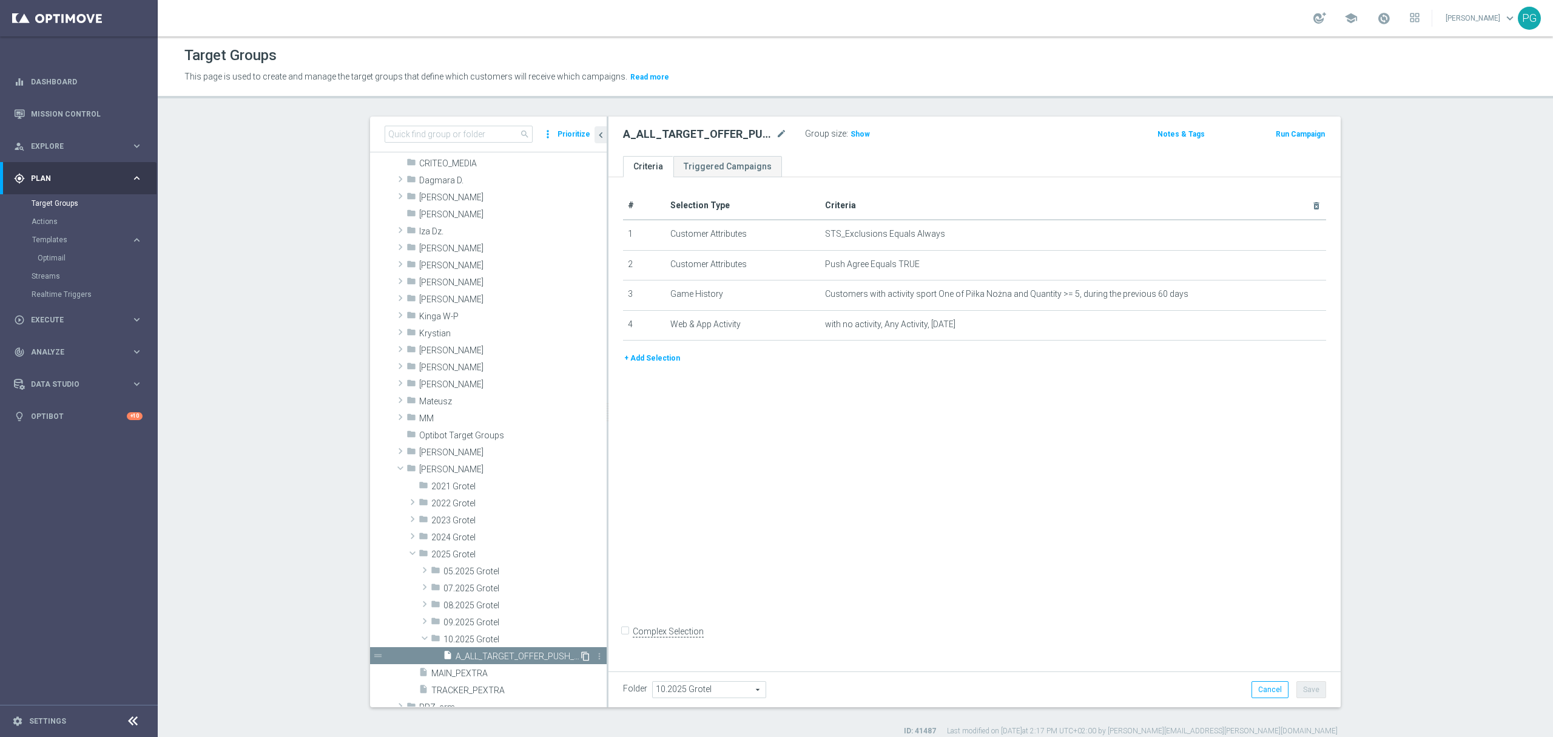
click at [581, 656] on icon "content_copy" at bounding box center [586, 656] width 10 height 10
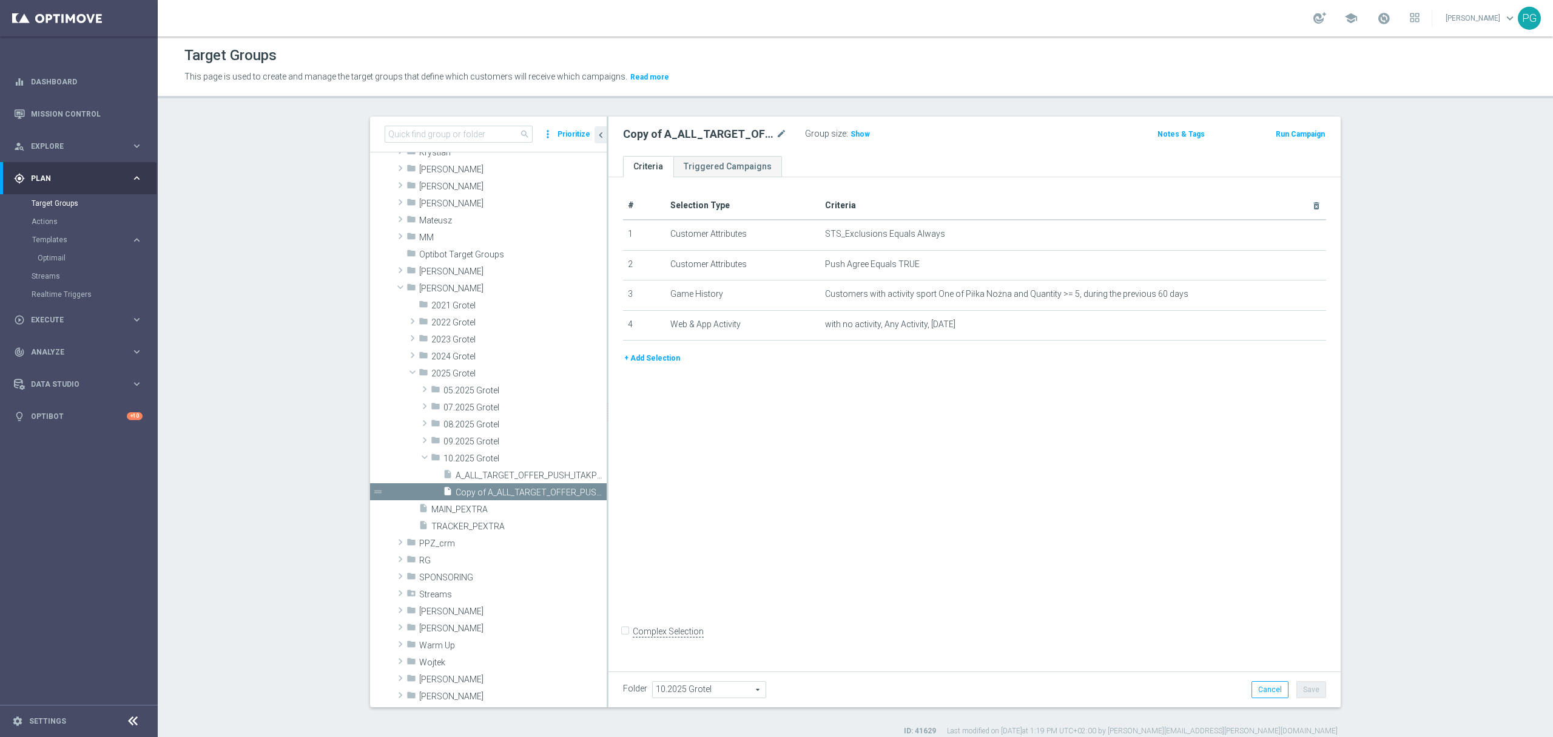
scroll to position [366, 0]
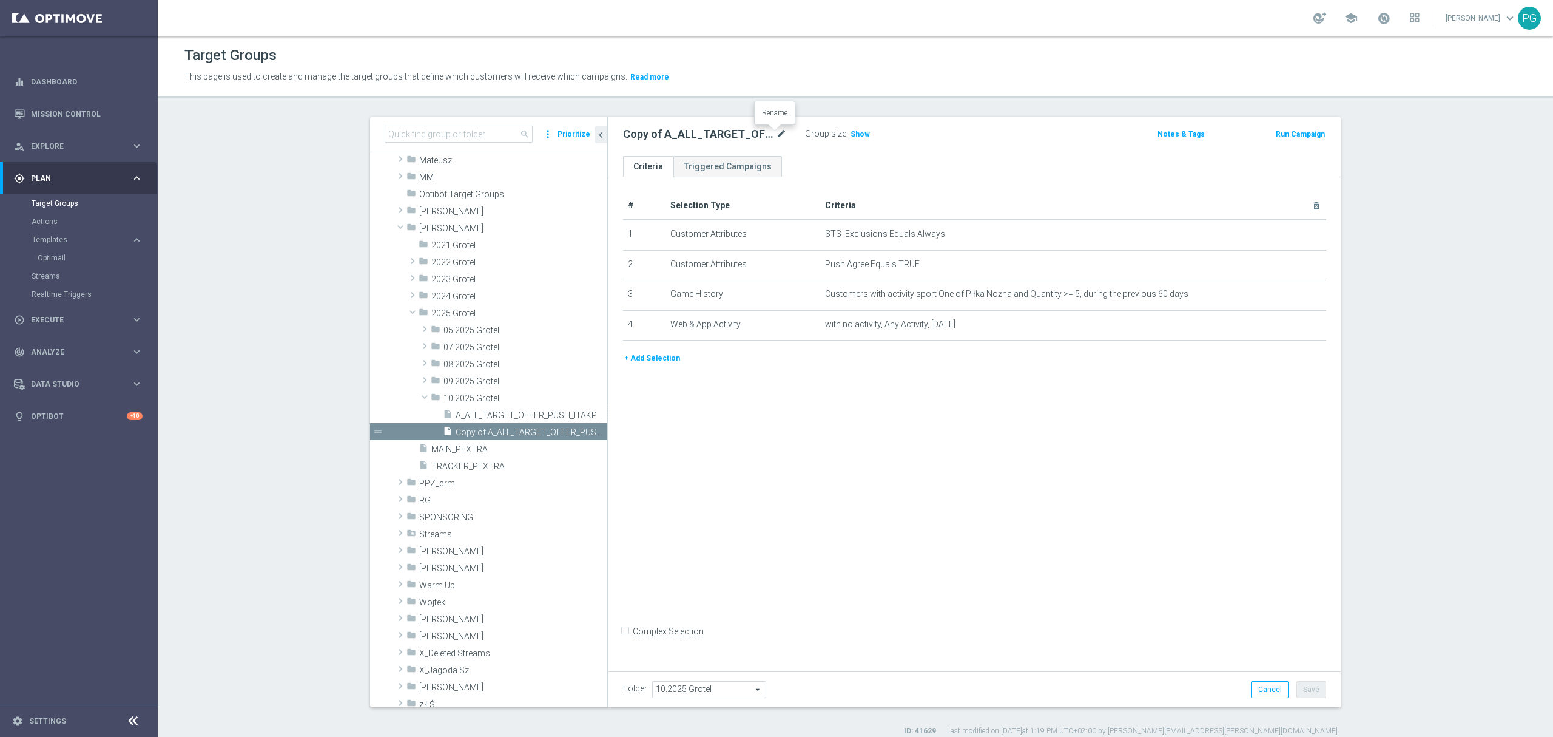
click at [777, 129] on icon "mode_edit" at bounding box center [781, 134] width 11 height 15
click at [756, 137] on input "text" at bounding box center [705, 135] width 164 height 17
paste input "A_NH-MED_TARGET_OFFER_PLANSZA_121025"
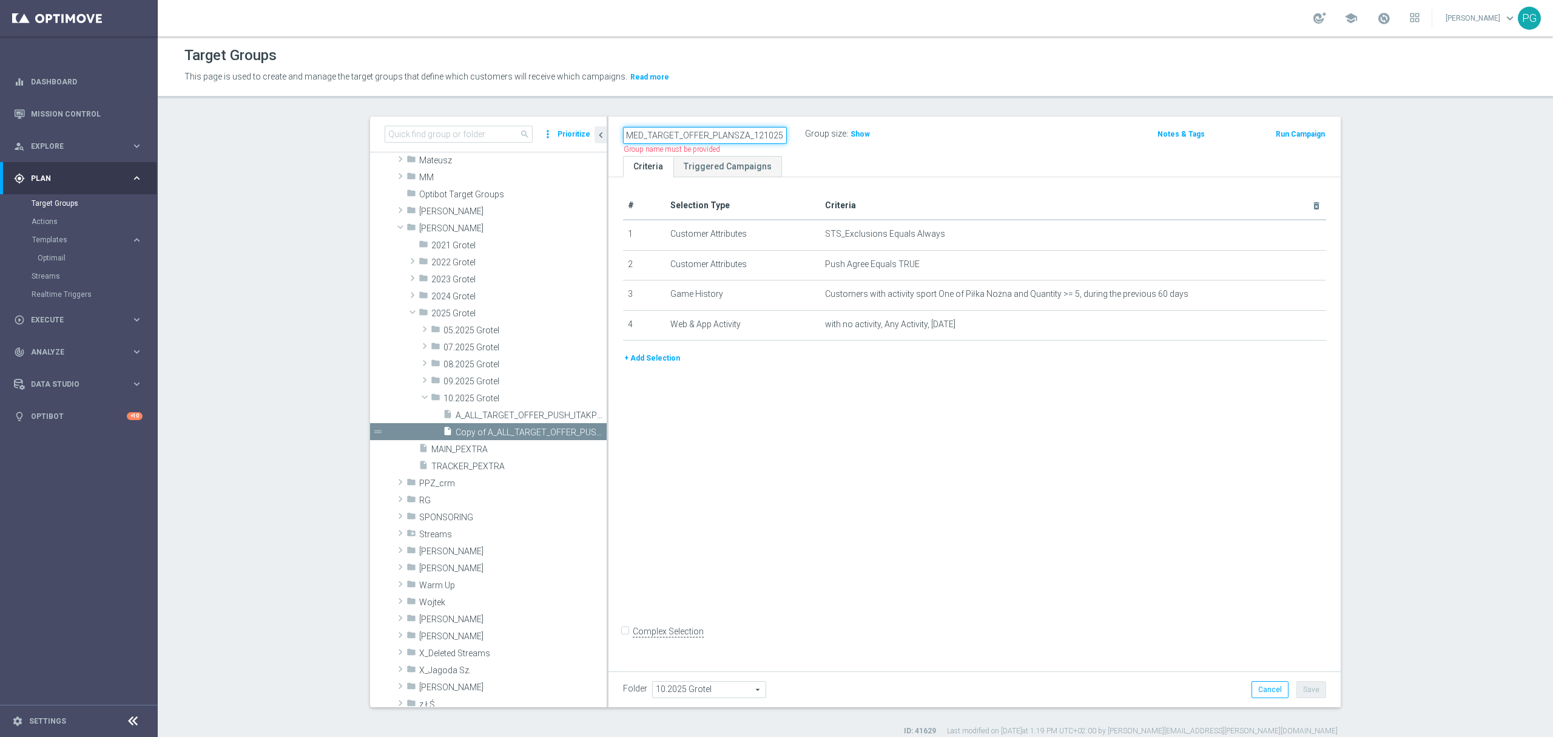
type input "A_NH-MED_TARGET_OFFER_PLANSZA_121025"
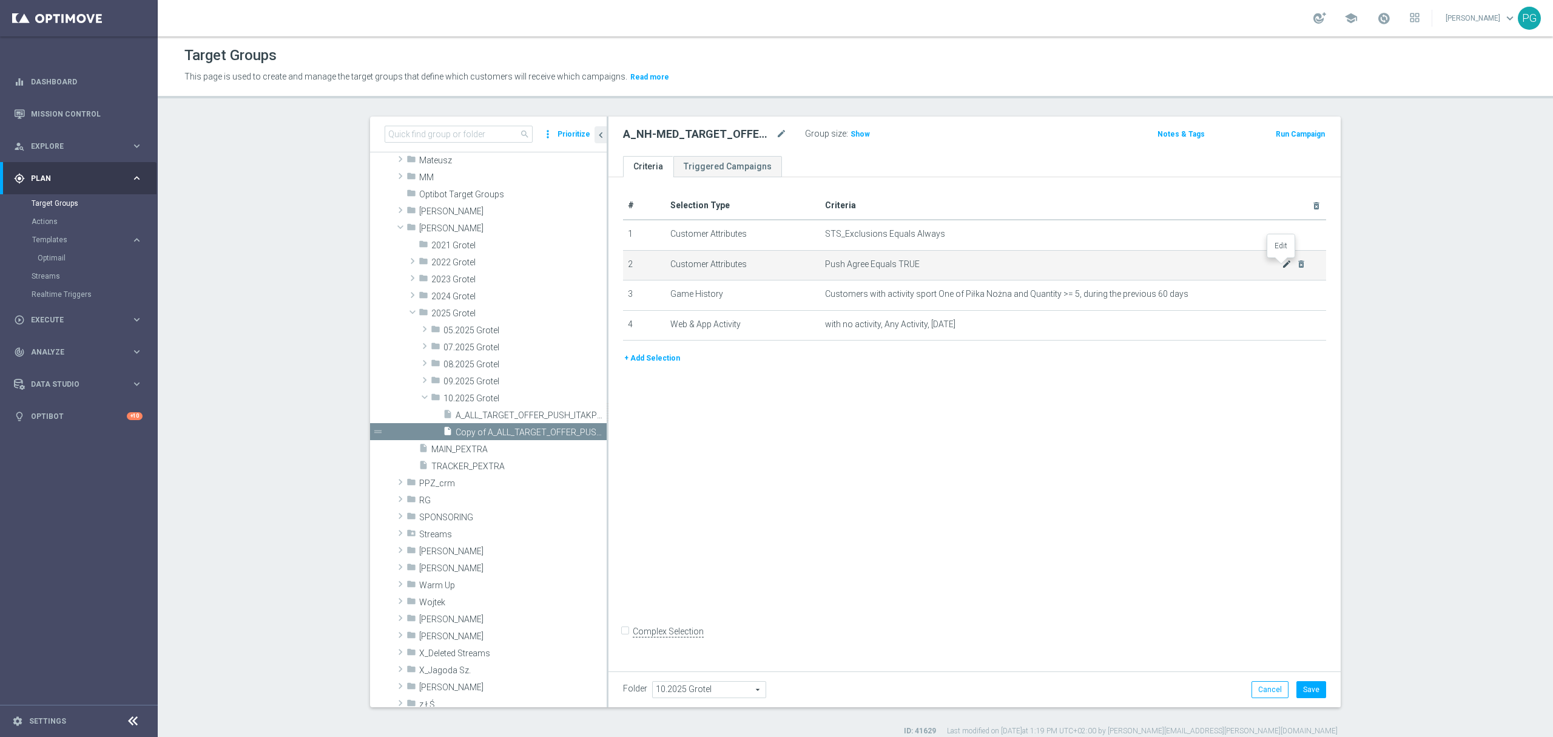
click at [1282, 265] on icon "mode_edit" at bounding box center [1287, 264] width 10 height 10
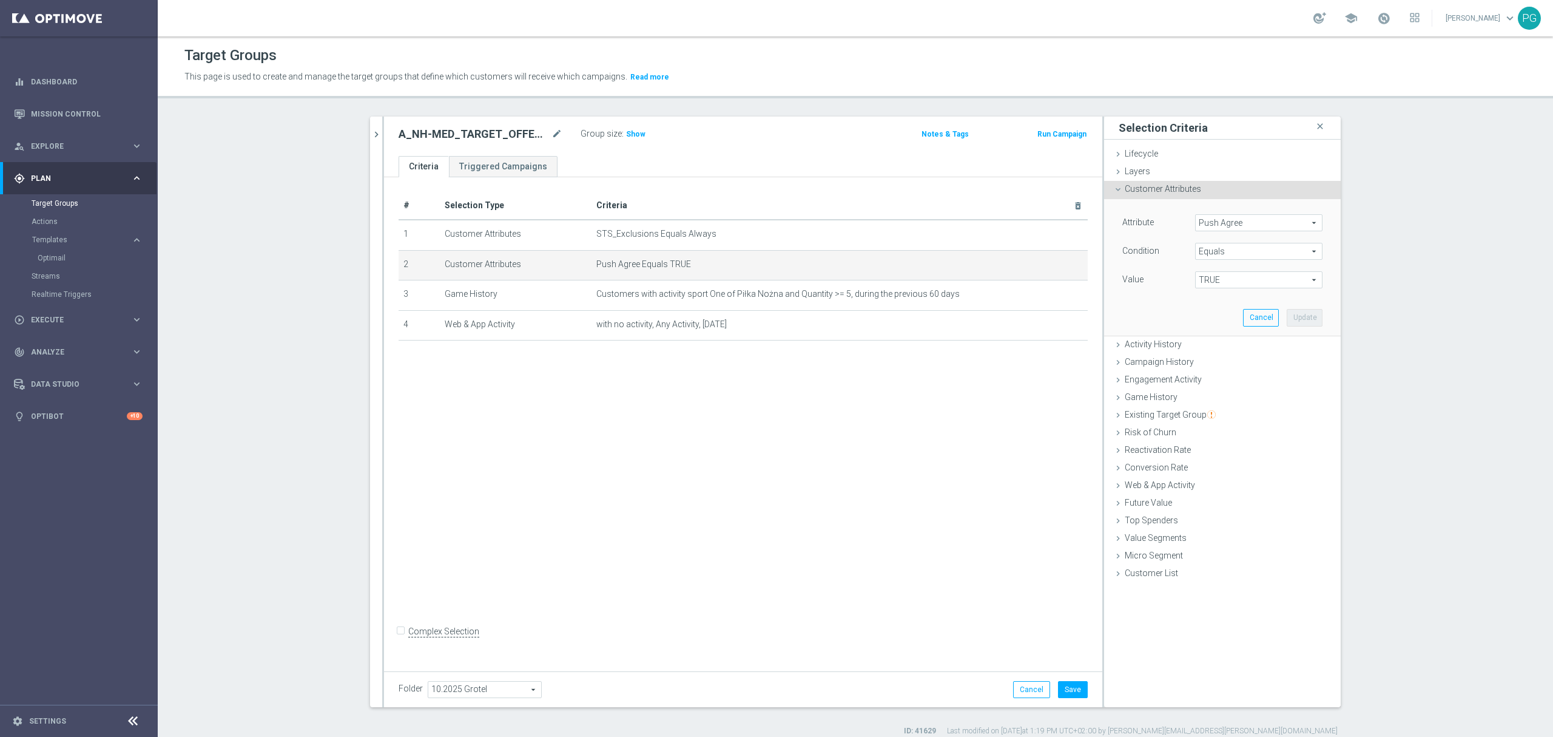
click at [1256, 226] on span "Push Agree" at bounding box center [1259, 223] width 126 height 16
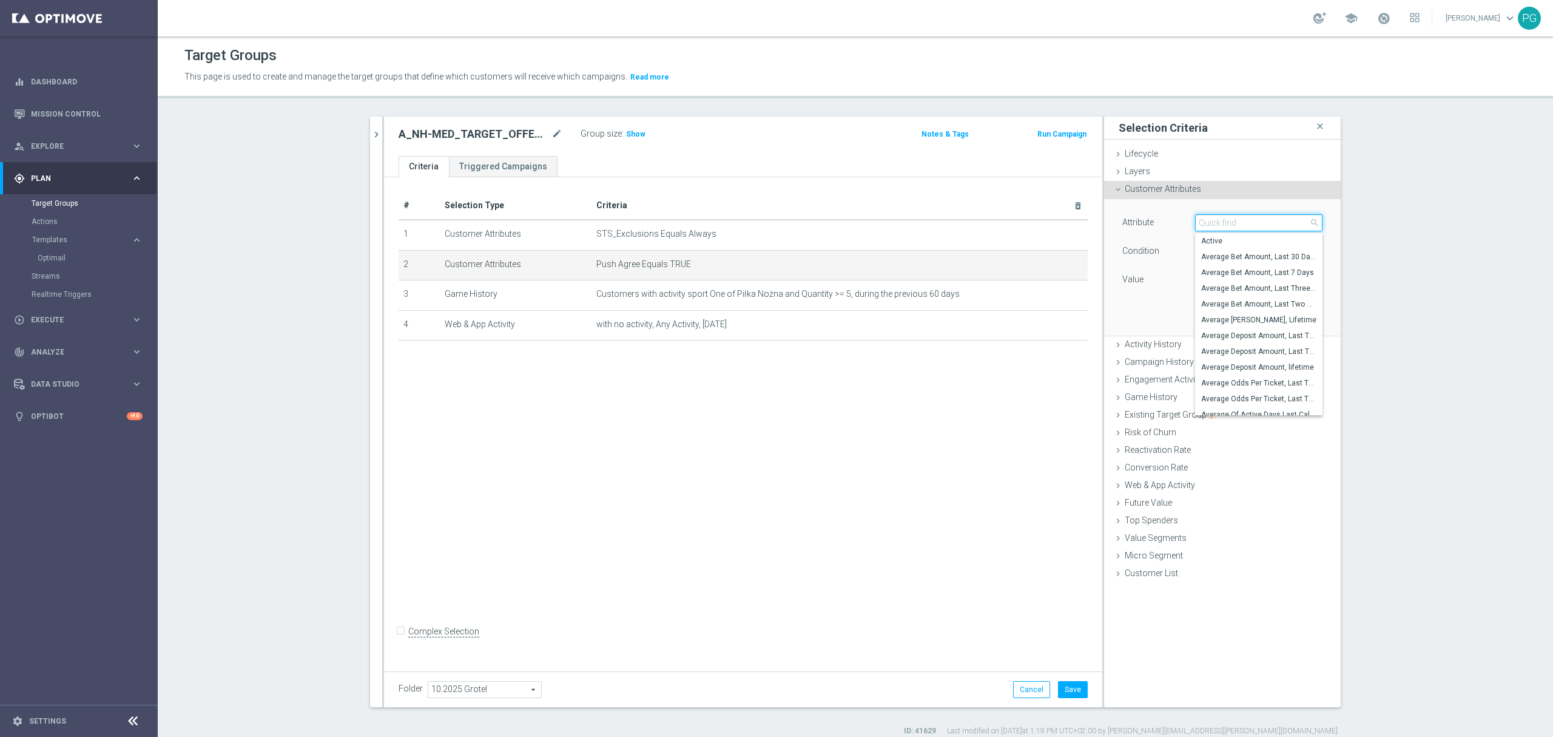
click at [1256, 226] on input "search" at bounding box center [1258, 222] width 127 height 17
type input "mail"
click at [1245, 277] on span "Email Agree" at bounding box center [1258, 273] width 115 height 10
type input "Email Agree"
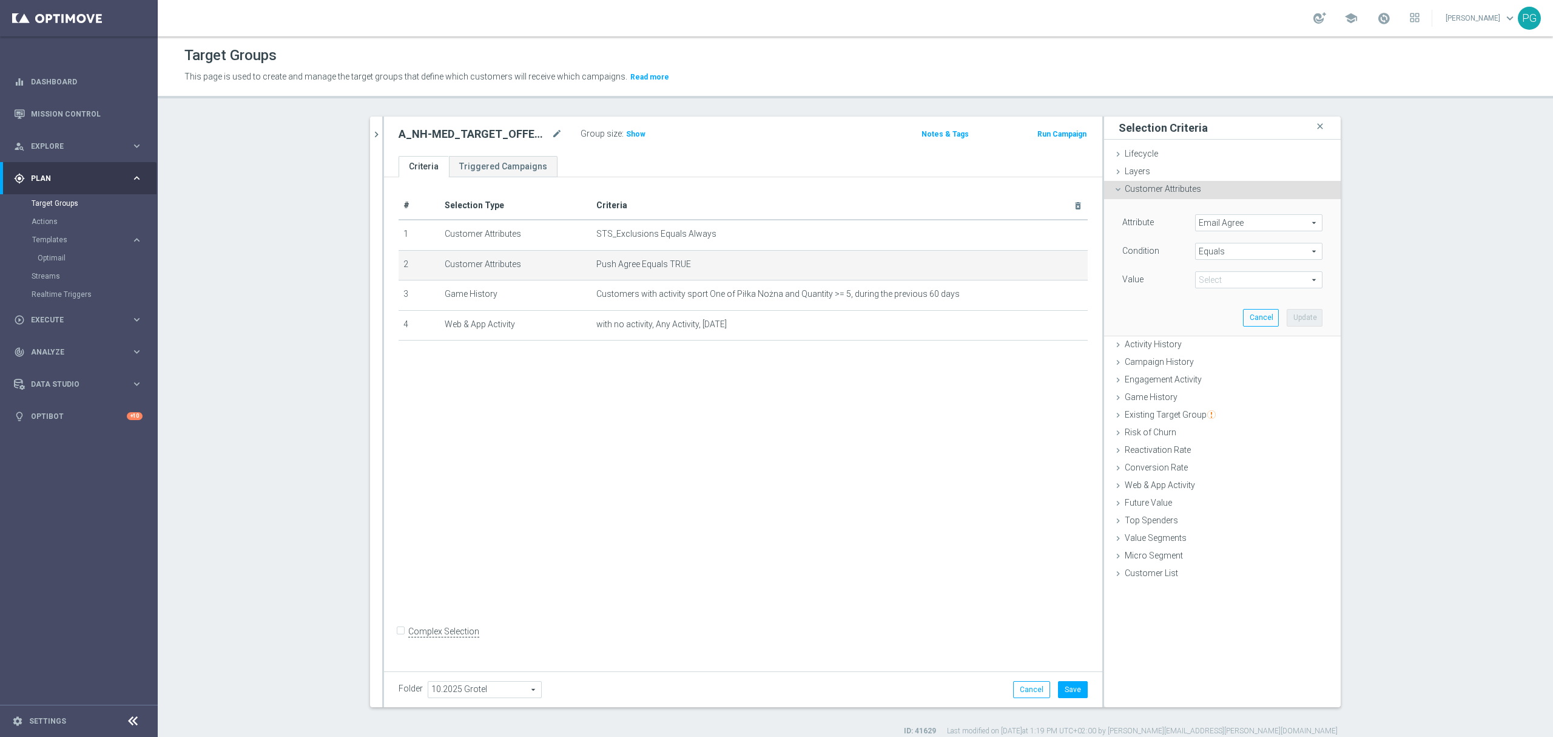
click at [1212, 283] on span "TRUE" at bounding box center [1259, 280] width 126 height 16
click at [1209, 311] on span "TRUE" at bounding box center [1258, 314] width 115 height 10
type input "TRUE"
click at [1301, 321] on button "Update" at bounding box center [1305, 317] width 36 height 17
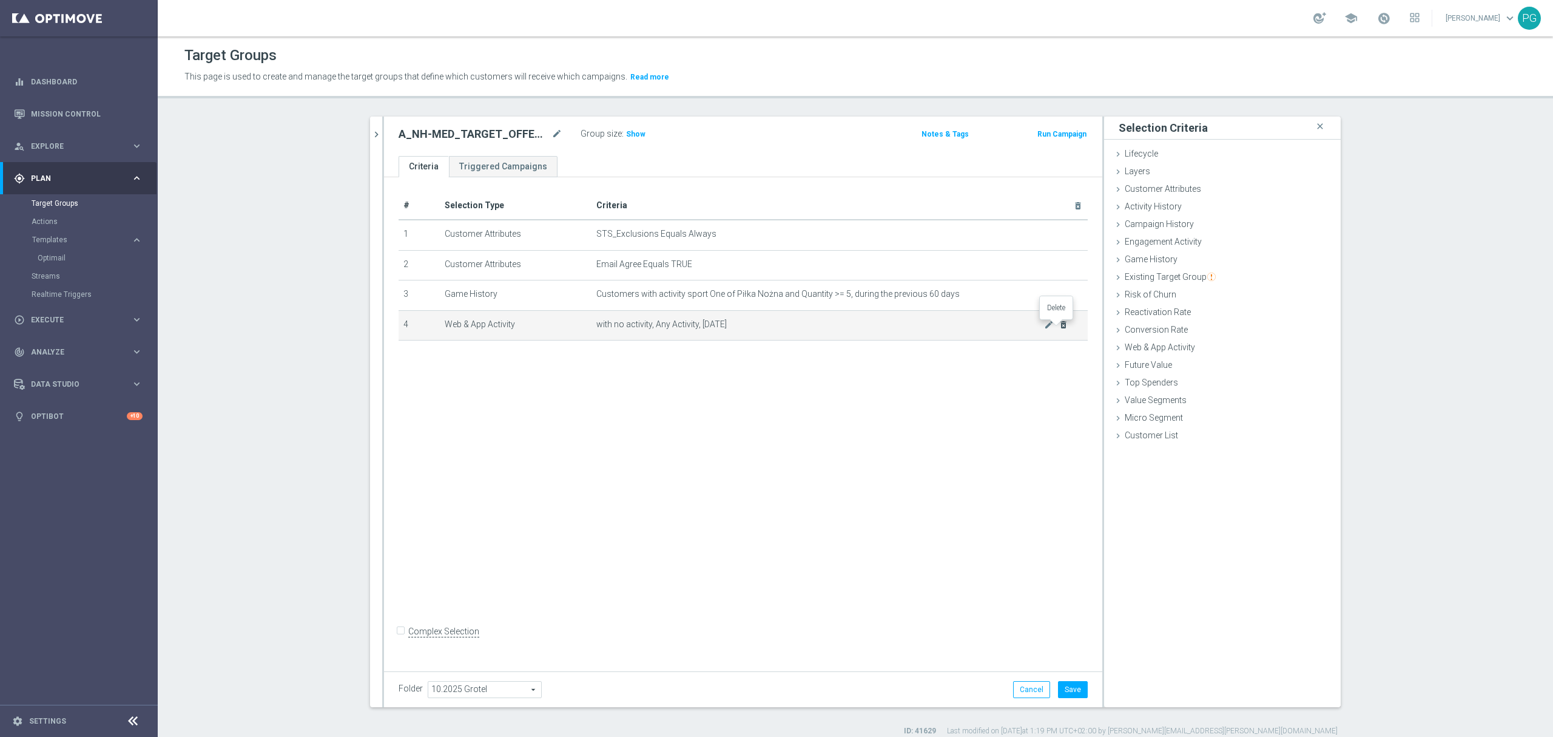
click at [1061, 328] on icon "delete_forever" at bounding box center [1064, 325] width 10 height 10
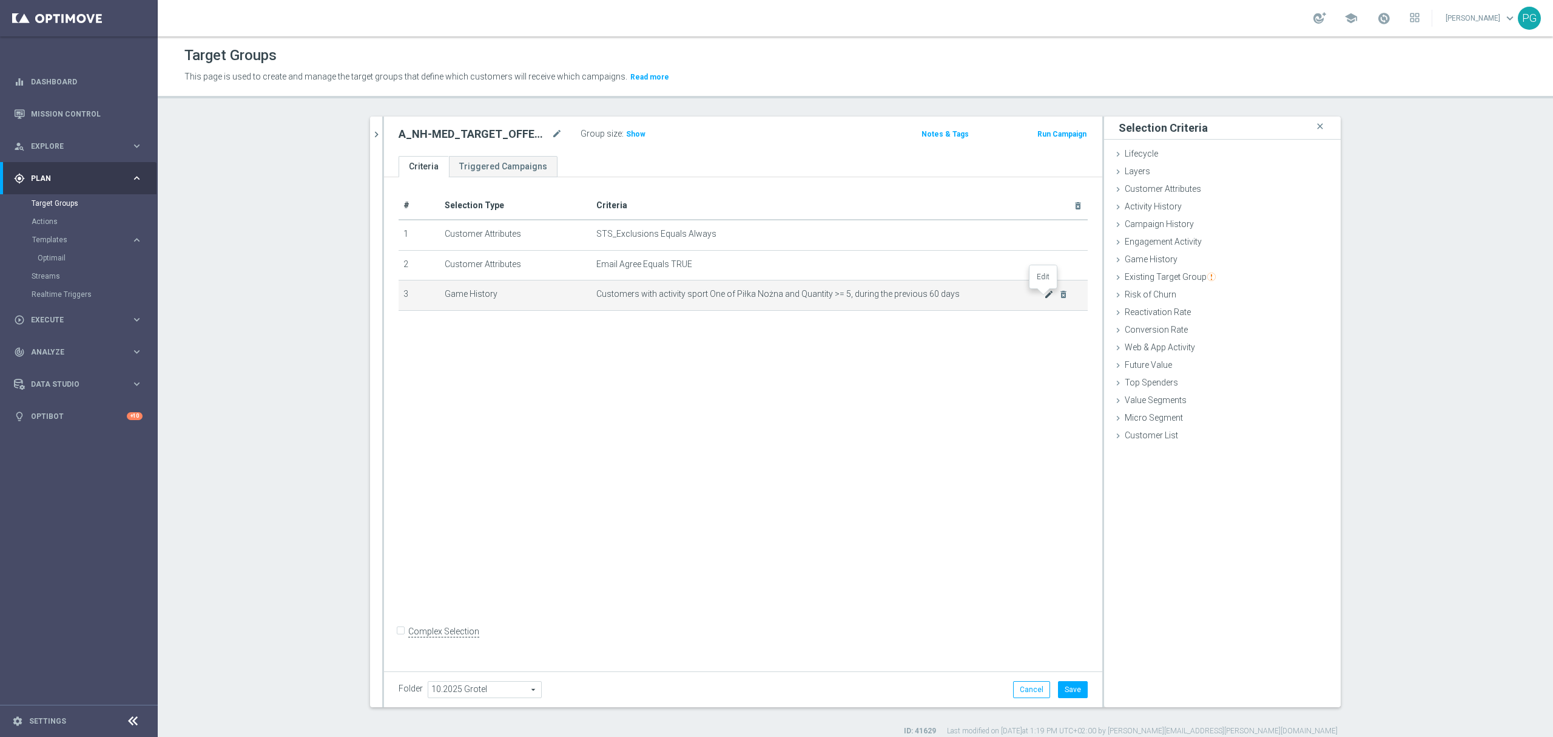
click at [1044, 299] on icon "mode_edit" at bounding box center [1049, 294] width 10 height 10
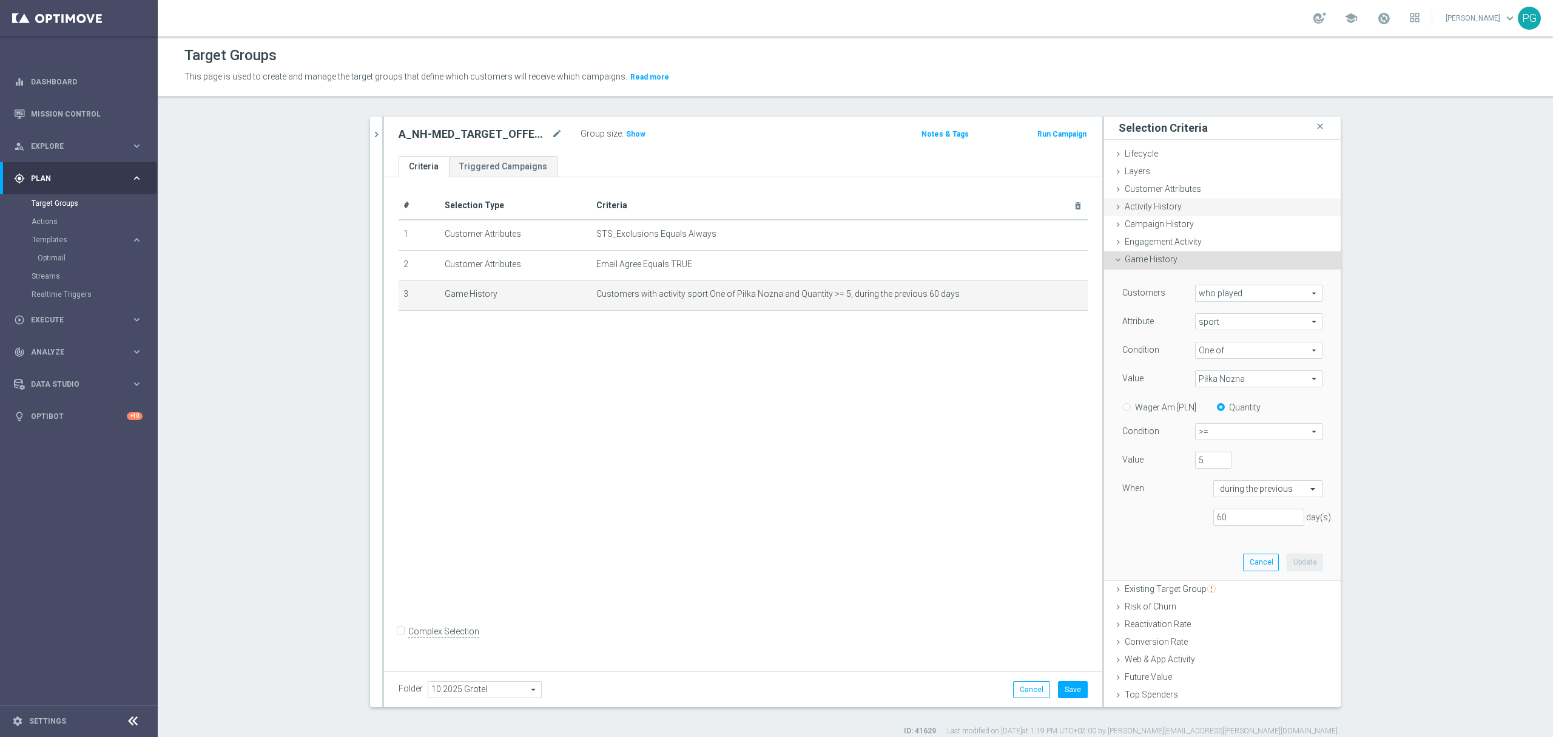
click at [1180, 205] on div "Activity History done" at bounding box center [1222, 207] width 237 height 18
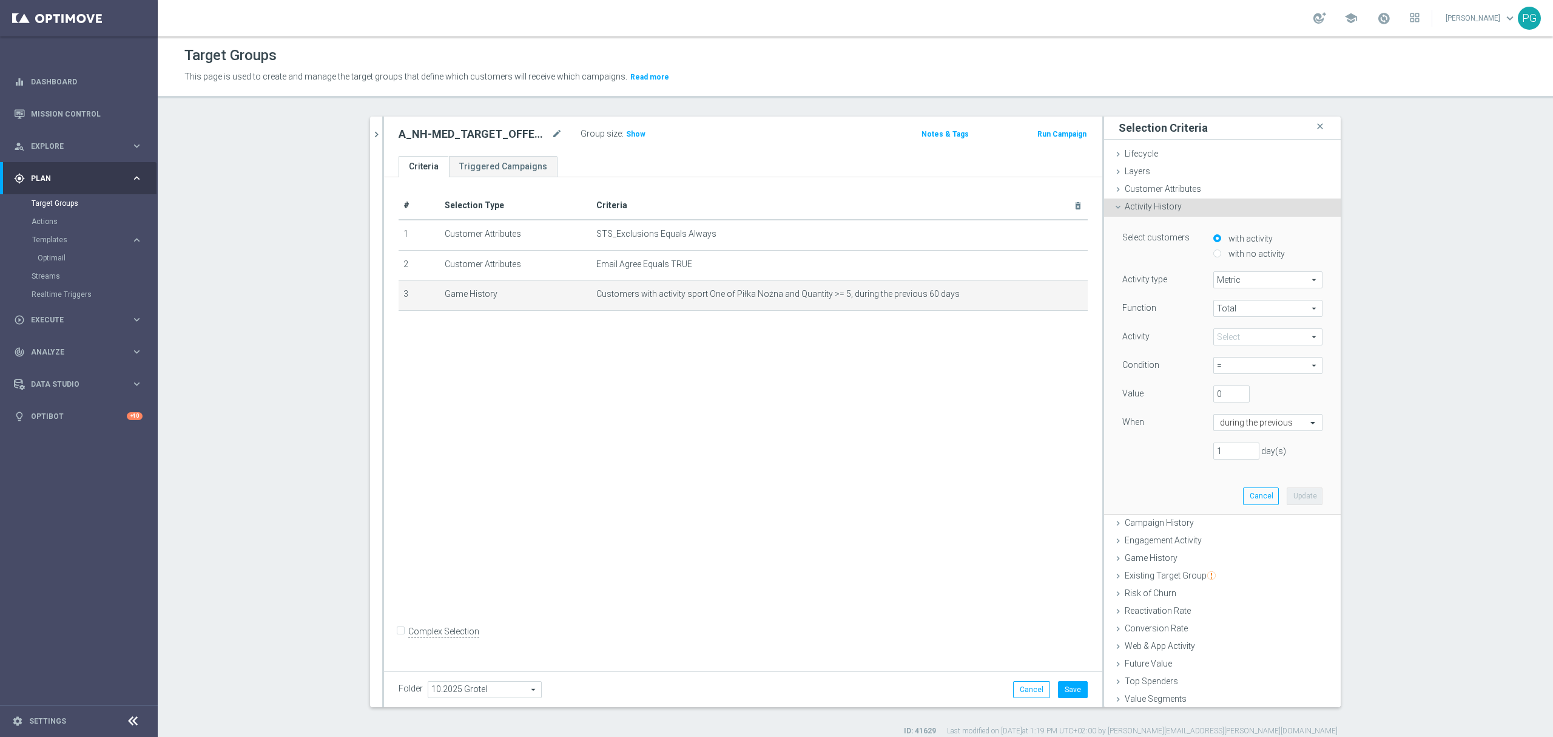
click at [1237, 283] on span "Metric" at bounding box center [1268, 280] width 108 height 16
click at [1241, 319] on label "Days with activity" at bounding box center [1268, 313] width 108 height 16
type input "Days with activity"
click at [1238, 304] on span at bounding box center [1268, 308] width 108 height 16
click at [1238, 372] on span "Number of Active Days" at bounding box center [1268, 374] width 97 height 10
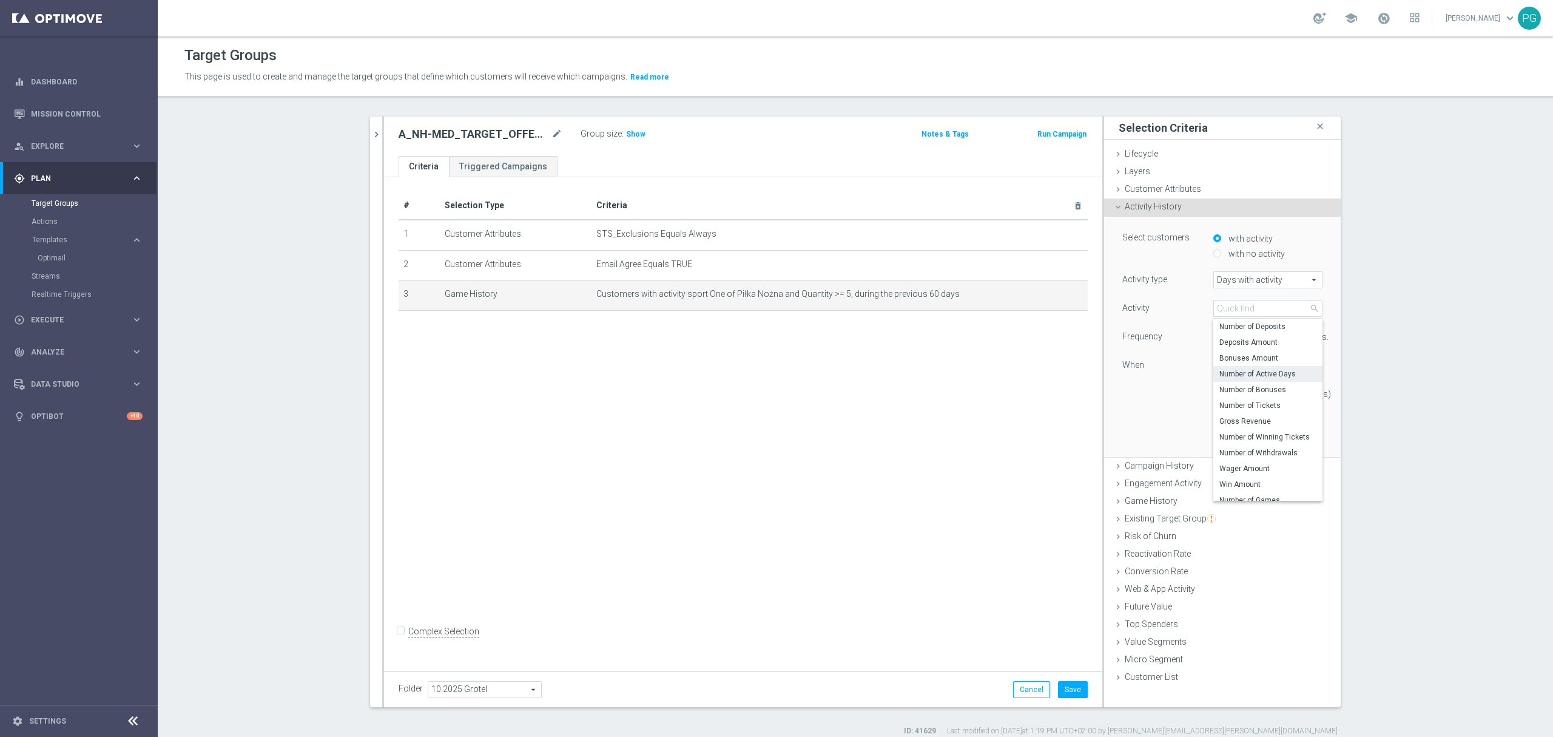
type input "Number of Active Days"
type input "1"
click at [1258, 332] on input "1" at bounding box center [1258, 336] width 30 height 17
drag, startPoint x: 1232, startPoint y: 397, endPoint x: 1178, endPoint y: 401, distance: 54.2
click at [1178, 401] on div "1 day(s)" at bounding box center [1222, 393] width 218 height 17
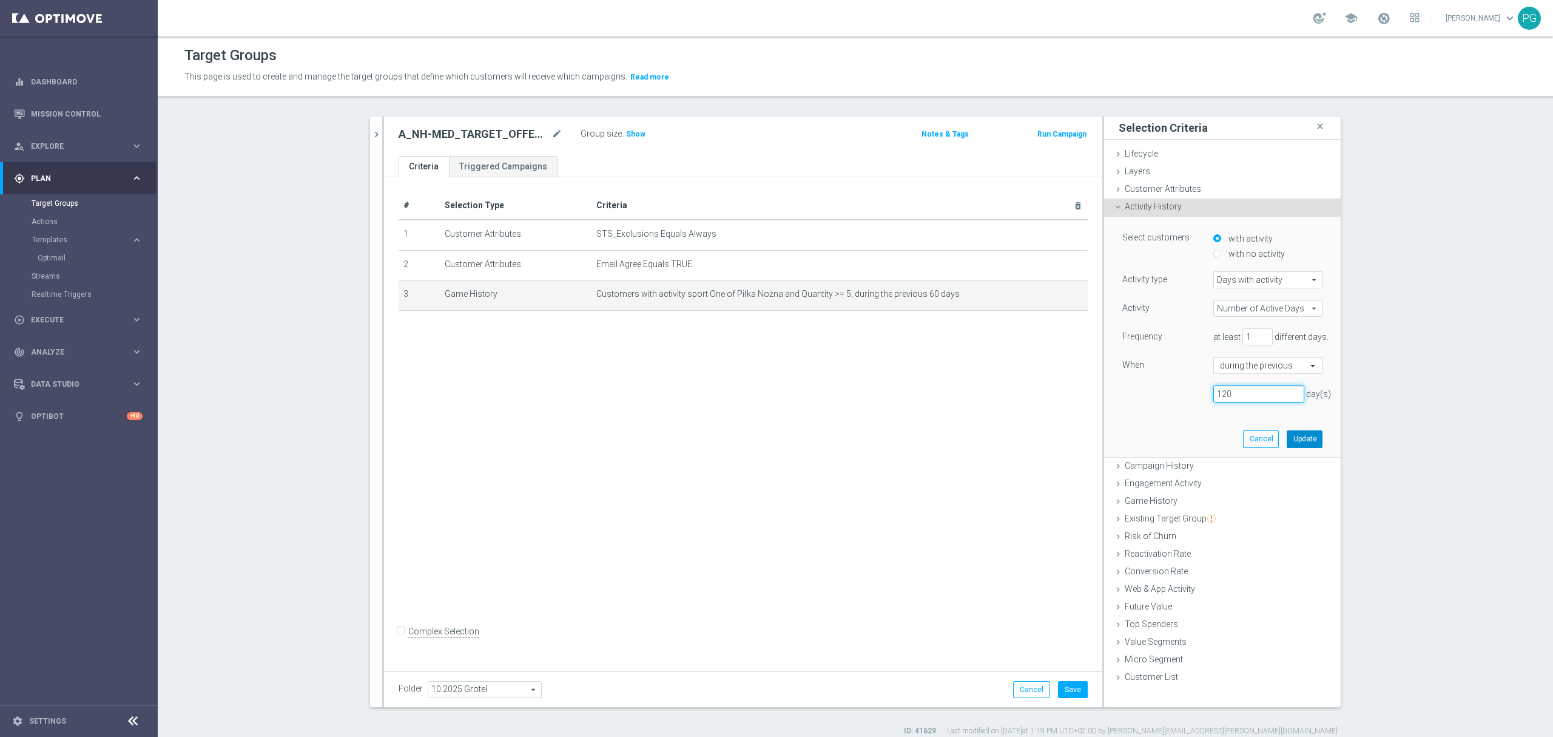
type input "120"
click at [1307, 440] on button "Update" at bounding box center [1305, 438] width 36 height 17
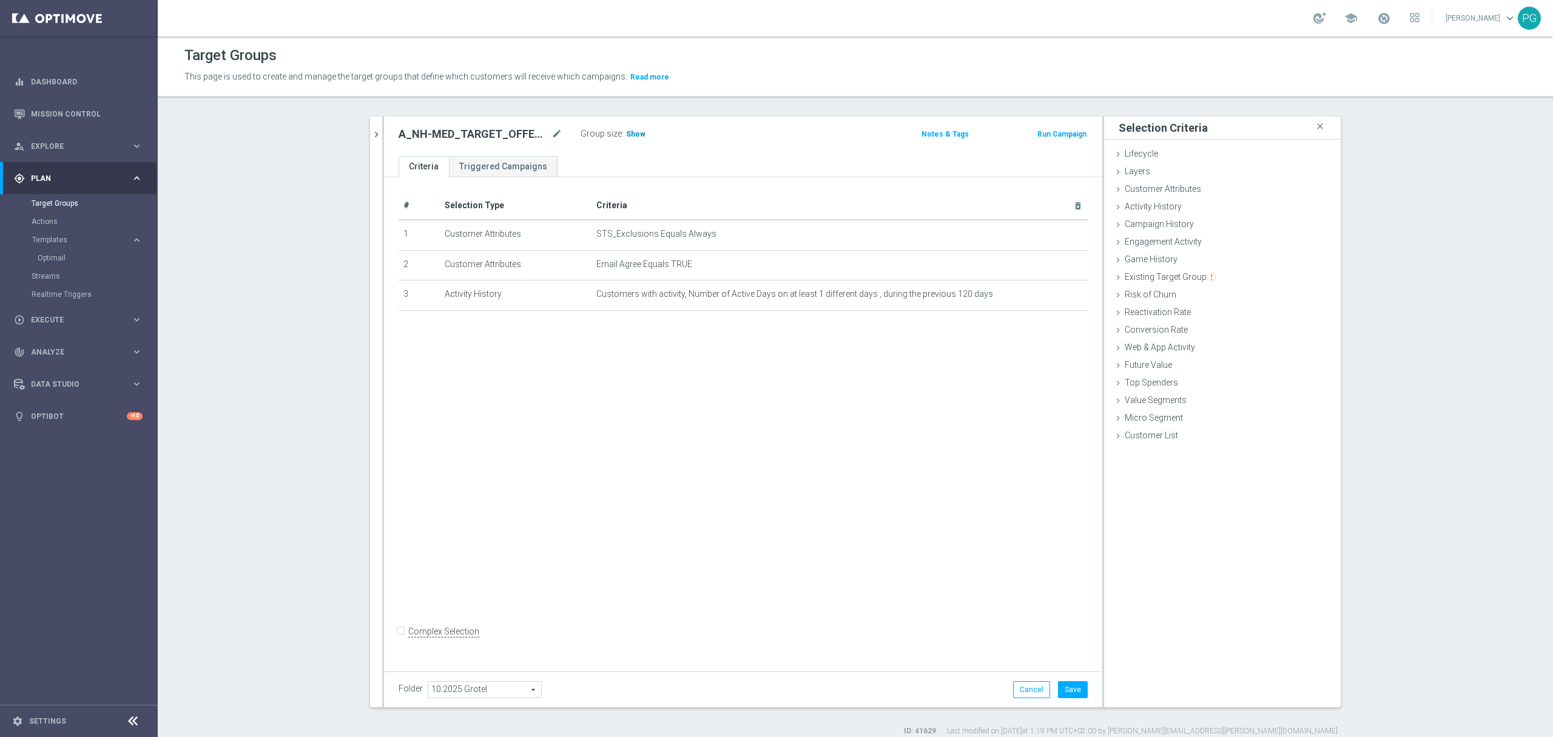
click at [627, 131] on span "Show" at bounding box center [635, 134] width 19 height 8
click at [1044, 295] on icon "mode_edit" at bounding box center [1049, 294] width 10 height 10
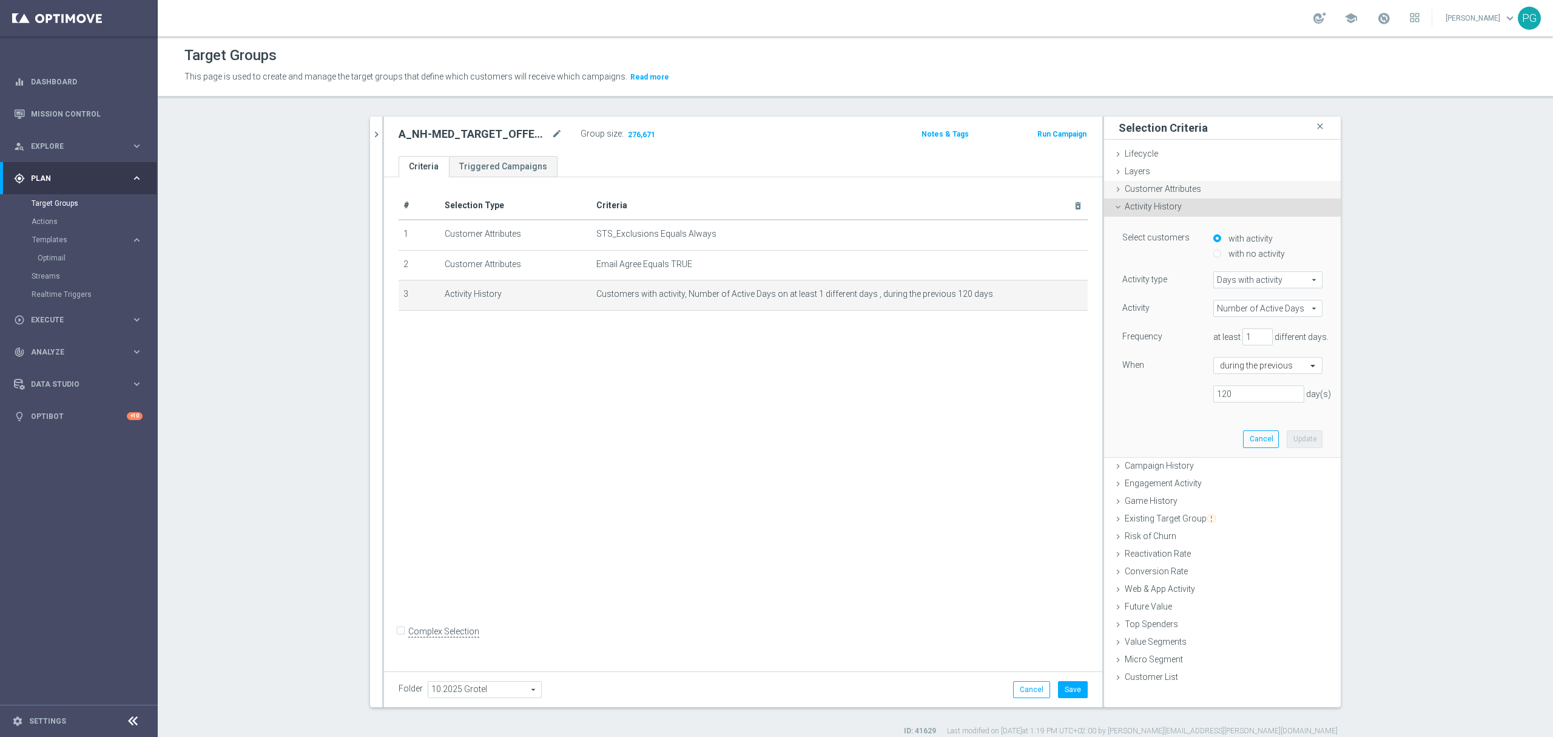
click at [1183, 186] on span "Customer Attributes" at bounding box center [1163, 189] width 76 height 10
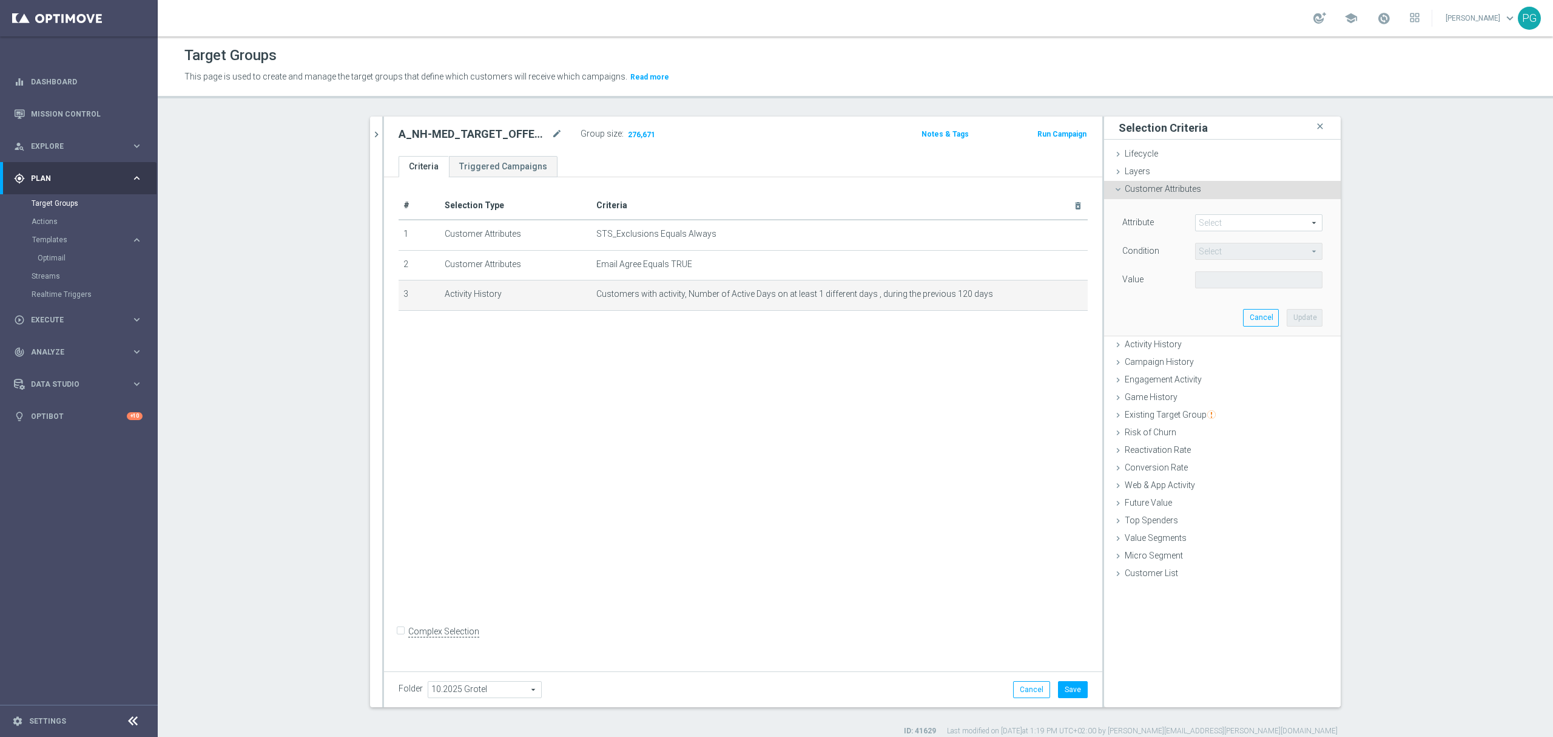
click at [1217, 226] on span at bounding box center [1259, 223] width 126 height 16
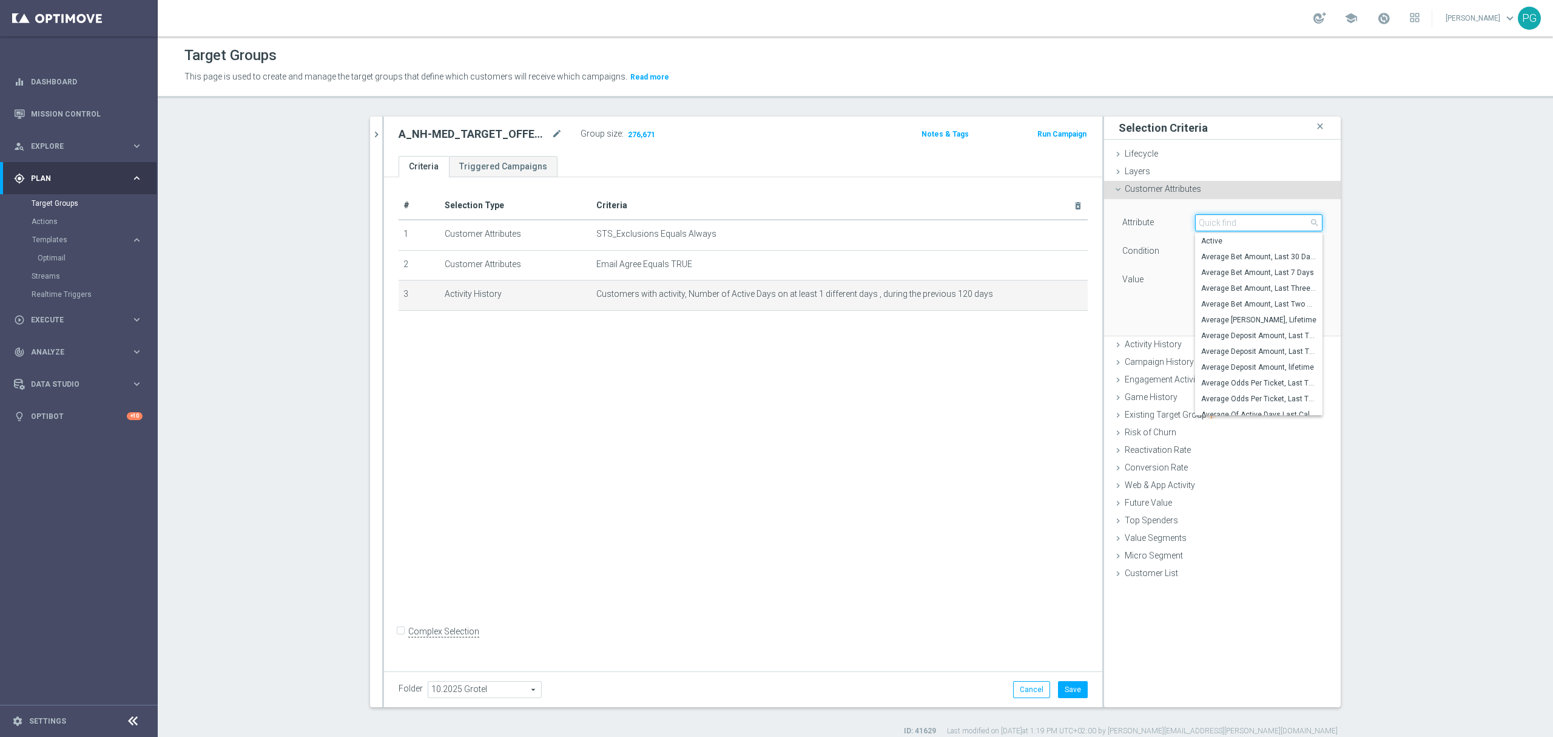
click at [1217, 226] on input "search" at bounding box center [1258, 222] width 127 height 17
type input "since la"
click at [1224, 240] on span "Days Since Last Activity" at bounding box center [1258, 241] width 115 height 10
type input "Days Since Last Activity"
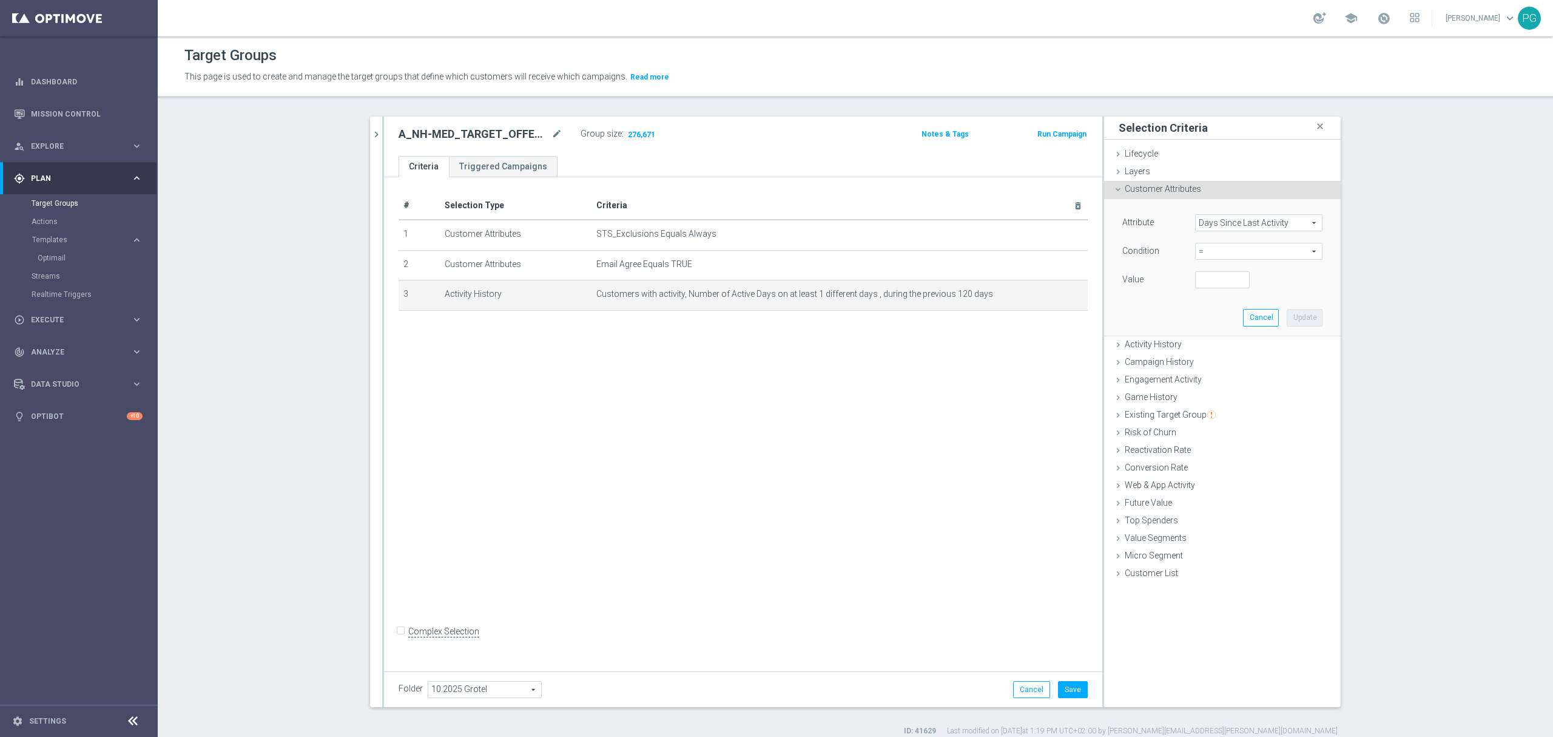
click at [1219, 254] on span "=" at bounding box center [1259, 251] width 126 height 16
click at [1211, 268] on span "<" at bounding box center [1258, 270] width 115 height 10
type input "<"
click at [1203, 285] on input "number" at bounding box center [1222, 279] width 55 height 17
type input "120"
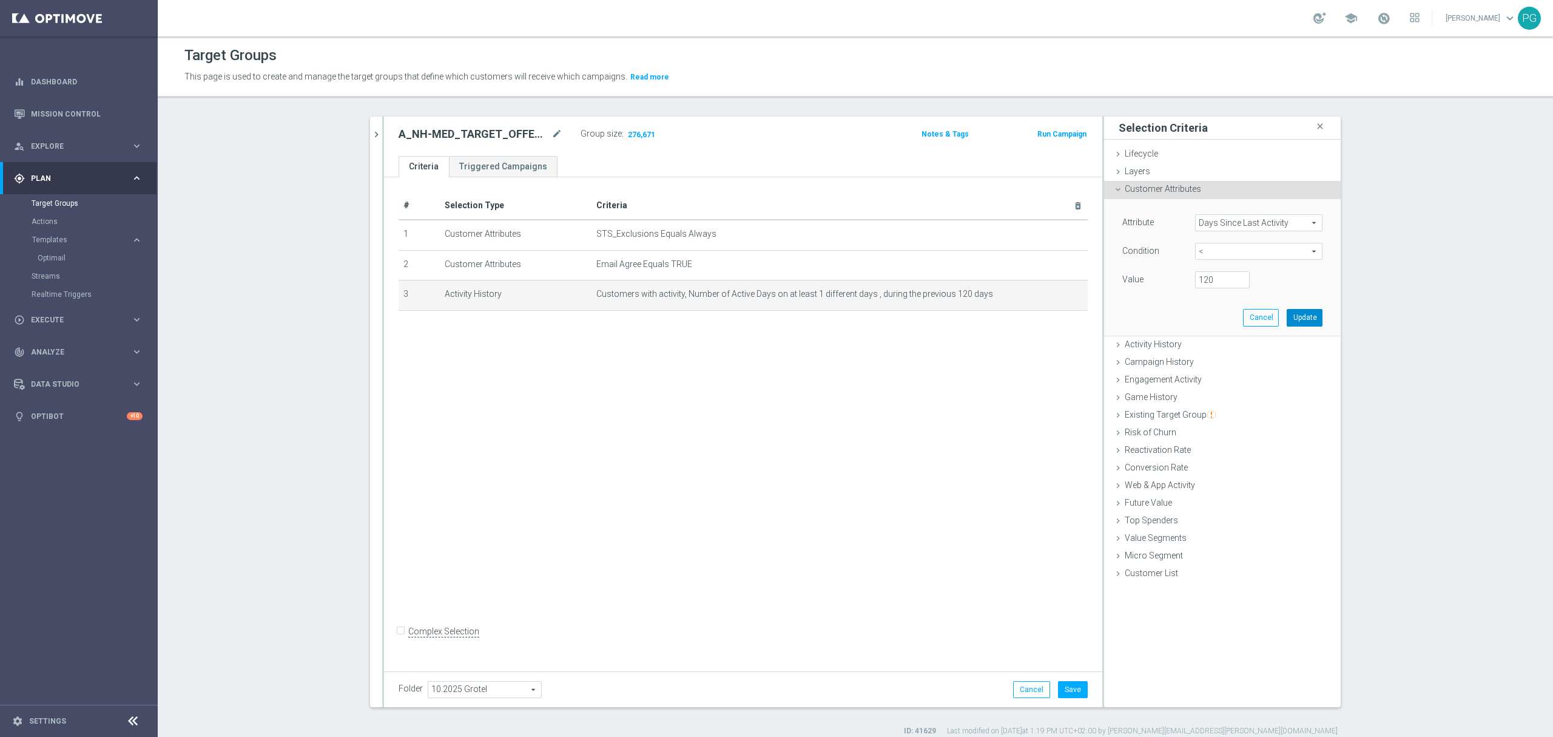
click at [1297, 316] on button "Update" at bounding box center [1305, 317] width 36 height 17
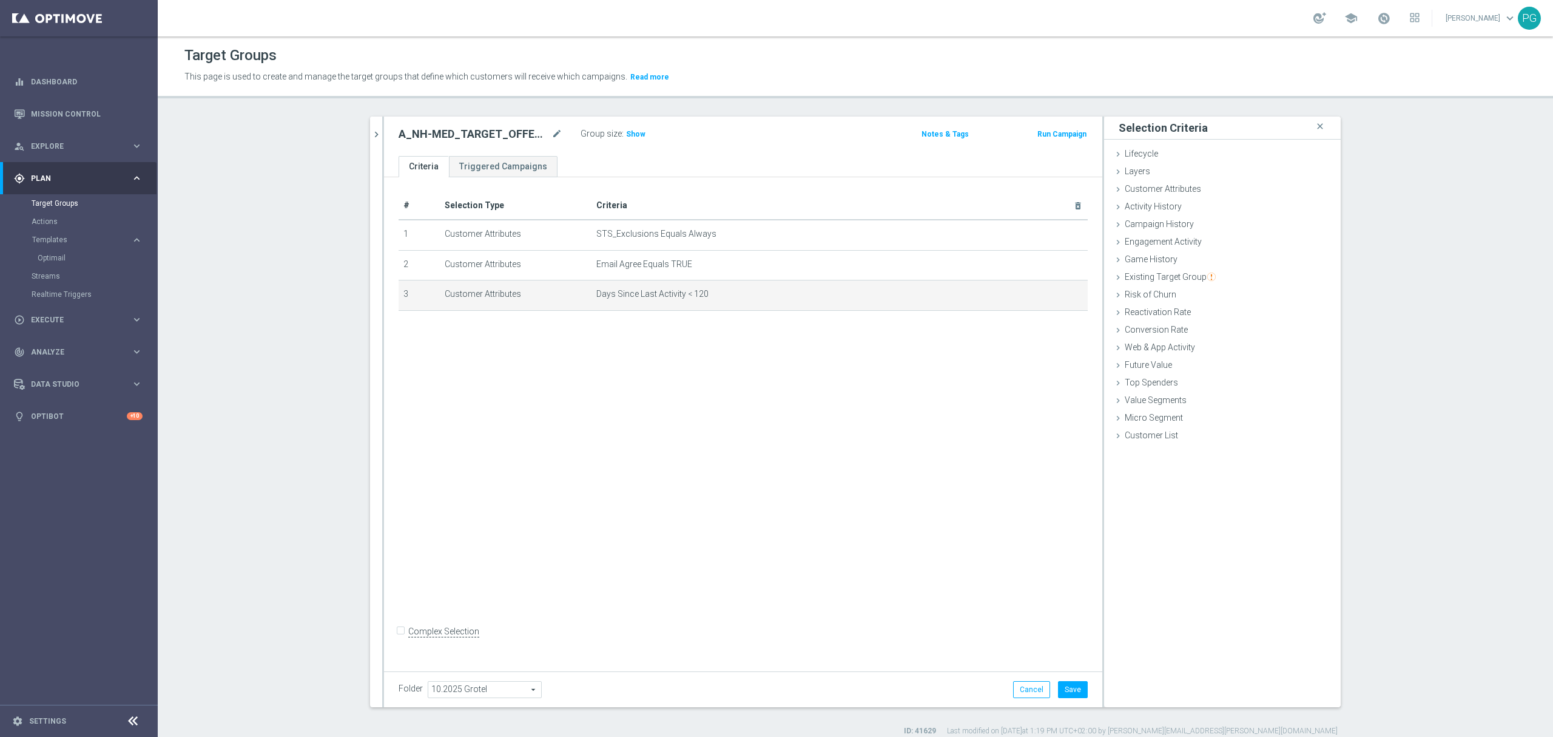
click at [621, 126] on div "Group size : Show" at bounding box center [641, 133] width 121 height 15
click at [626, 129] on h3 "Show" at bounding box center [636, 133] width 22 height 13
click at [1183, 192] on span "Customer Attributes" at bounding box center [1163, 189] width 76 height 10
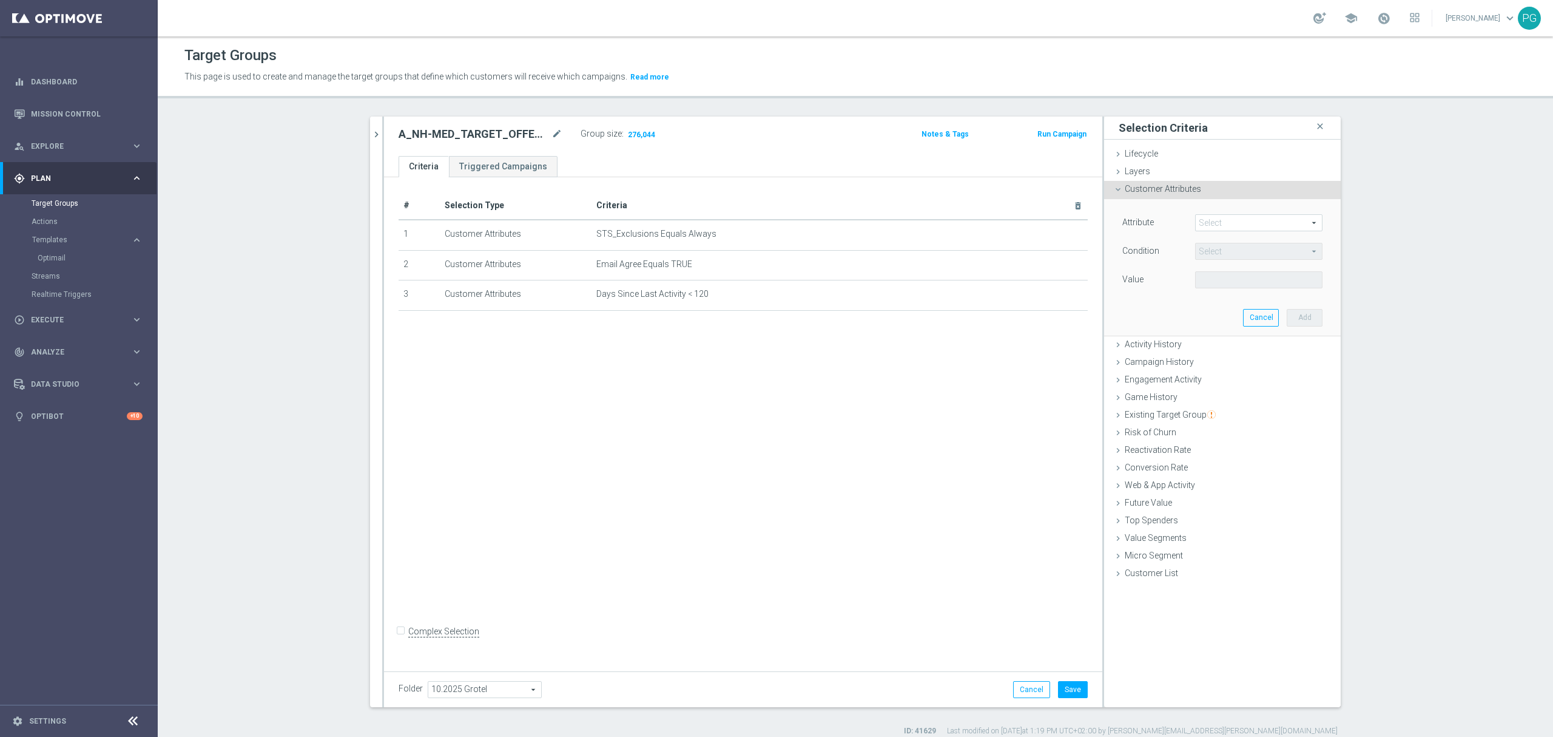
click at [1236, 226] on span at bounding box center [1259, 223] width 126 height 16
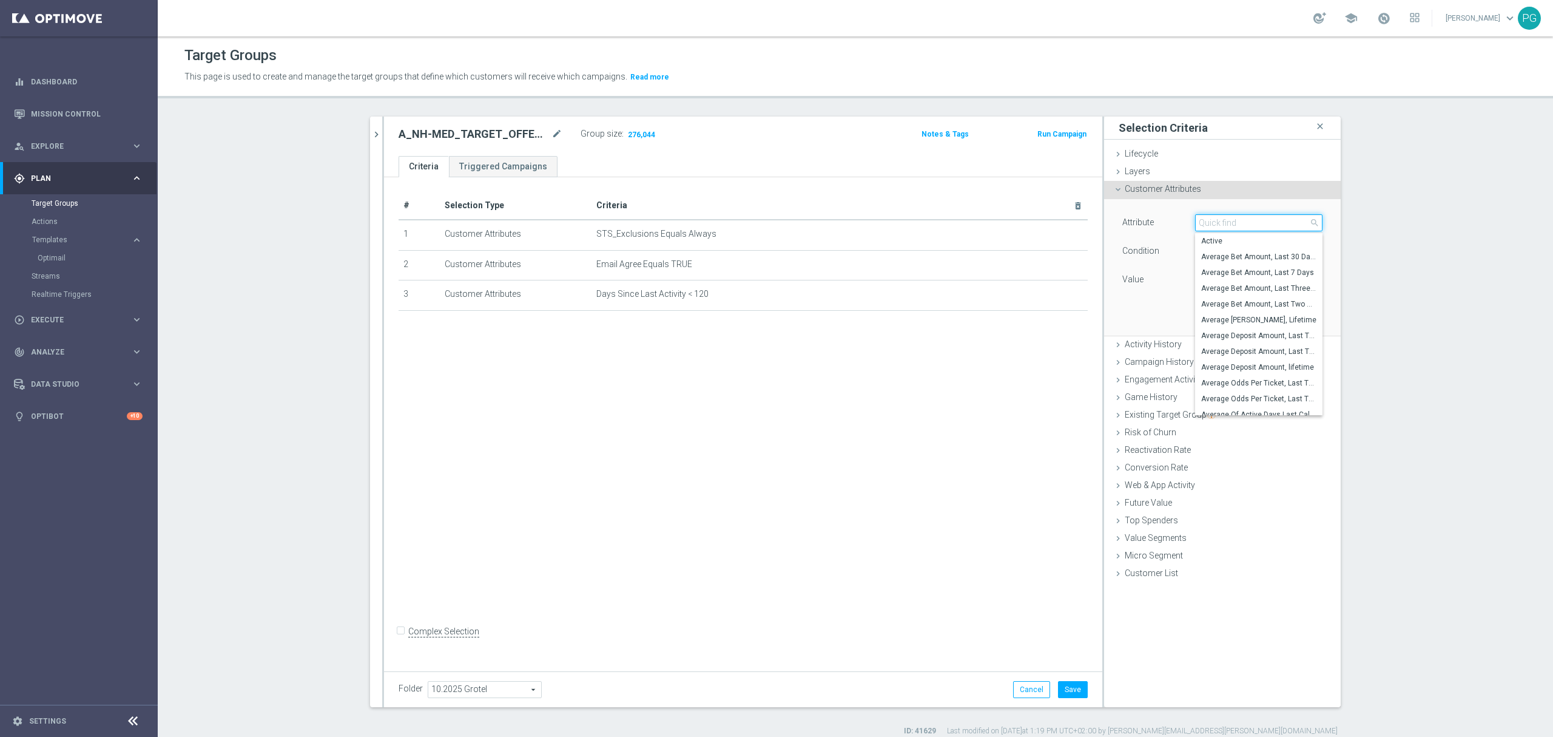
click at [1236, 226] on input "search" at bounding box center [1258, 222] width 127 height 17
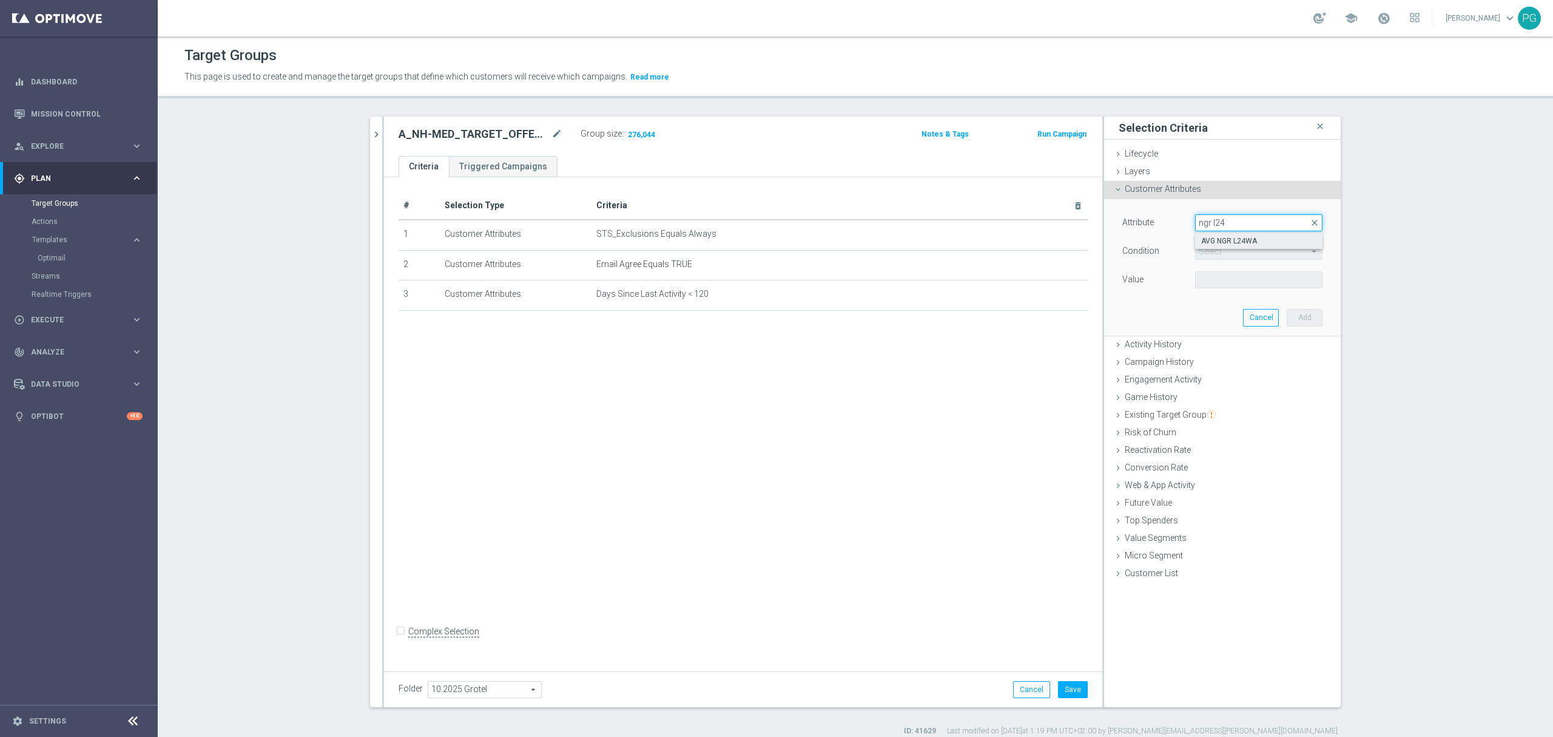
type input "ngr l24"
click at [1216, 240] on span "AVG NGR L24WA" at bounding box center [1258, 241] width 115 height 10
type input "AVG NGR L24WA"
type input "="
click at [1266, 320] on button "Cancel" at bounding box center [1261, 317] width 36 height 17
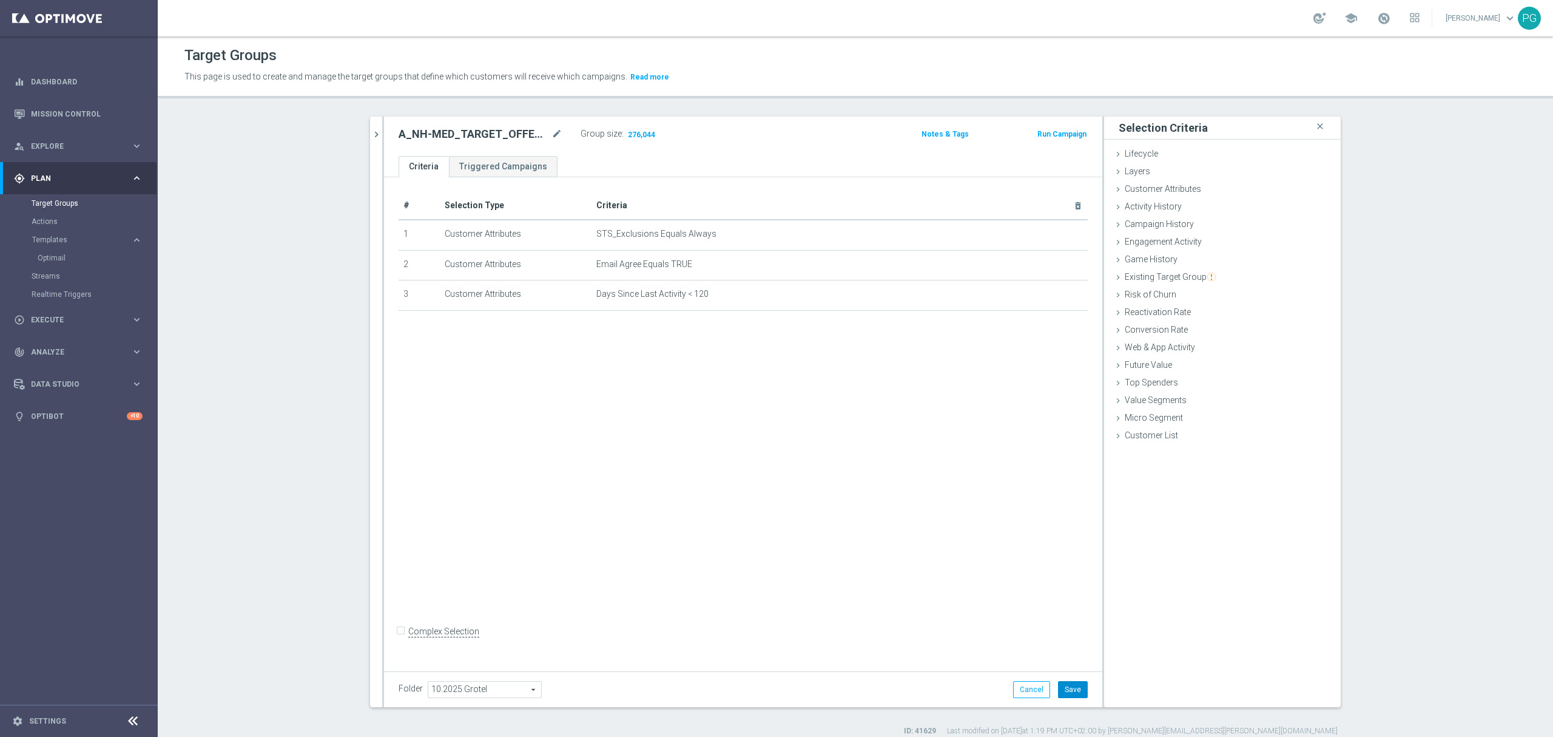
click at [1058, 692] on button "Save" at bounding box center [1073, 689] width 30 height 17
click at [486, 129] on h2 "A_NH-MED_TARGET_OFFER_PLANSZA_121025" at bounding box center [474, 134] width 150 height 15
copy div "A_NH-MED_TARGET_OFFER_PLANSZA_121025"
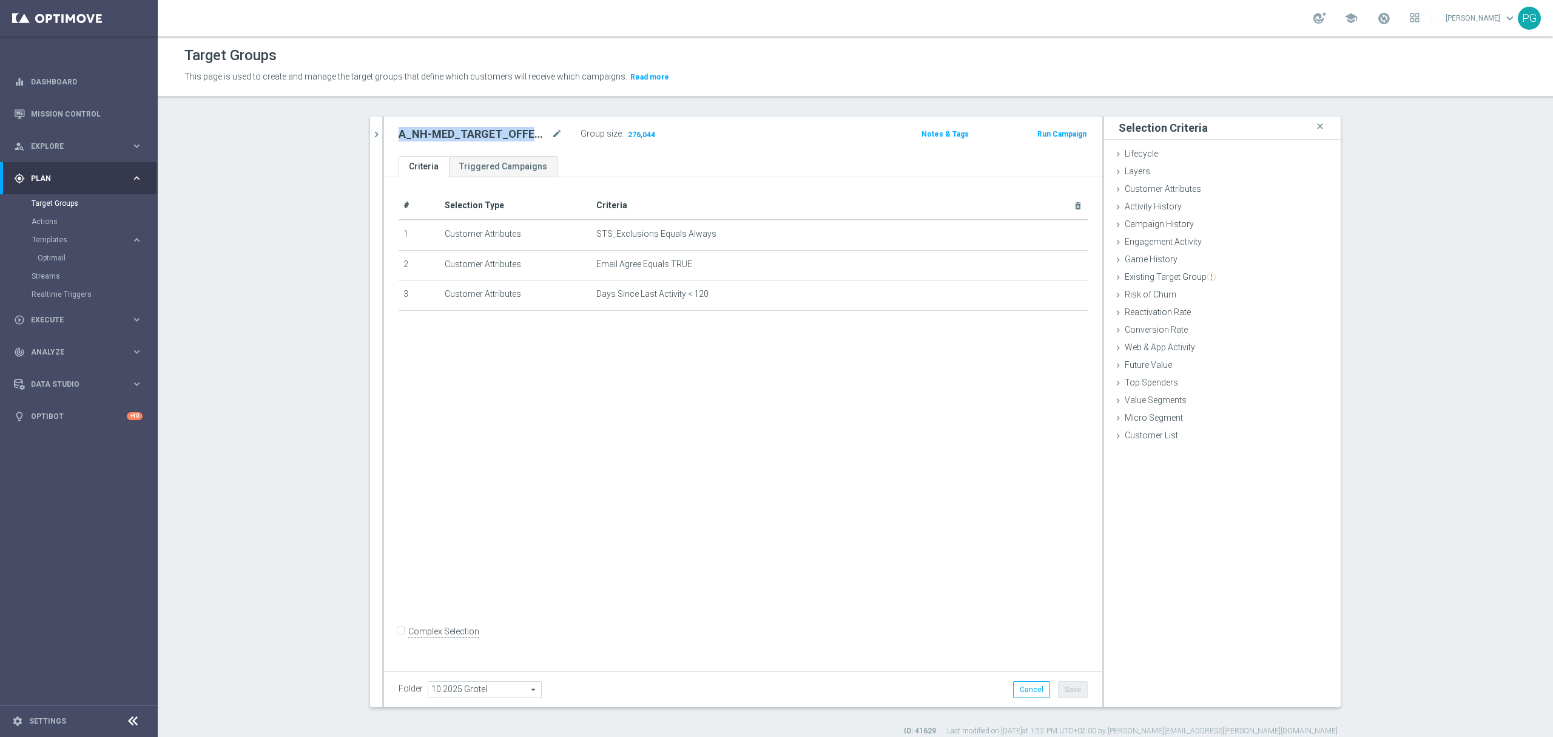
copy div "A_NH-MED_TARGET_OFFER_PLANSZA_121025"
click at [371, 132] on icon "chevron_right" at bounding box center [377, 135] width 12 height 12
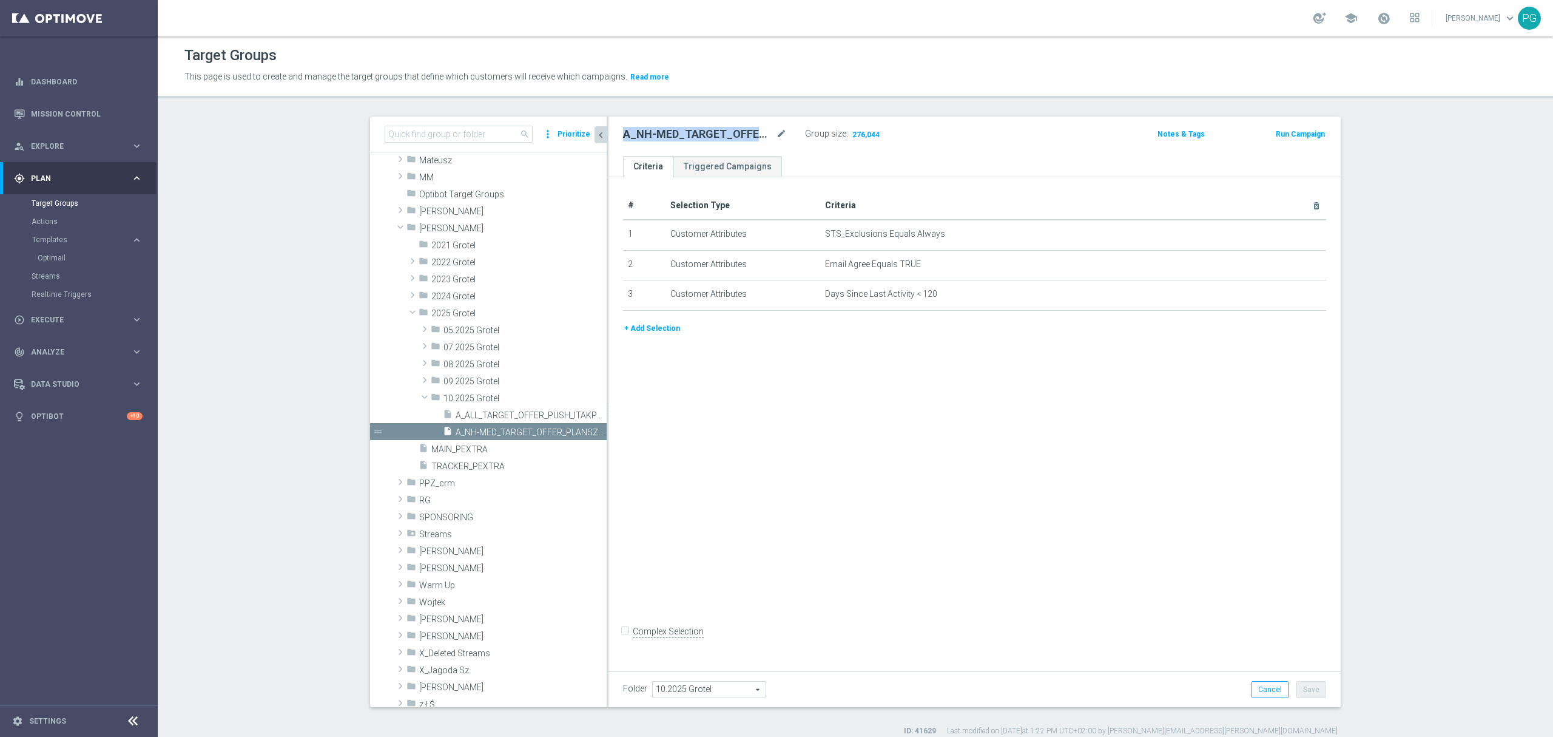
click at [569, 135] on button "Prioritize" at bounding box center [574, 134] width 36 height 16
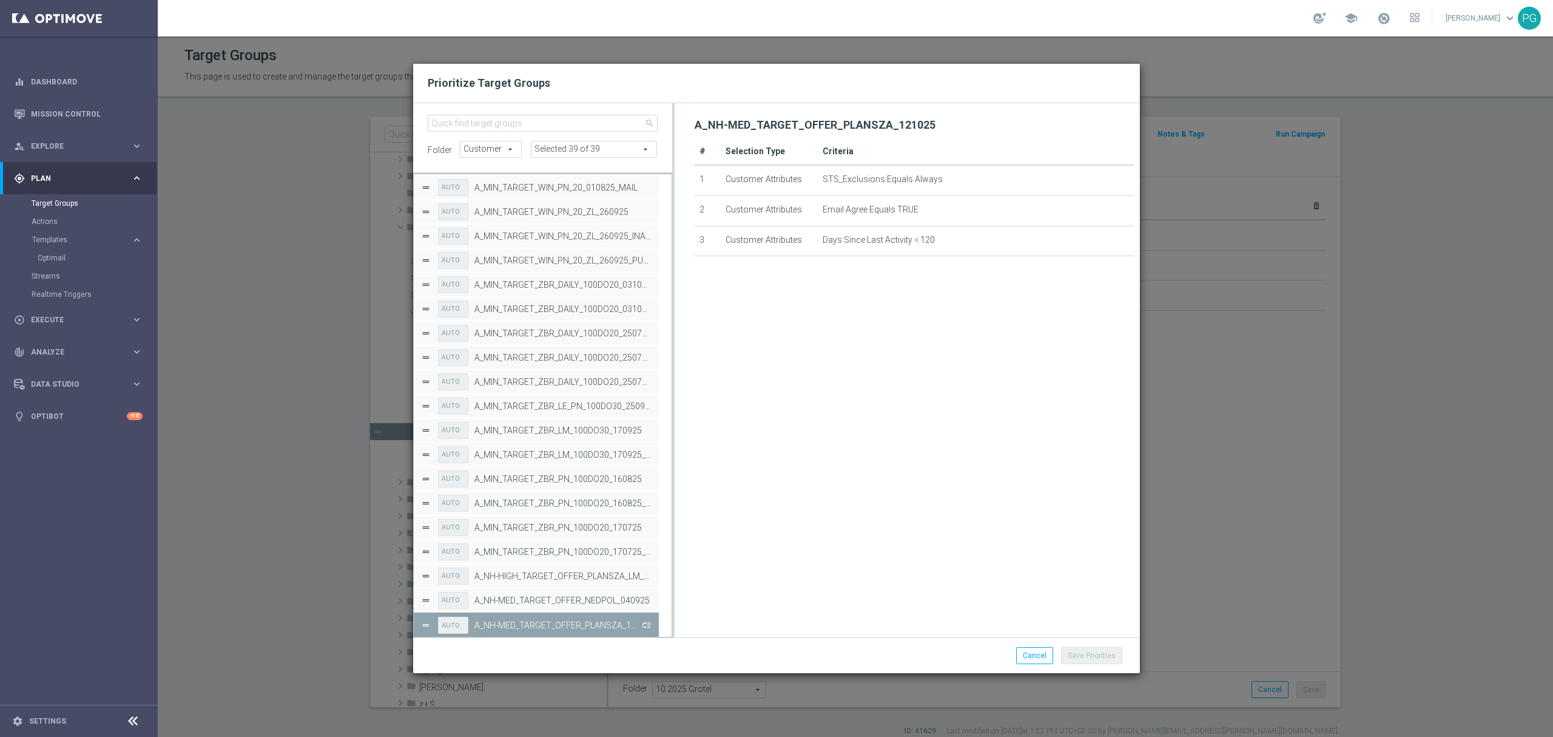
scroll to position [82684, 0]
drag, startPoint x: 643, startPoint y: 625, endPoint x: 668, endPoint y: 624, distance: 24.9
click at [643, 625] on button "Press SPACE to deselect this row." at bounding box center [645, 625] width 12 height 18
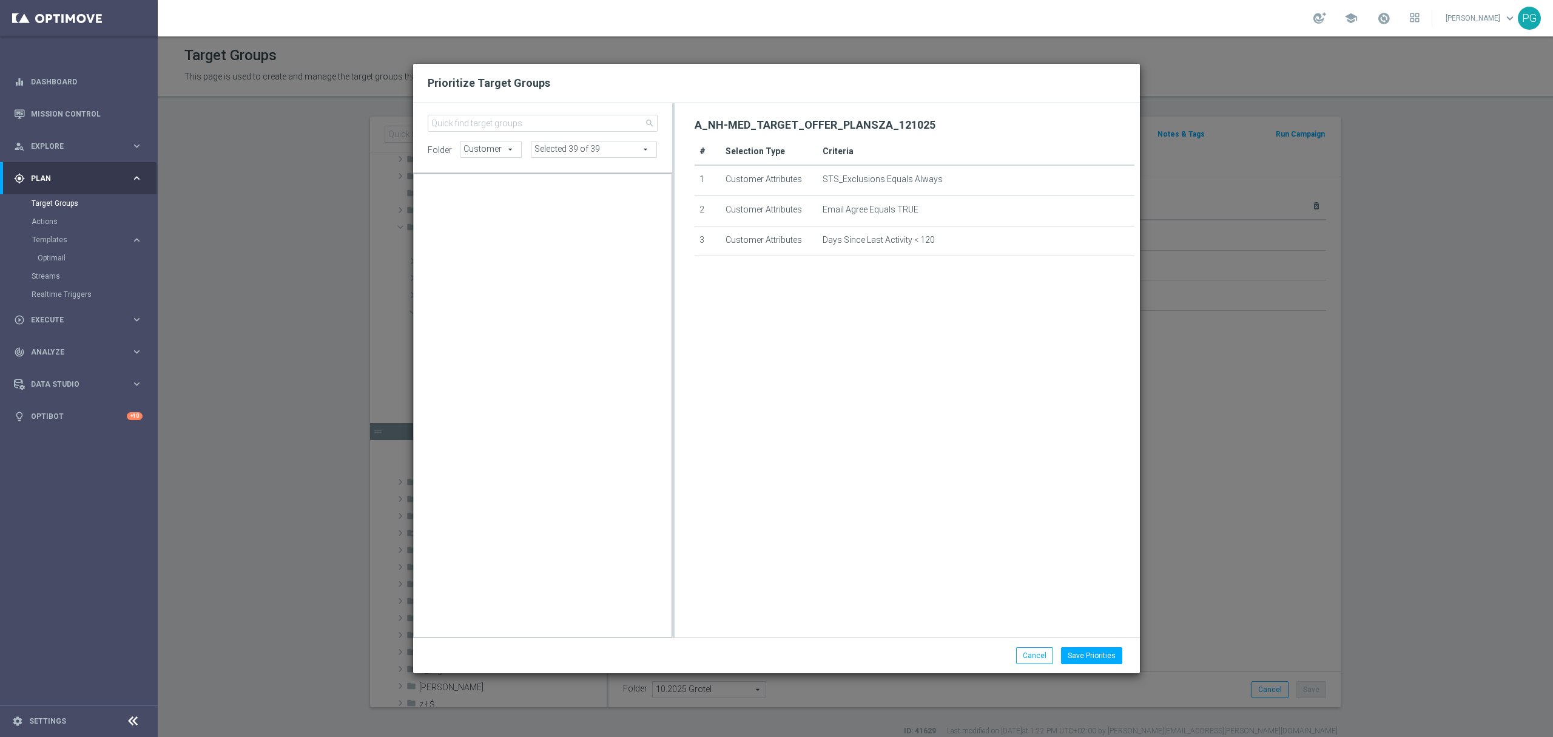
scroll to position [11624, 0]
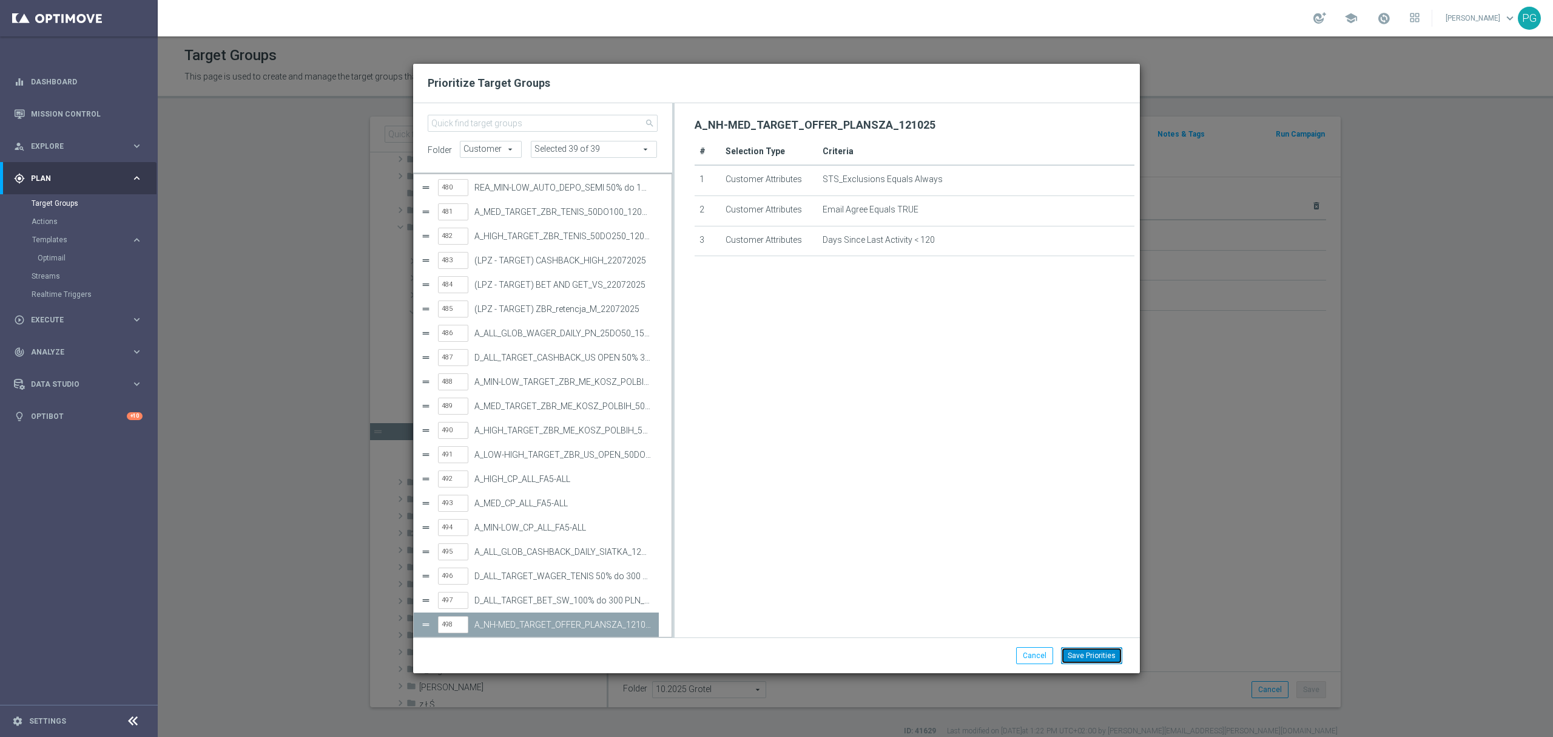
click at [1095, 648] on button "Save Priorities" at bounding box center [1091, 655] width 61 height 17
click at [1095, 648] on ul "Cancel Save Priorities Saving..." at bounding box center [1078, 655] width 93 height 17
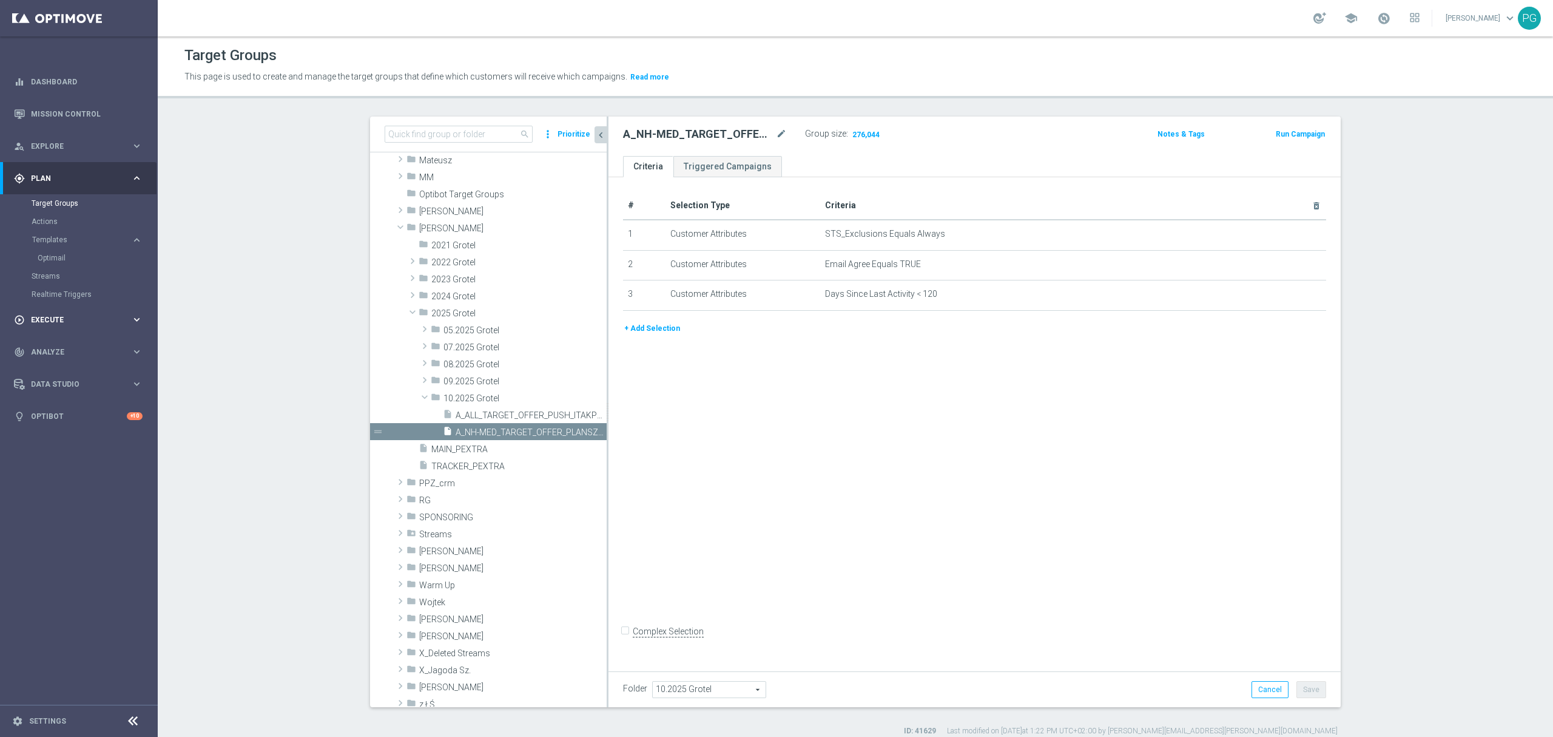
click at [63, 331] on div "play_circle_outline Execute keyboard_arrow_right" at bounding box center [78, 319] width 157 height 32
click at [80, 234] on link "Campaign Builder" at bounding box center [79, 236] width 95 height 10
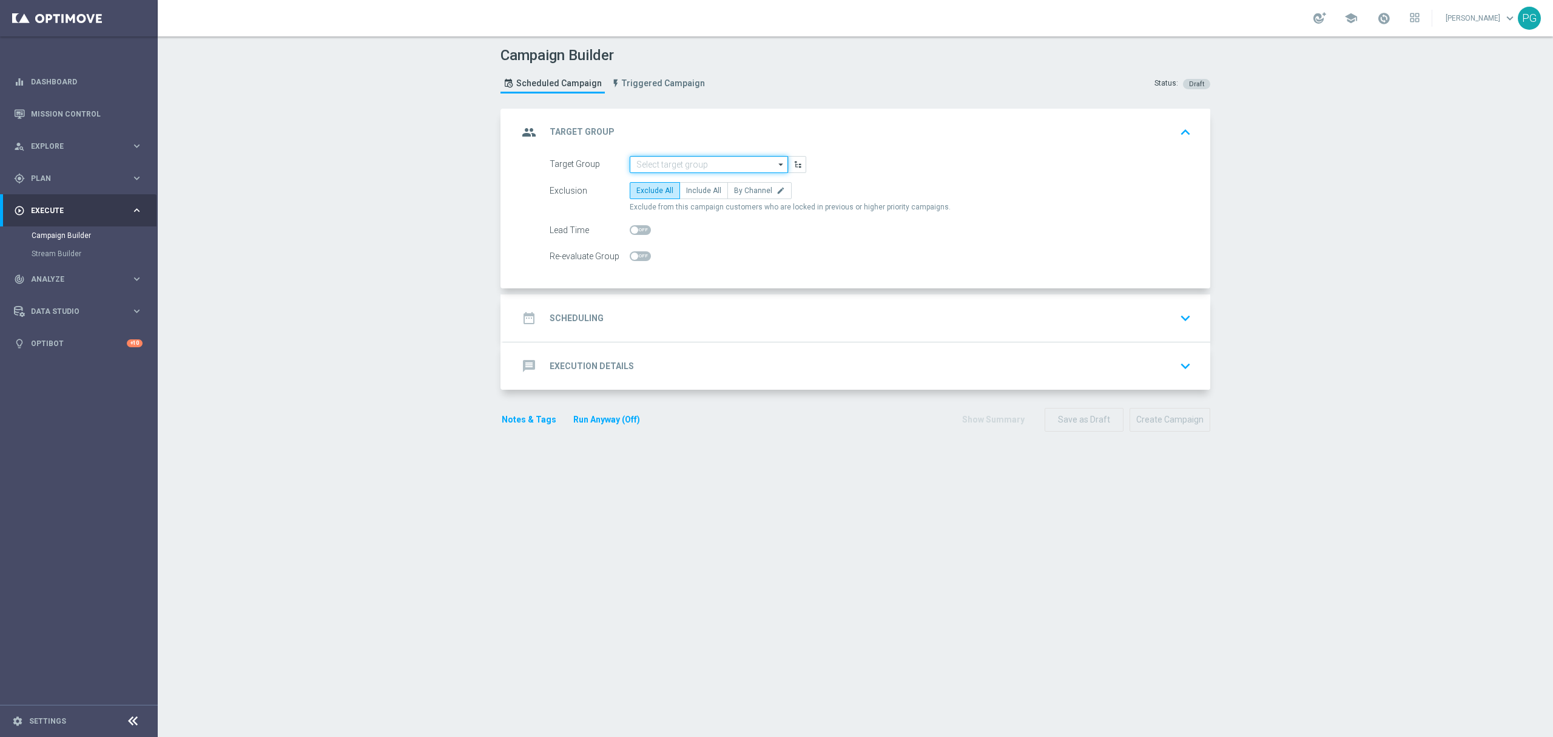
click at [697, 161] on input at bounding box center [709, 164] width 158 height 17
paste input "A_NH-MED_TARGET_OFFER_PLANSZA_121025"
click at [673, 184] on div "A_NH-MED_TARGET_OFFER_PLANSZA_121025" at bounding box center [709, 188] width 146 height 22
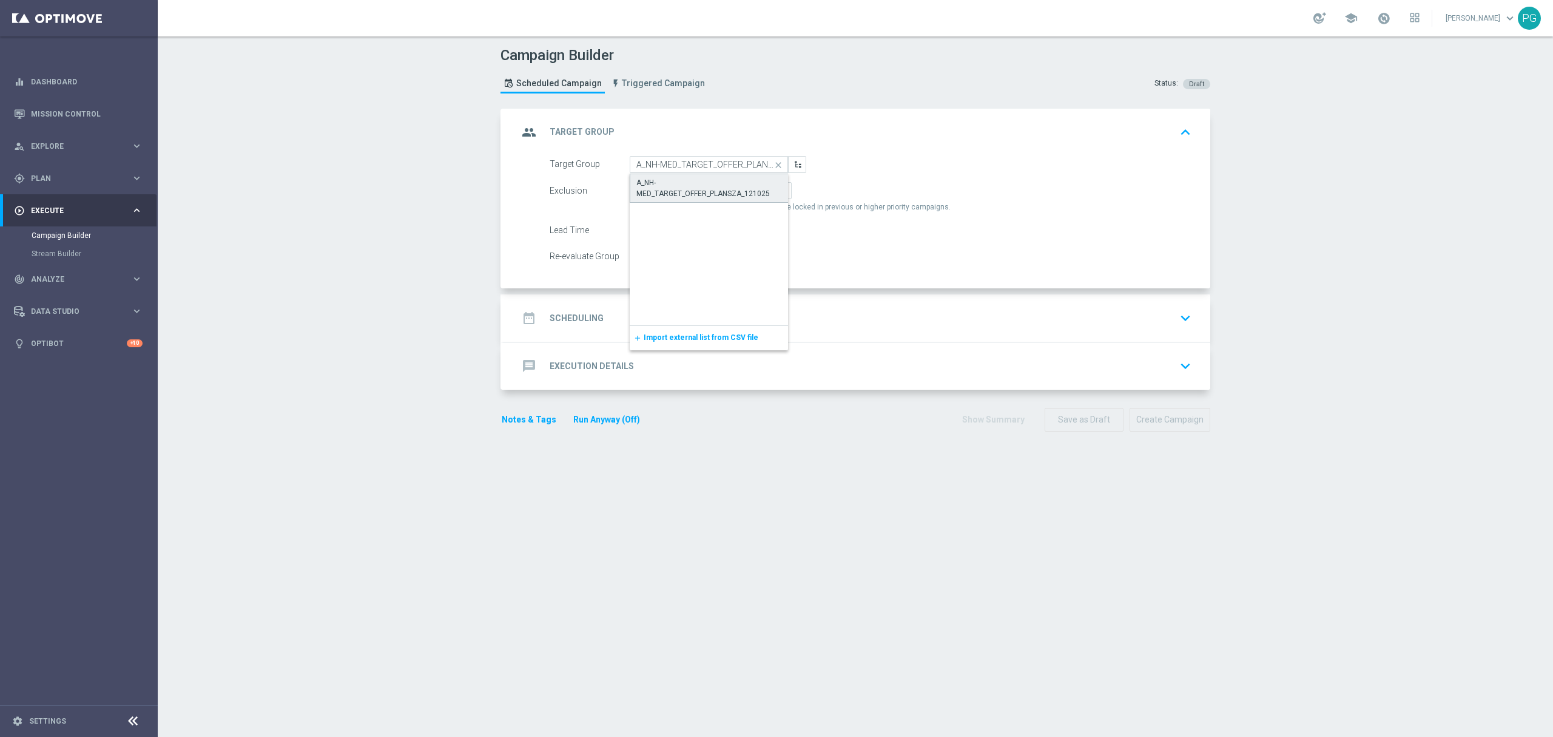
type input "A_NH-MED_TARGET_OFFER_PLANSZA_121025"
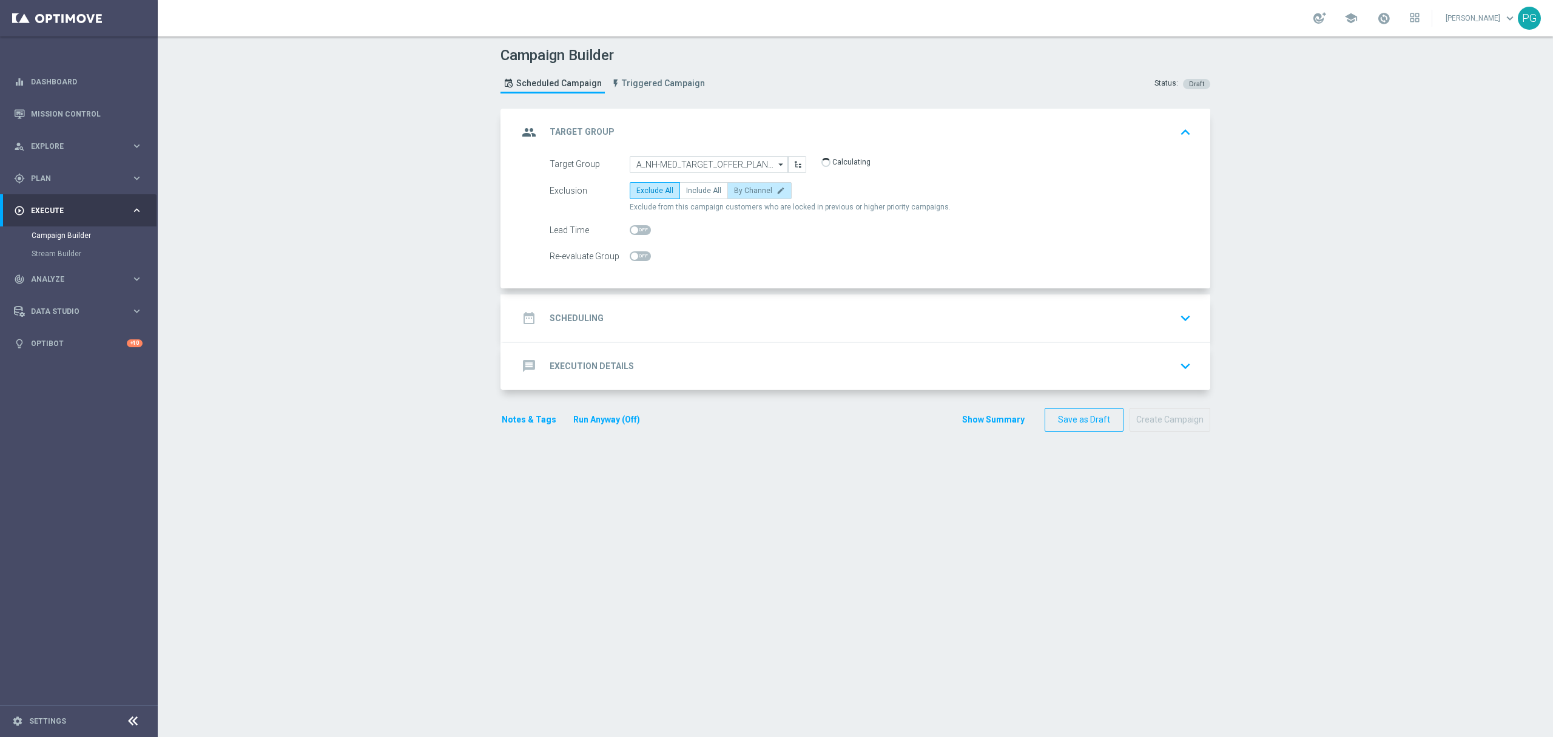
click at [741, 191] on span "By Channel" at bounding box center [753, 190] width 38 height 8
click at [741, 191] on input "By Channel edit" at bounding box center [738, 193] width 8 height 8
radio input "true"
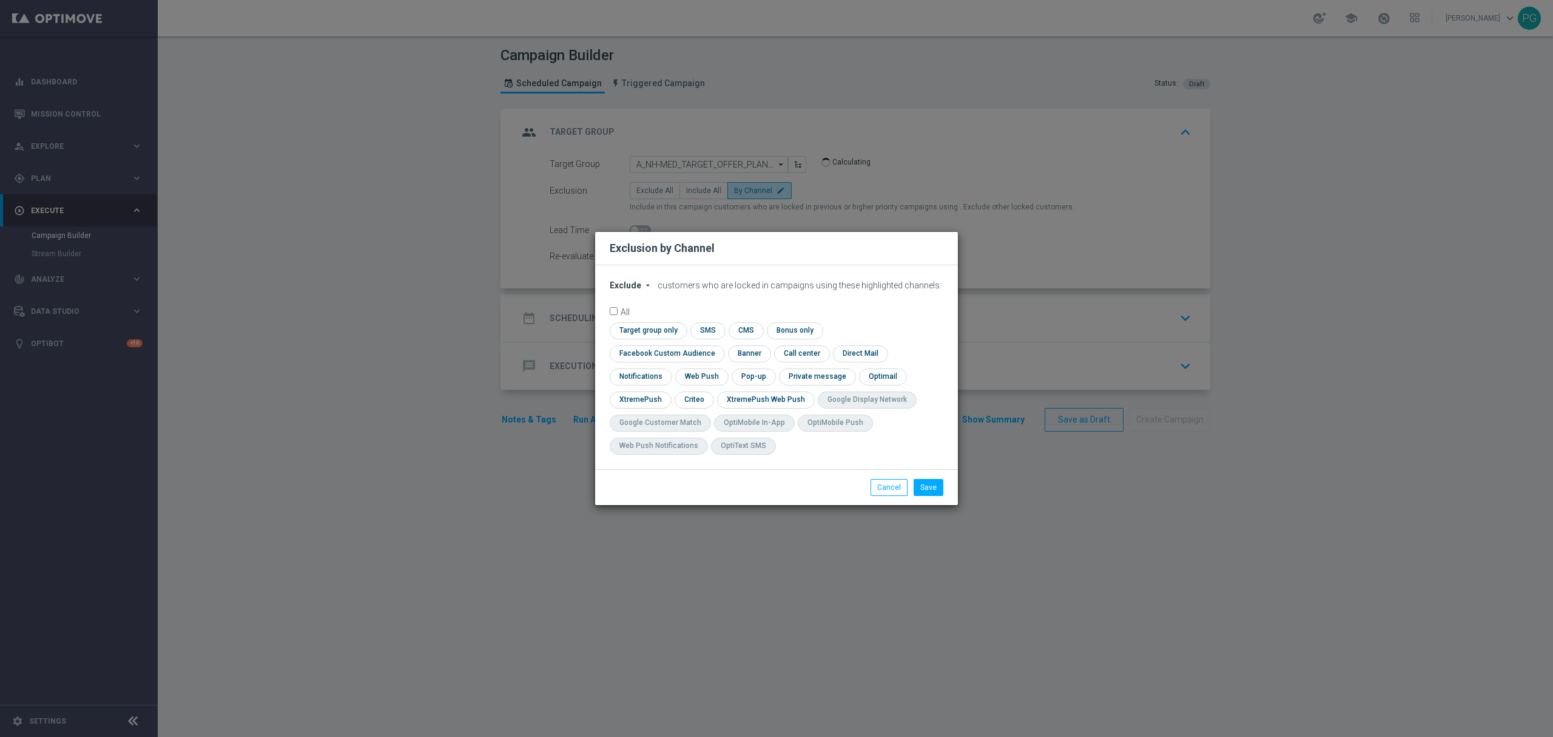
click at [634, 291] on button "Exclude arrow_drop_down" at bounding box center [633, 285] width 46 height 10
click at [0, 0] on span "Include" at bounding box center [0, 0] width 0 height 0
click at [655, 339] on input "checkbox" at bounding box center [647, 330] width 74 height 16
checkbox input "true"
click at [658, 399] on input "checkbox" at bounding box center [639, 399] width 59 height 16
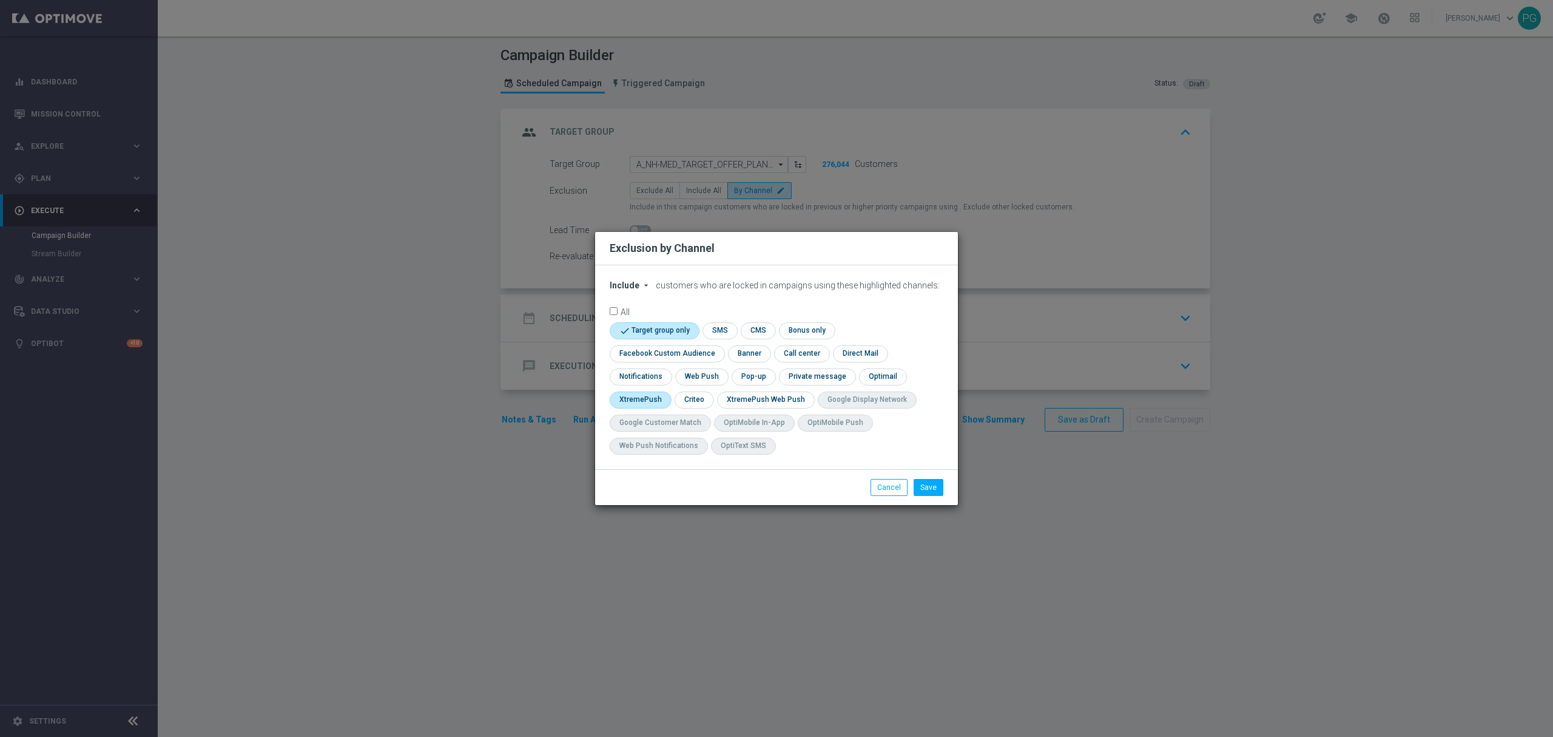
checkbox input "true"
click at [699, 349] on input "checkbox" at bounding box center [665, 353] width 110 height 16
checkbox input "true"
click at [715, 399] on input "checkbox" at bounding box center [706, 399] width 38 height 16
checkbox input "true"
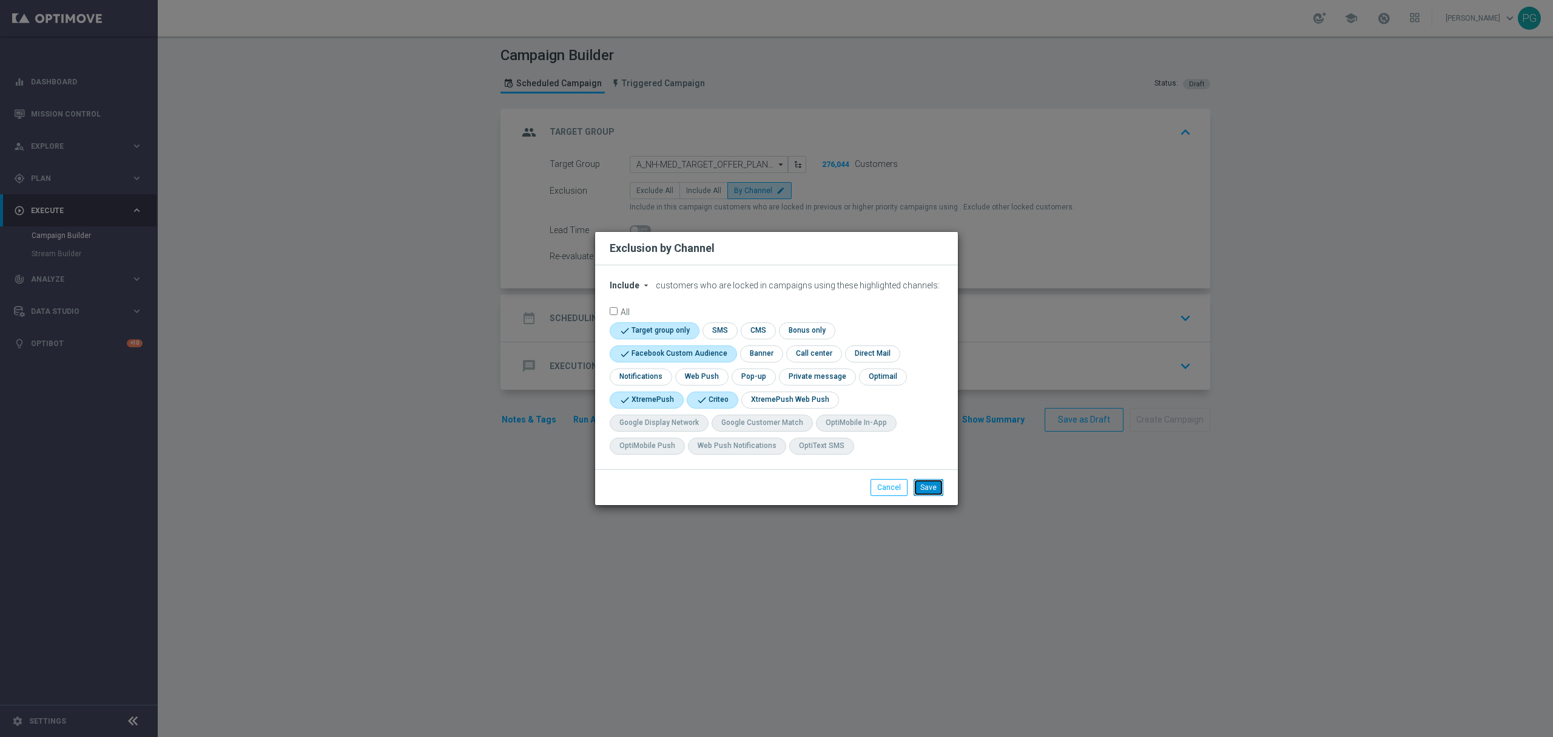
click at [926, 485] on button "Save" at bounding box center [929, 487] width 30 height 17
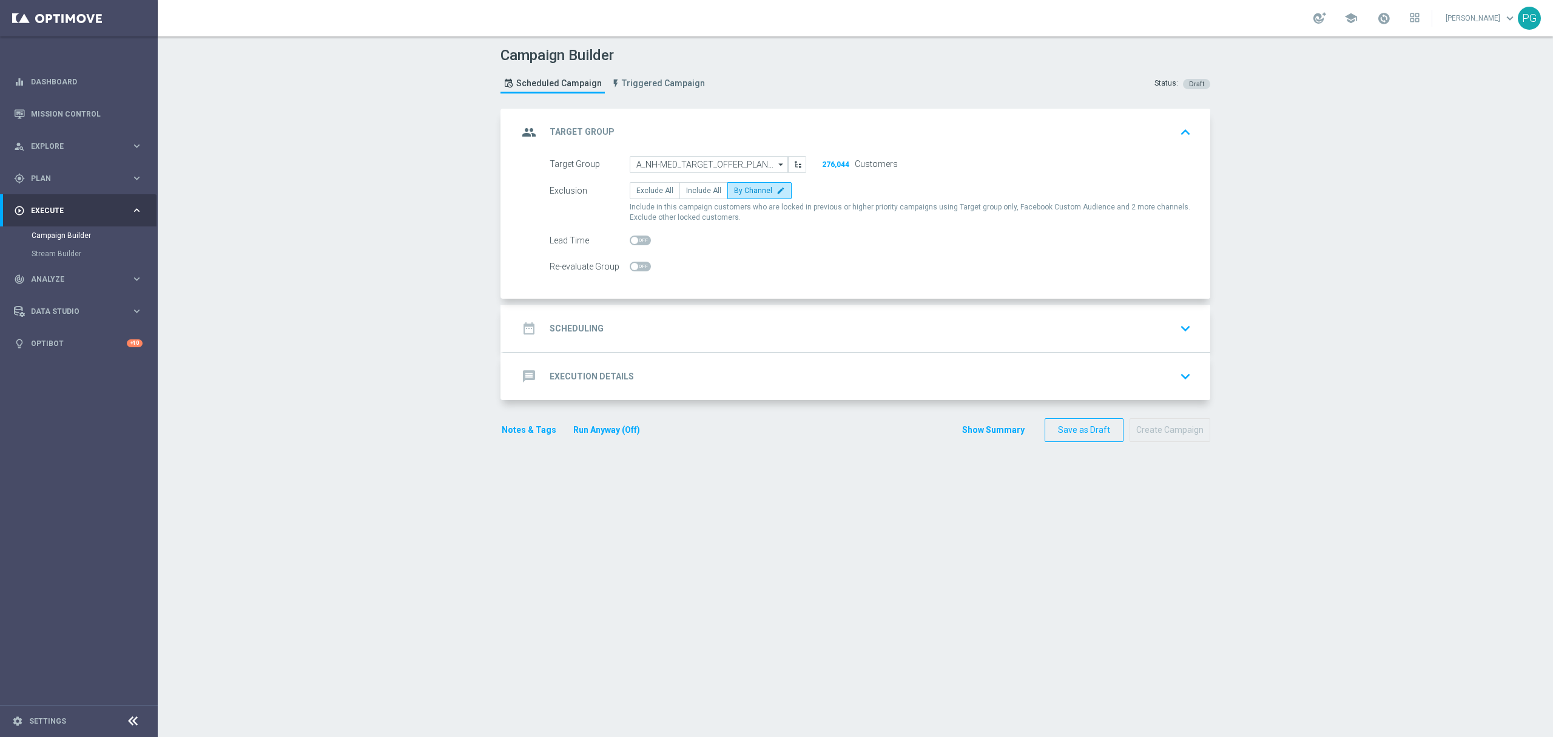
click at [603, 323] on div "date_range Scheduling keyboard_arrow_down" at bounding box center [857, 328] width 678 height 23
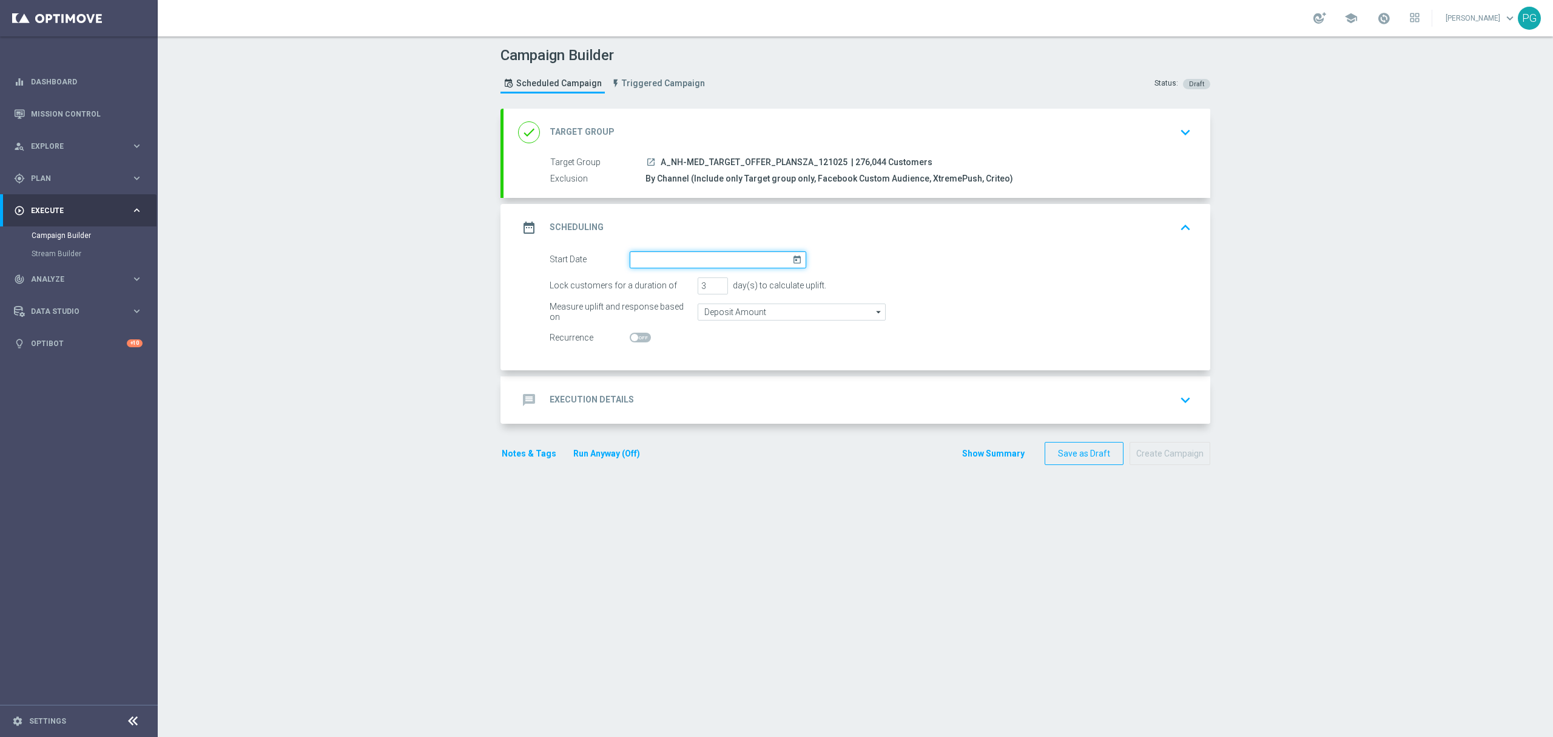
click at [671, 253] on input at bounding box center [718, 259] width 177 height 17
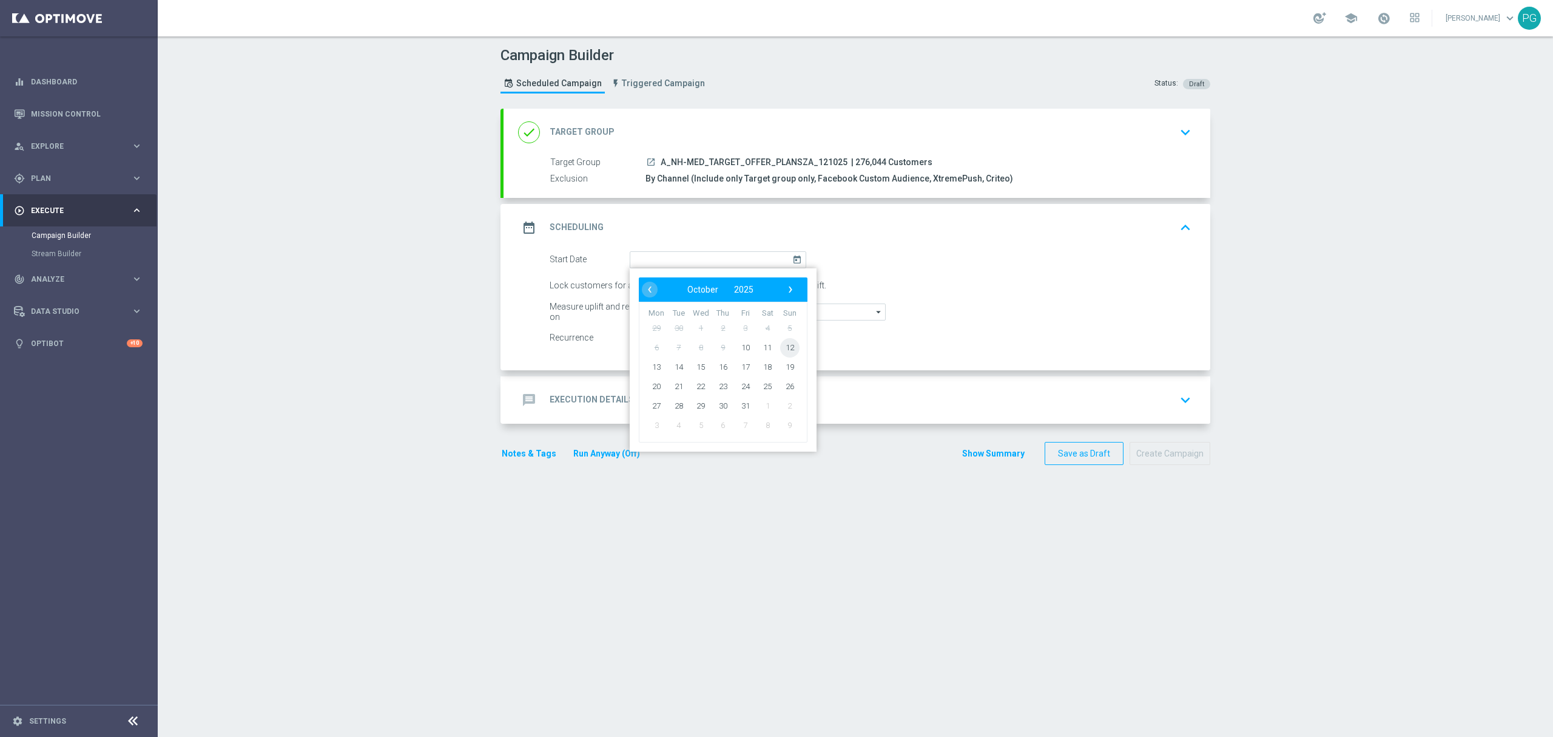
click at [783, 351] on span "12" at bounding box center [789, 346] width 19 height 19
type input "[DATE]"
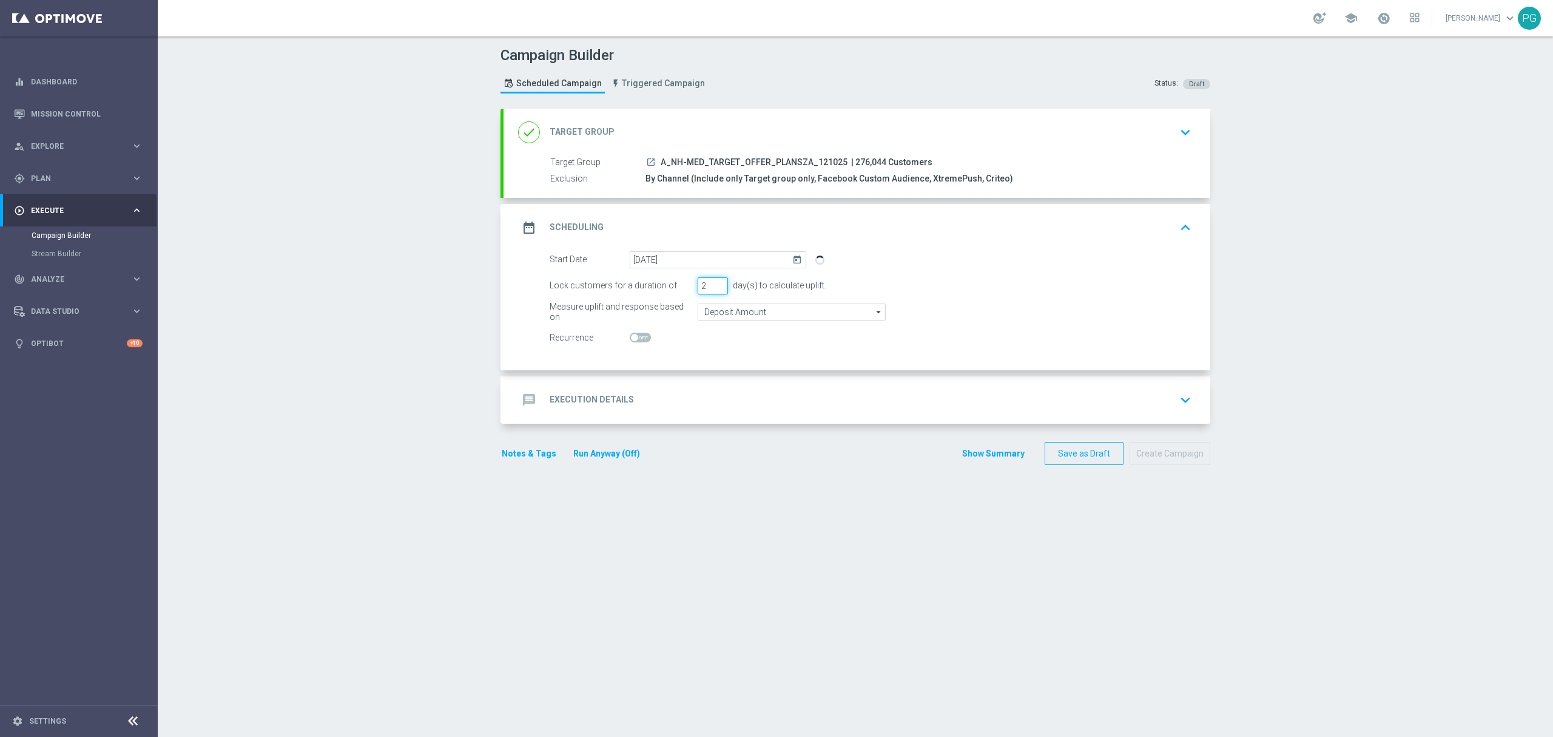
click at [709, 289] on input "2" at bounding box center [713, 285] width 30 height 17
type input "1"
click at [709, 289] on input "1" at bounding box center [713, 285] width 30 height 17
click at [56, 178] on span "Plan" at bounding box center [81, 178] width 100 height 7
click at [56, 257] on link "Optimail" at bounding box center [82, 258] width 89 height 10
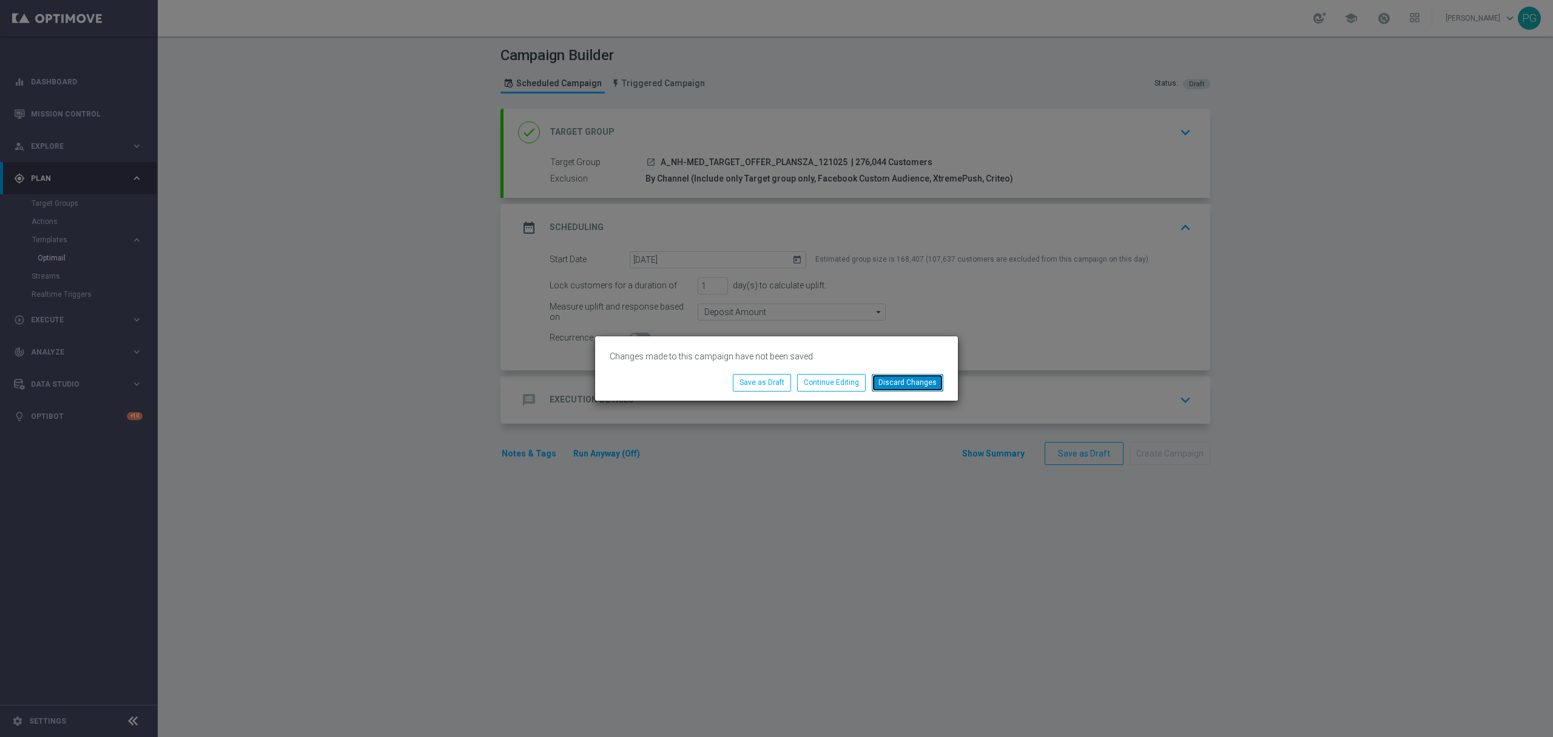
click at [897, 389] on button "Discard Changes" at bounding box center [908, 382] width 72 height 17
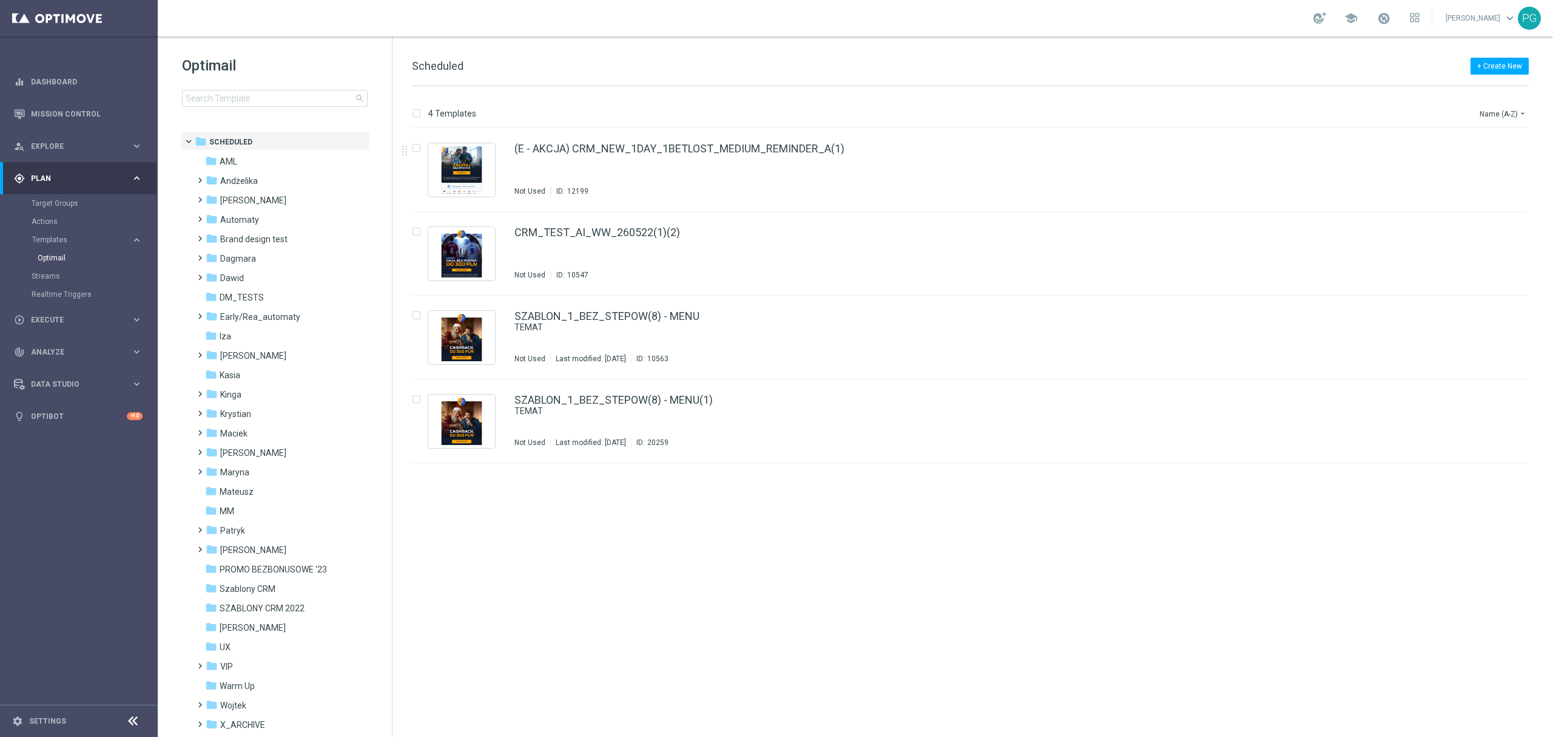
click at [1313, 73] on div "+ Create New Scheduled" at bounding box center [970, 72] width 1117 height 27
click at [239, 544] on span "[PERSON_NAME]" at bounding box center [253, 549] width 66 height 11
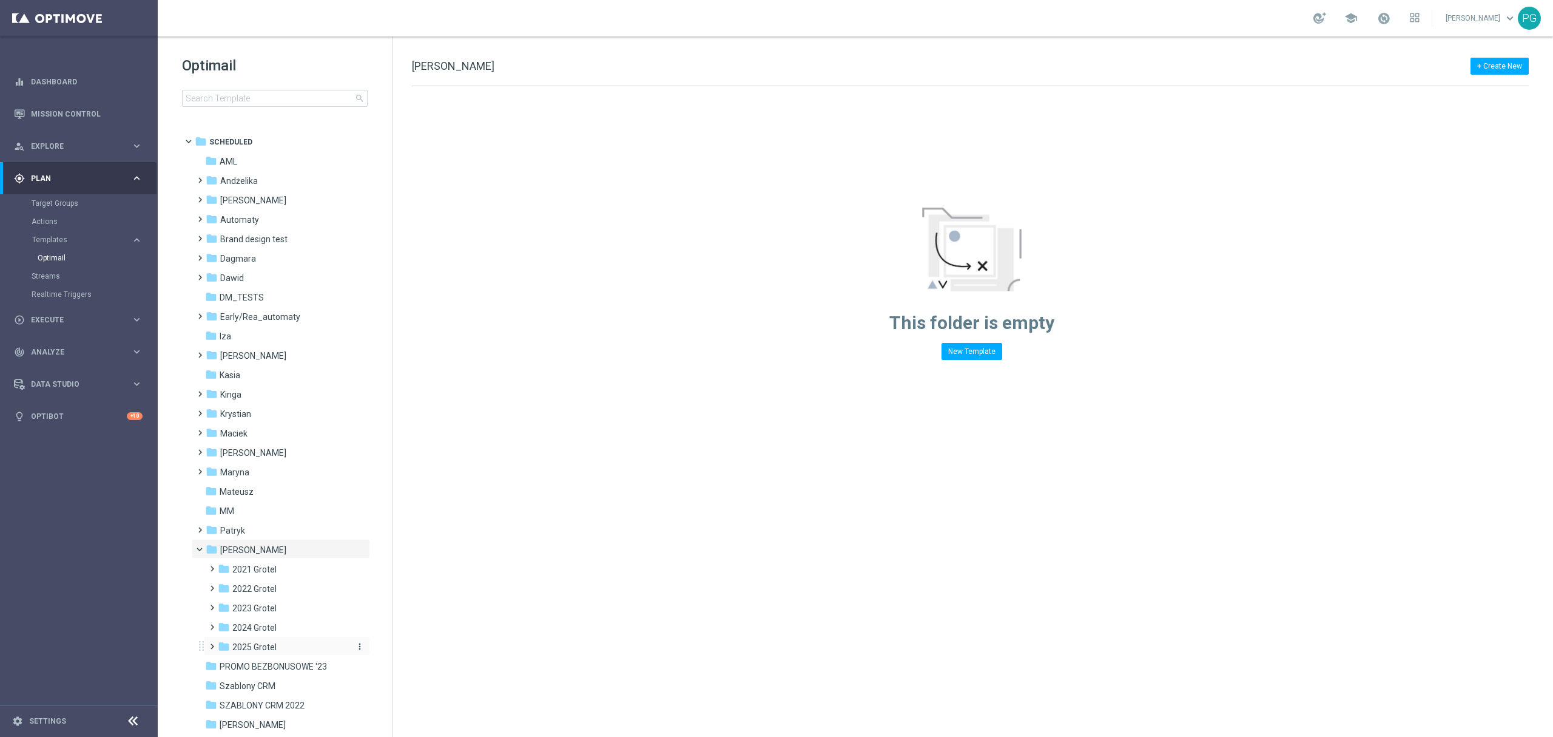
click at [271, 649] on span "2025 Grotel" at bounding box center [254, 646] width 44 height 11
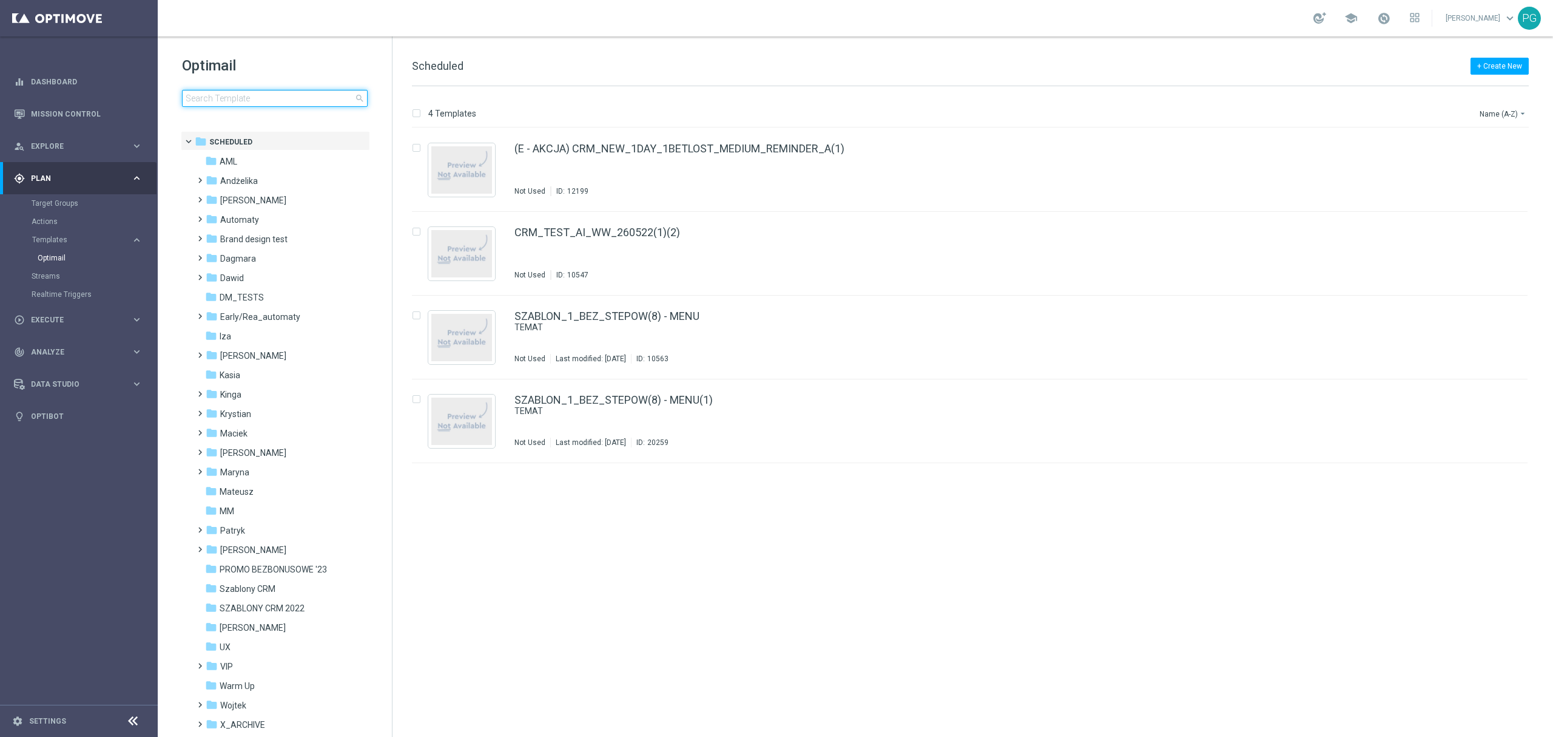
click at [285, 97] on input at bounding box center [275, 98] width 186 height 17
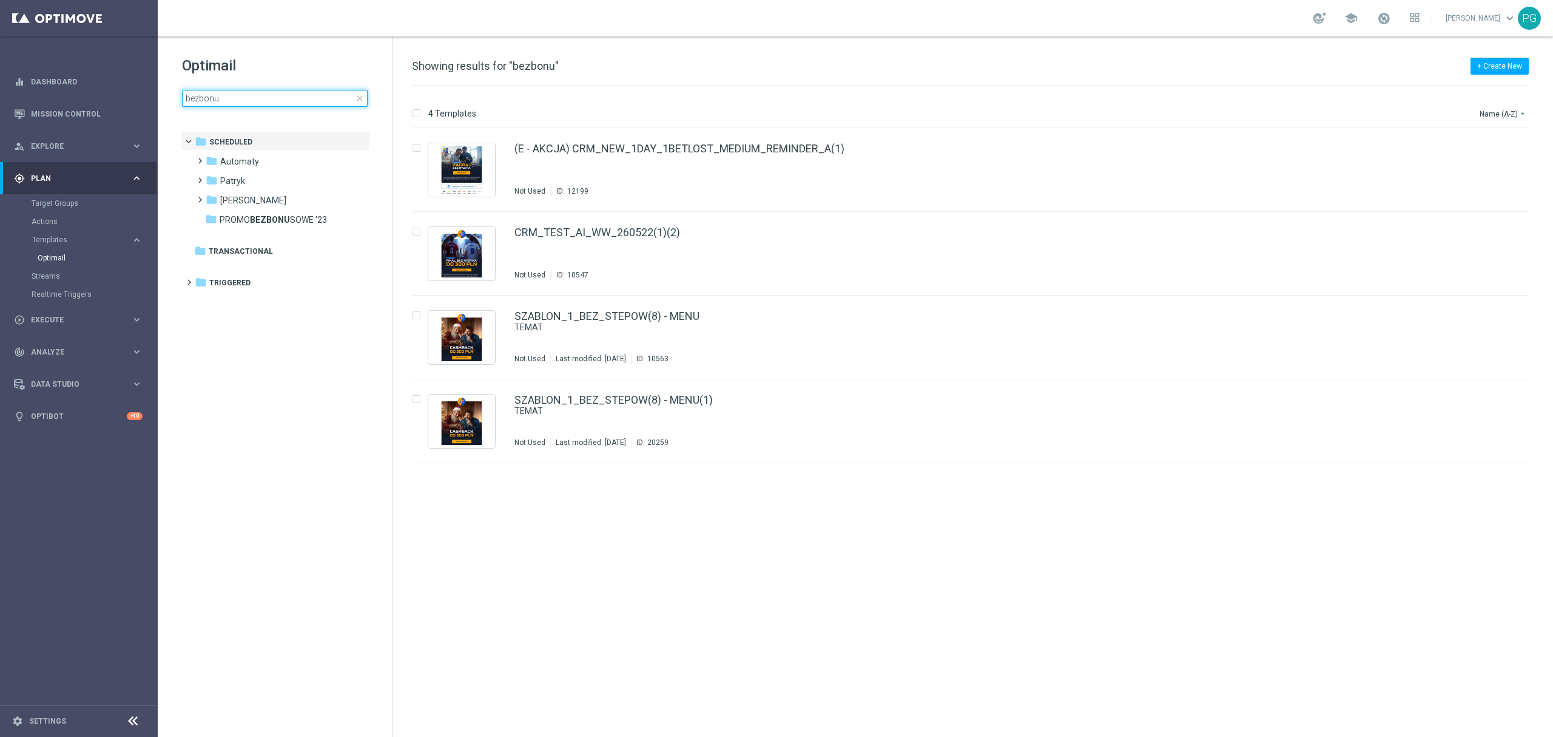
type input "bezbonus"
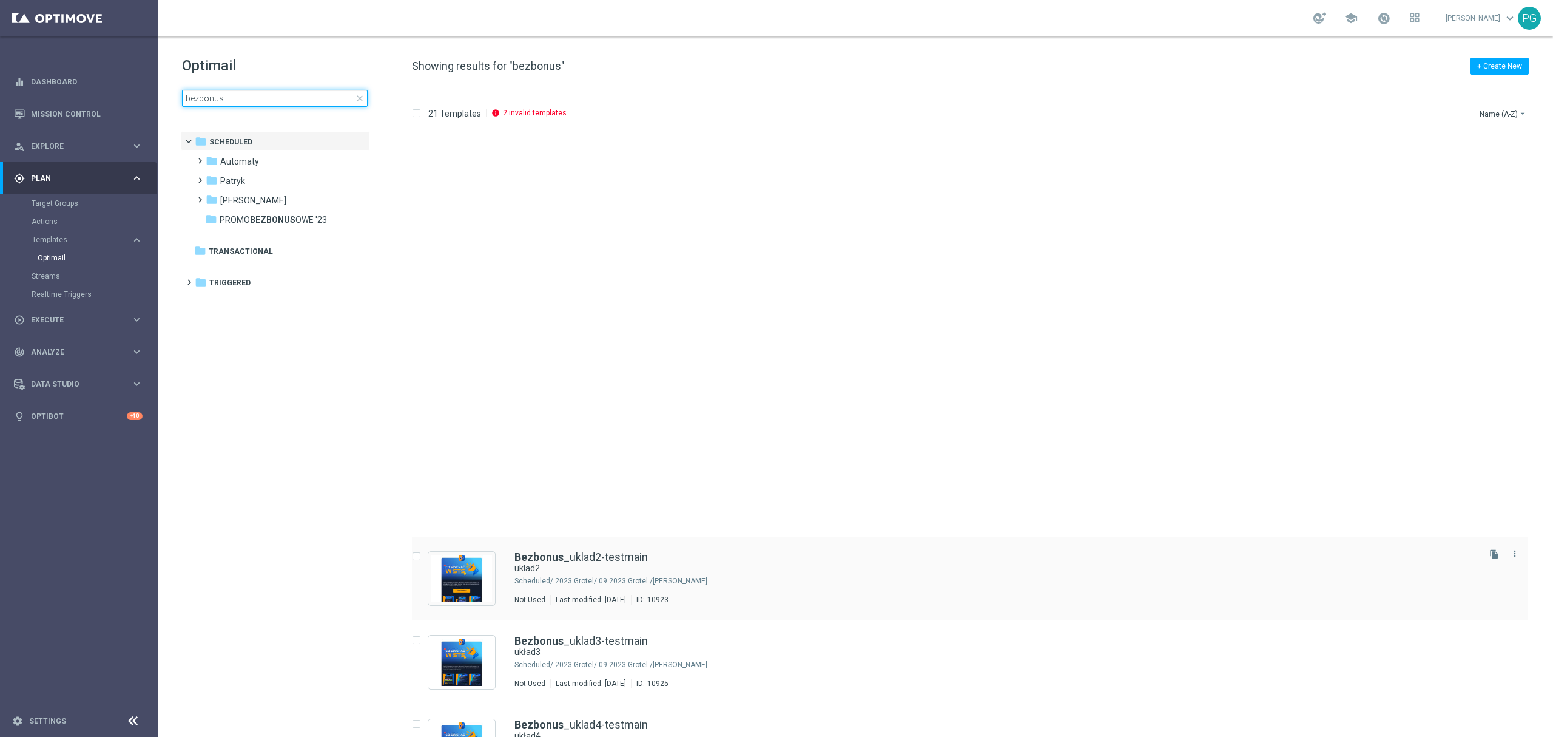
scroll to position [608, 0]
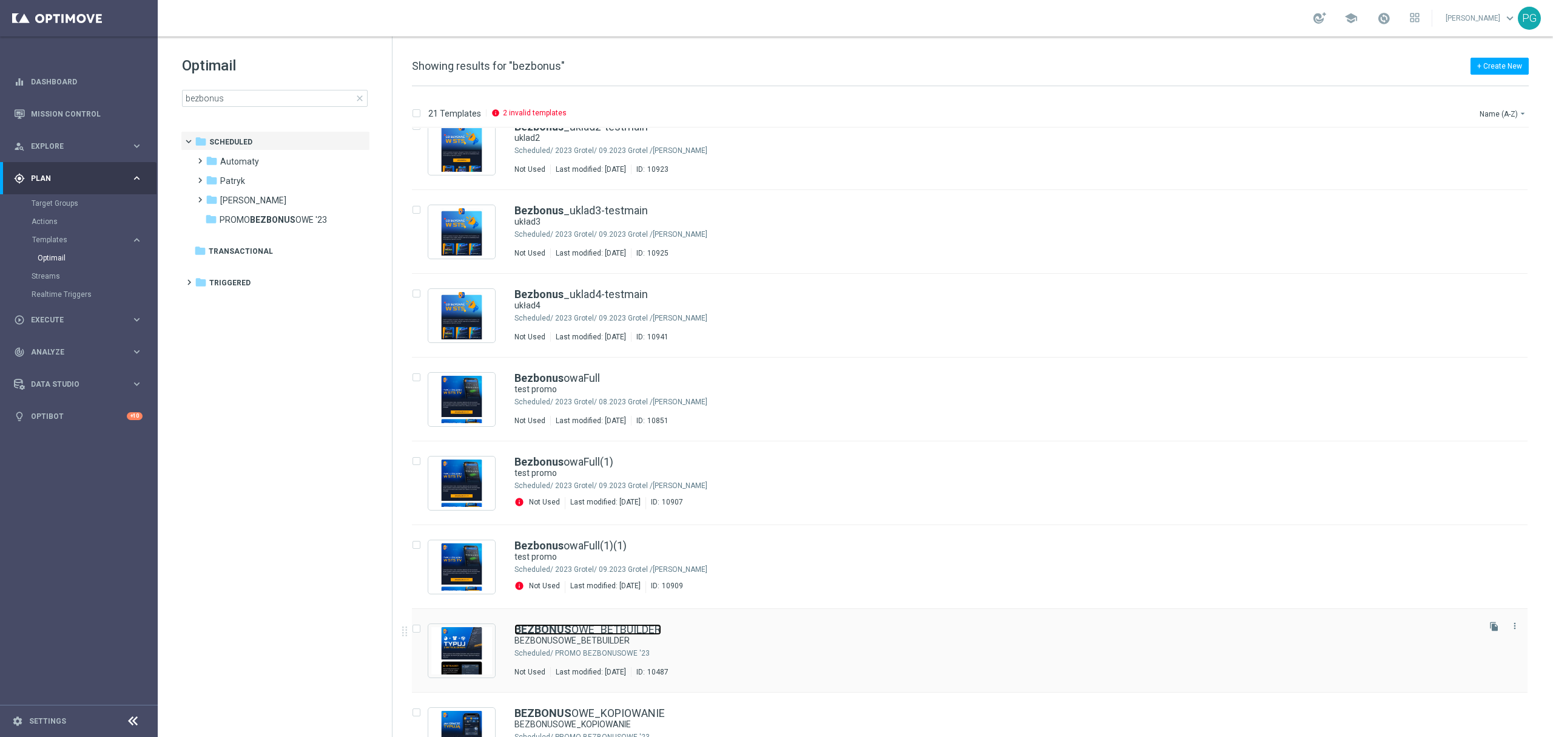
click at [629, 631] on link "BEZBONUS OWE_BETBUILDER" at bounding box center [588, 629] width 147 height 11
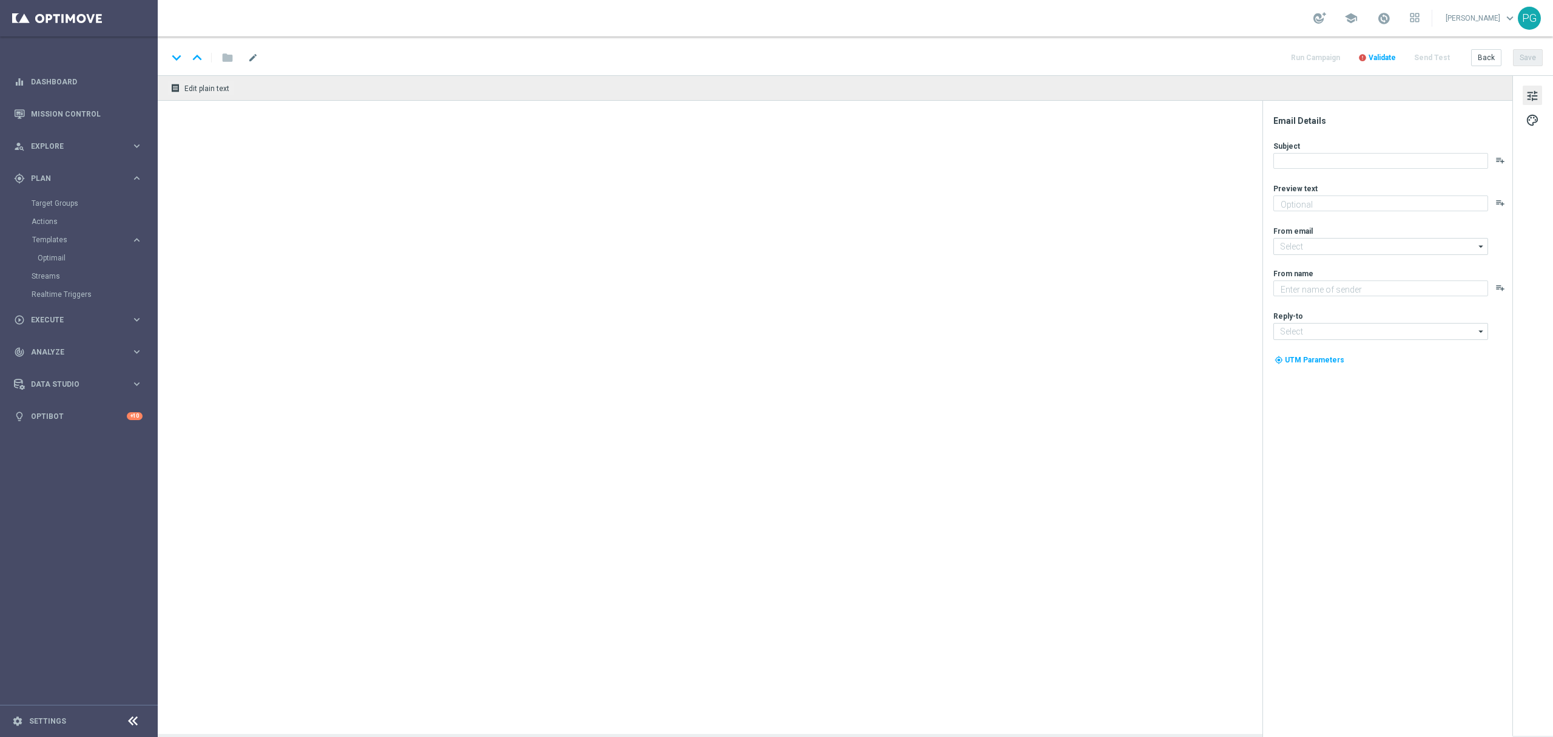
type textarea "BEZBONUSOWE_BETBUILDER"
type input "[EMAIL_ADDRESS][DOMAIN_NAME]"
type textarea "STS"
type input "[EMAIL_ADDRESS][DOMAIN_NAME]"
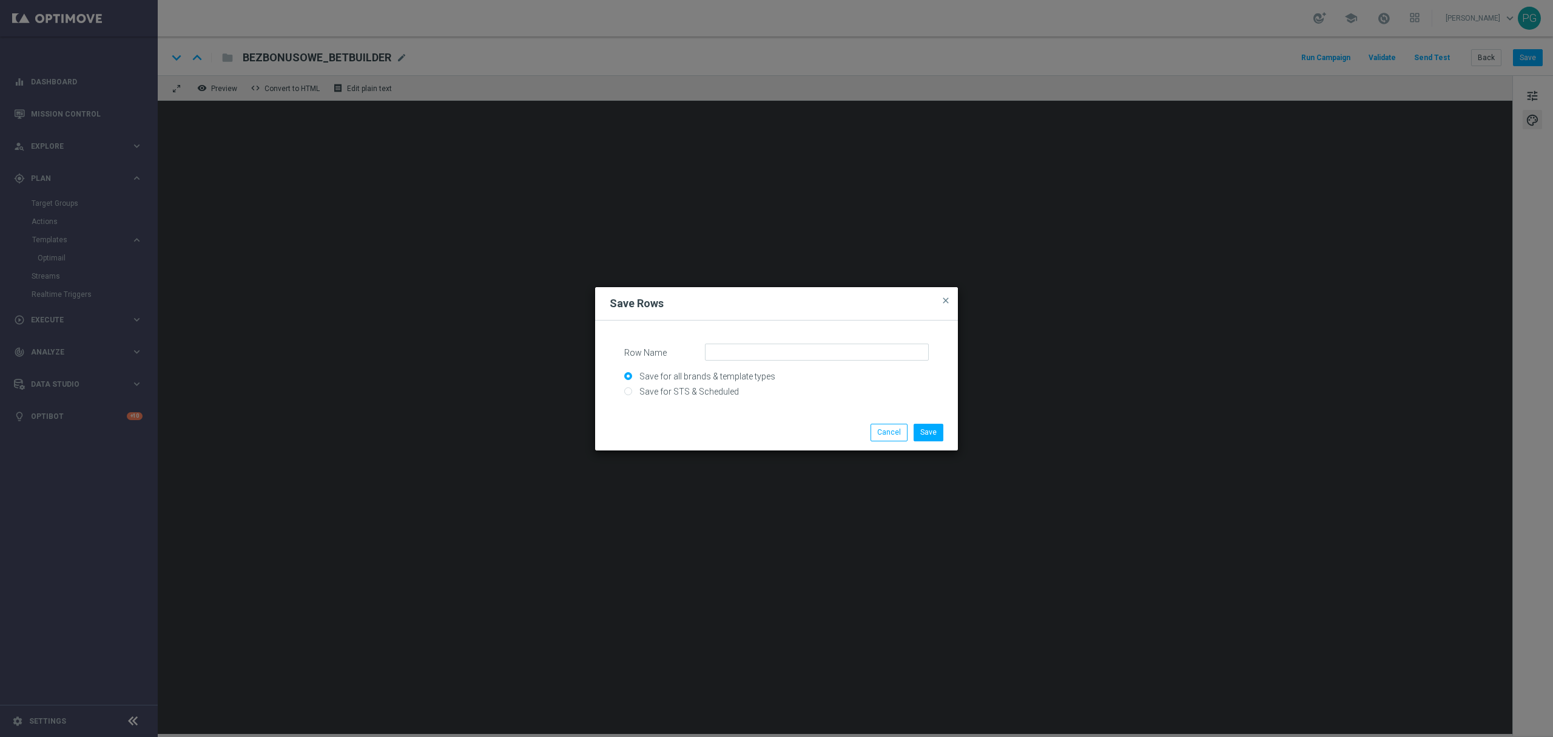
click at [672, 391] on input "Save for STS & Scheduled" at bounding box center [776, 396] width 305 height 17
radio input "true"
click at [744, 347] on input "Row Name" at bounding box center [817, 351] width 224 height 17
type input "bb"
click at [935, 433] on button "Save" at bounding box center [929, 431] width 30 height 17
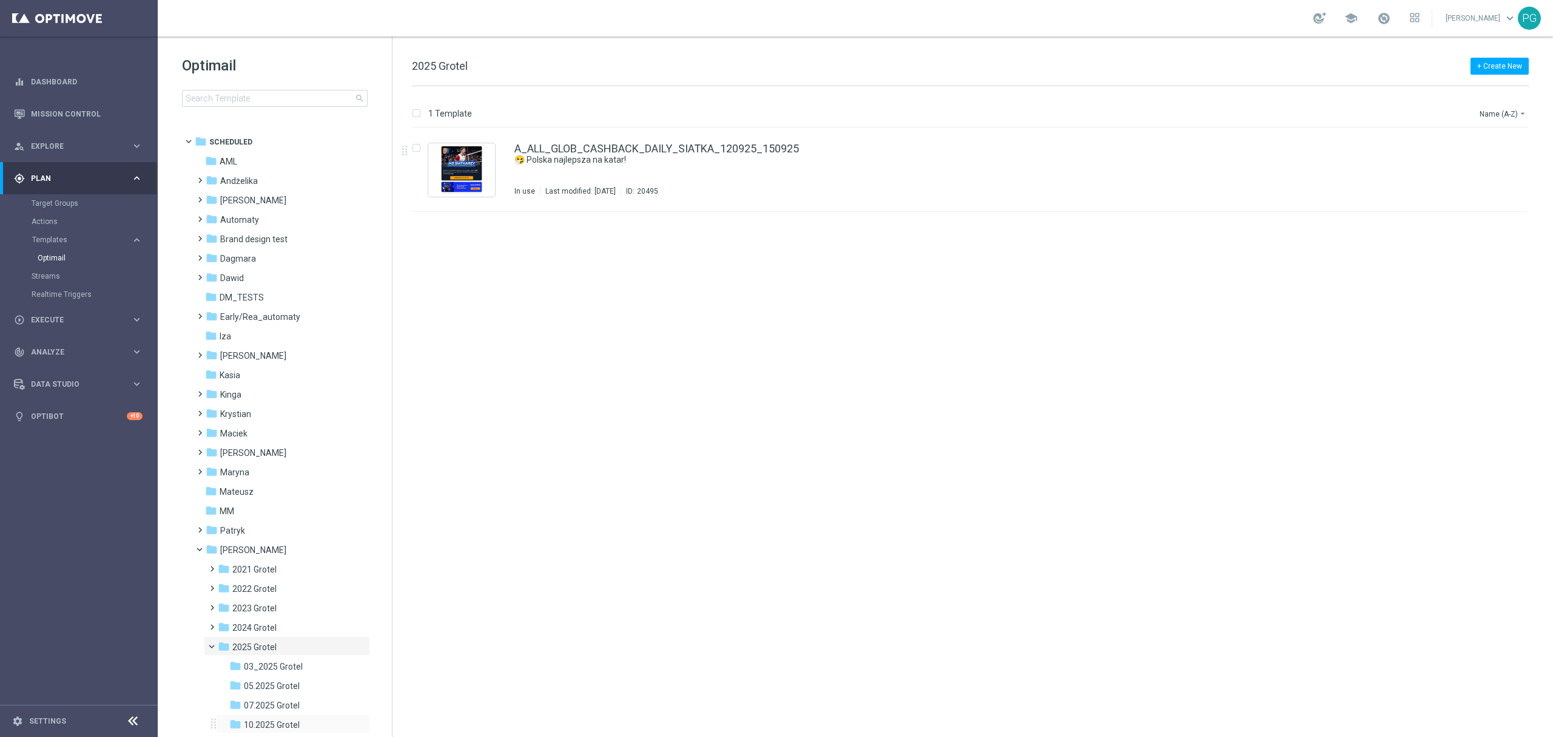
scroll to position [160, 0]
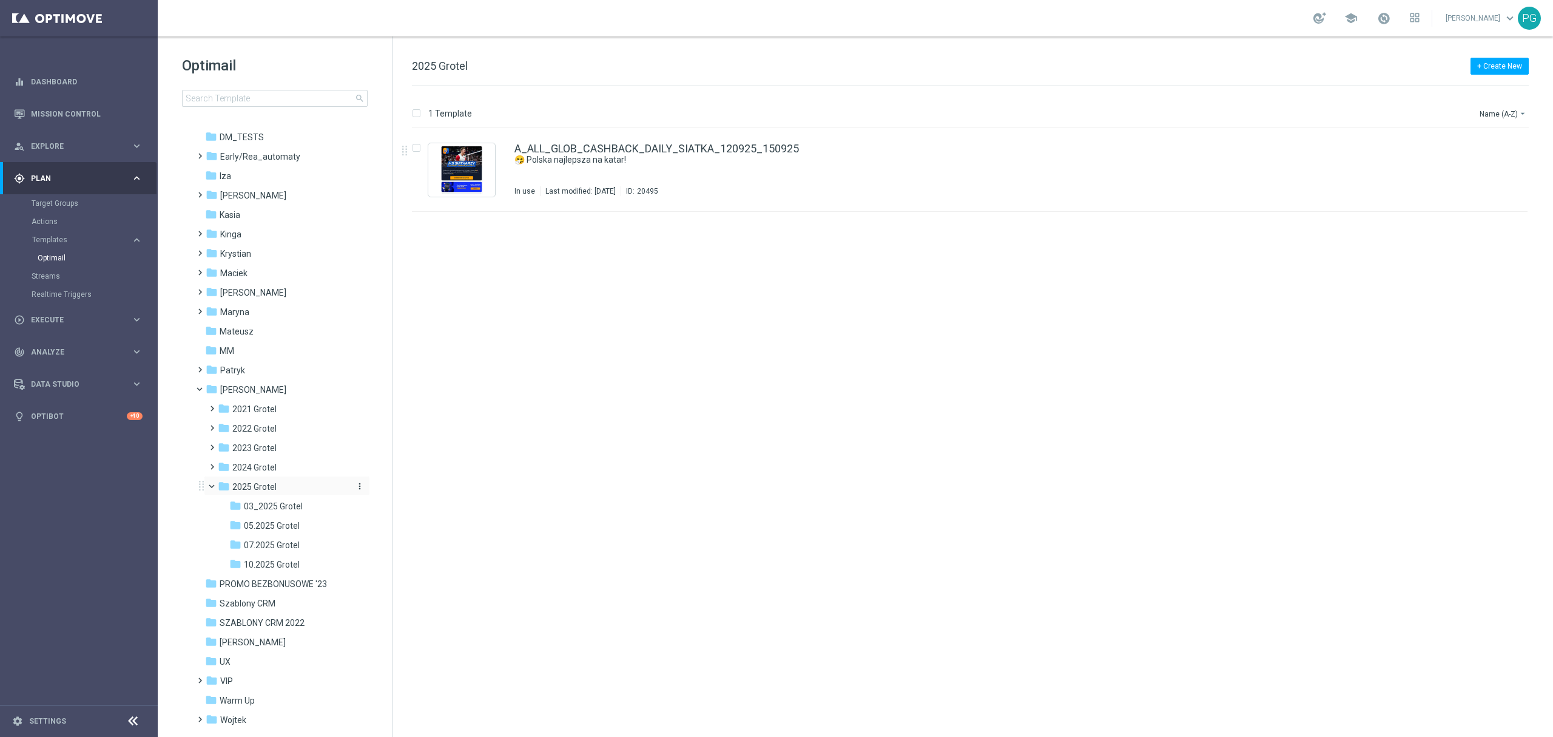
click at [359, 488] on icon "more_vert" at bounding box center [360, 486] width 10 height 10
click at [410, 469] on span "New Folder" at bounding box center [407, 472] width 37 height 10
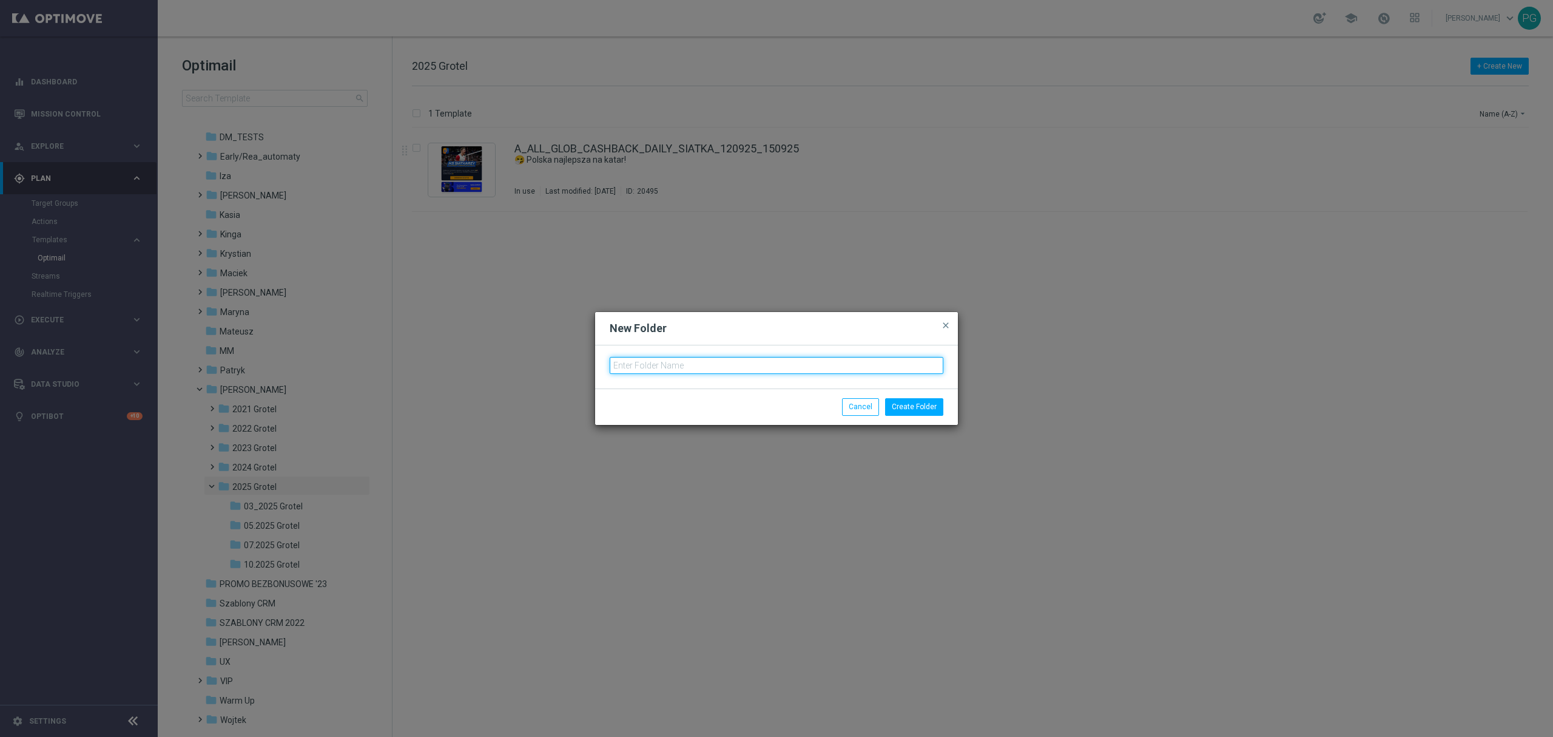
click at [658, 357] on input "text" at bounding box center [777, 365] width 334 height 17
type input "09.2025 Grotel"
click at [925, 410] on button "Create Folder" at bounding box center [914, 406] width 58 height 17
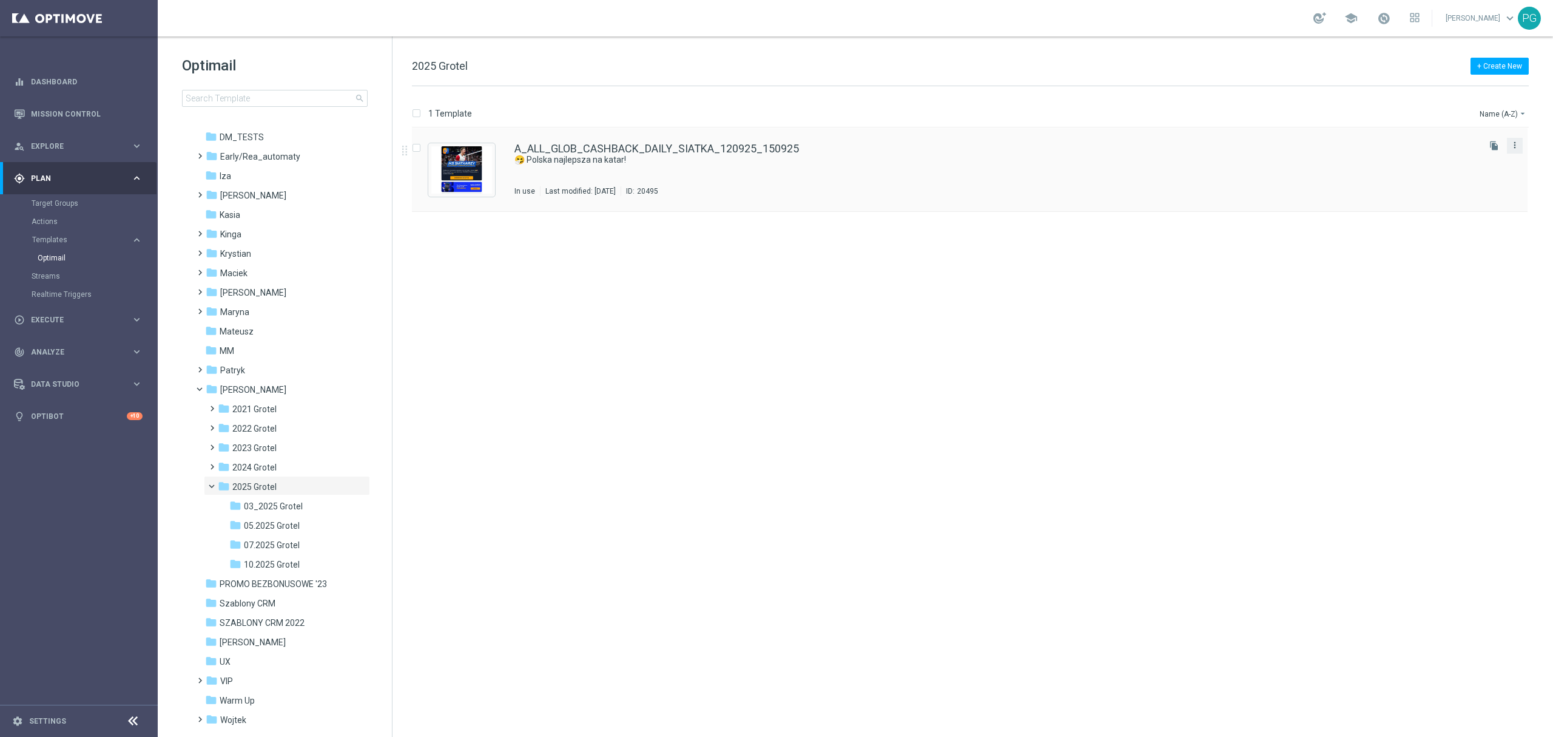
click at [1518, 144] on icon "more_vert" at bounding box center [1515, 145] width 10 height 10
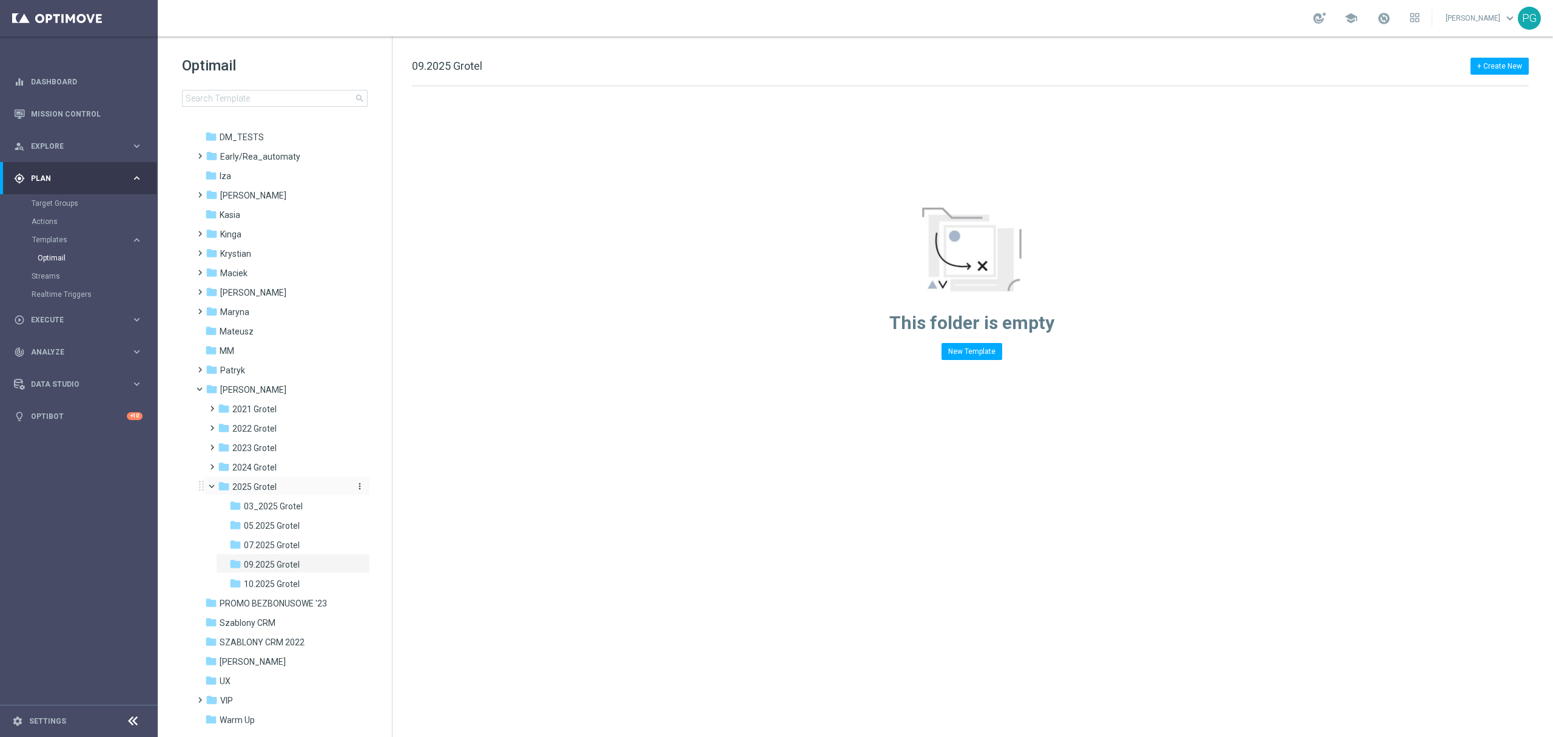
click at [241, 485] on span "2025 Grotel" at bounding box center [254, 486] width 44 height 11
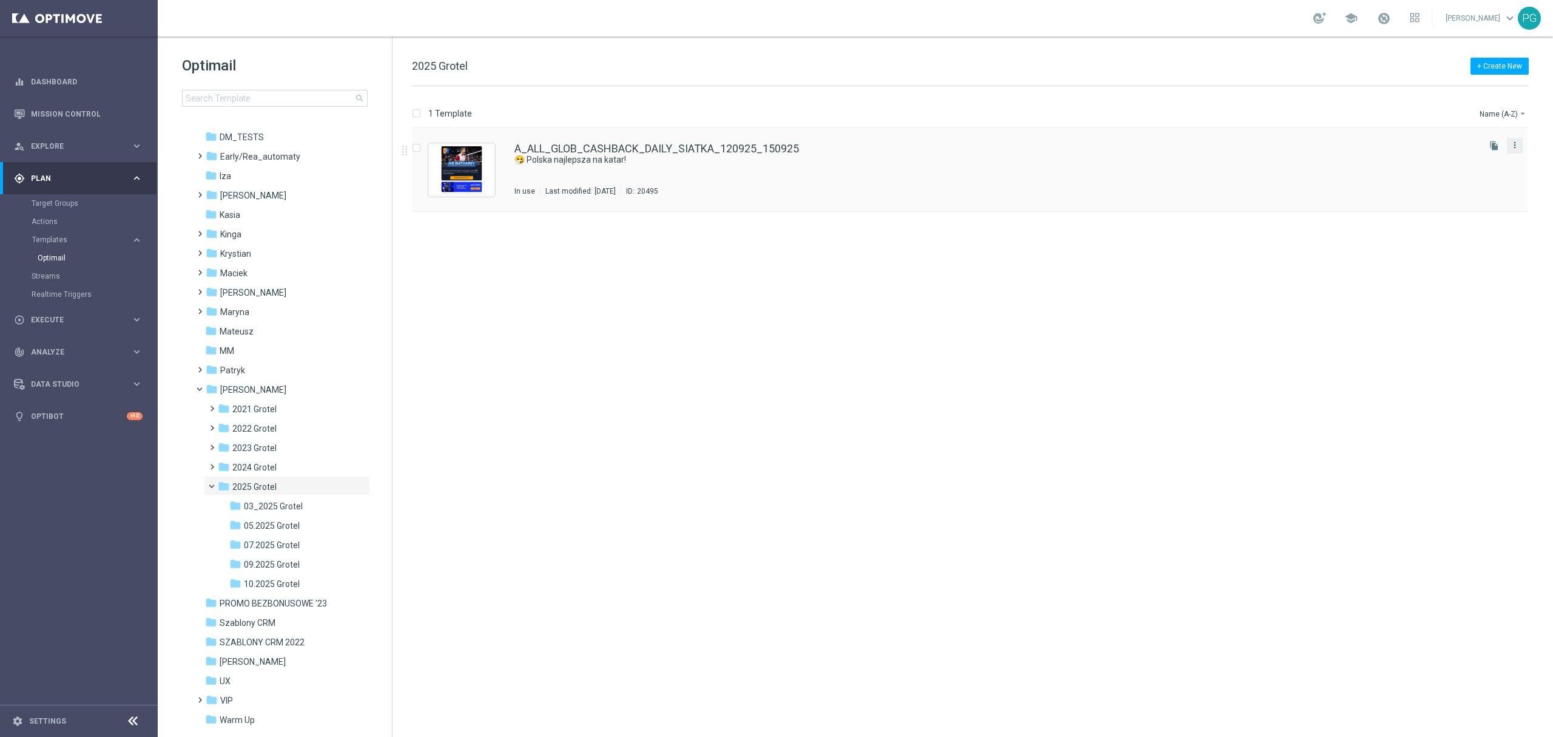
click at [1517, 144] on icon "more_vert" at bounding box center [1515, 145] width 10 height 10
click at [1455, 163] on div "Move" at bounding box center [1466, 158] width 73 height 8
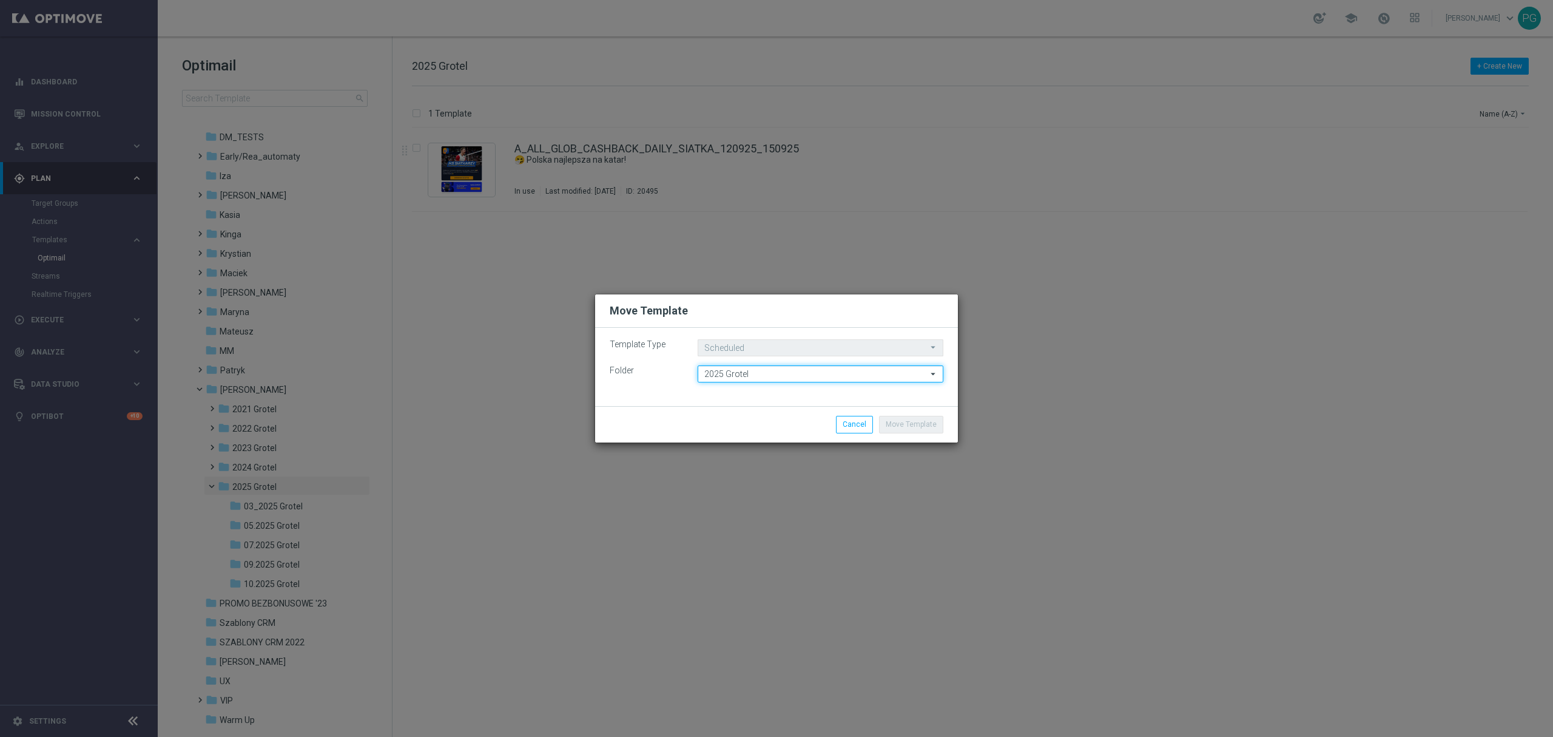
click at [731, 375] on input "2025 Grotel" at bounding box center [821, 373] width 246 height 17
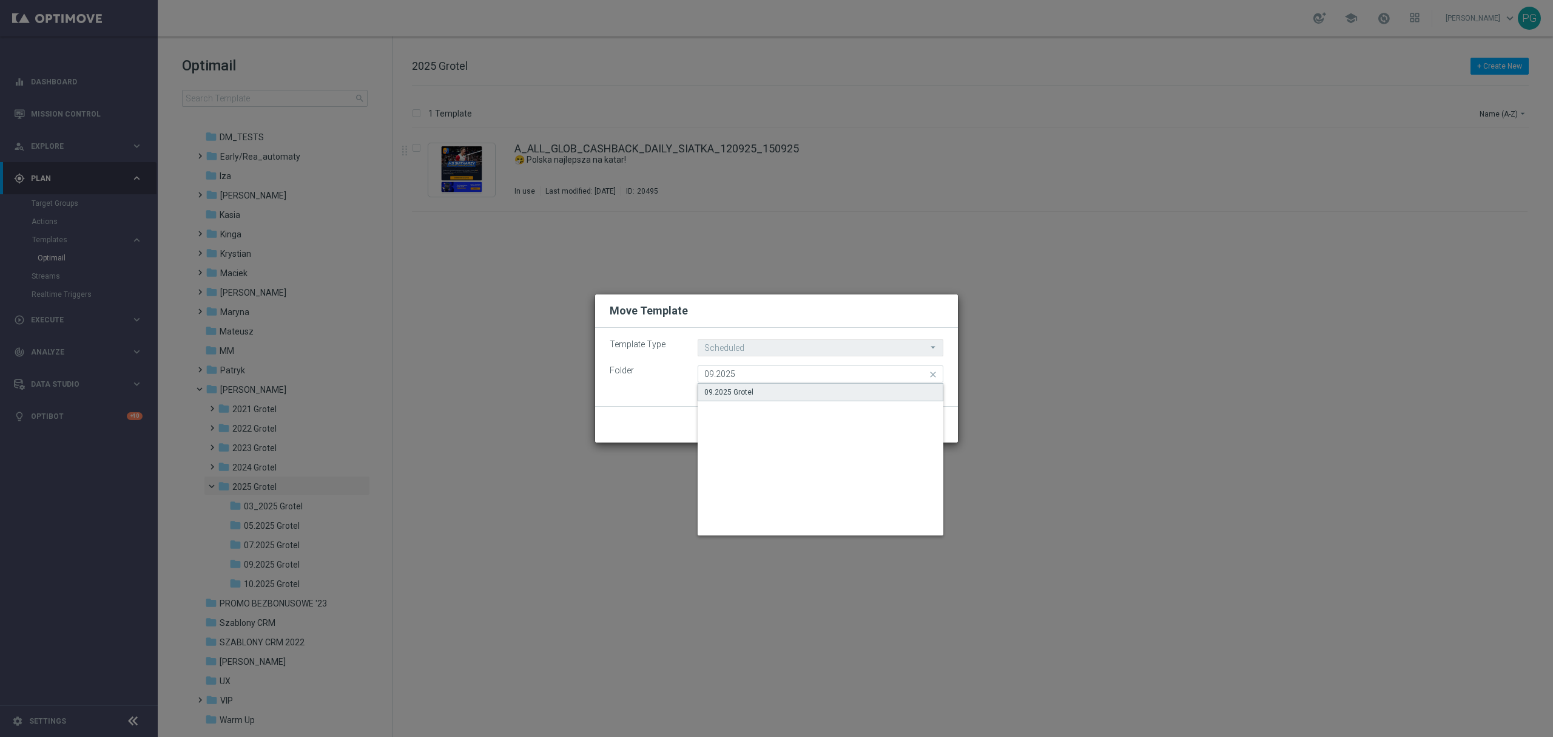
click at [740, 393] on div "09.2025 Grotel" at bounding box center [728, 391] width 49 height 11
type input "09.2025 Grotel"
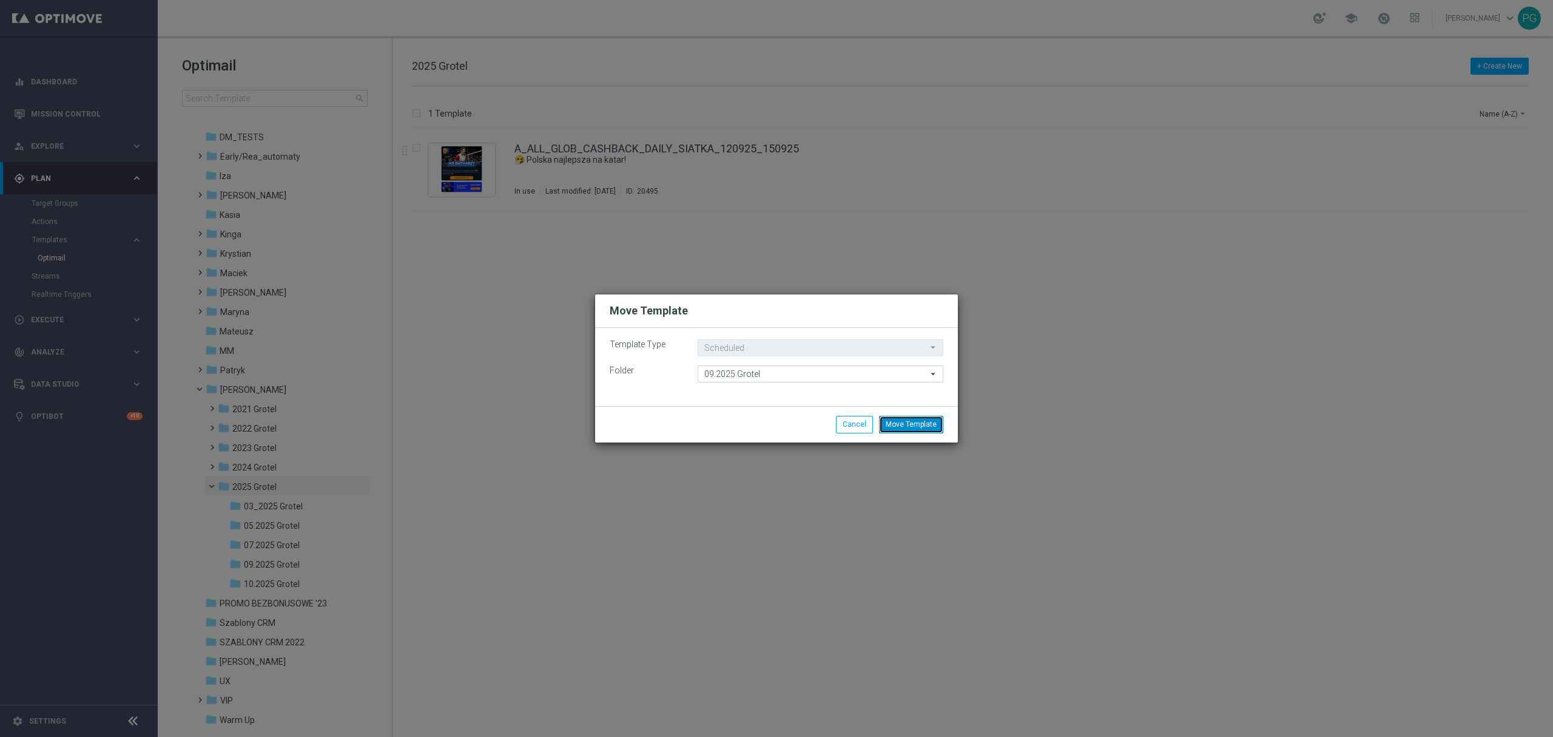
click at [913, 423] on button "Move Template" at bounding box center [911, 424] width 64 height 17
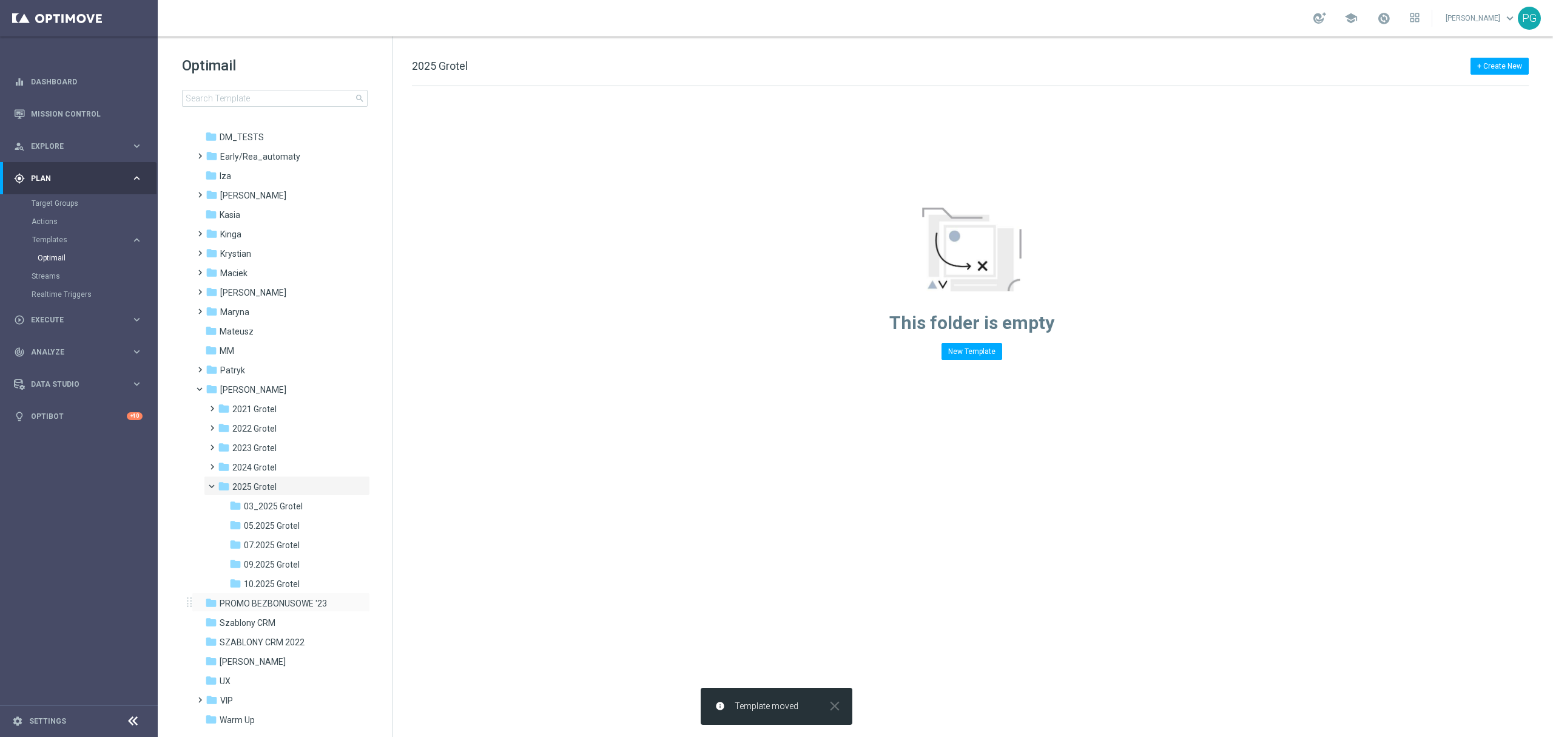
click at [285, 596] on div "folder PROMO BEZBONUSOWE '23 more_vert" at bounding box center [281, 601] width 178 height 19
click at [283, 584] on span "10.2025 Grotel" at bounding box center [272, 583] width 56 height 11
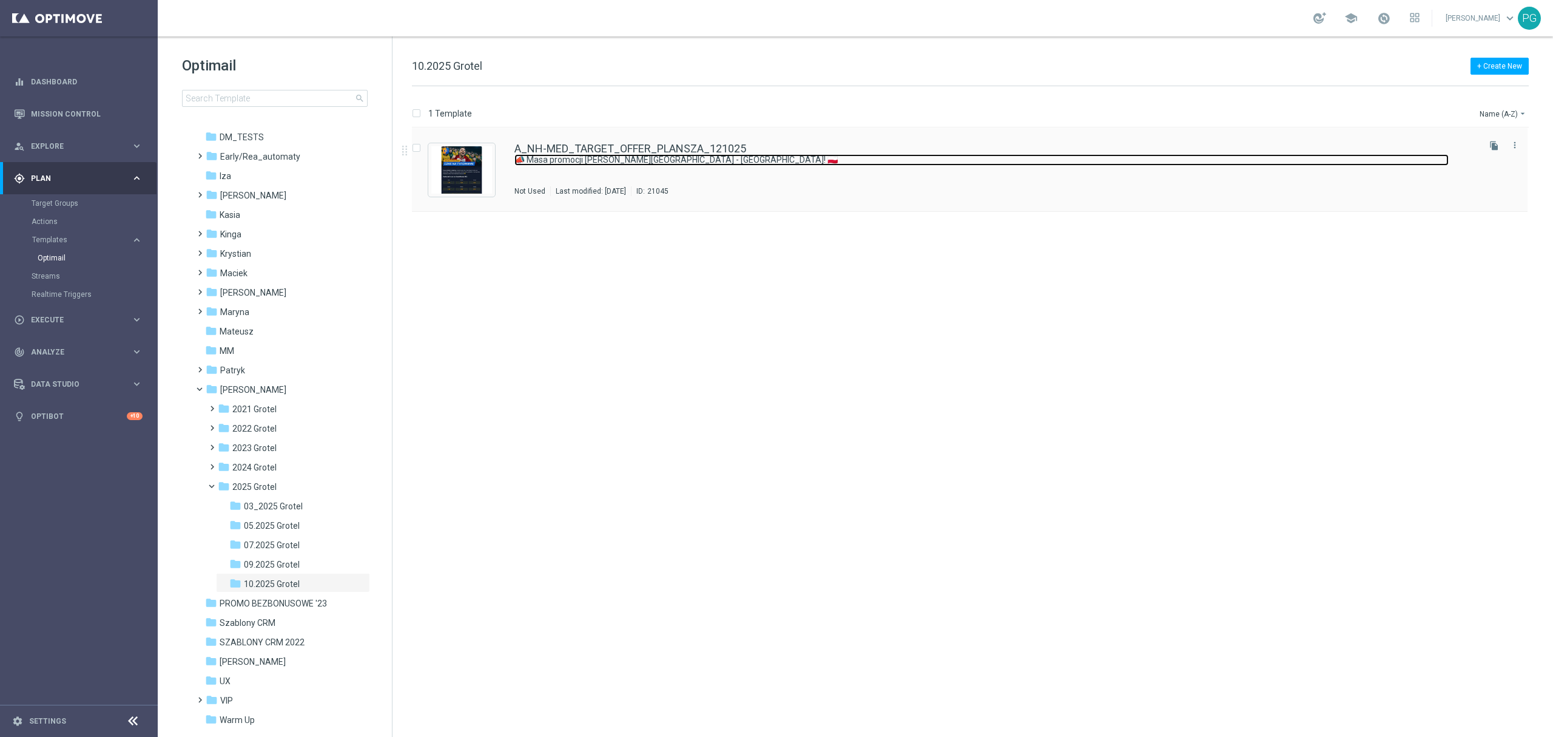
click at [847, 158] on link "📣 Masa promocji [PERSON_NAME][GEOGRAPHIC_DATA] - [GEOGRAPHIC_DATA]! 🇵🇱" at bounding box center [982, 160] width 934 height 12
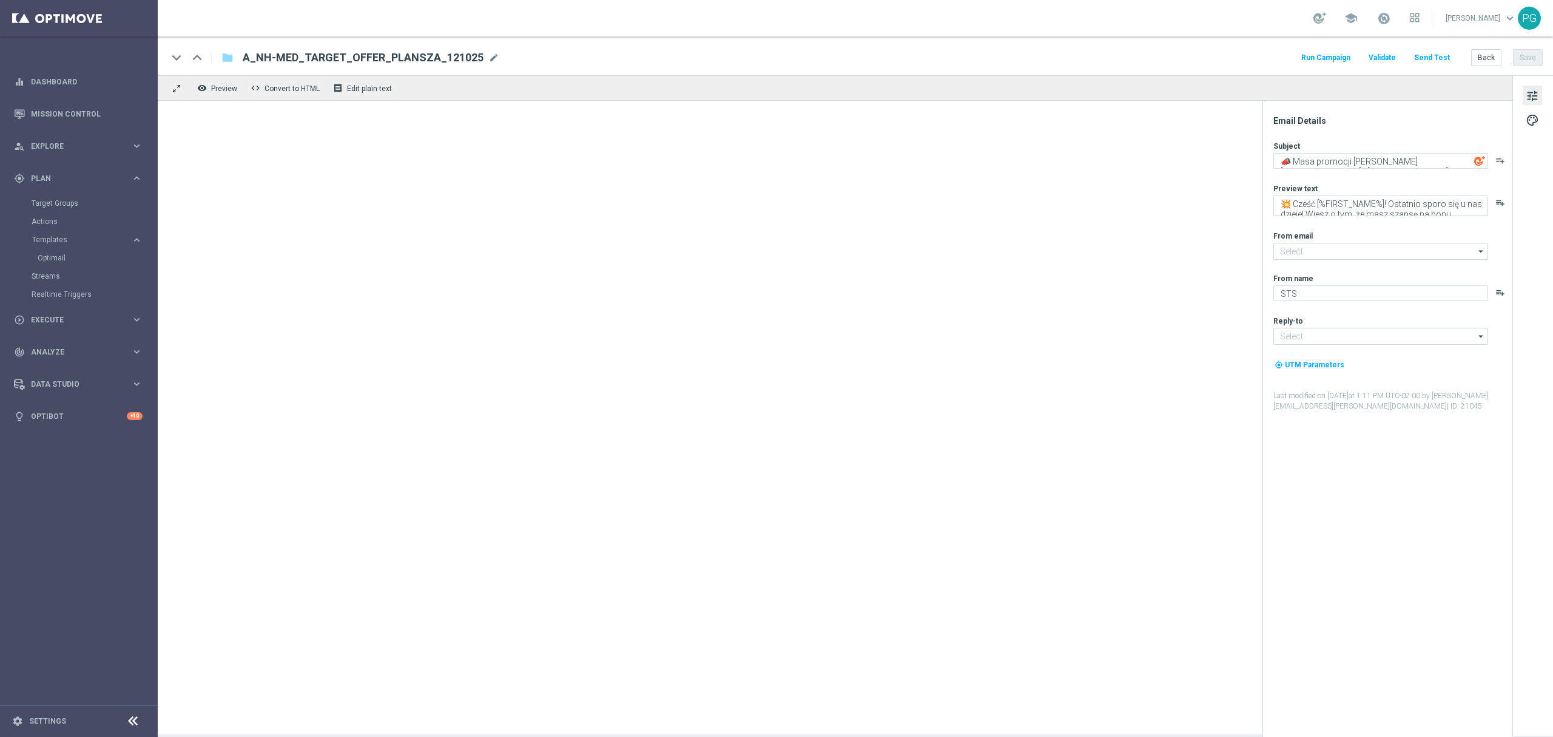
type input "[EMAIL_ADDRESS][DOMAIN_NAME]"
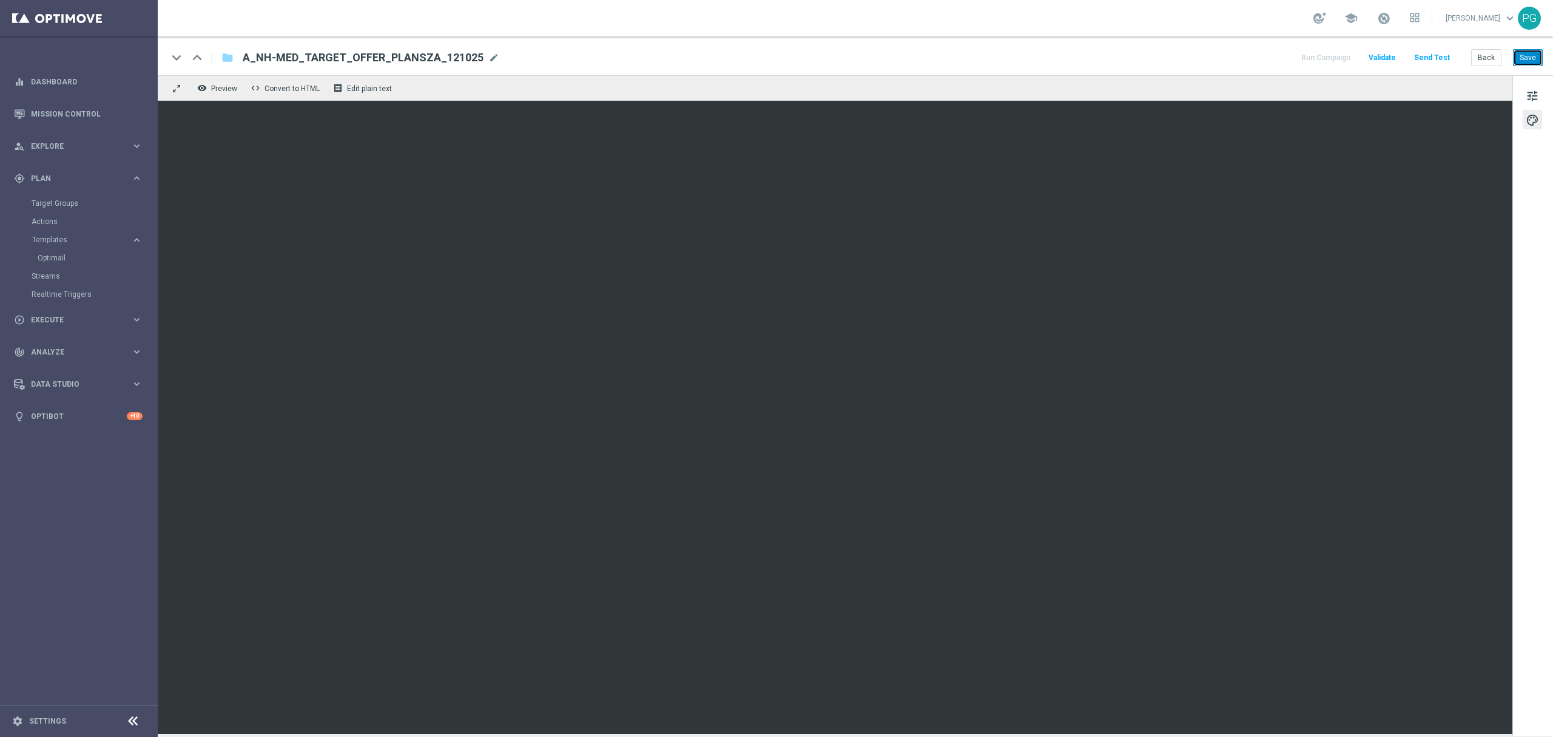
click at [1525, 61] on button "Save" at bounding box center [1528, 57] width 30 height 17
drag, startPoint x: 109, startPoint y: 615, endPoint x: 175, endPoint y: 609, distance: 65.8
click at [109, 615] on sidenavbar "equalizer Dashboard Mission Control" at bounding box center [79, 368] width 158 height 737
click at [59, 552] on sidenavbar "equalizer Dashboard Mission Control" at bounding box center [79, 368] width 158 height 737
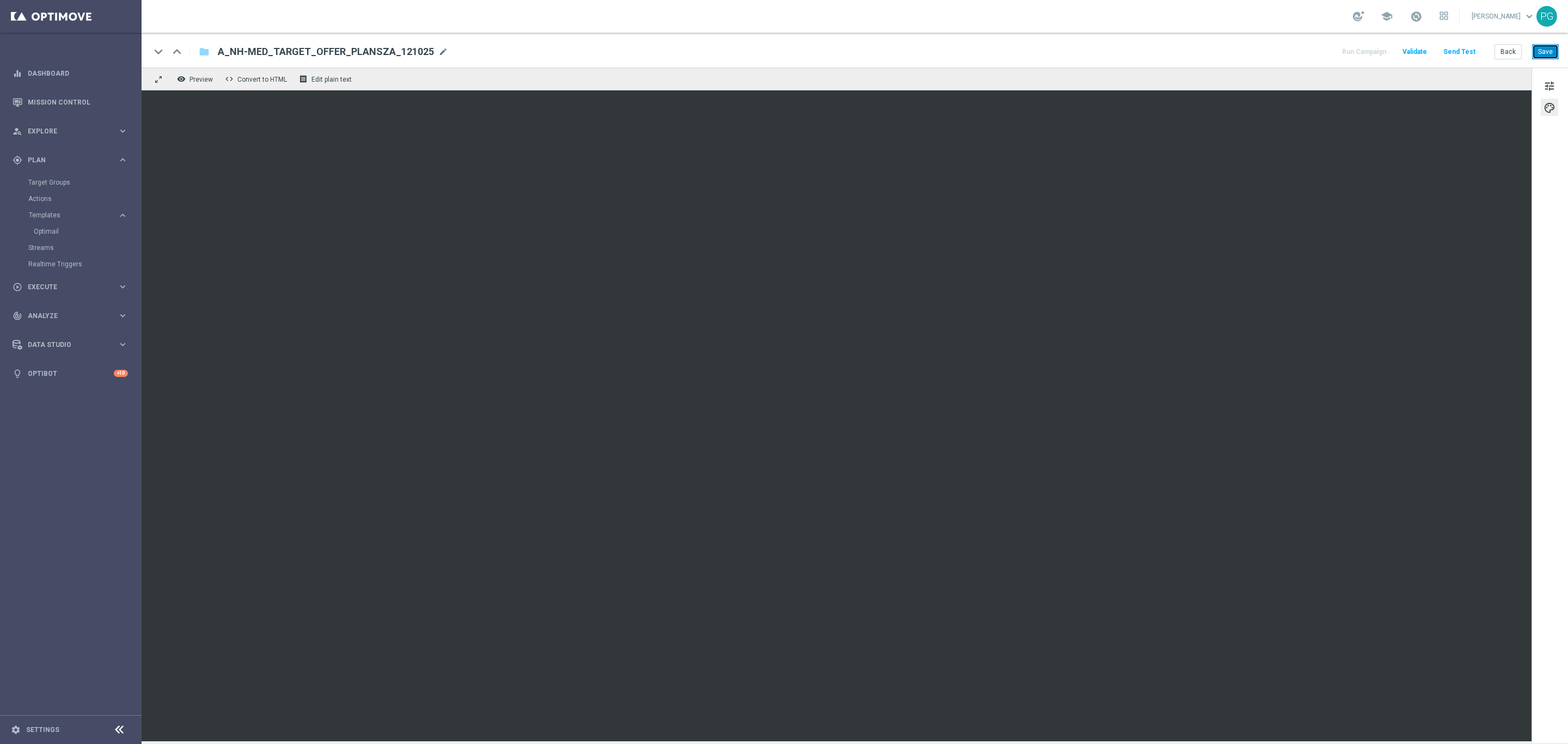
click at [1394, 57] on button "Save" at bounding box center [1546, 51] width 27 height 15
click at [1394, 52] on button "Save" at bounding box center [1546, 51] width 27 height 15
